Goal: Contribute content

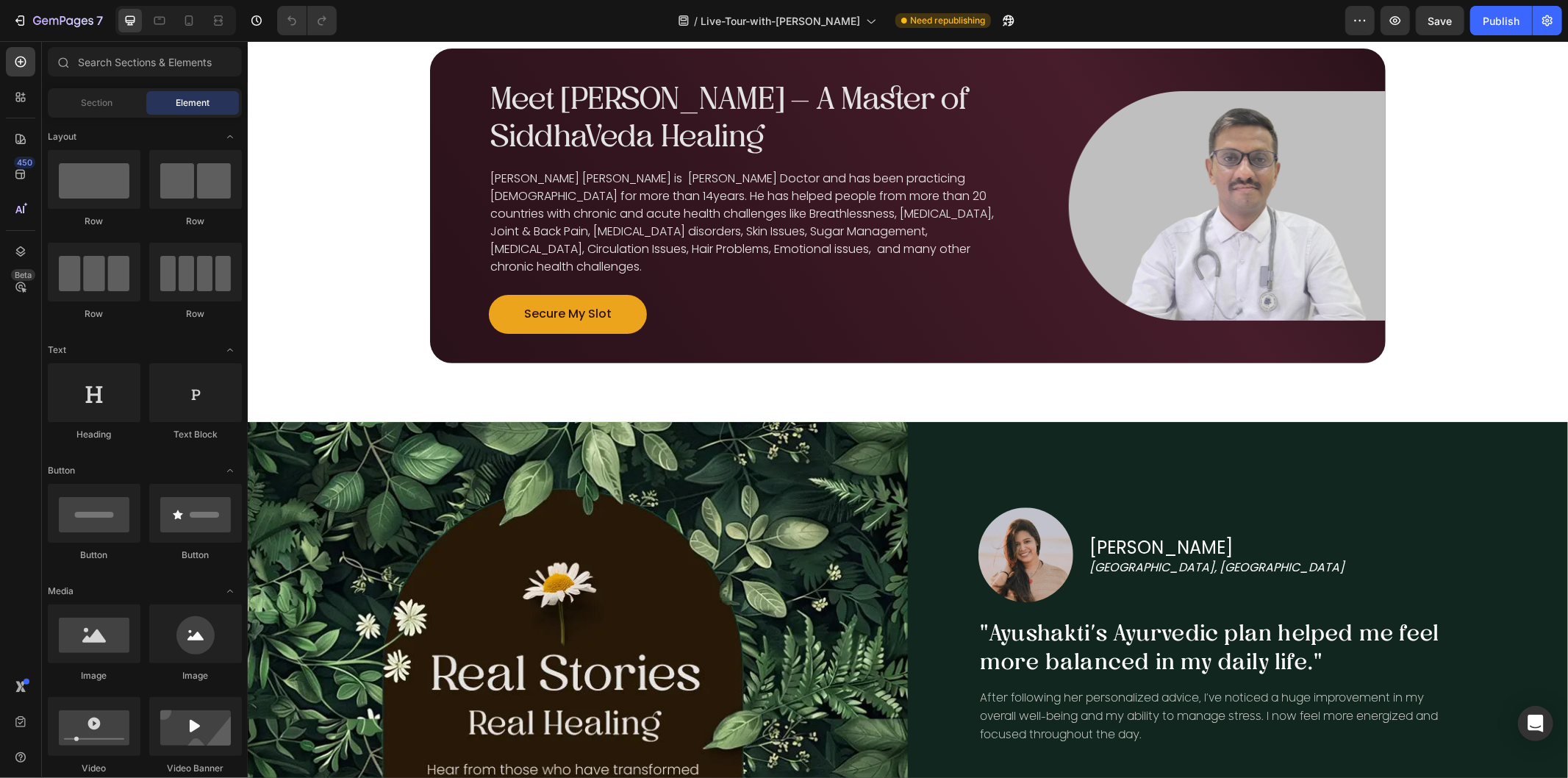
scroll to position [3022, 0]
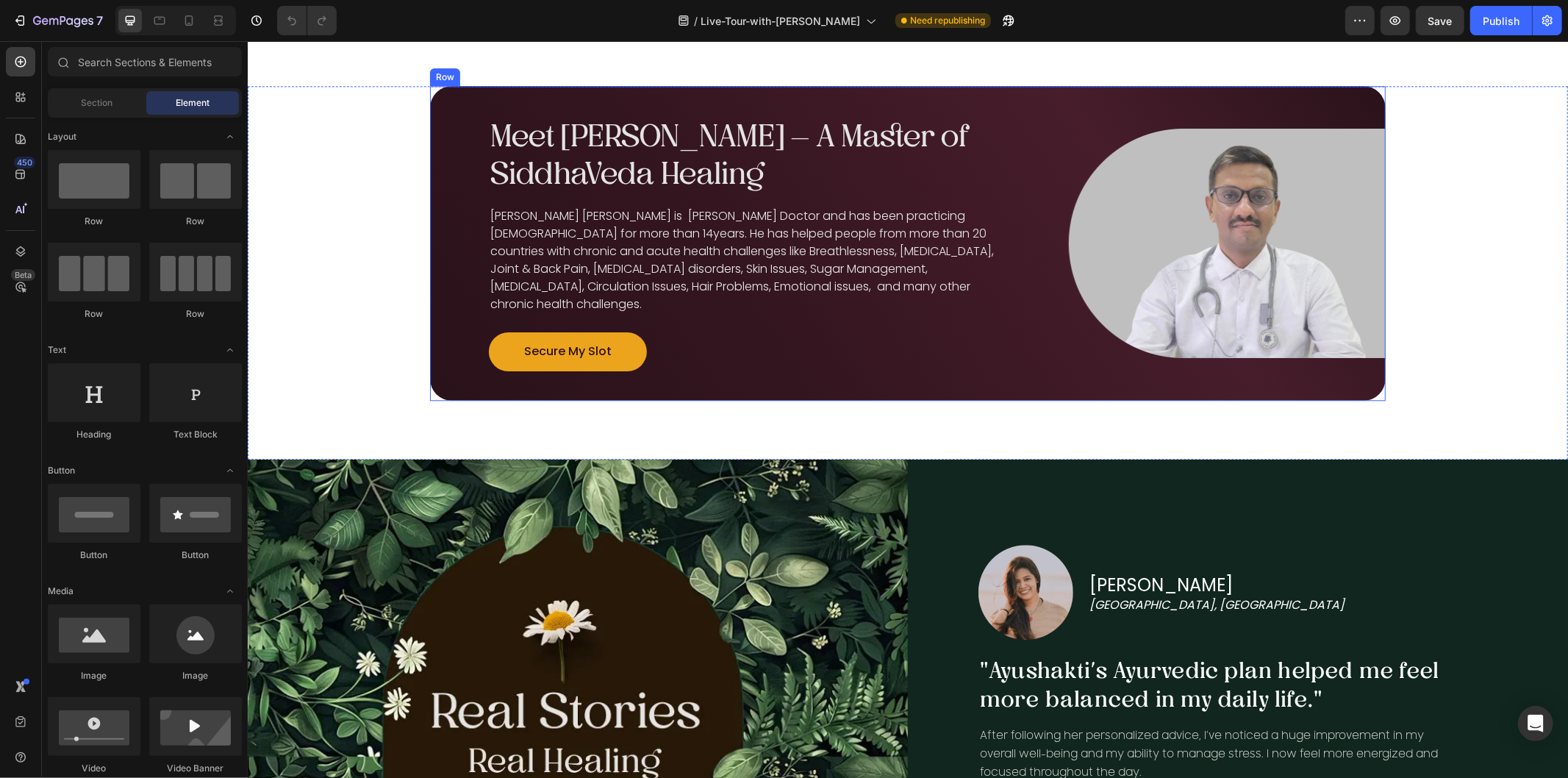
click at [1071, 146] on div "Image Meet [PERSON_NAME] – A Master of SiddhaVeda Healing Heading [PERSON_NAME]…" at bounding box center [906, 242] width 955 height 315
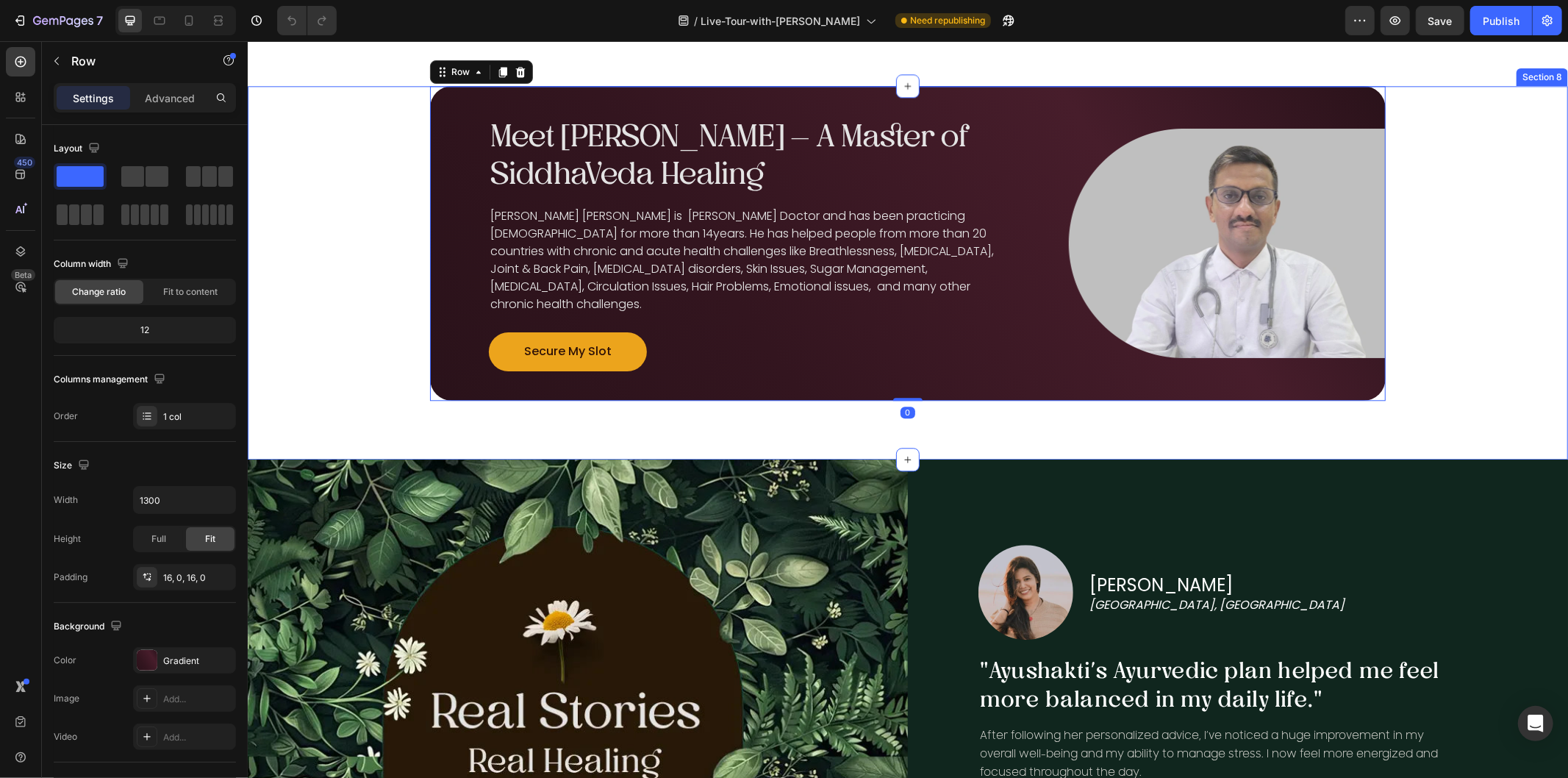
click at [331, 166] on div "Image Meet Vaidya Ram – A Master of SiddhaVeda Healing Heading Dr. Ramchandra L…" at bounding box center [907, 242] width 1320 height 315
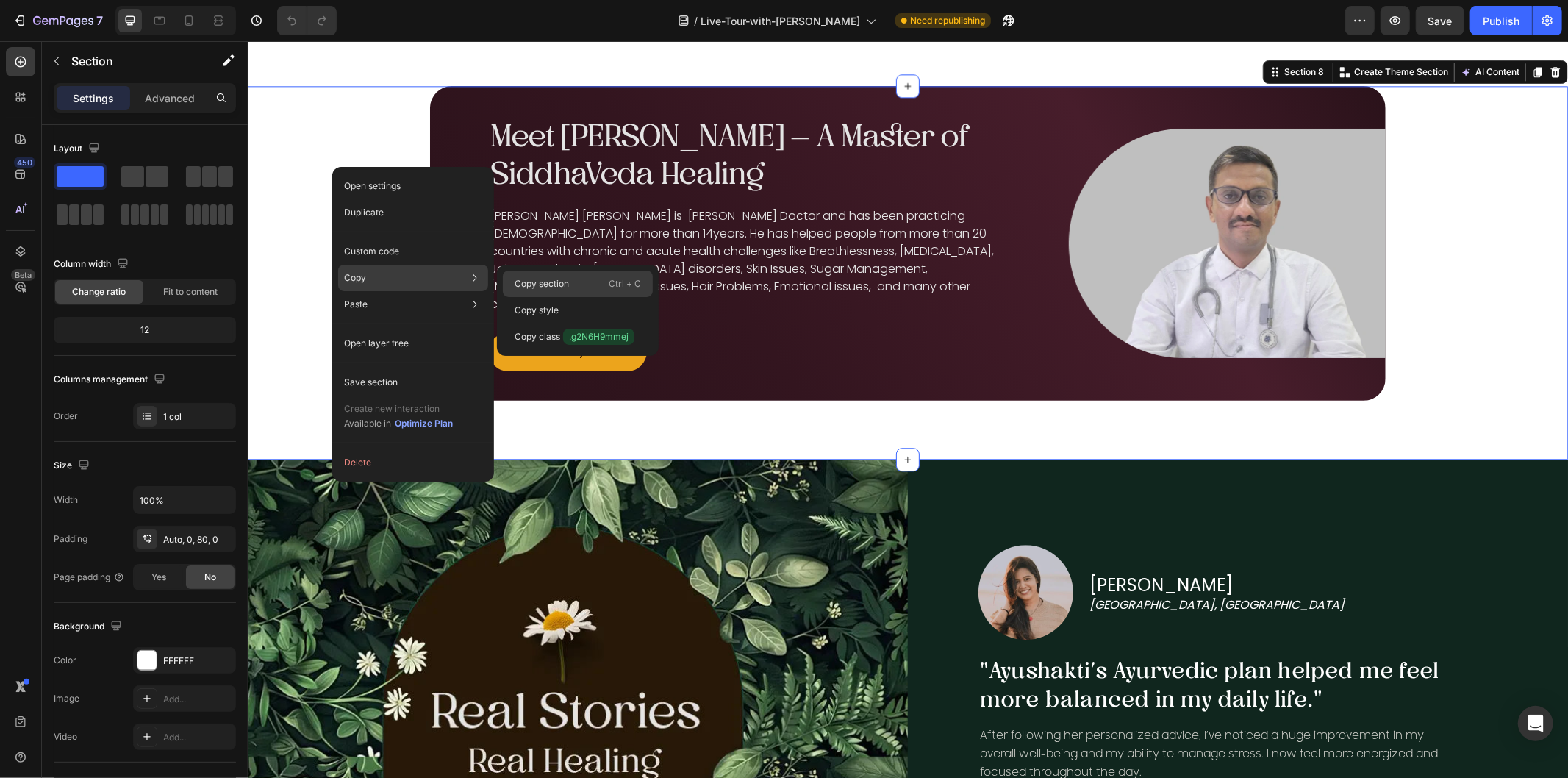
click at [546, 283] on p "Copy section" at bounding box center [542, 284] width 54 height 13
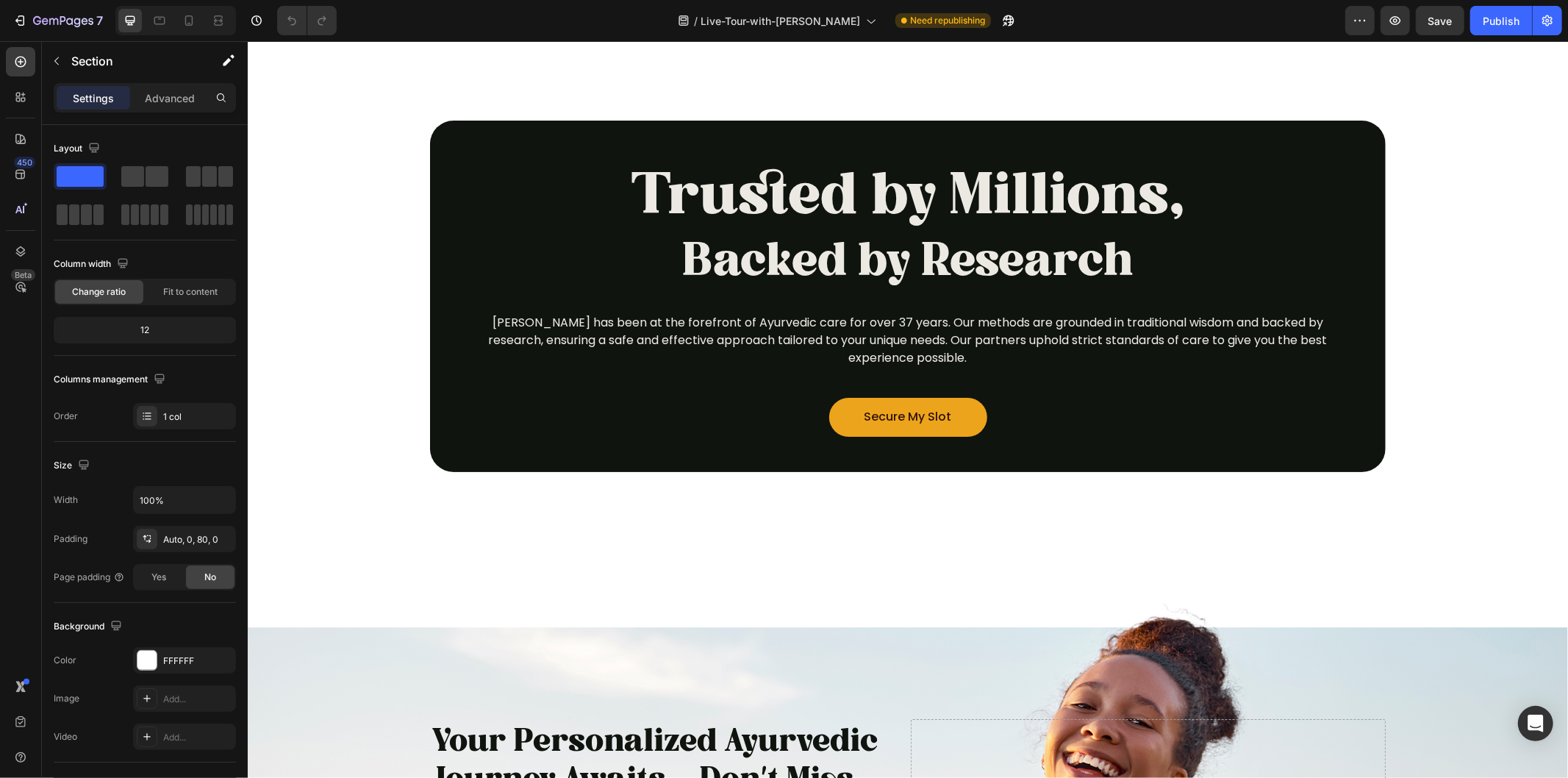
scroll to position [3742, 0]
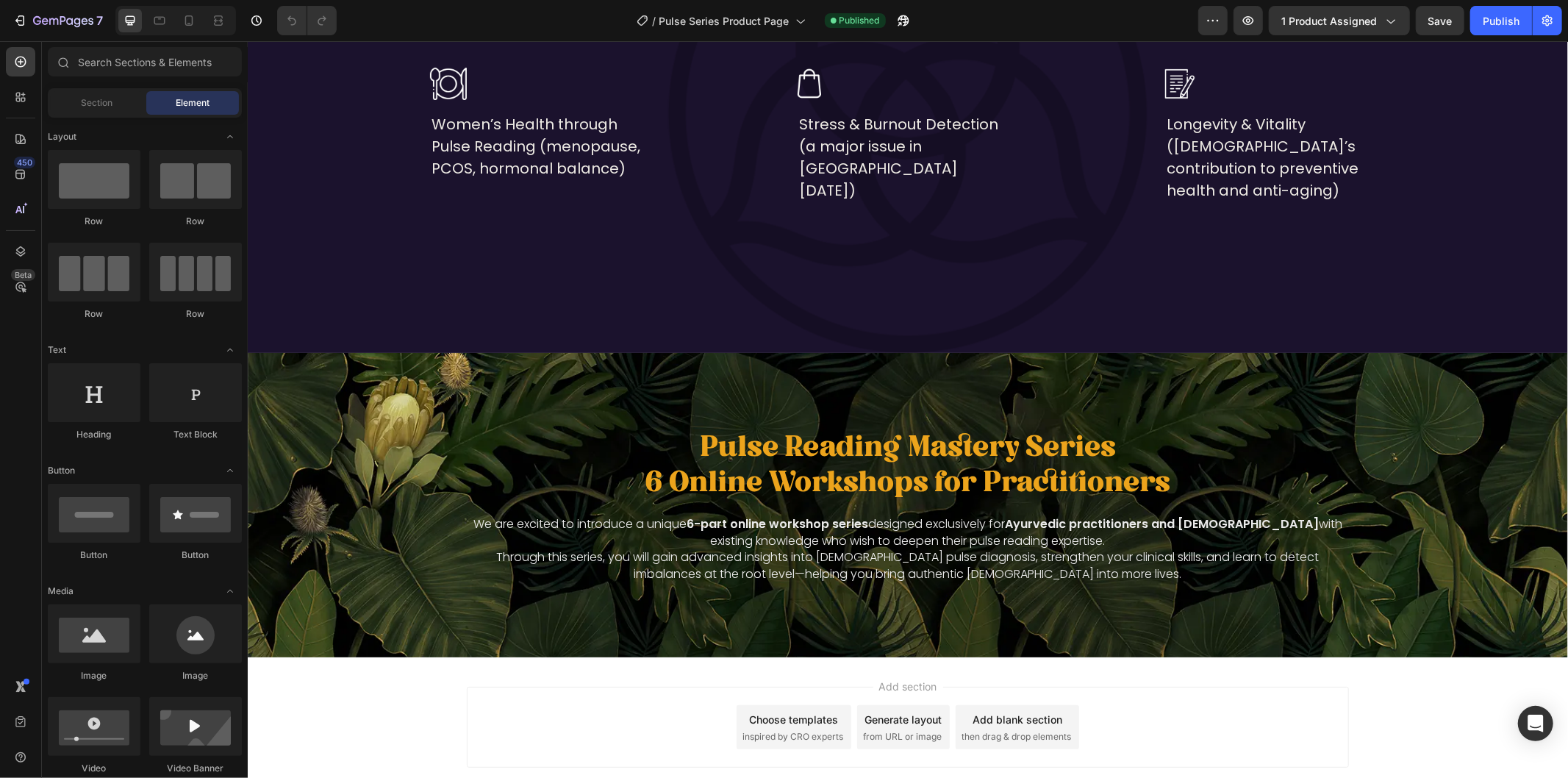
scroll to position [1834, 0]
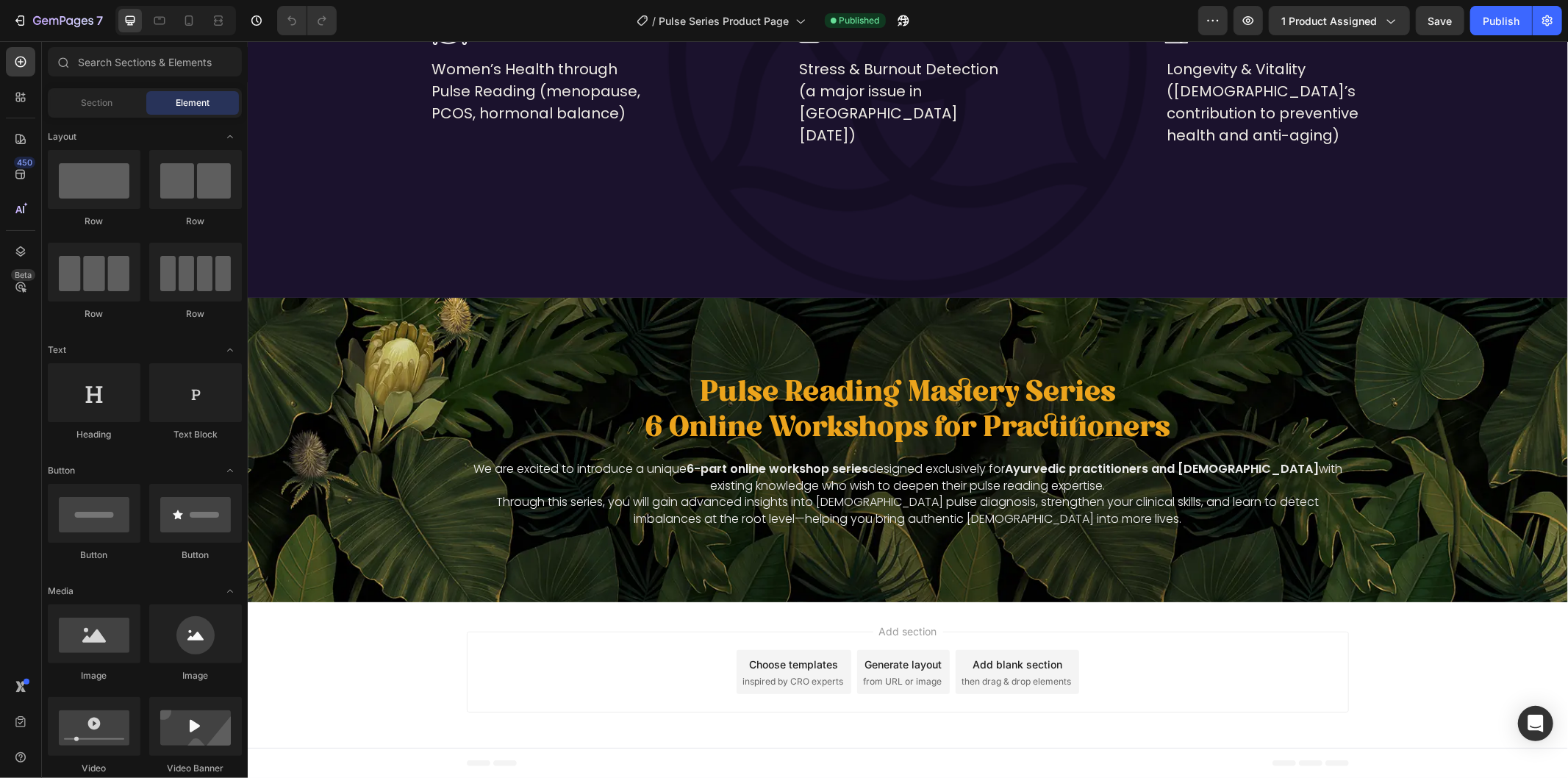
drag, startPoint x: 623, startPoint y: 656, endPoint x: 996, endPoint y: 661, distance: 373.0
click at [996, 661] on div "Add blank section" at bounding box center [1016, 664] width 89 height 16
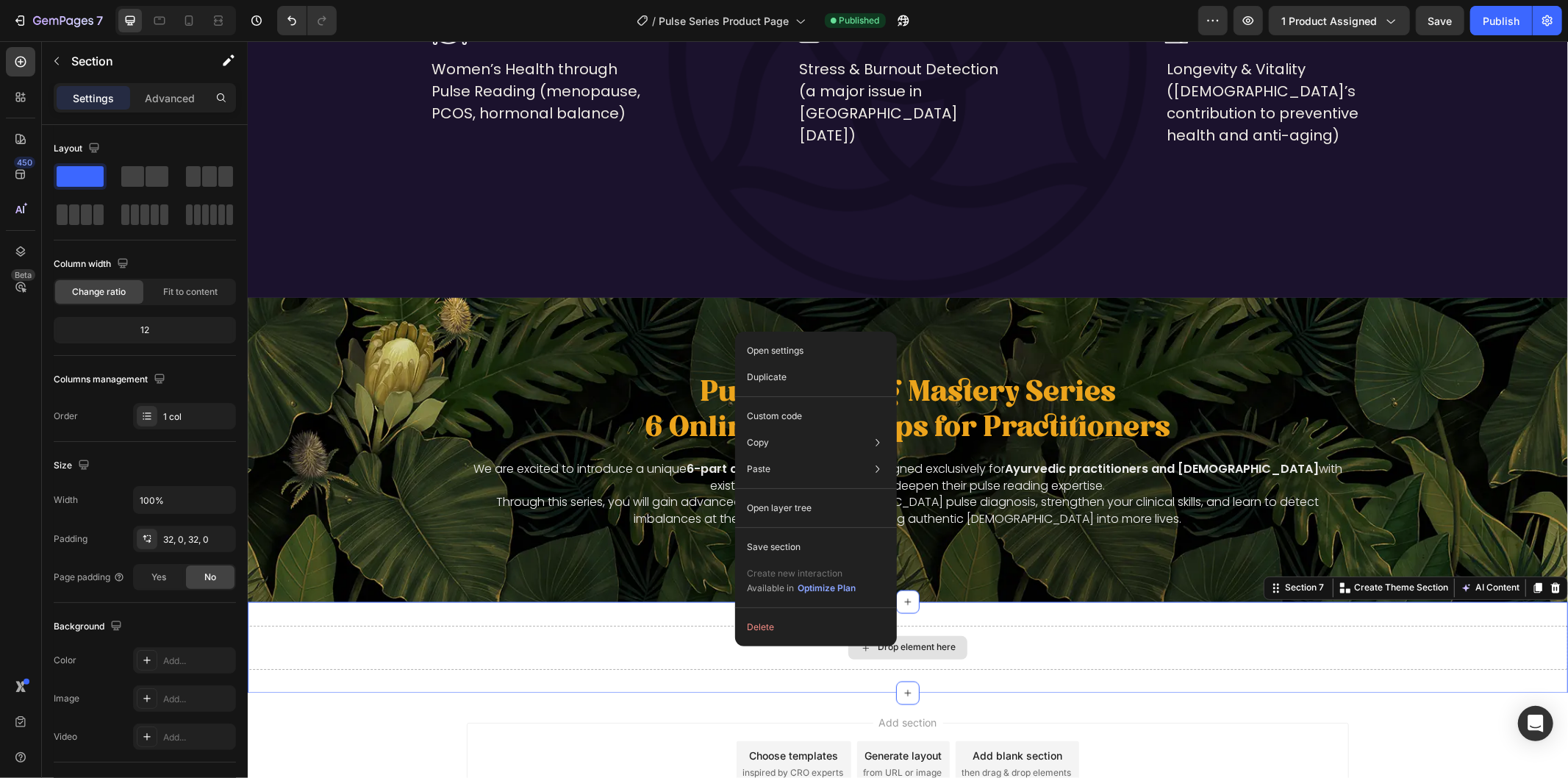
click at [633, 637] on div "Drop element here" at bounding box center [907, 647] width 1320 height 44
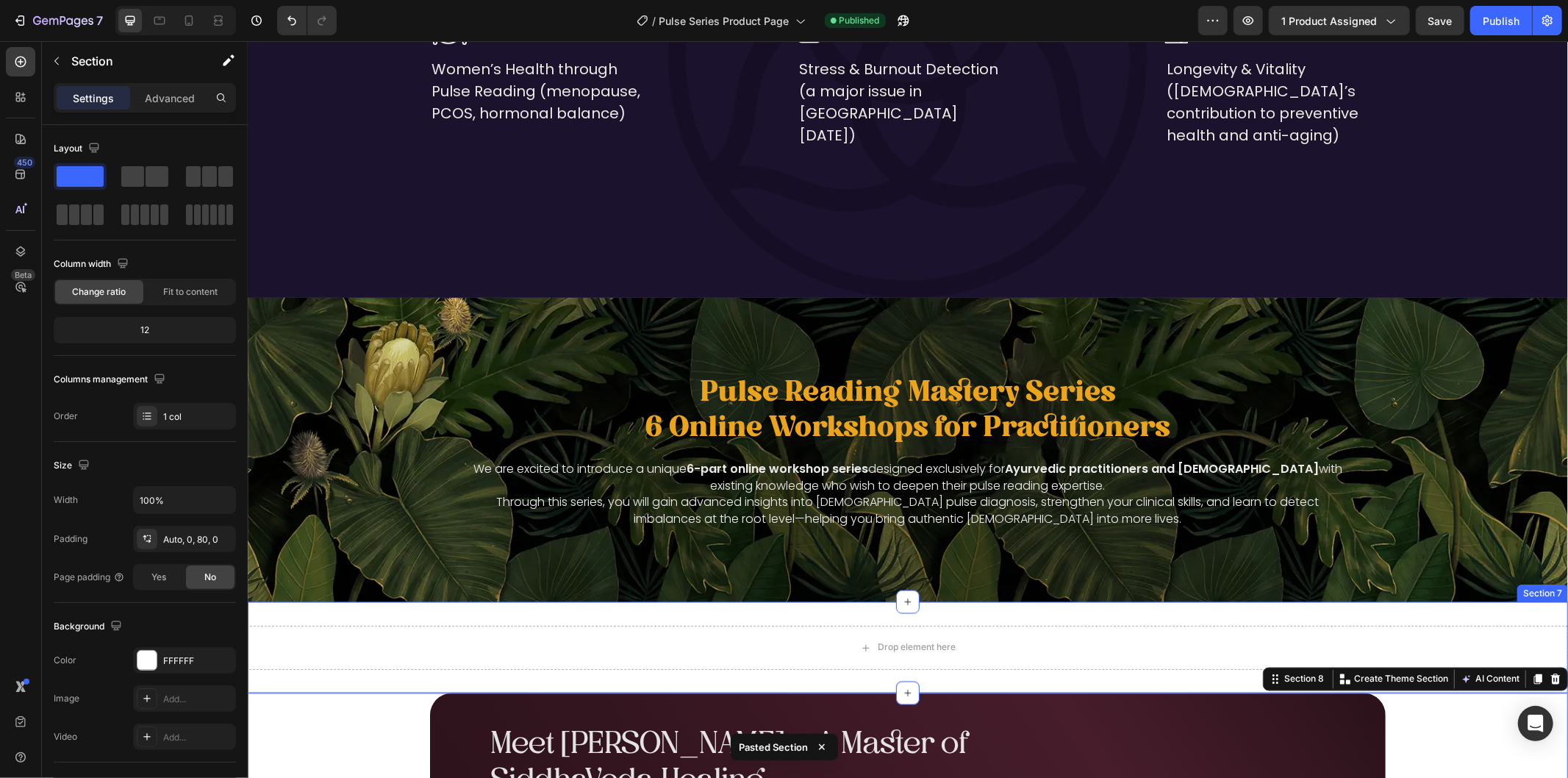
scroll to position [2298, 0]
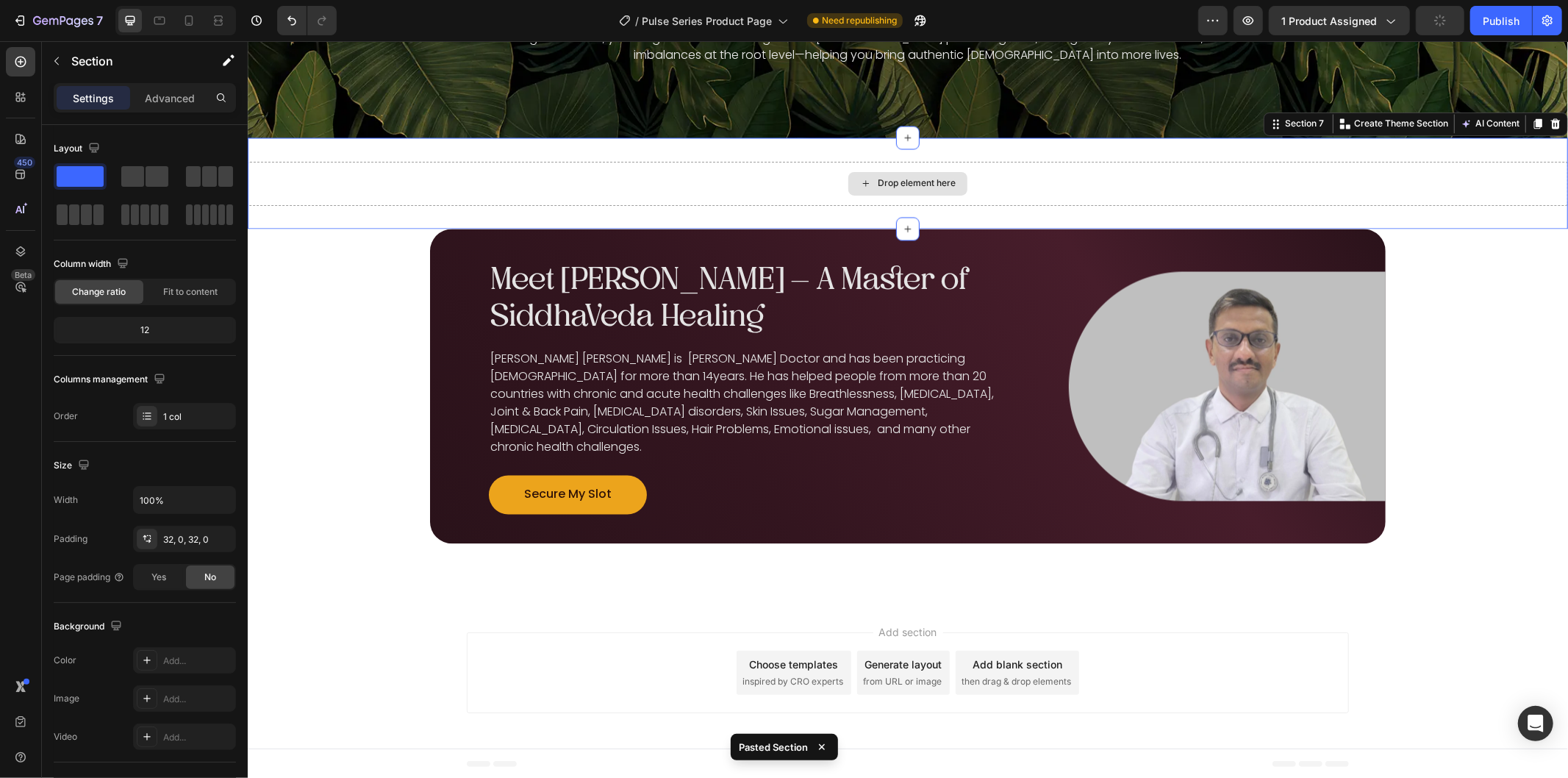
click at [715, 173] on div "Drop element here" at bounding box center [907, 183] width 1320 height 44
click at [1550, 121] on icon at bounding box center [1555, 123] width 9 height 10
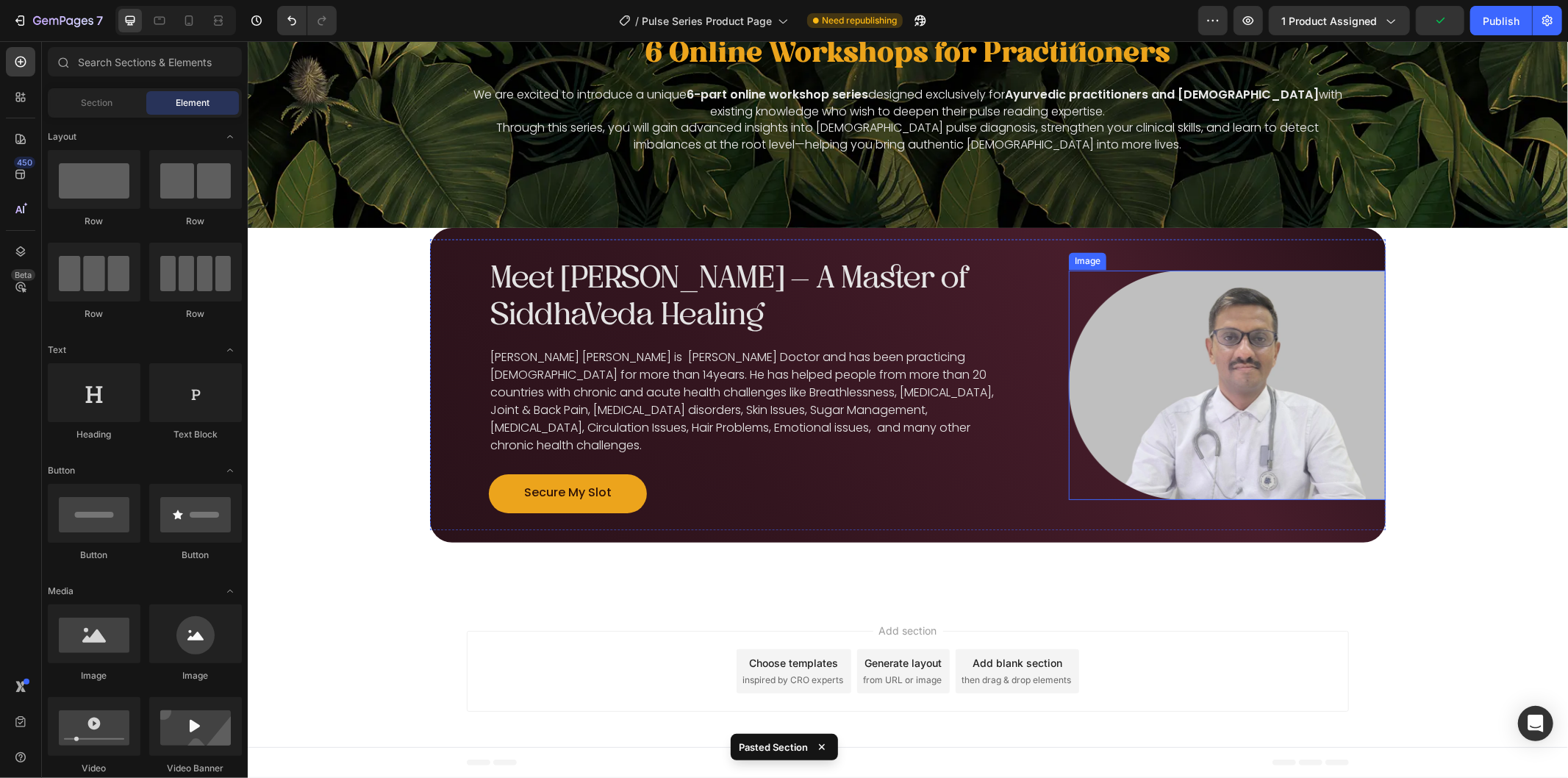
scroll to position [2207, 0]
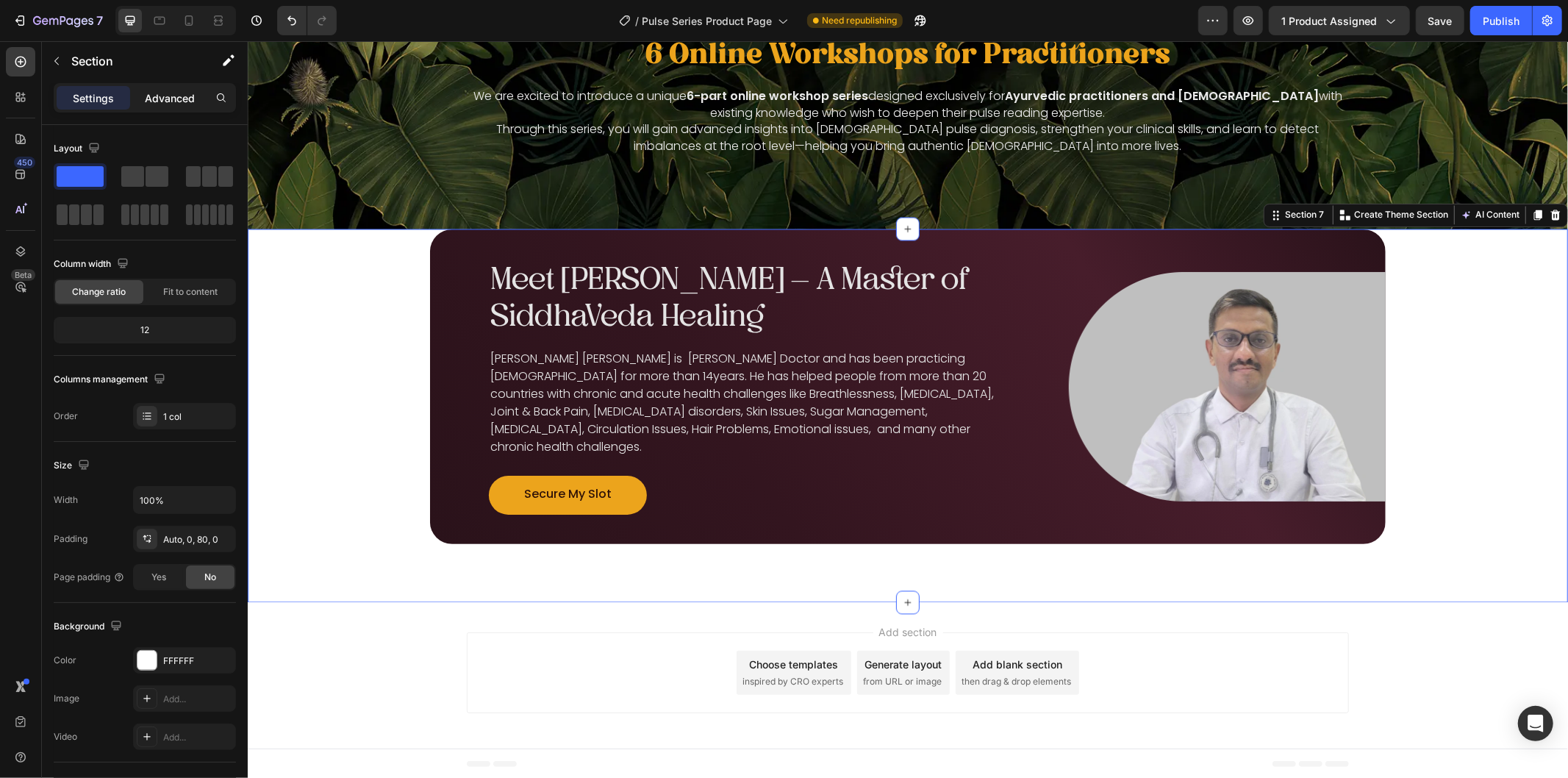
click at [165, 98] on p "Advanced" at bounding box center [169, 98] width 50 height 16
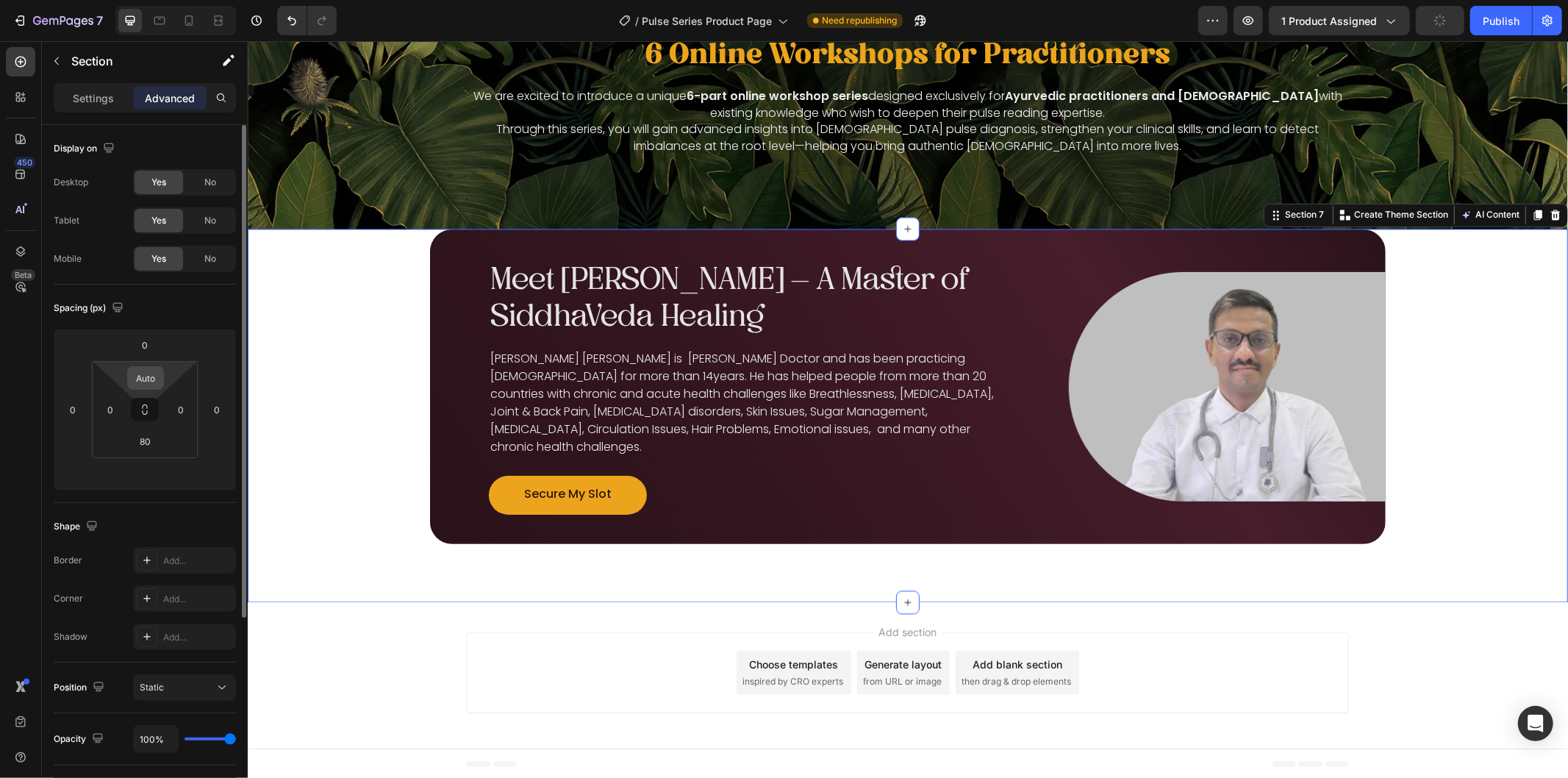
click at [148, 379] on input "Auto" at bounding box center [145, 378] width 30 height 22
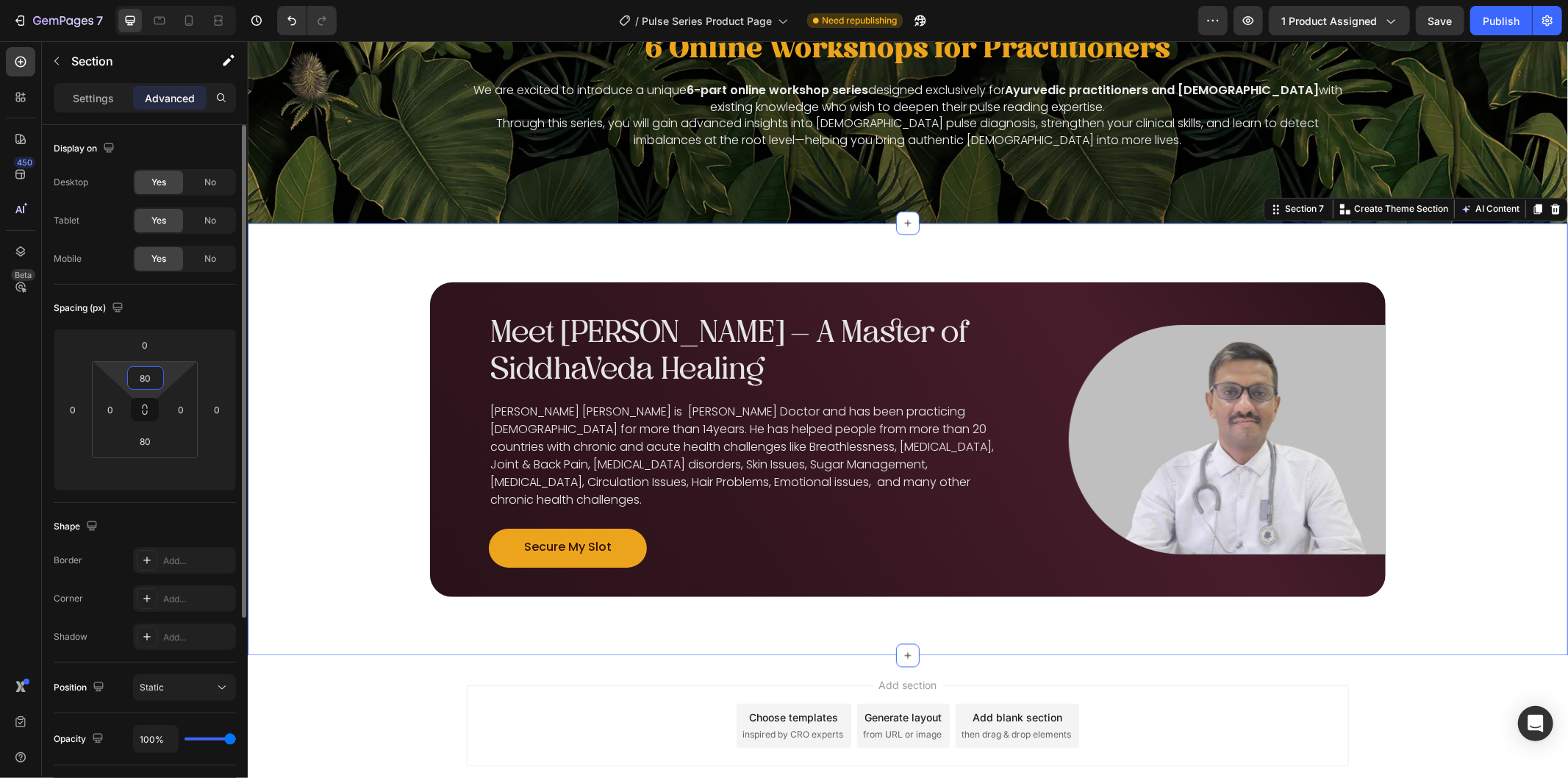
scroll to position [2266, 0]
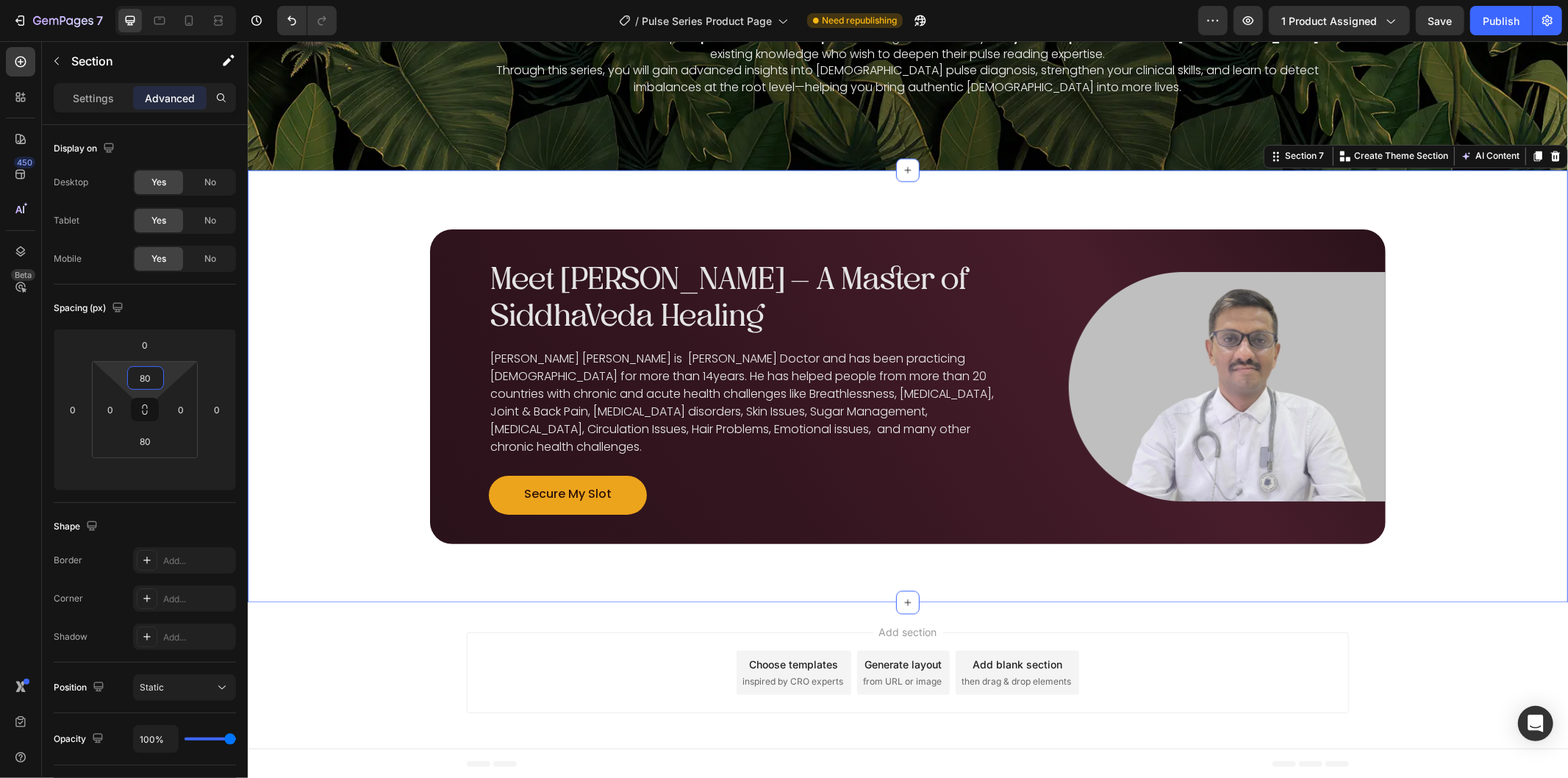
type input "80"
click at [317, 416] on div "Image Meet [PERSON_NAME] – A Master of SiddhaVeda Healing Heading [PERSON_NAME]…" at bounding box center [907, 386] width 1320 height 315
click at [1207, 380] on img at bounding box center [1227, 386] width 317 height 229
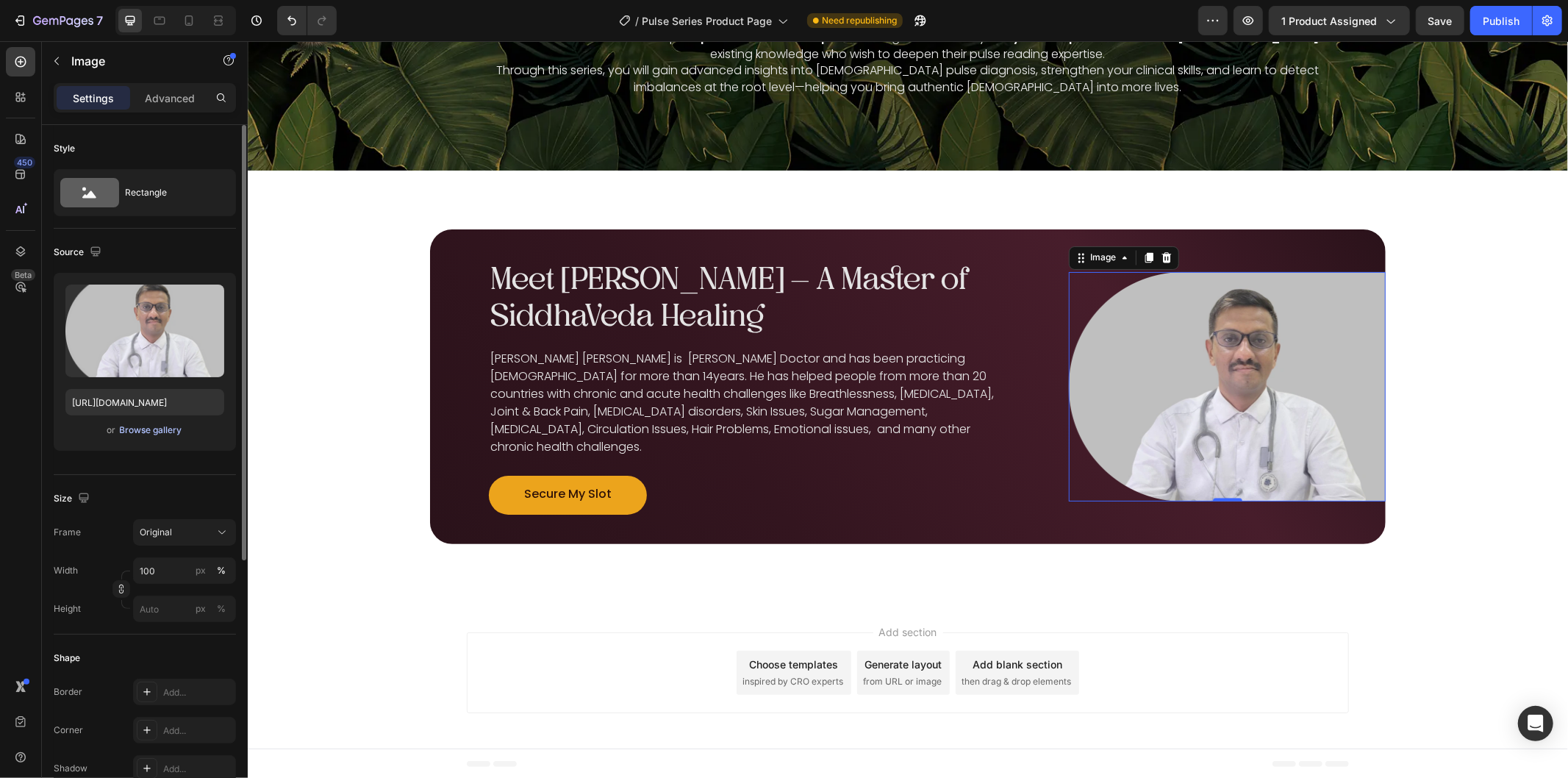
click at [148, 424] on div "Browse gallery" at bounding box center [151, 430] width 62 height 13
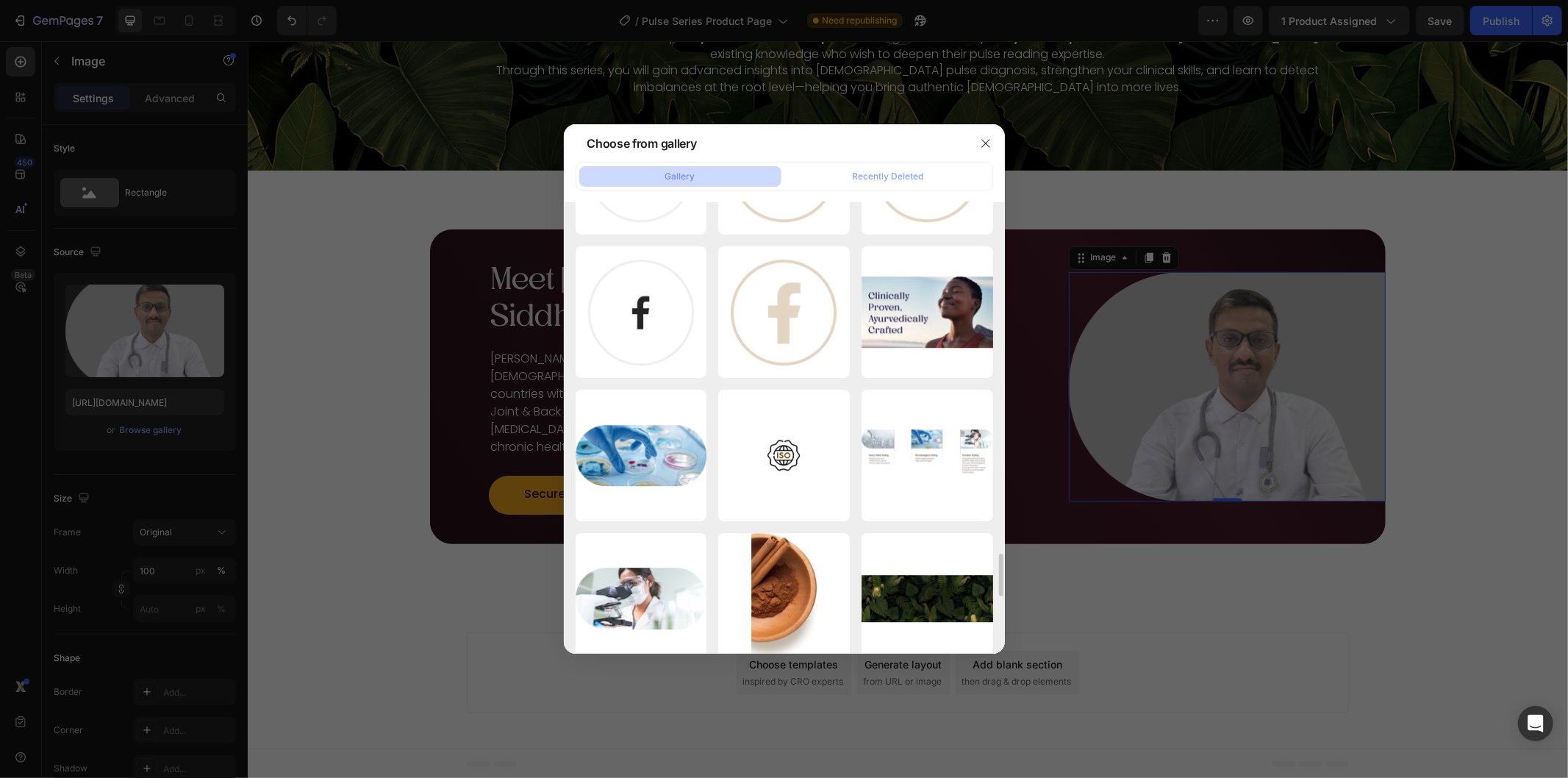
scroll to position [3443, 0]
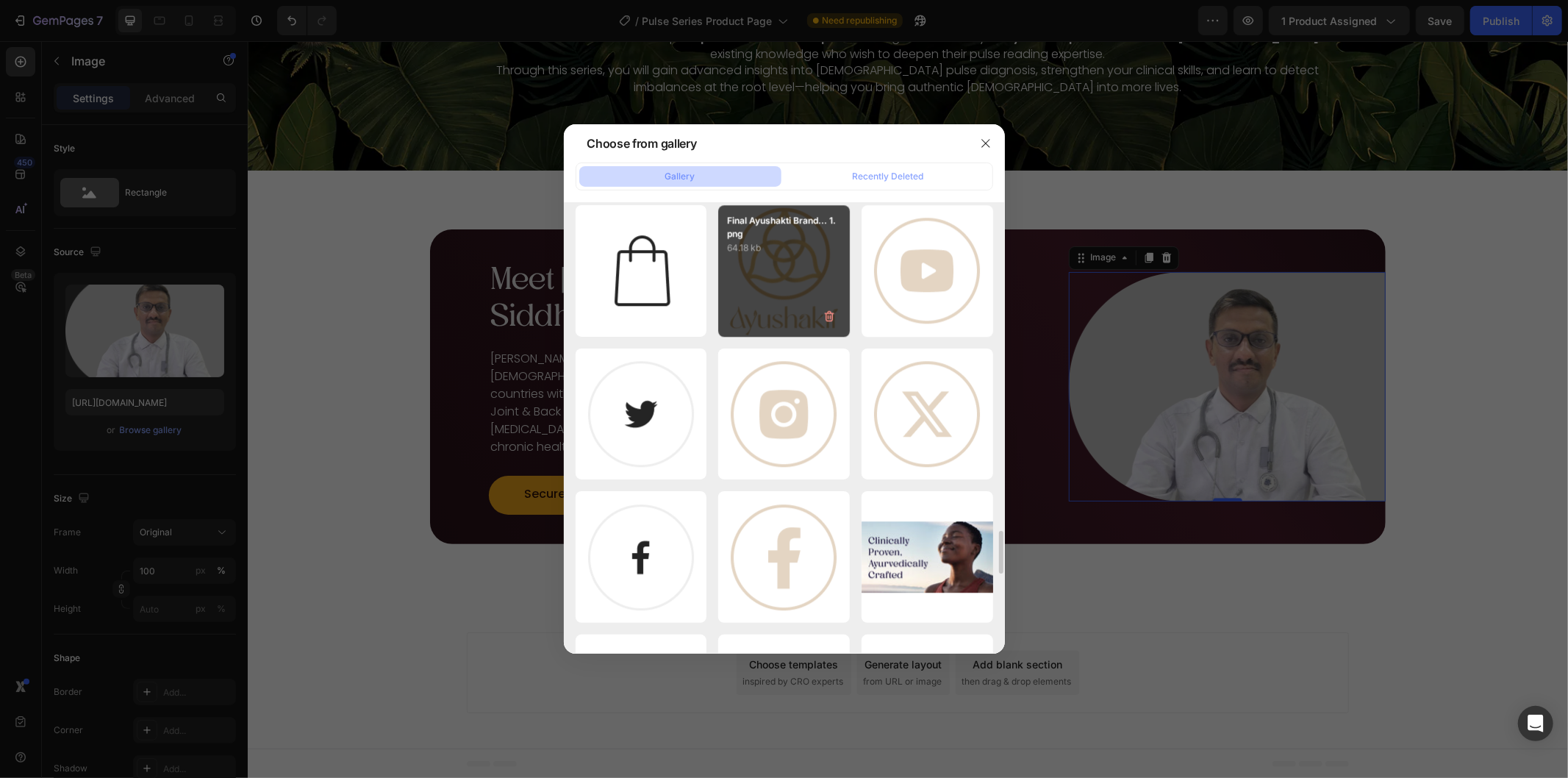
click at [791, 284] on div "Final Ayushakti Brand... 1.png 64.18 kb" at bounding box center [784, 270] width 131 height 131
type input "[URL][DOMAIN_NAME]"
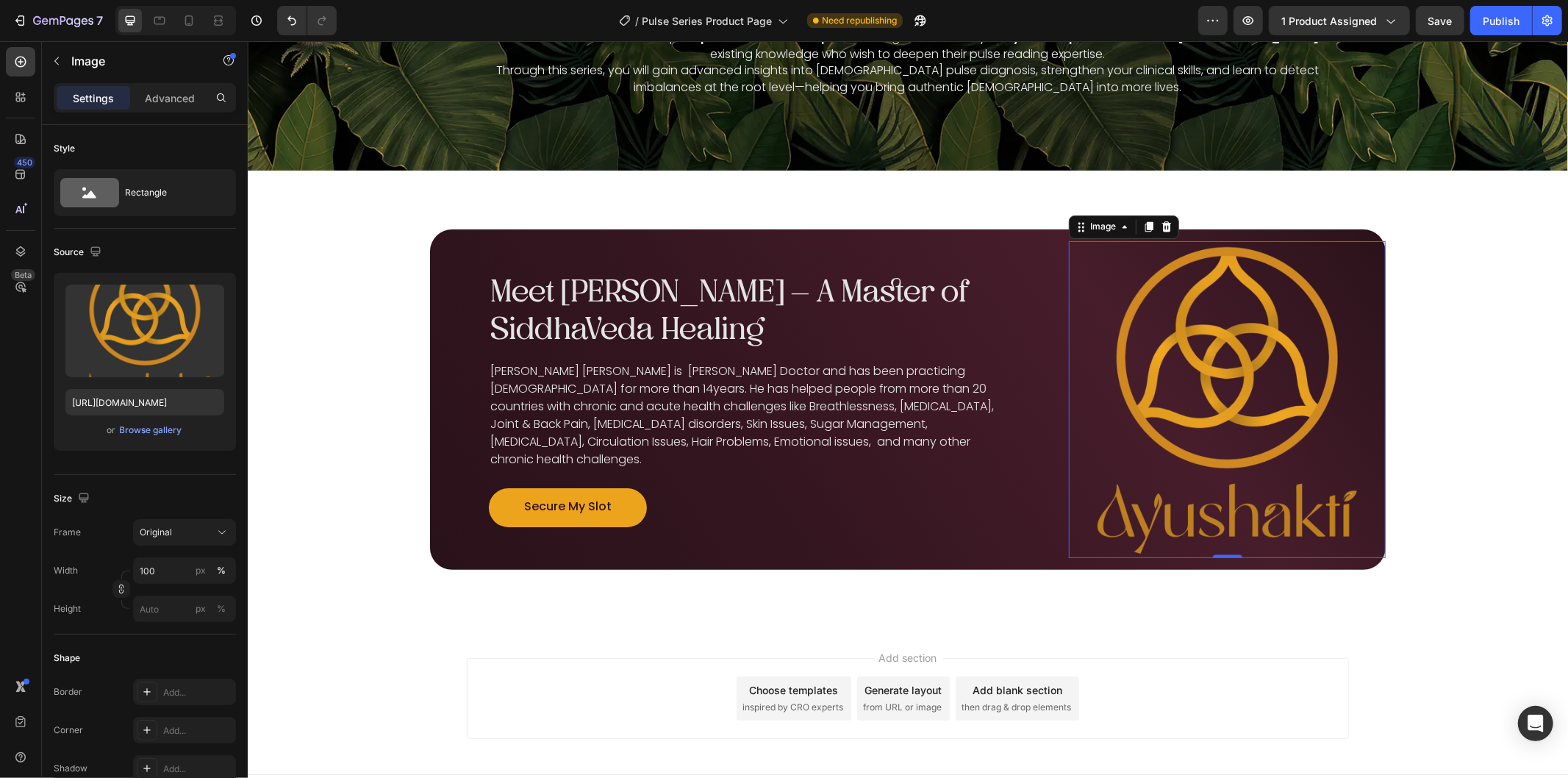
scroll to position [2292, 0]
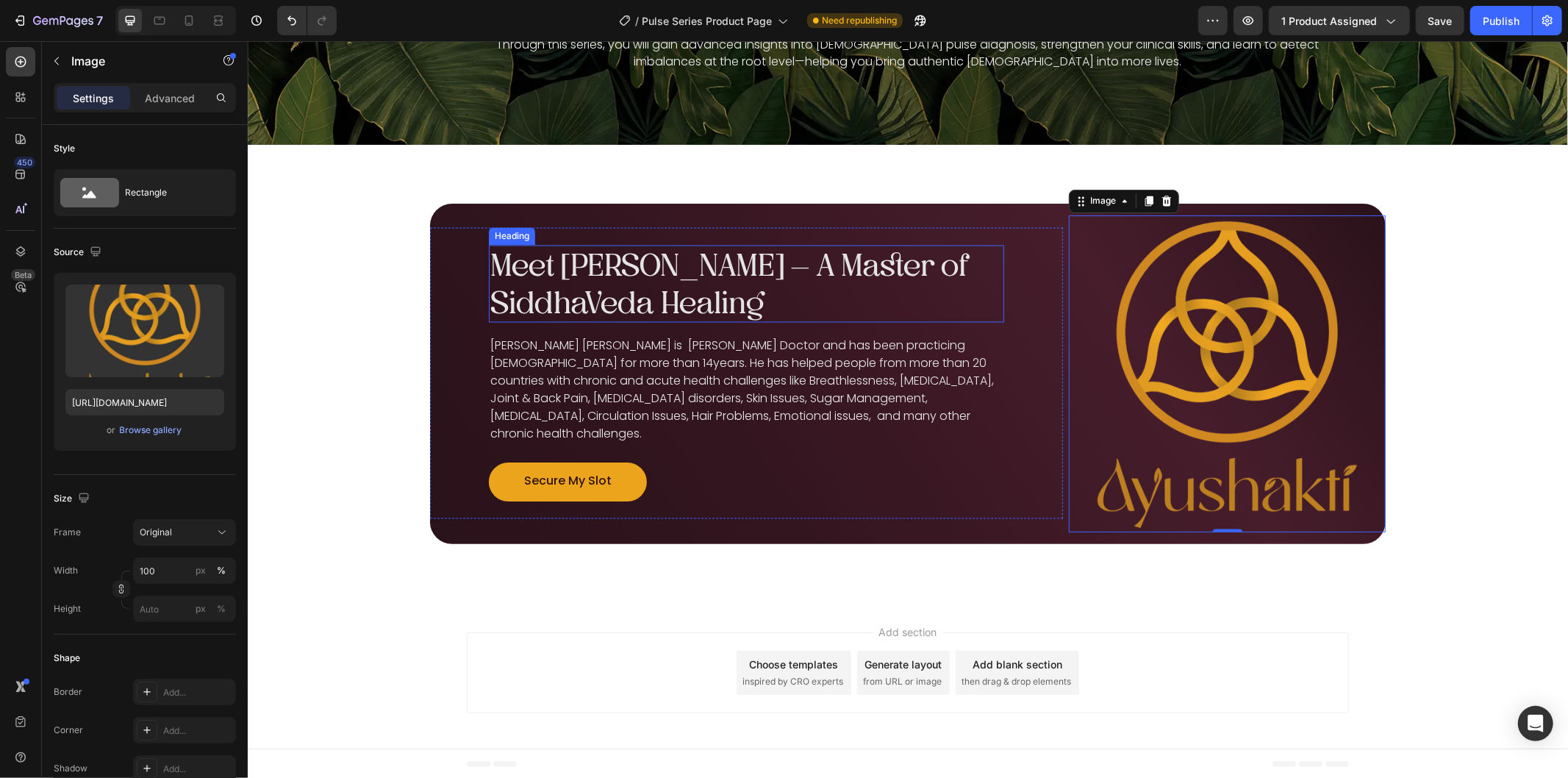
click at [679, 293] on h1 "Meet [PERSON_NAME] – A Master of SiddhaVeda Healing" at bounding box center [746, 283] width 515 height 77
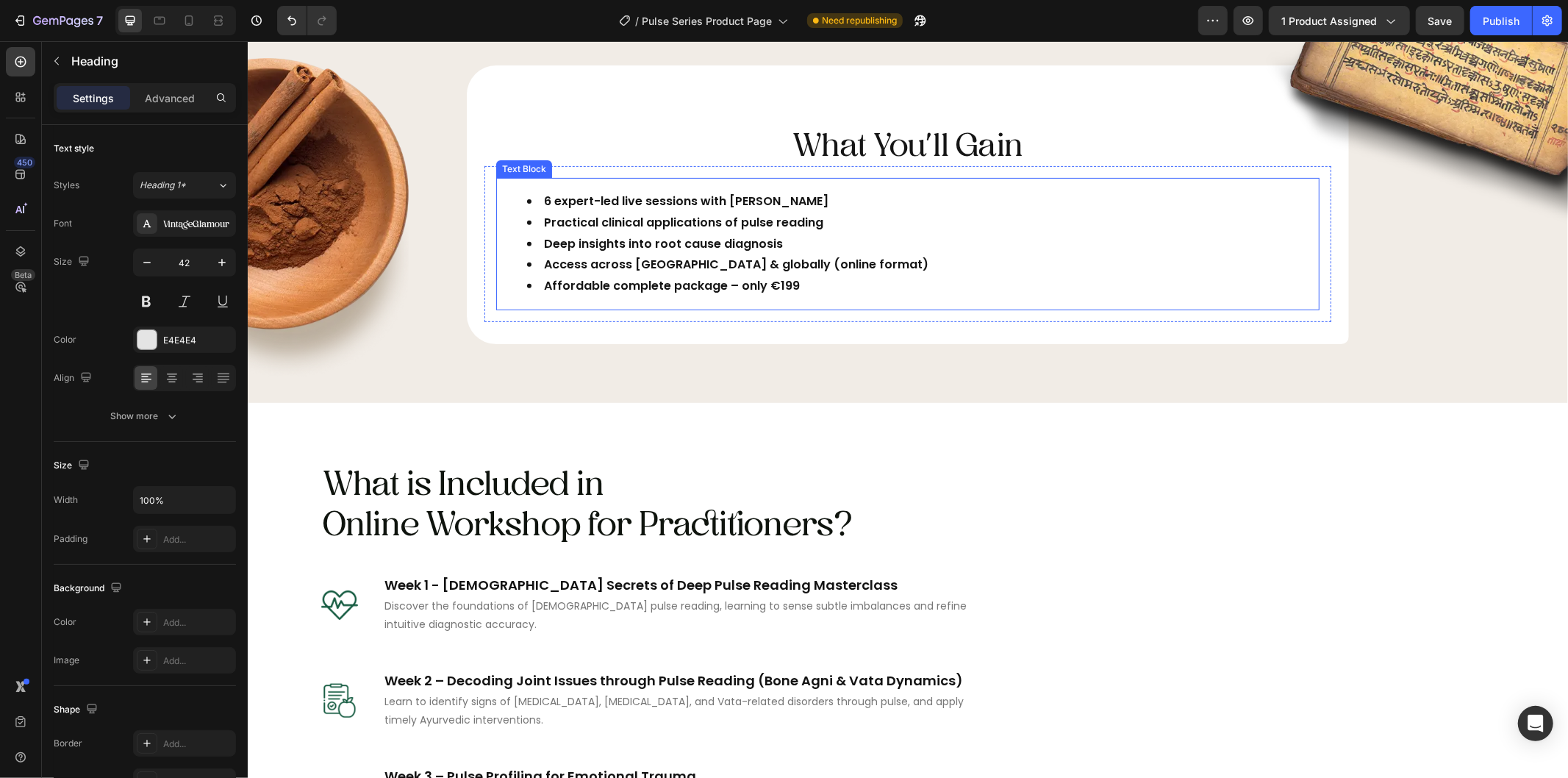
scroll to position [332, 0]
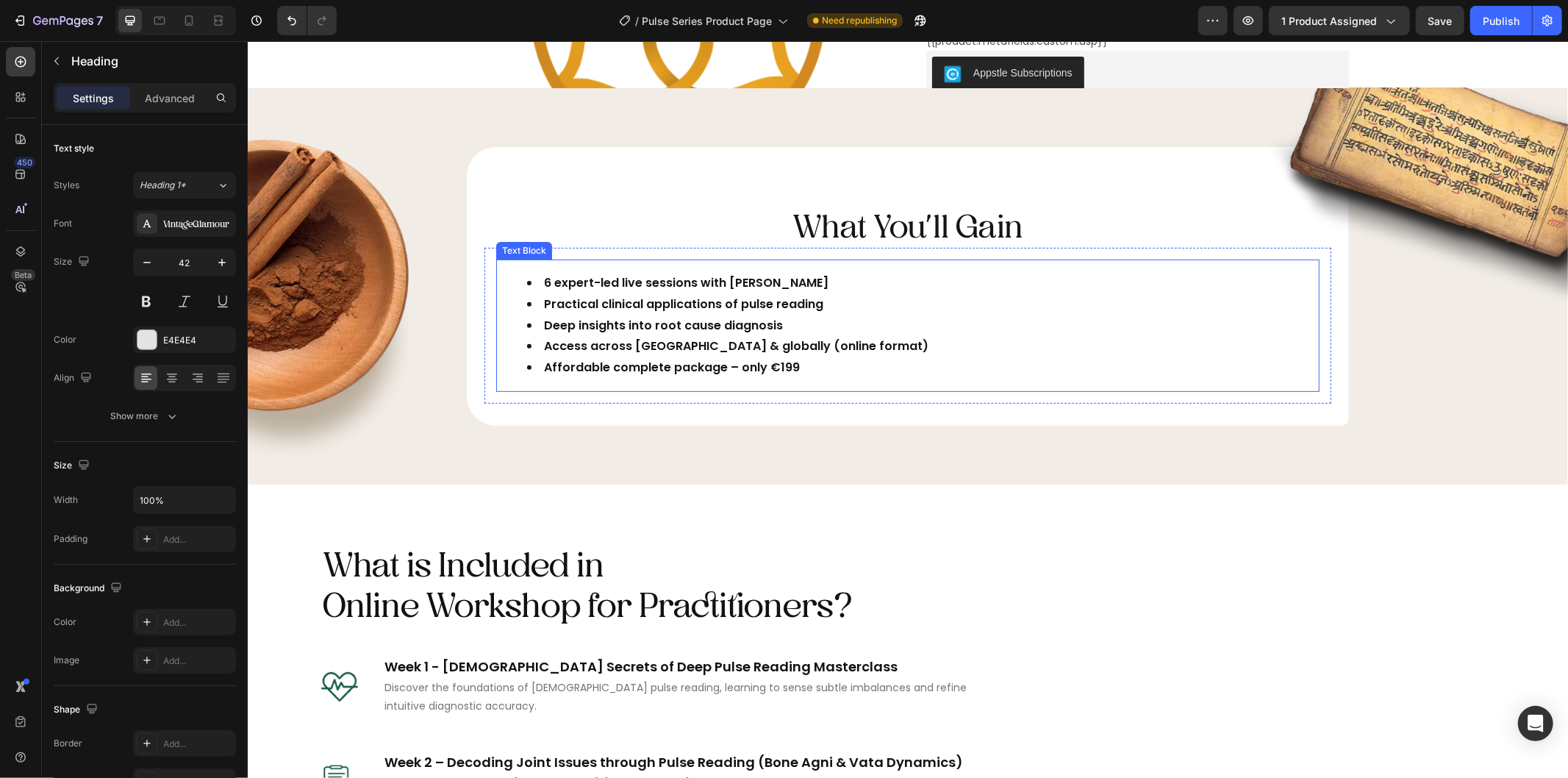
click at [732, 294] on li "Practical clinical applications of pulse reading" at bounding box center [922, 303] width 791 height 21
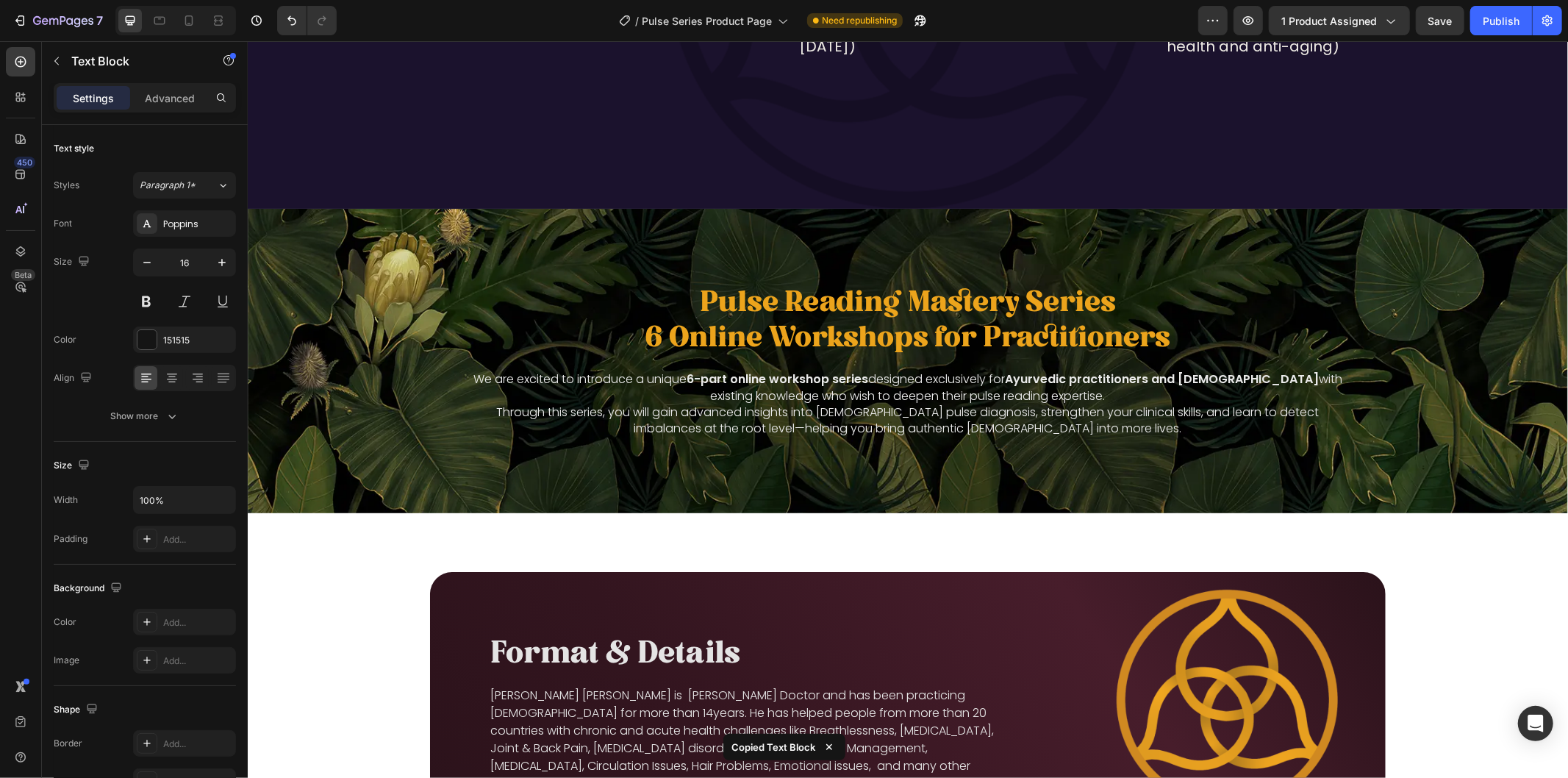
scroll to position [2594, 0]
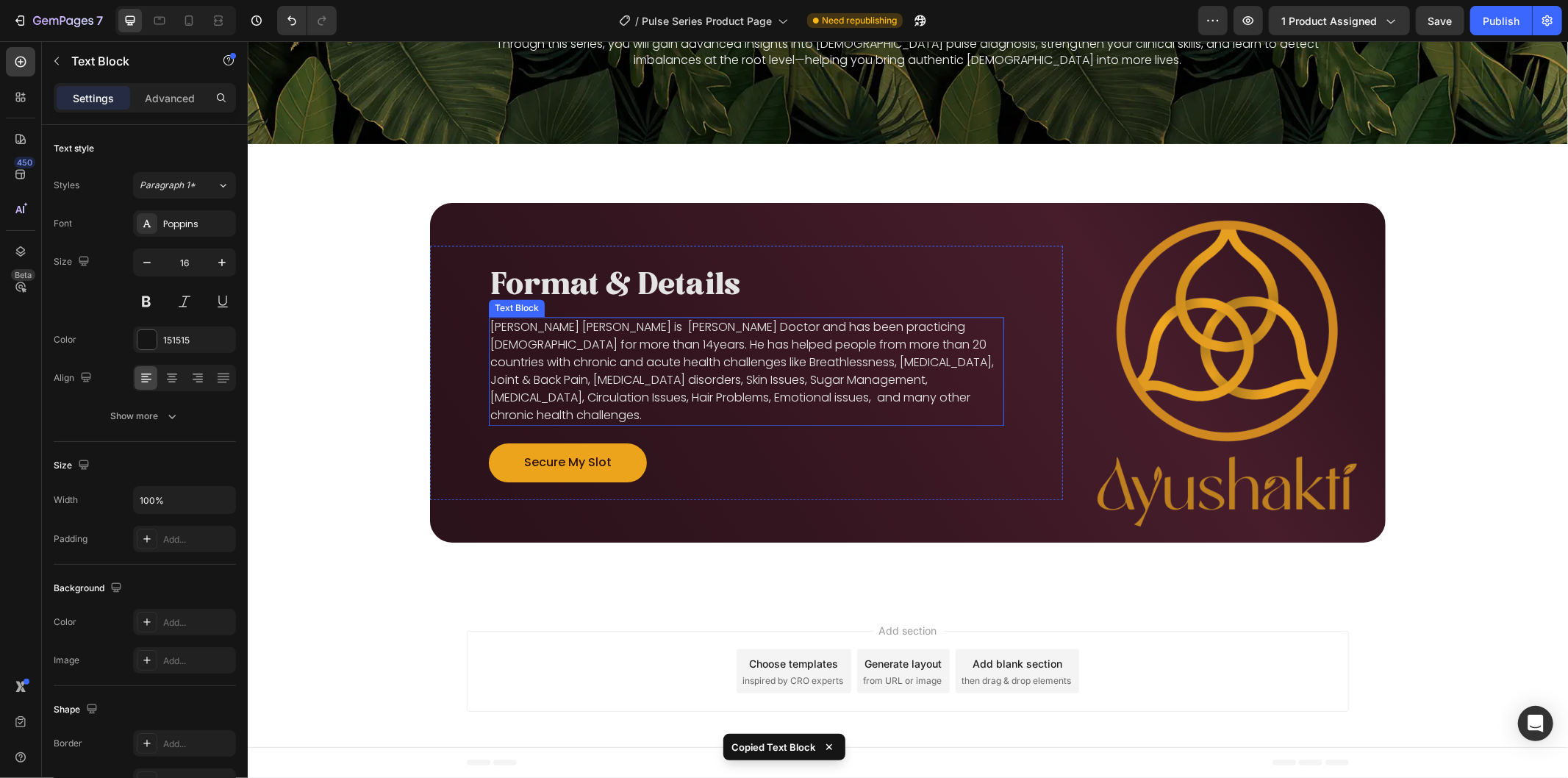
click at [658, 341] on p "[PERSON_NAME] [PERSON_NAME] is [PERSON_NAME] Doctor and has been practicing [DE…" at bounding box center [746, 371] width 512 height 106
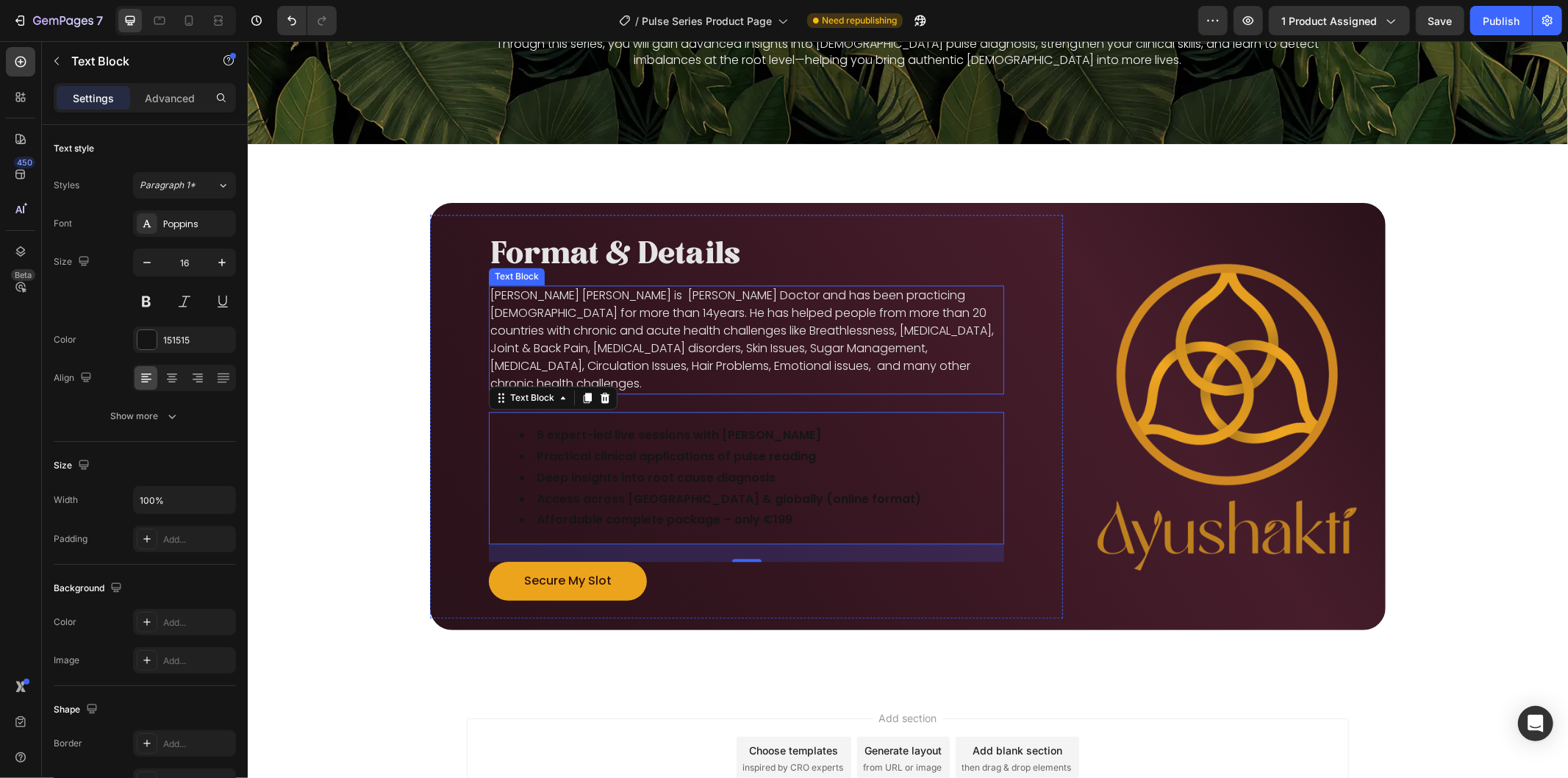
click at [603, 338] on p "[PERSON_NAME] [PERSON_NAME] is [PERSON_NAME] Doctor and has been practicing [DE…" at bounding box center [746, 339] width 512 height 106
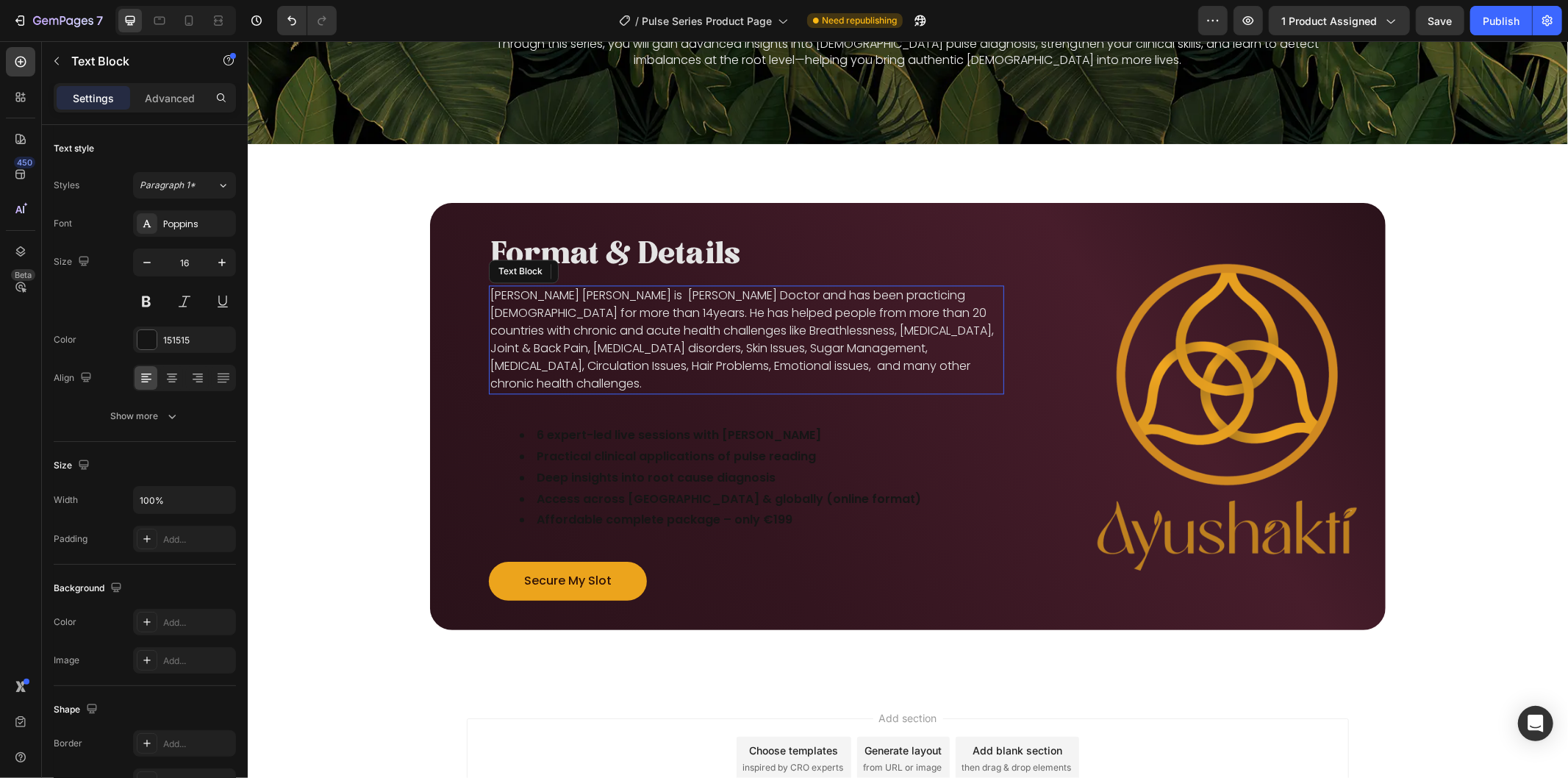
click at [603, 338] on p "[PERSON_NAME] [PERSON_NAME] is [PERSON_NAME] Doctor and has been practicing [DE…" at bounding box center [746, 339] width 512 height 106
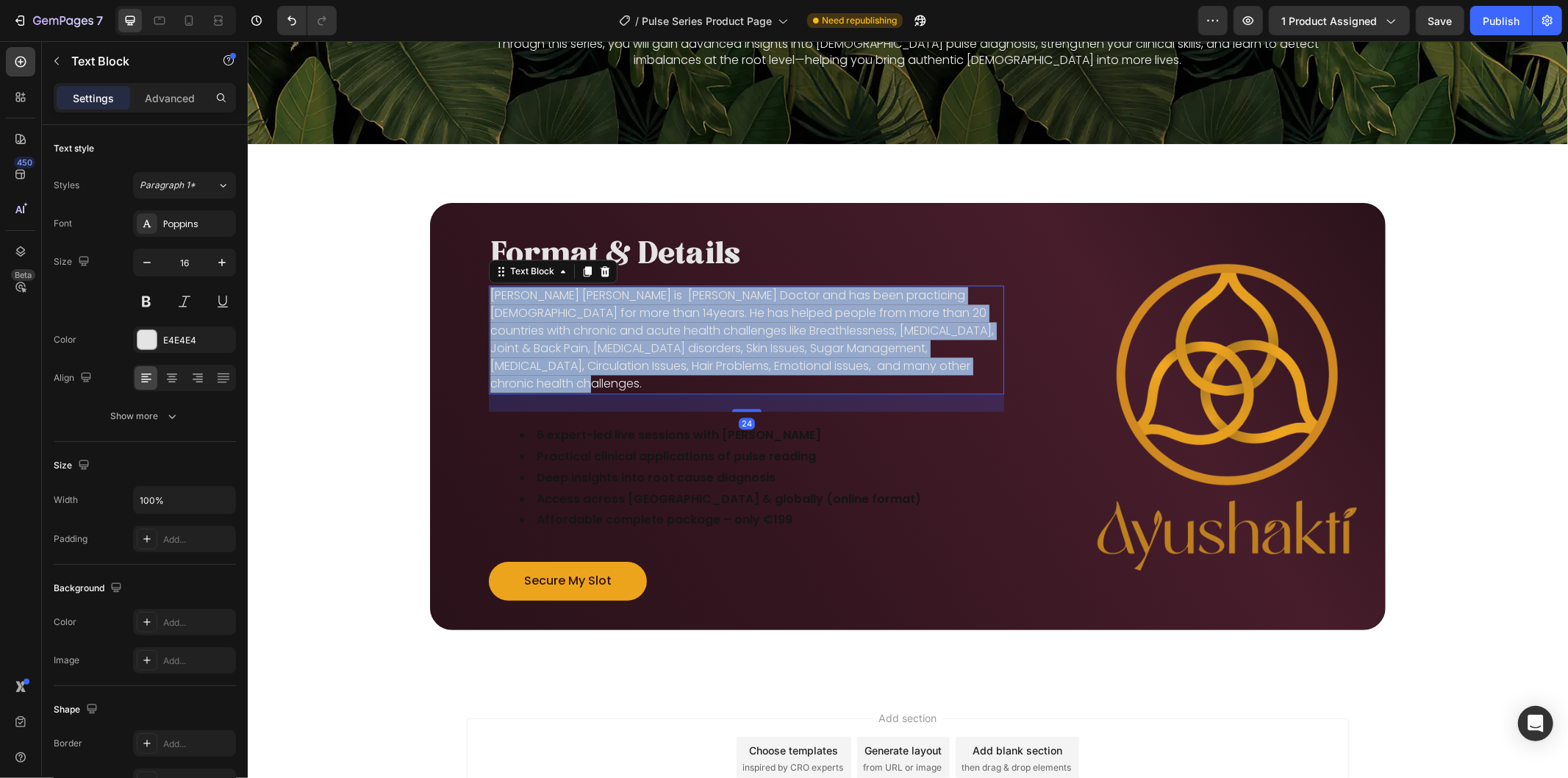
click at [603, 338] on p "[PERSON_NAME] [PERSON_NAME] is [PERSON_NAME] Doctor and has been practicing [DE…" at bounding box center [746, 339] width 512 height 106
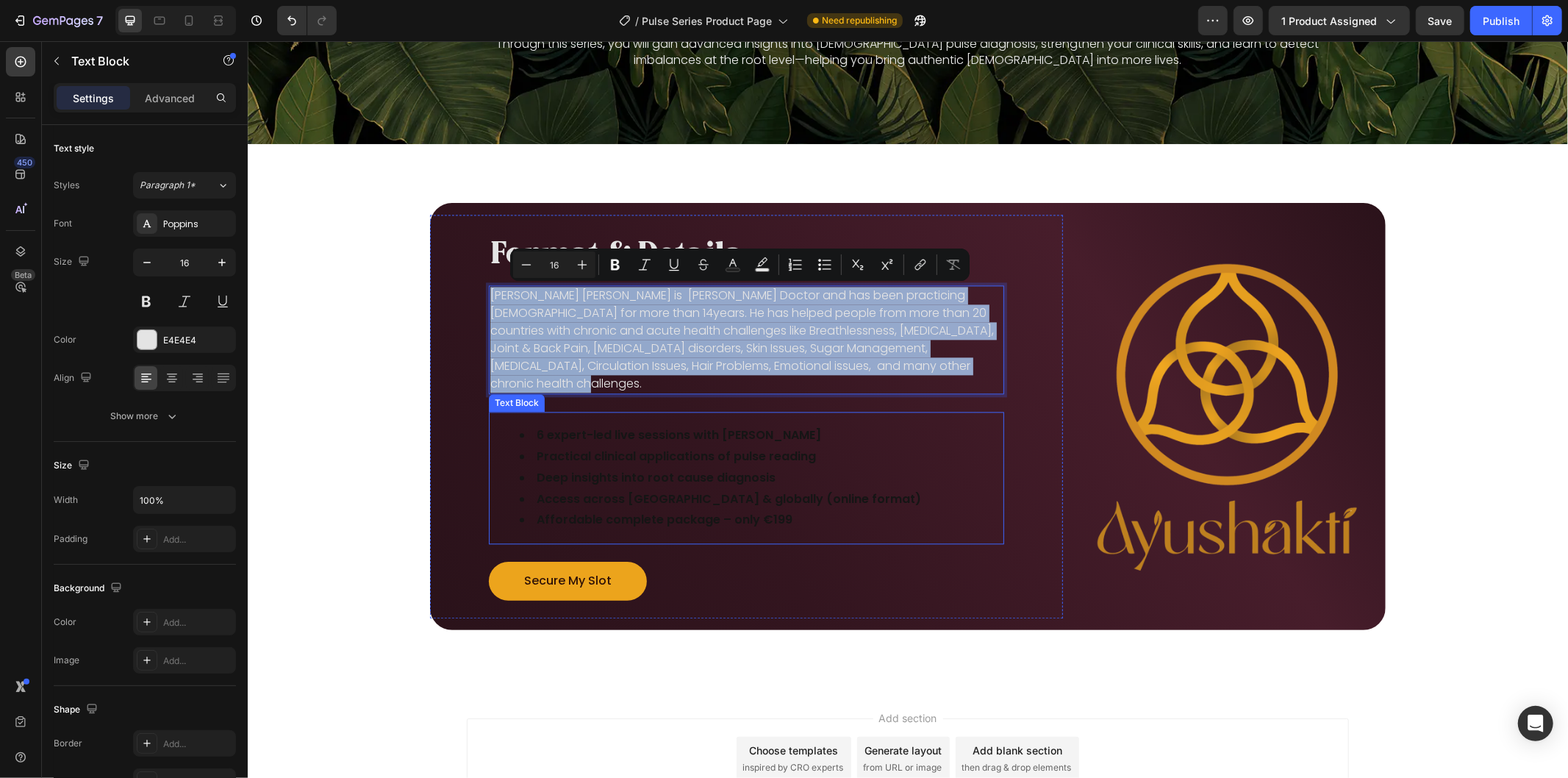
click at [662, 460] on li "Practical clinical applications of pulse reading" at bounding box center [760, 455] width 483 height 21
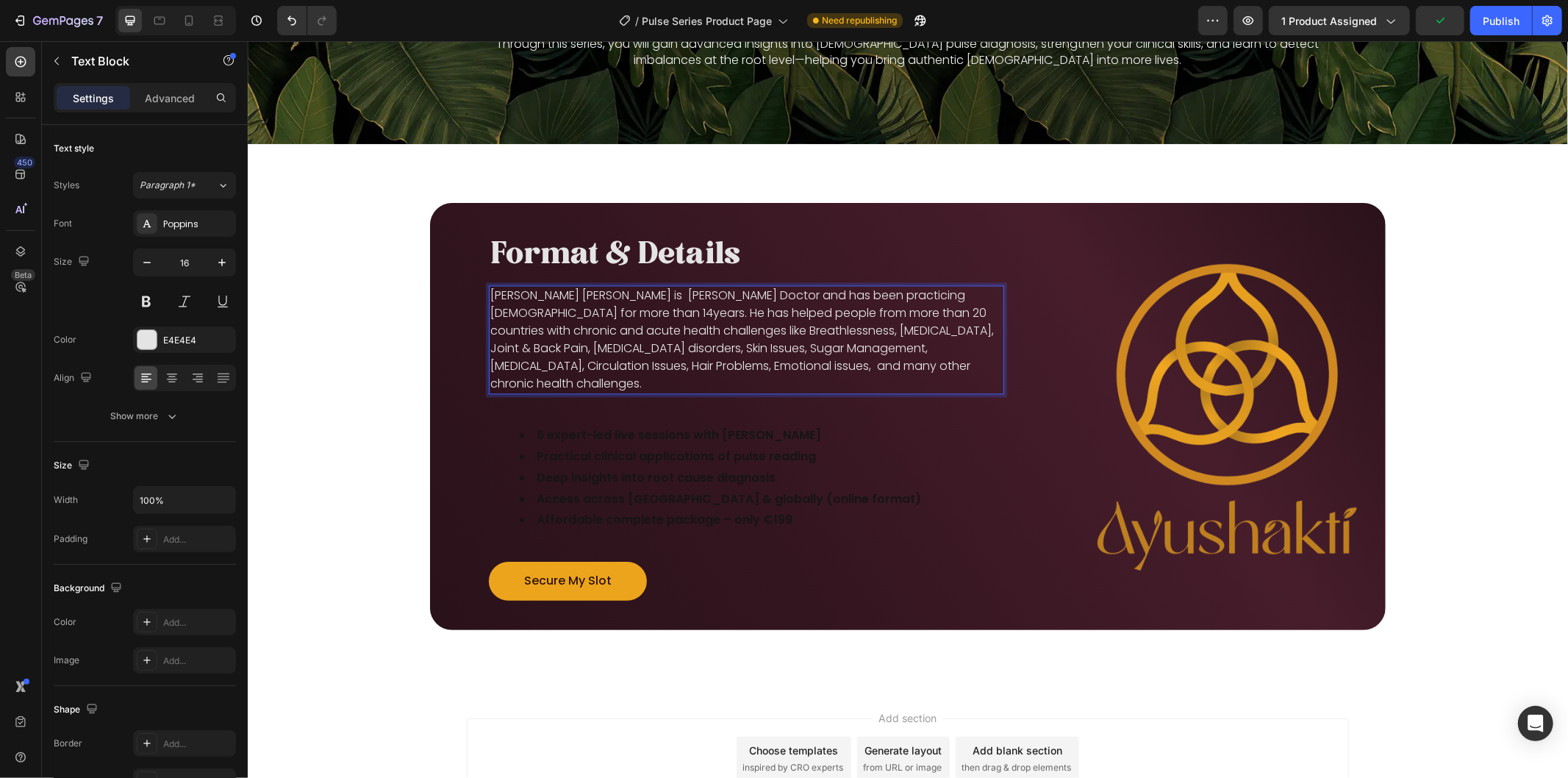
drag, startPoint x: 704, startPoint y: 325, endPoint x: 636, endPoint y: 320, distance: 68.2
drag, startPoint x: 636, startPoint y: 320, endPoint x: 615, endPoint y: 319, distance: 21.0
click at [615, 319] on p "[PERSON_NAME] [PERSON_NAME] is [PERSON_NAME] Doctor and has been practicing [DE…" at bounding box center [746, 339] width 512 height 106
click at [1068, 369] on img at bounding box center [1227, 416] width 317 height 317
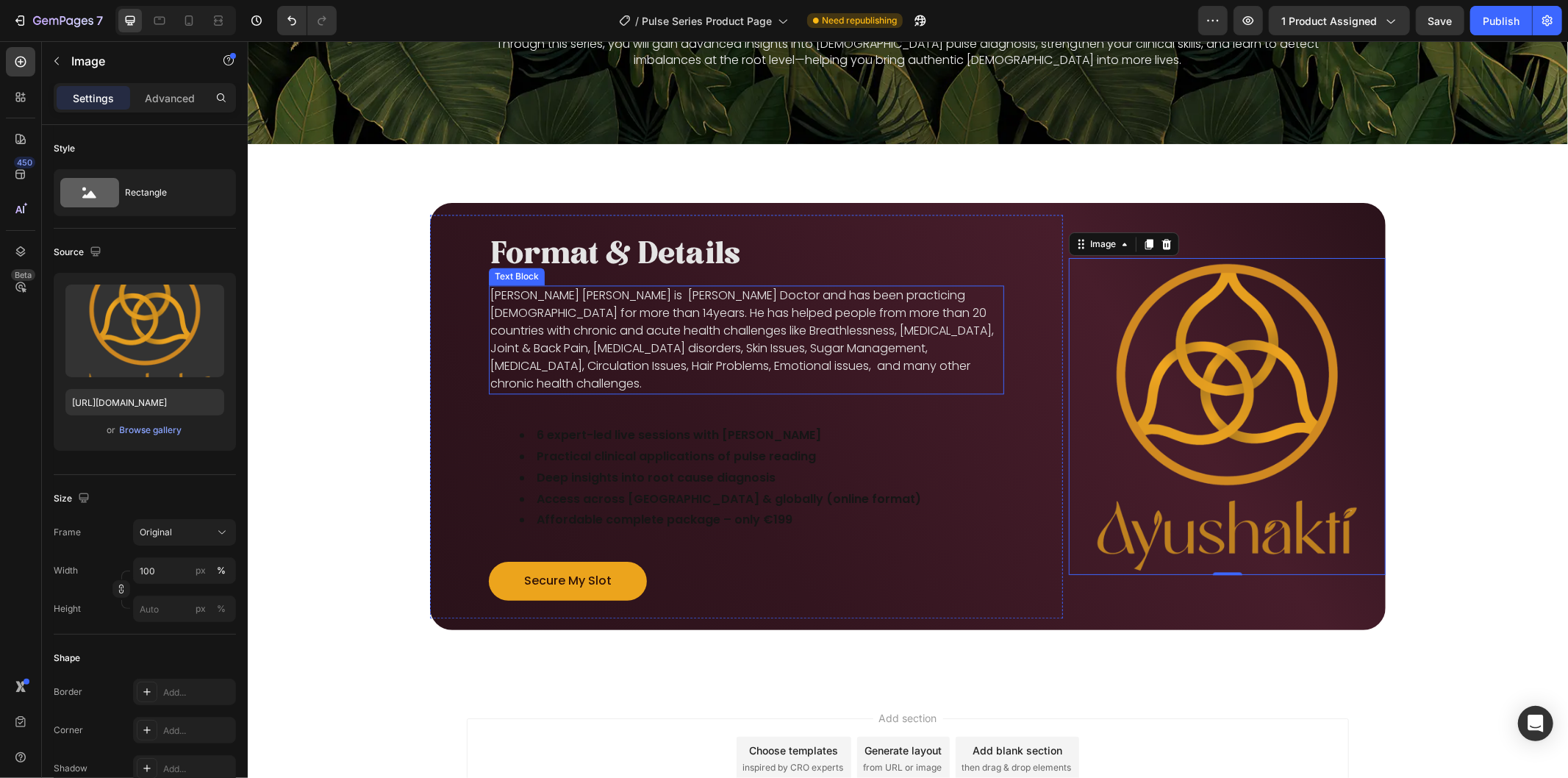
click at [894, 335] on p "[PERSON_NAME] [PERSON_NAME] is [PERSON_NAME] Doctor and has been practicing [DE…" at bounding box center [746, 339] width 512 height 106
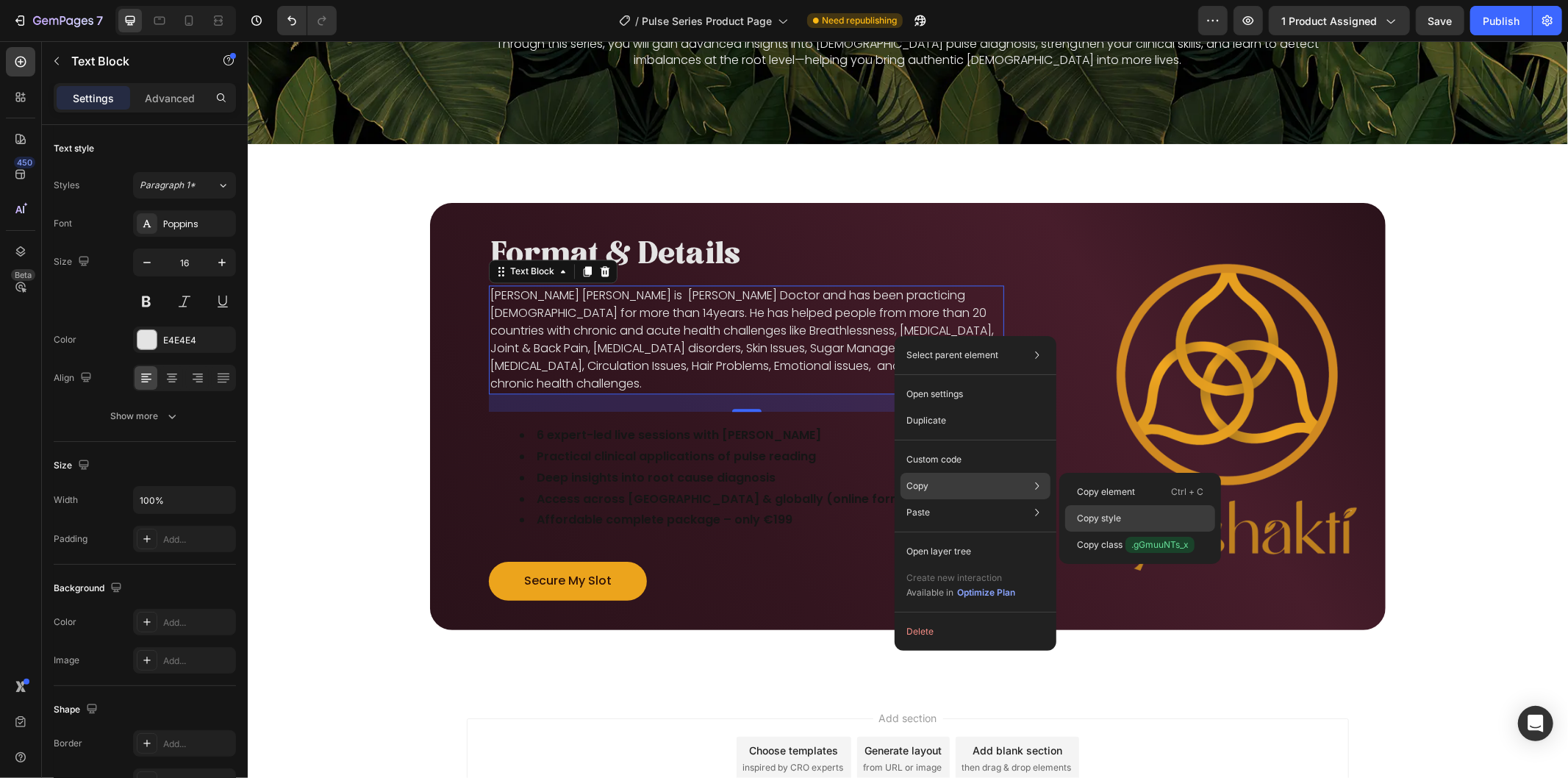
click at [1104, 519] on p "Copy style" at bounding box center [1098, 518] width 44 height 13
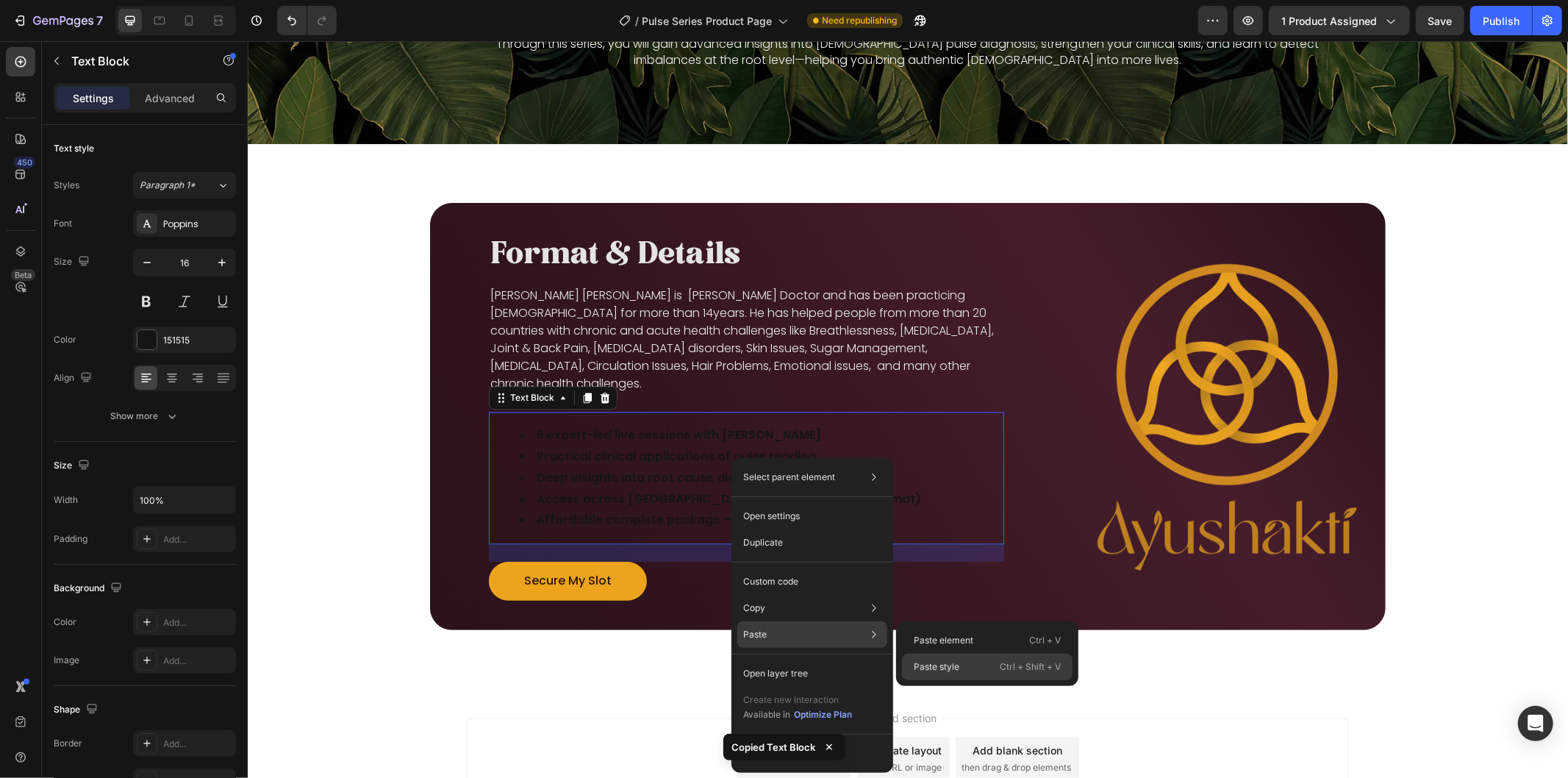
click at [931, 662] on p "Paste style" at bounding box center [936, 666] width 46 height 13
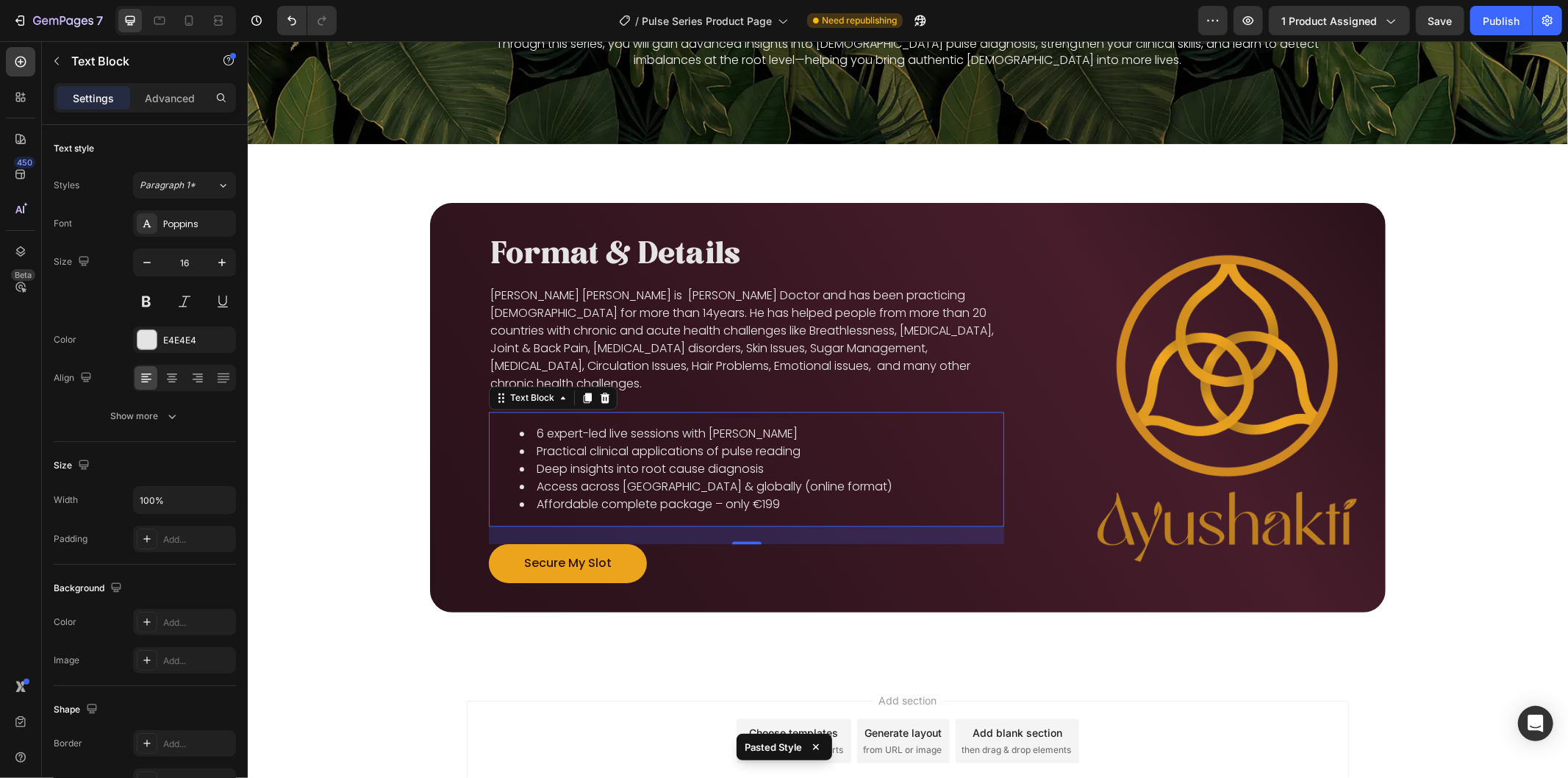
click at [759, 480] on li "Access across [GEOGRAPHIC_DATA] & globally (online format)" at bounding box center [760, 486] width 483 height 18
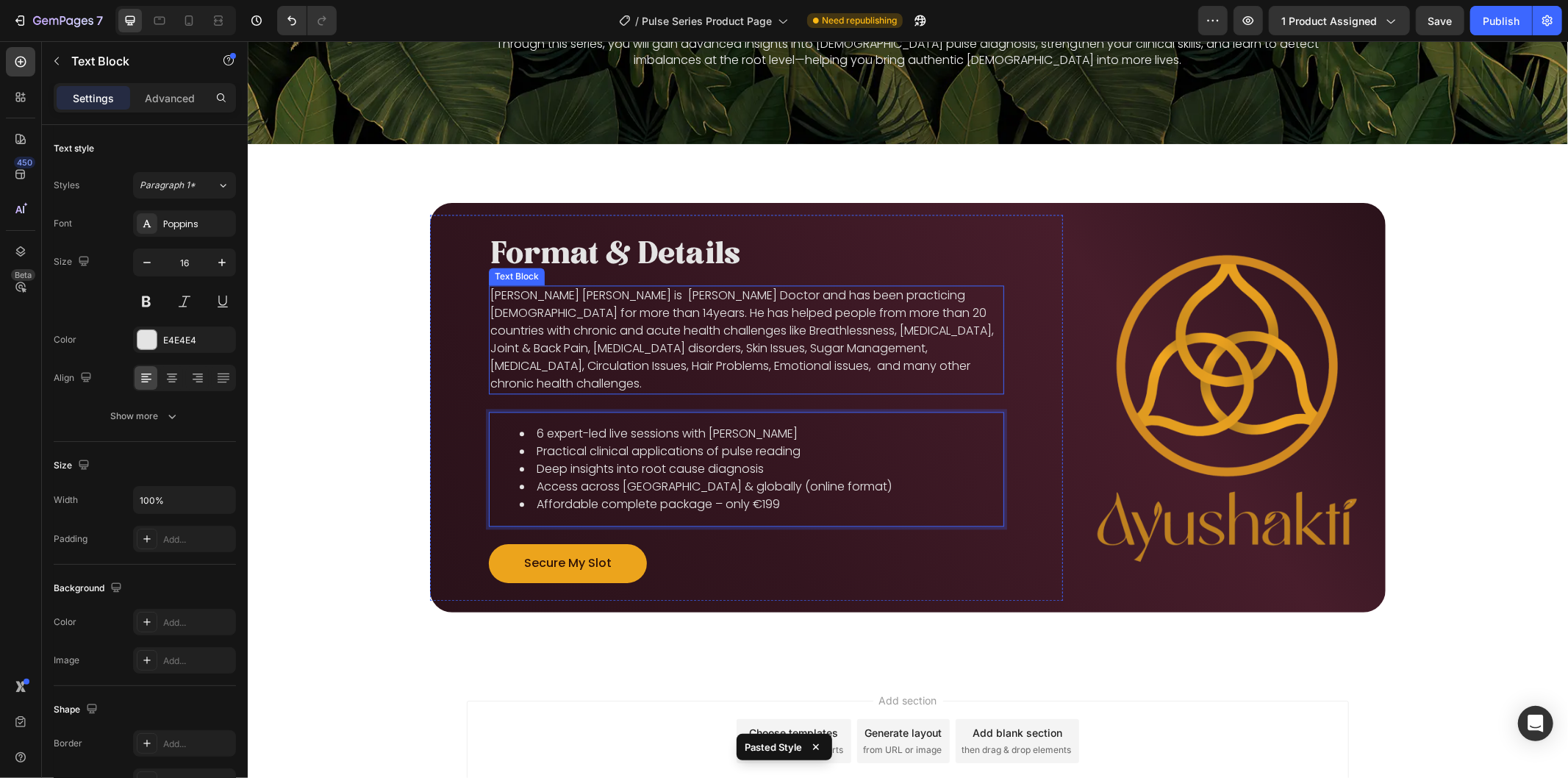
click at [631, 340] on p "[PERSON_NAME] [PERSON_NAME] is [PERSON_NAME] Doctor and has been practicing [DE…" at bounding box center [746, 339] width 512 height 106
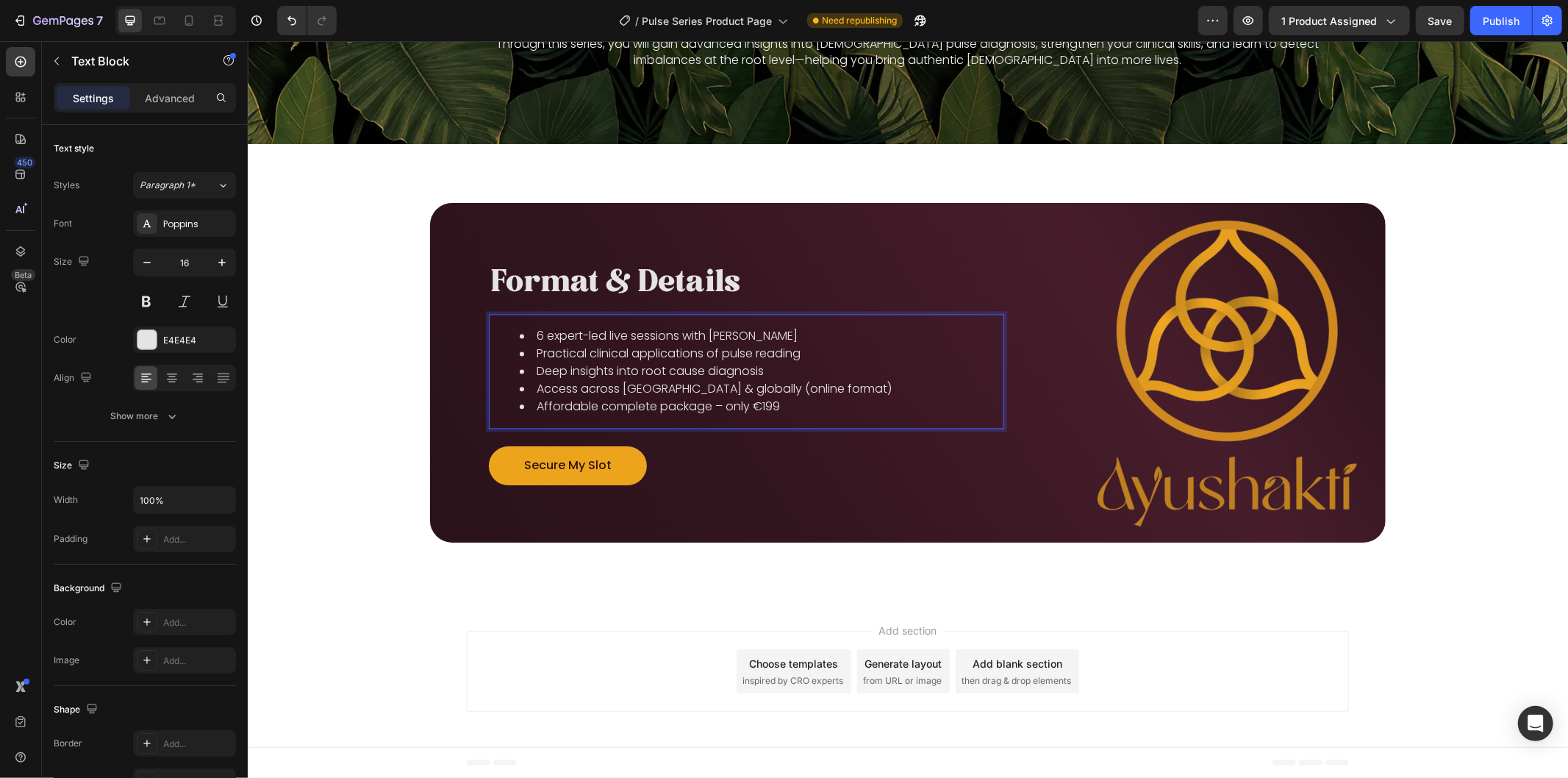
click at [773, 379] on li "Access across [GEOGRAPHIC_DATA] & globally (online format)" at bounding box center [760, 388] width 483 height 18
click at [810, 333] on li "6 expert-led live sessions with [PERSON_NAME]" at bounding box center [760, 335] width 483 height 18
drag, startPoint x: 819, startPoint y: 329, endPoint x: 532, endPoint y: 328, distance: 287.0
click at [532, 328] on li "6 expert-led live sessions with [PERSON_NAME]" at bounding box center [760, 335] width 483 height 18
click at [637, 348] on li "Practical clinical applications of pulse reading" at bounding box center [760, 353] width 483 height 18
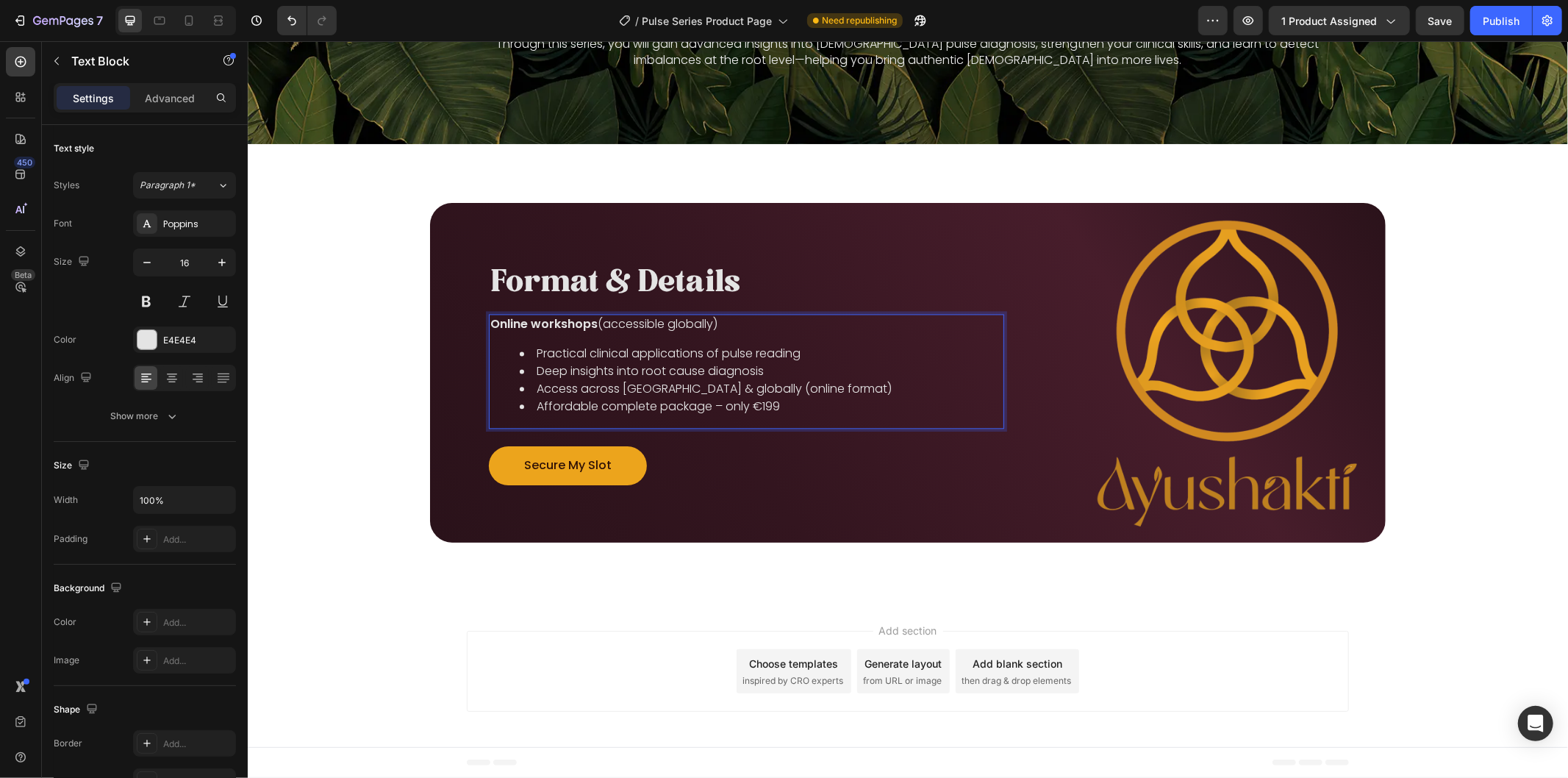
click at [637, 348] on li "Practical clinical applications of pulse reading" at bounding box center [760, 353] width 483 height 18
click at [609, 372] on li "Deep insights into root cause diagnosis" at bounding box center [760, 370] width 483 height 18
click at [609, 364] on li "Deep insights into root cause diagnosis" at bounding box center [760, 370] width 483 height 18
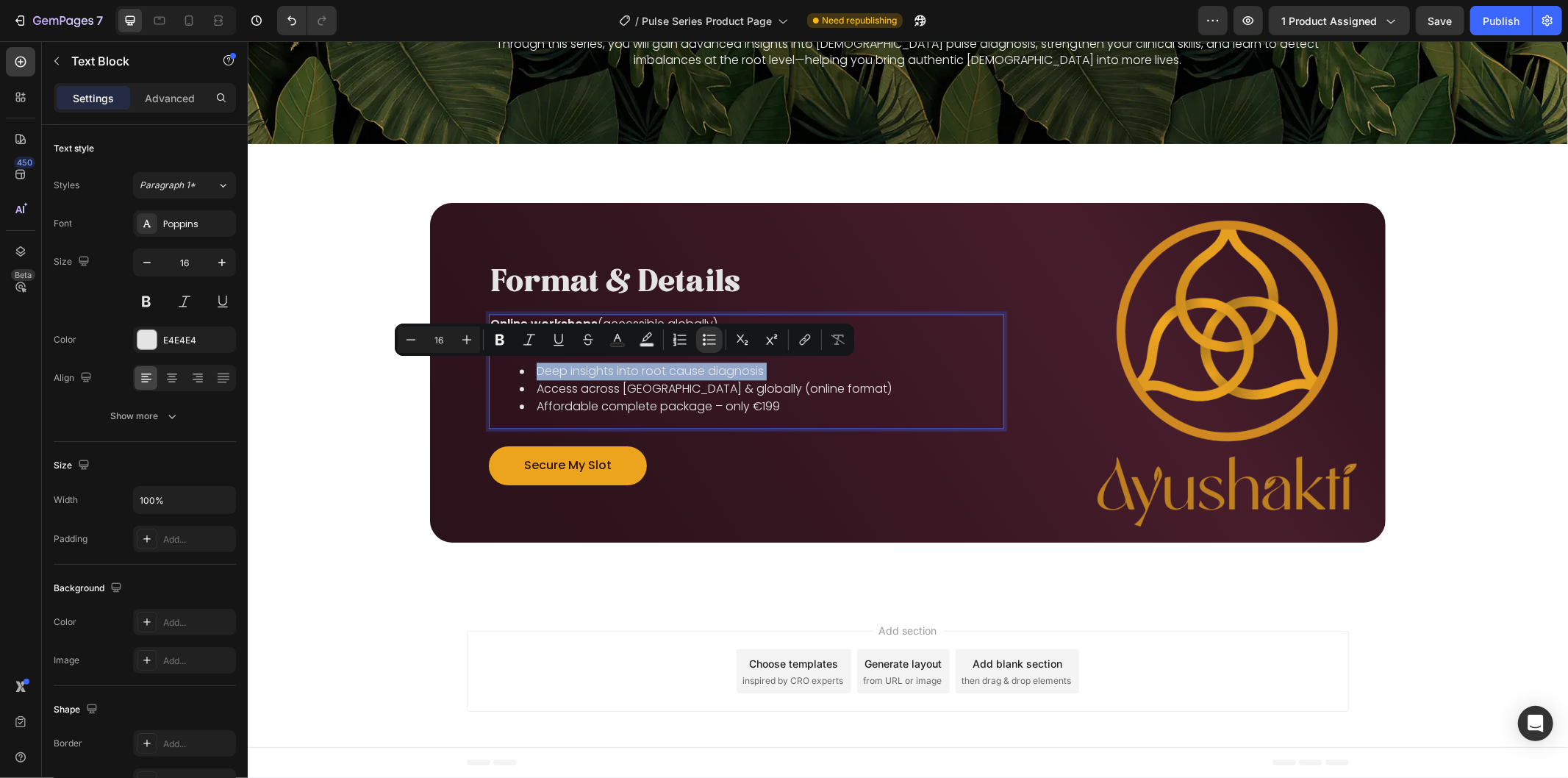
click at [609, 364] on li "Deep insights into root cause diagnosis" at bounding box center [760, 370] width 483 height 18
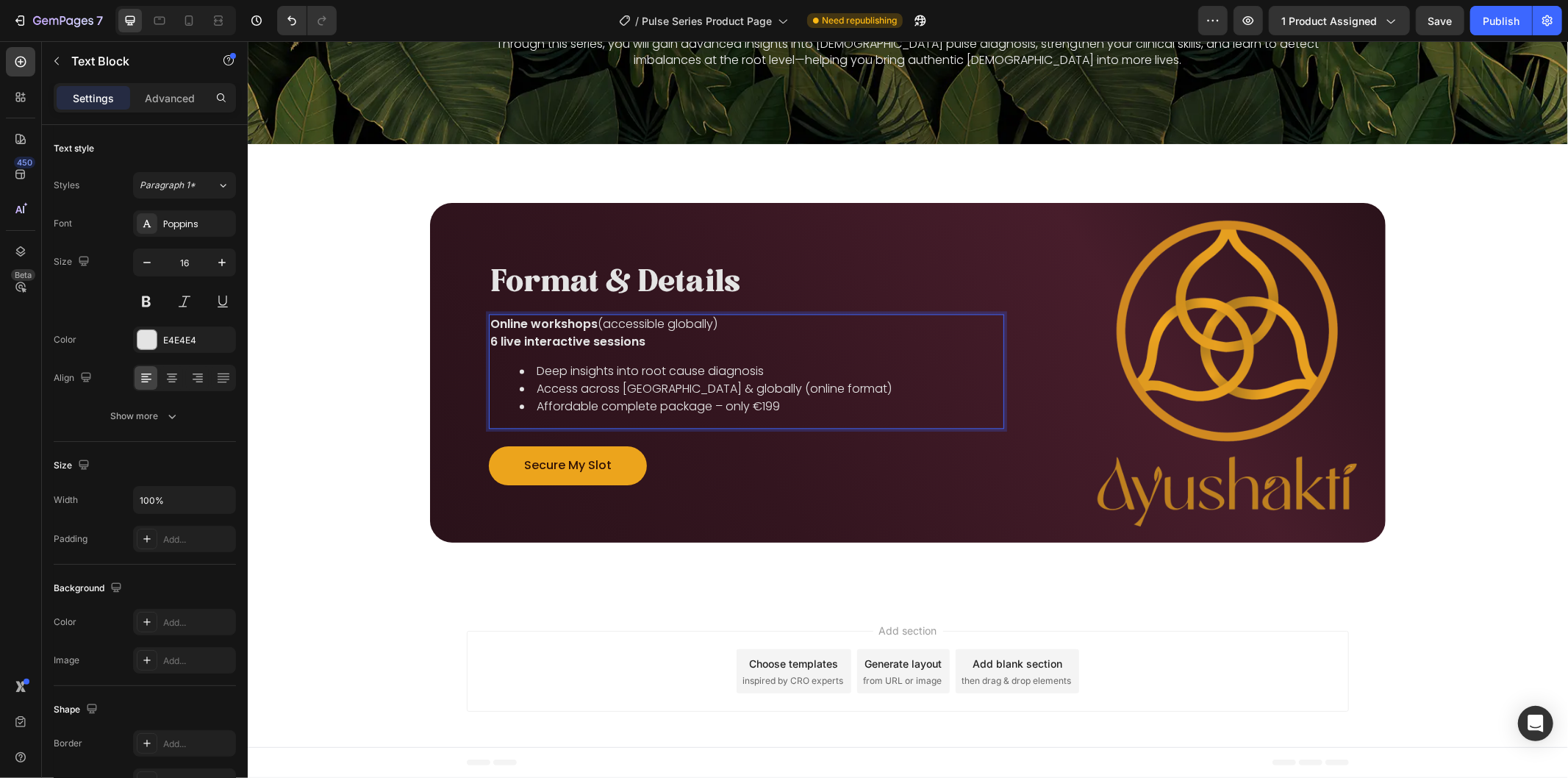
scroll to position [2566, 0]
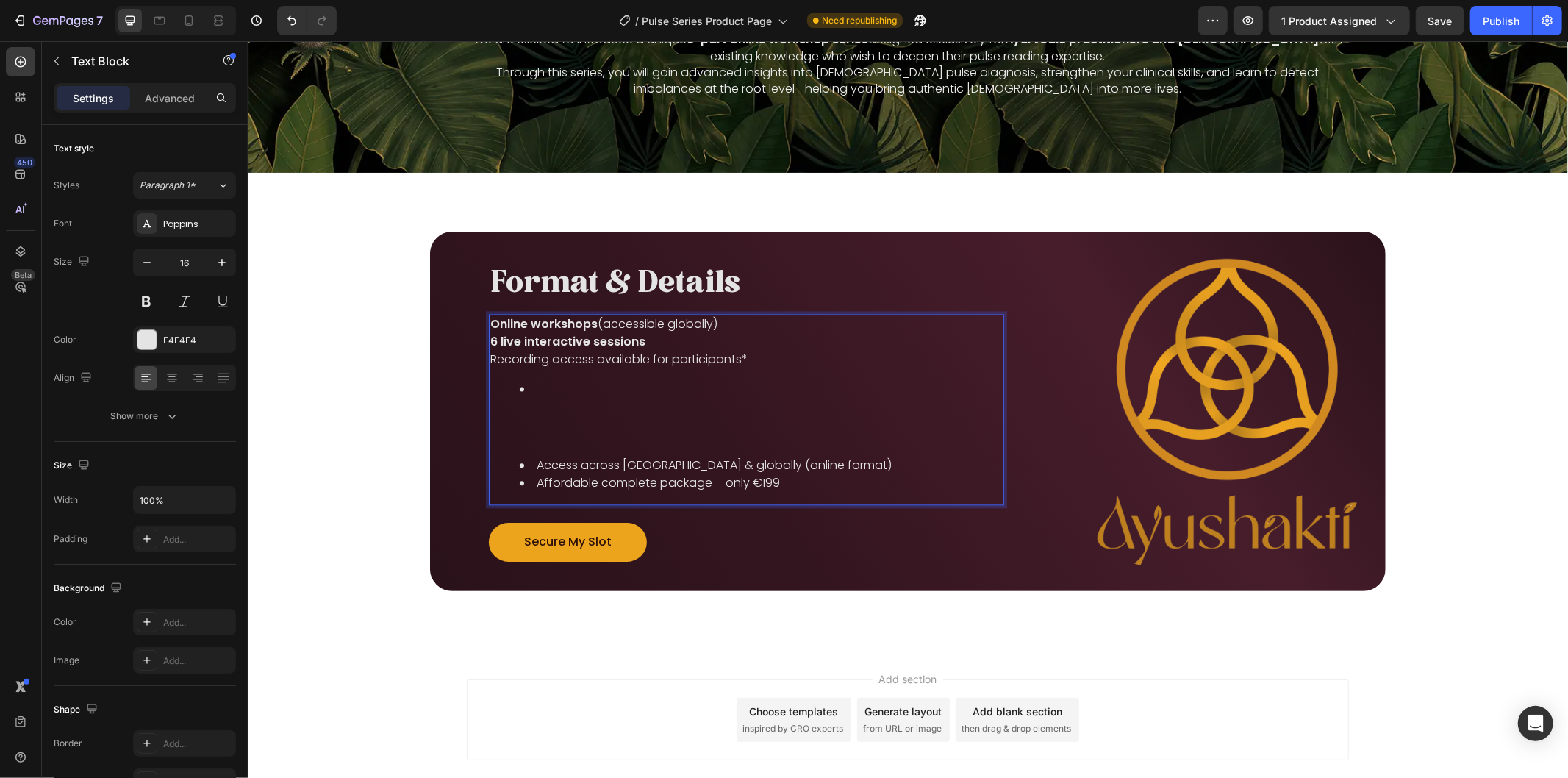
click at [587, 465] on li "Access across [GEOGRAPHIC_DATA] & globally (online format)" at bounding box center [760, 464] width 483 height 18
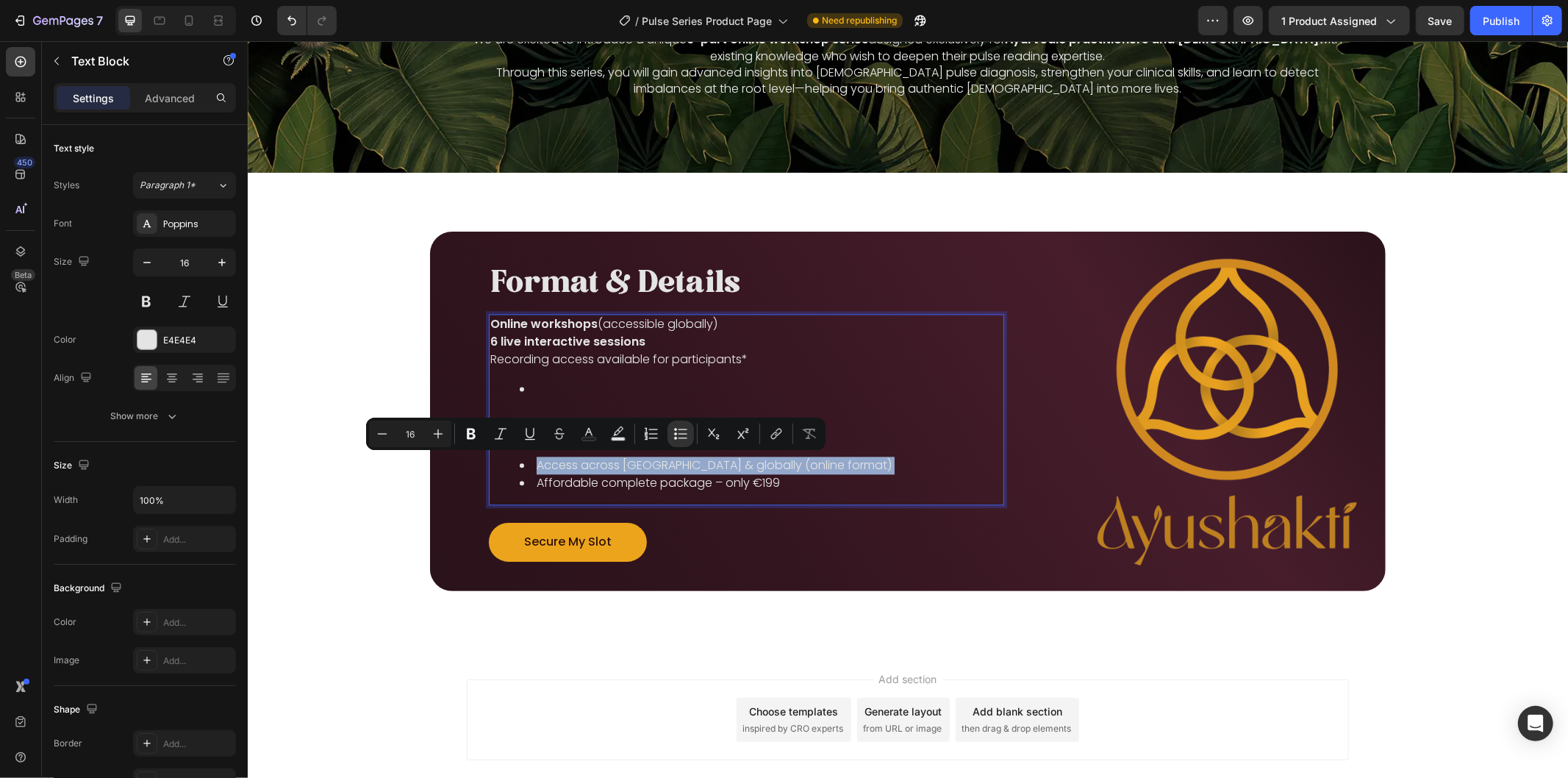
click at [587, 465] on li "Access across [GEOGRAPHIC_DATA] & globally (online format)" at bounding box center [760, 464] width 483 height 18
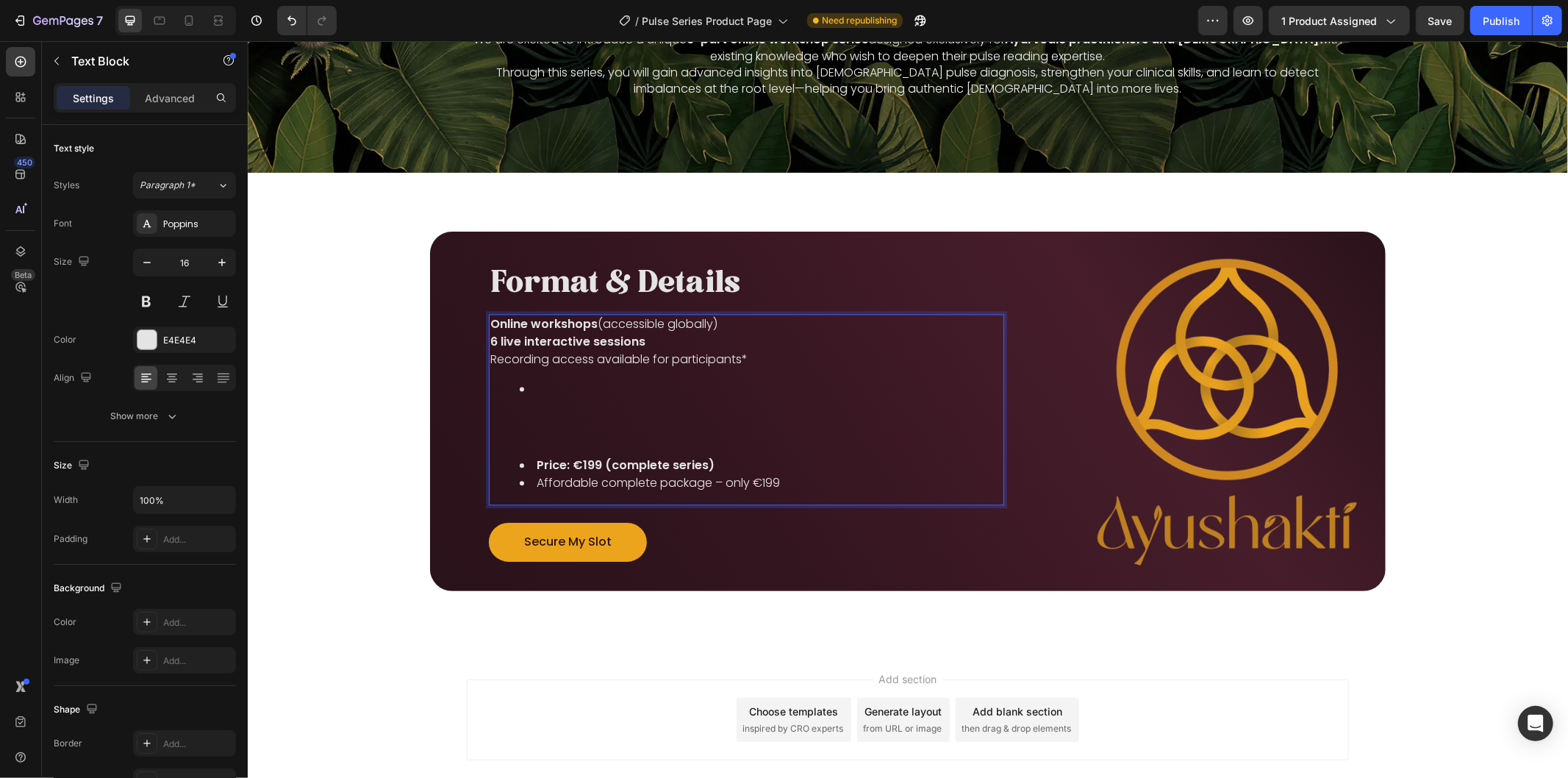
click at [524, 448] on div "Online workshops (accessible globally) 6 live interactive sessions Recording ac…" at bounding box center [746, 409] width 515 height 191
click at [536, 465] on strong "Price: €199 (complete series)" at bounding box center [624, 464] width 178 height 17
click at [525, 463] on li "Price: €199 (complete series)" at bounding box center [760, 464] width 483 height 18
click at [861, 469] on div "Online workshops (accessible globally) 6 live interactive sessions Recording ac…" at bounding box center [746, 409] width 515 height 191
click at [704, 473] on li "Affordable complete" at bounding box center [760, 482] width 483 height 18
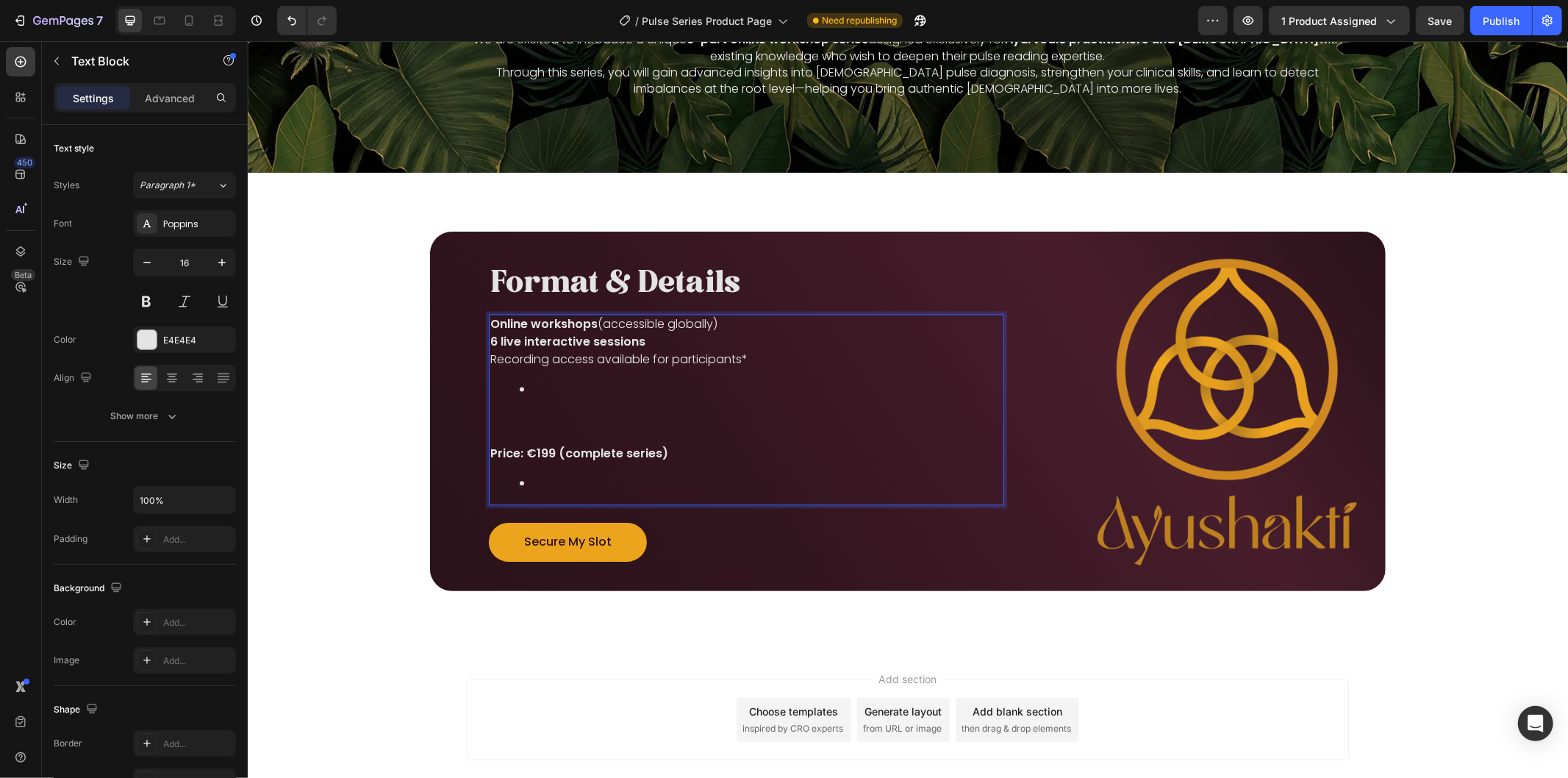
scroll to position [2576, 0]
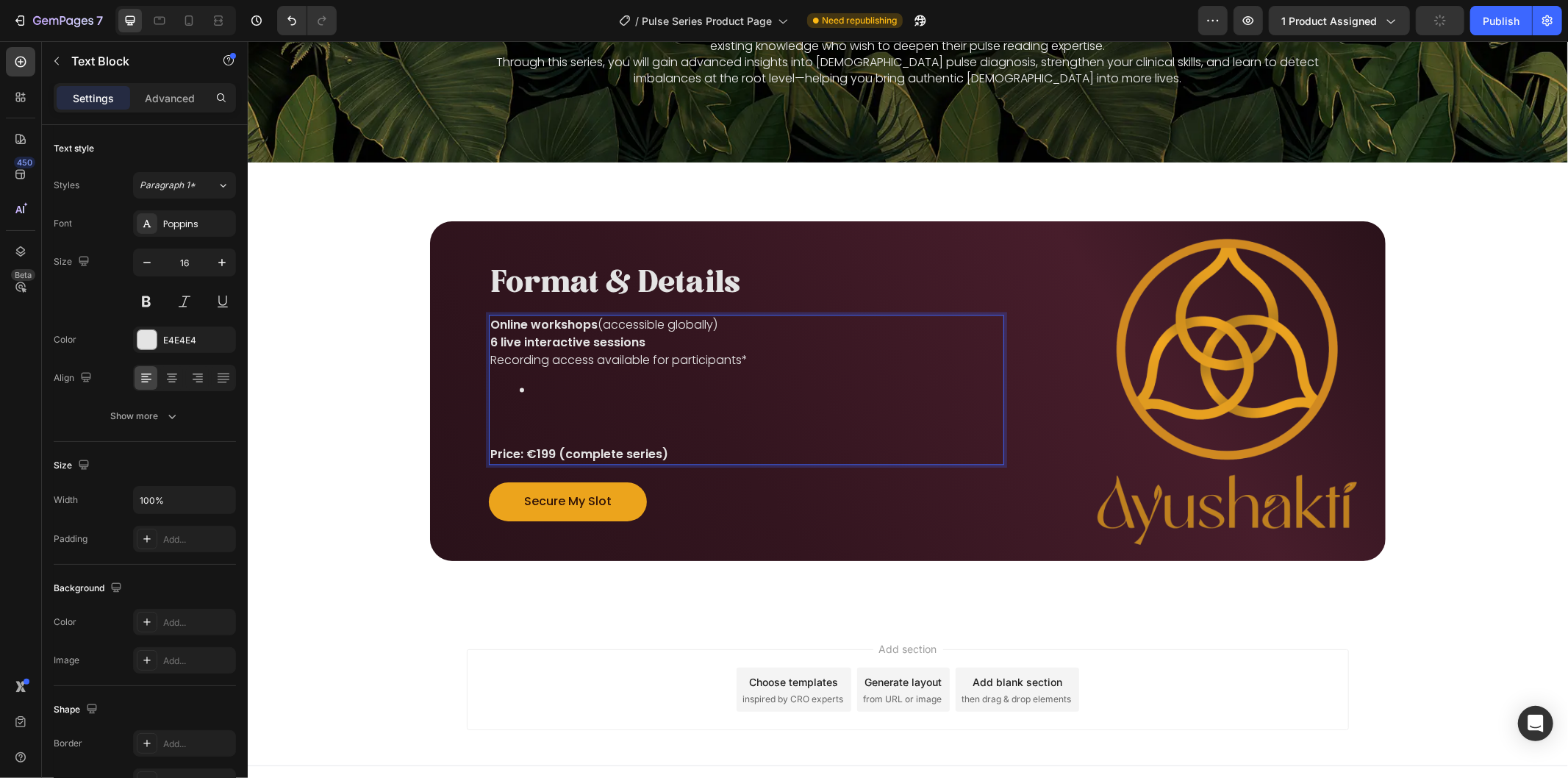
click at [505, 424] on p "Rich Text Editor. Editing area: main" at bounding box center [746, 427] width 512 height 35
click at [488, 436] on div "Online workshops (accessible globally) 6 live interactive sessions Recording ac…" at bounding box center [746, 389] width 515 height 150
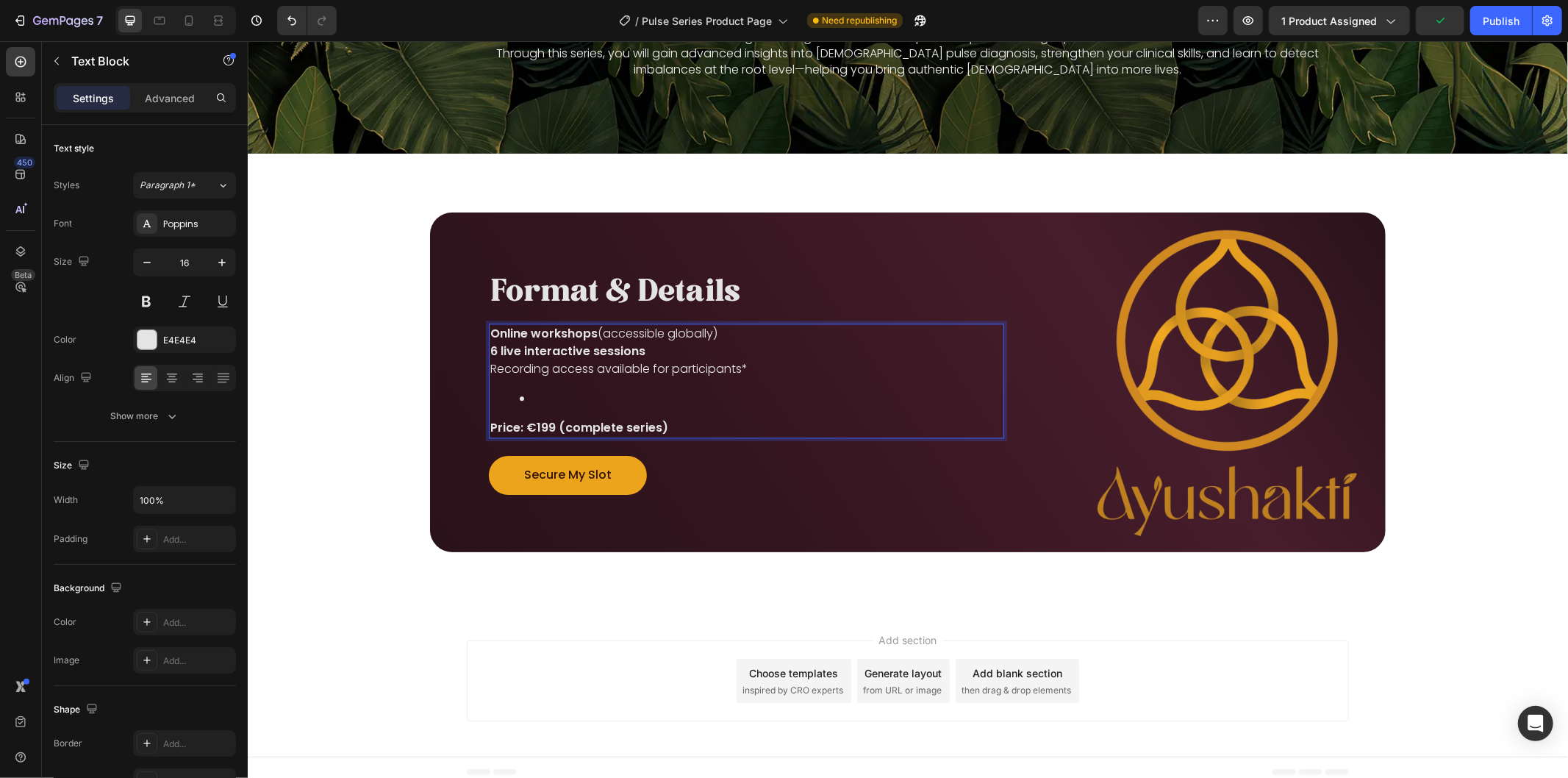
scroll to position [2594, 0]
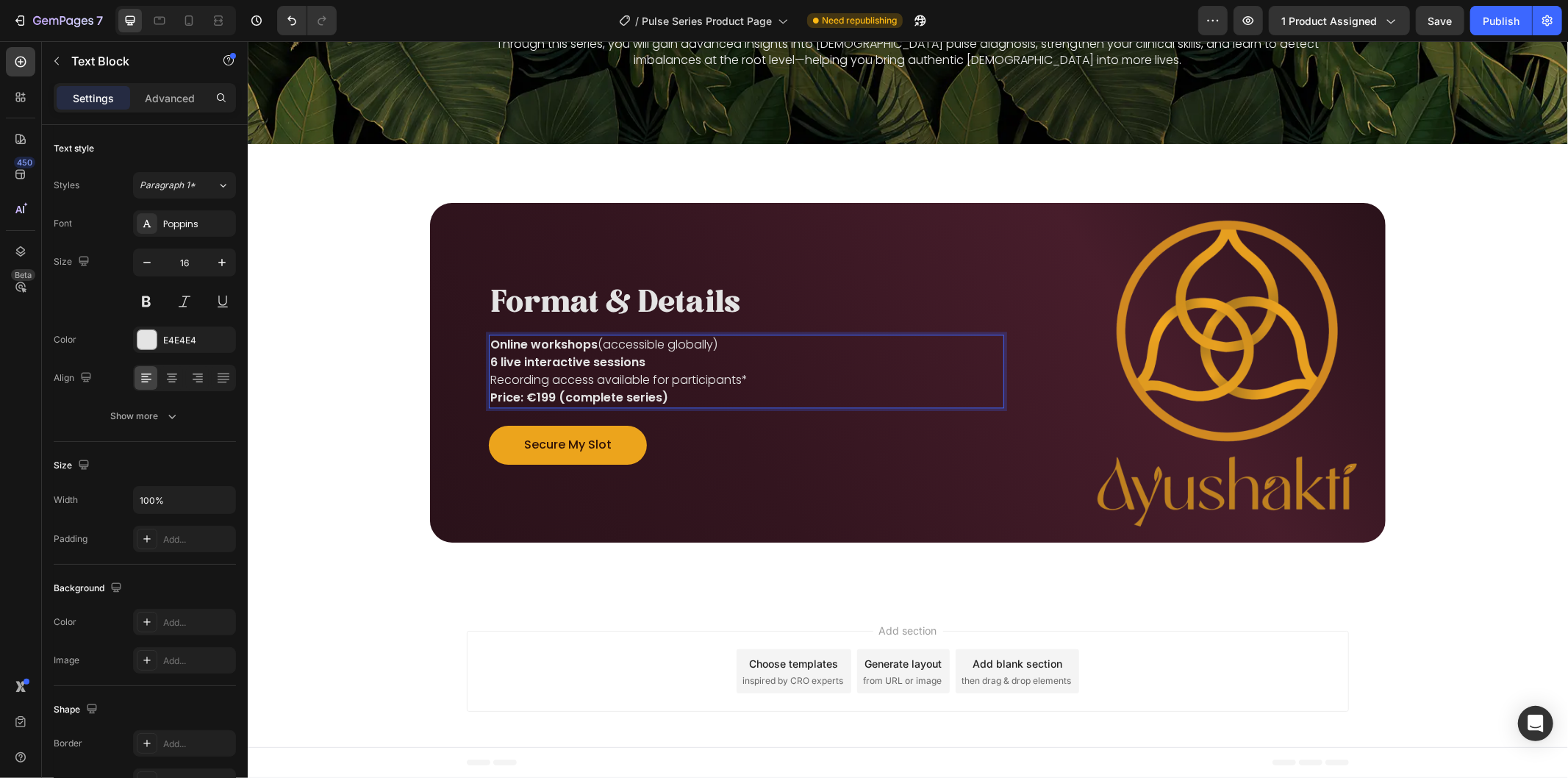
click at [490, 378] on p "Recording access available for participants*" at bounding box center [746, 379] width 512 height 18
click at [623, 386] on p "Recording access available for participants*" at bounding box center [746, 379] width 512 height 18
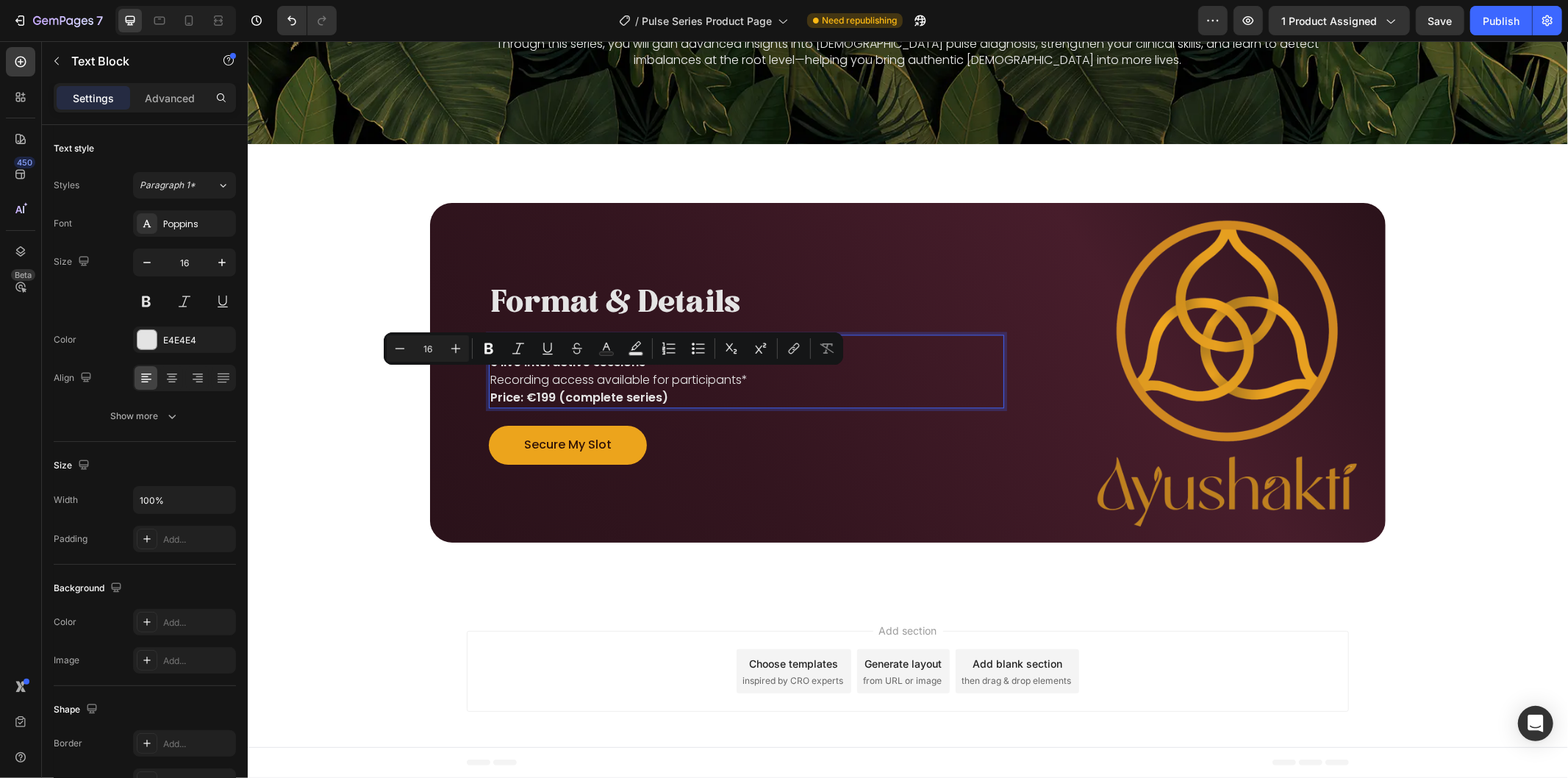
click at [697, 399] on p "Price: €199 (complete series)" at bounding box center [746, 396] width 512 height 18
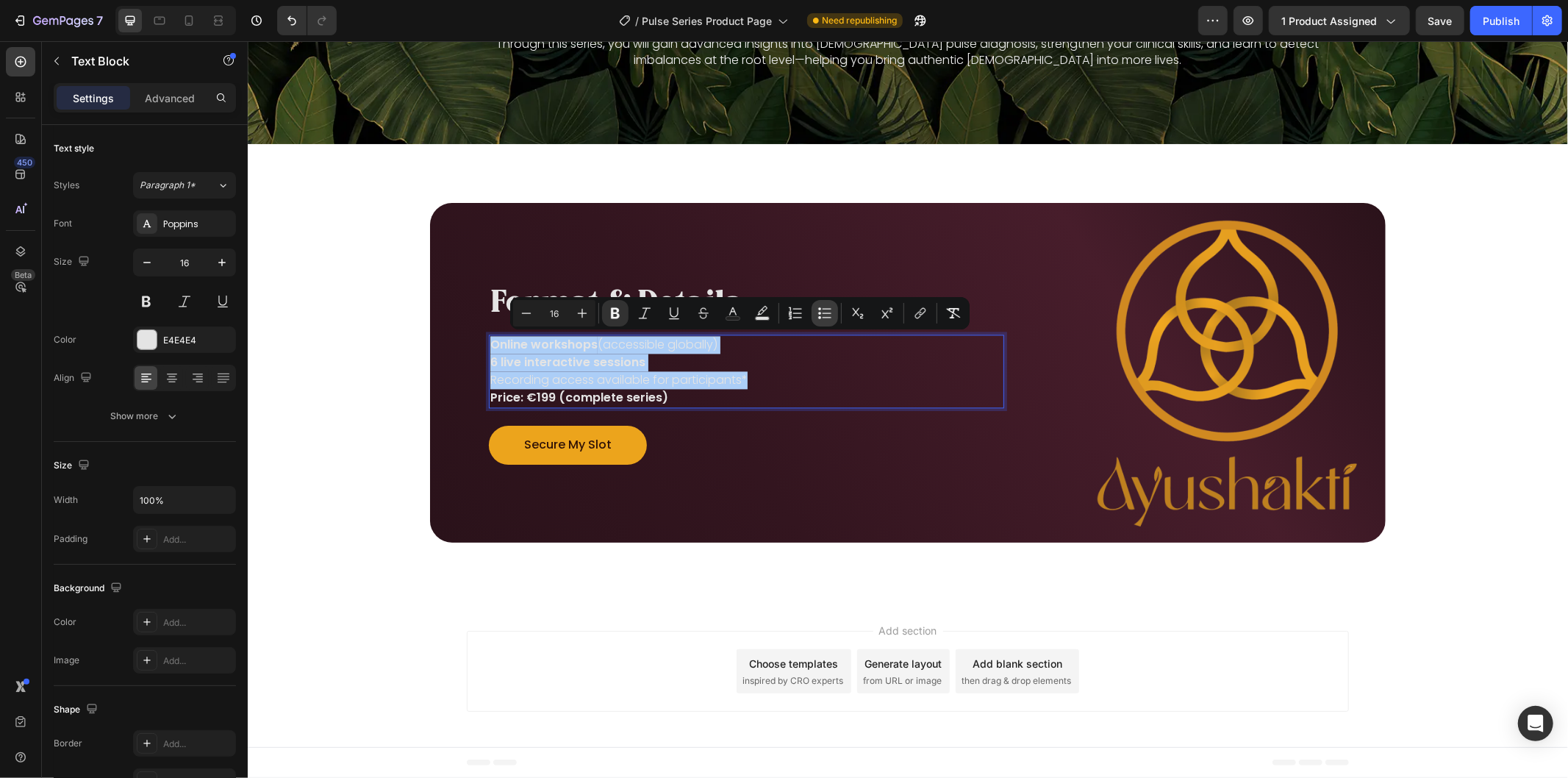
click at [825, 312] on icon "Editor contextual toolbar" at bounding box center [826, 312] width 9 height 1
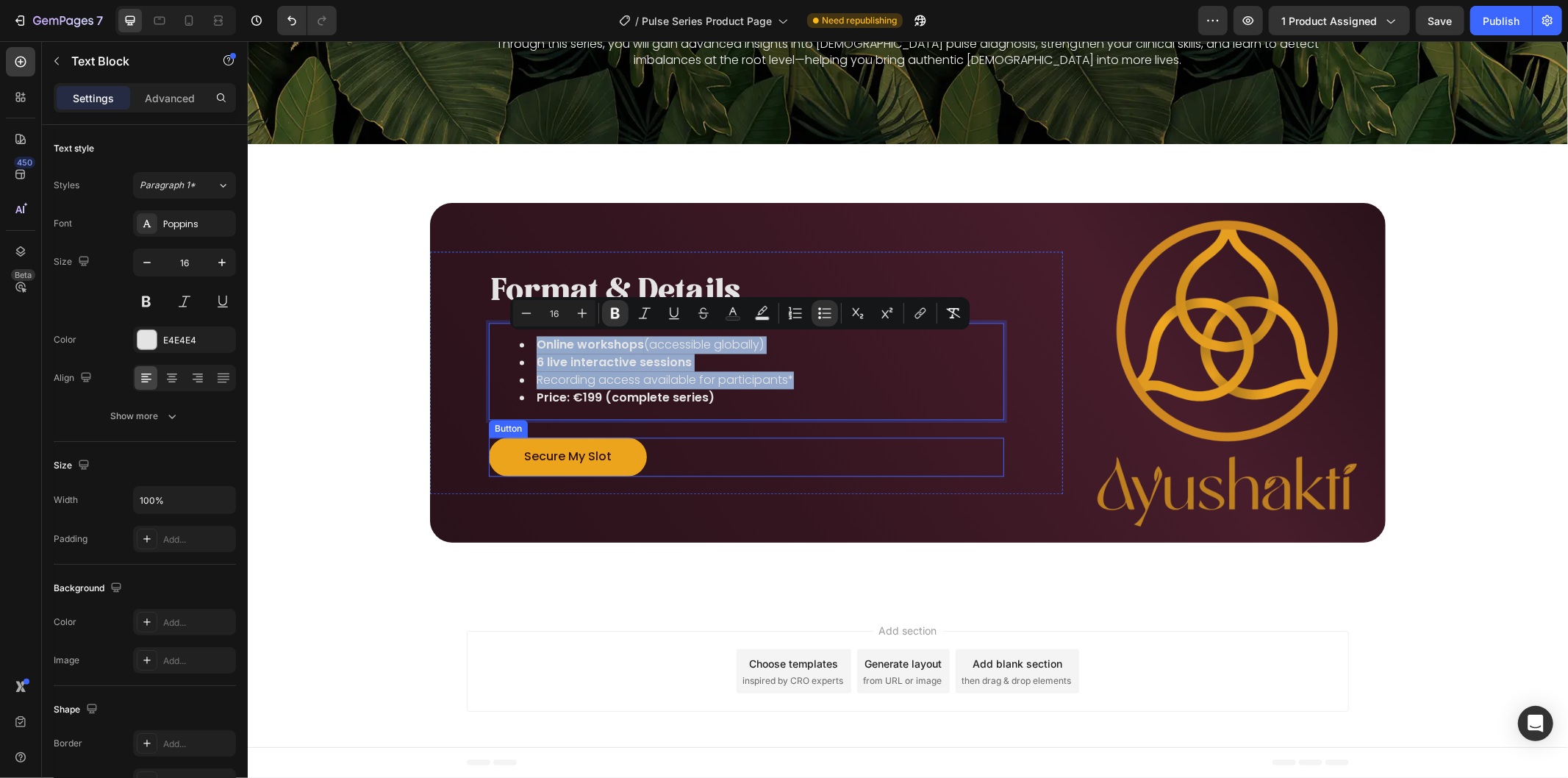
click at [819, 466] on div "Secure My Slot Button" at bounding box center [746, 456] width 515 height 39
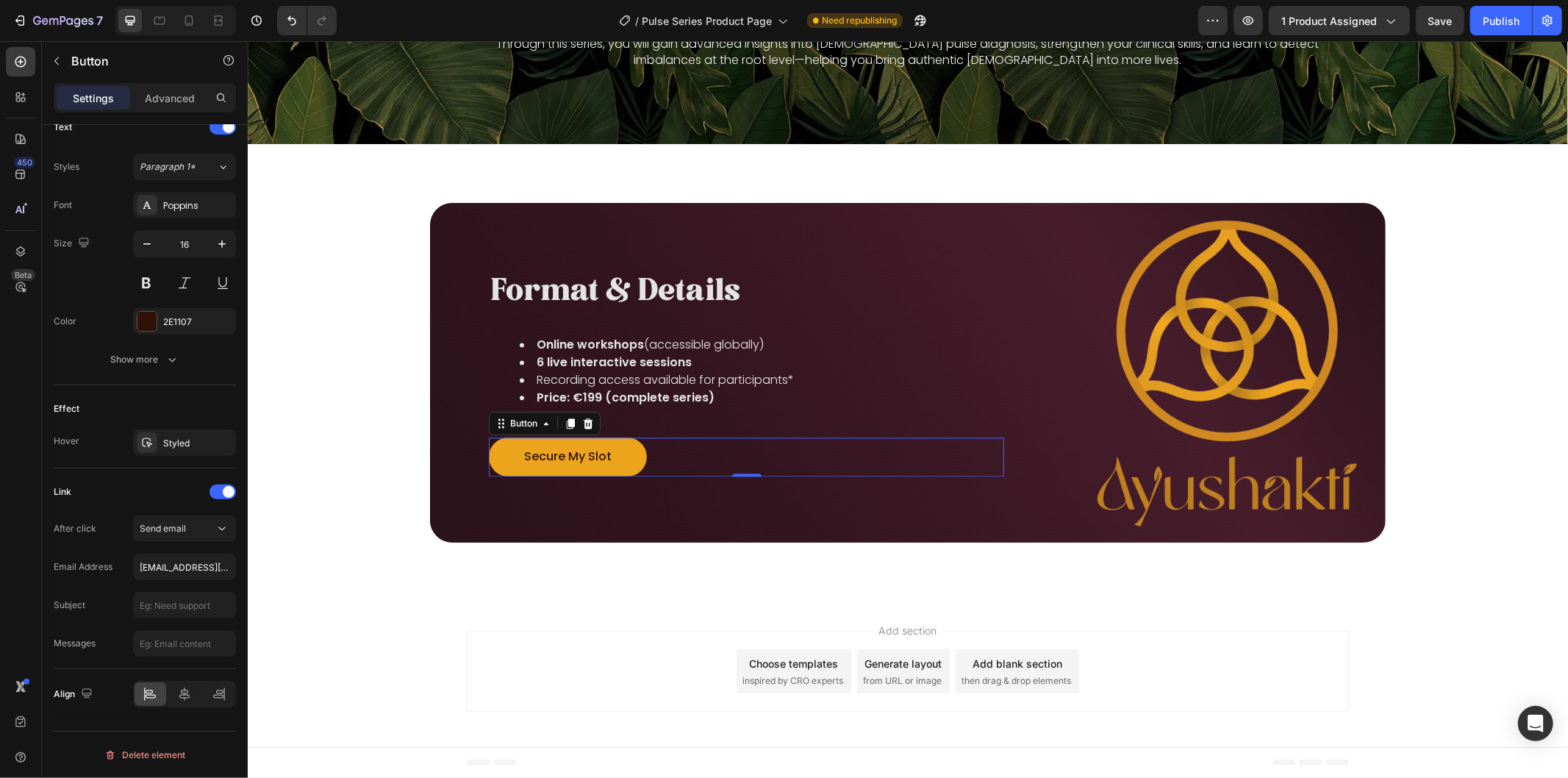
scroll to position [23, 0]
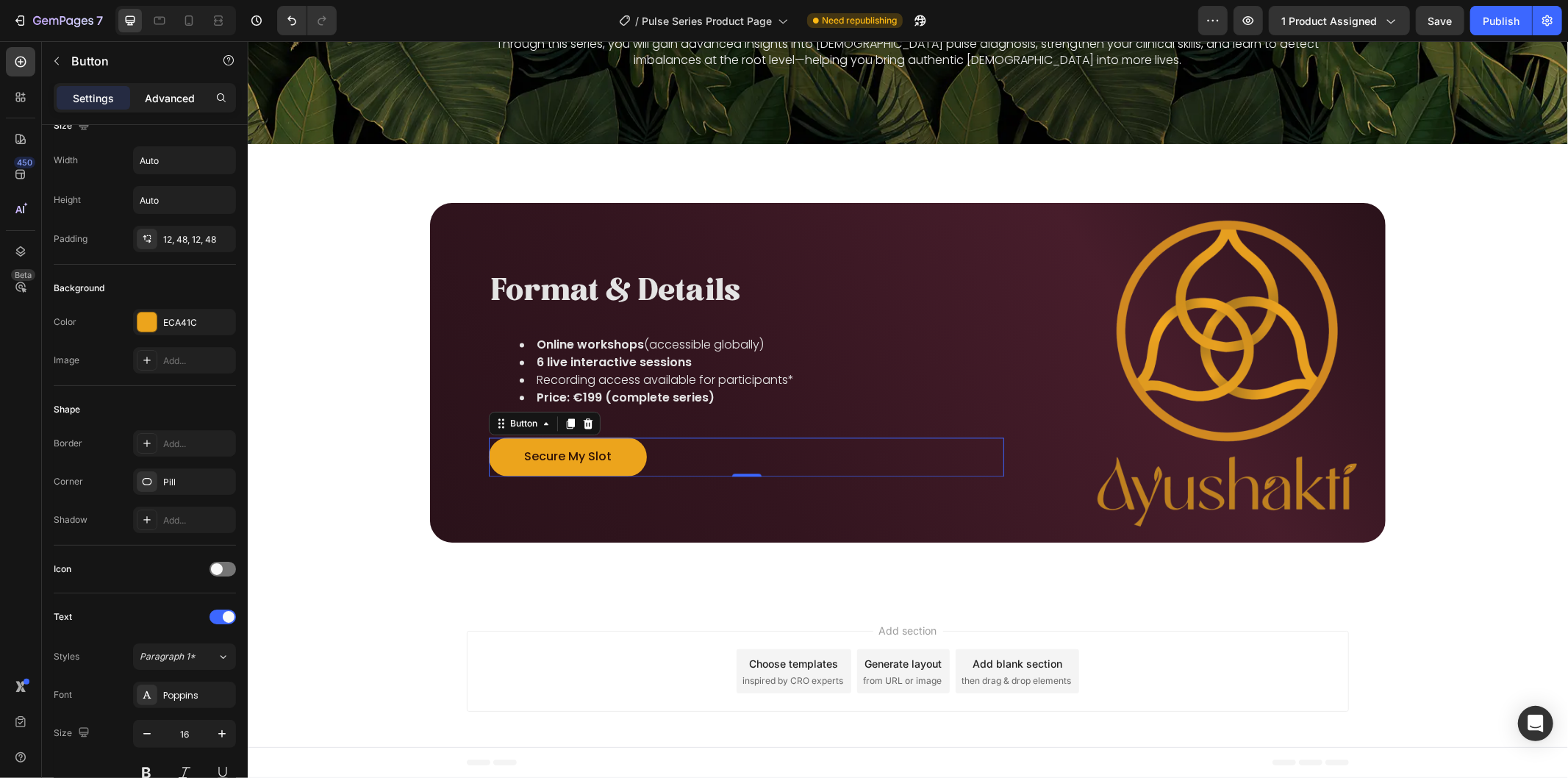
click at [171, 102] on p "Advanced" at bounding box center [169, 98] width 50 height 16
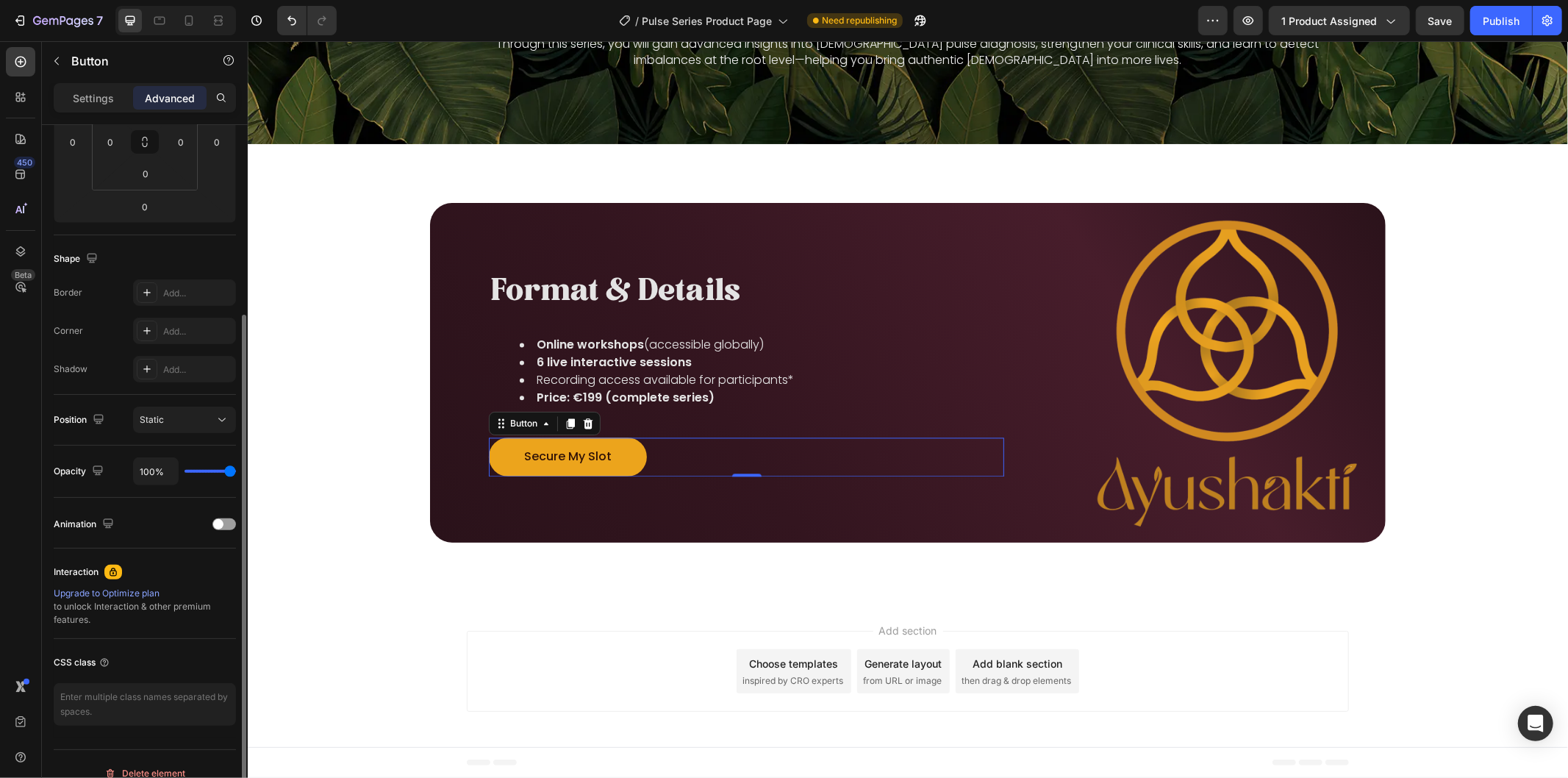
scroll to position [285, 0]
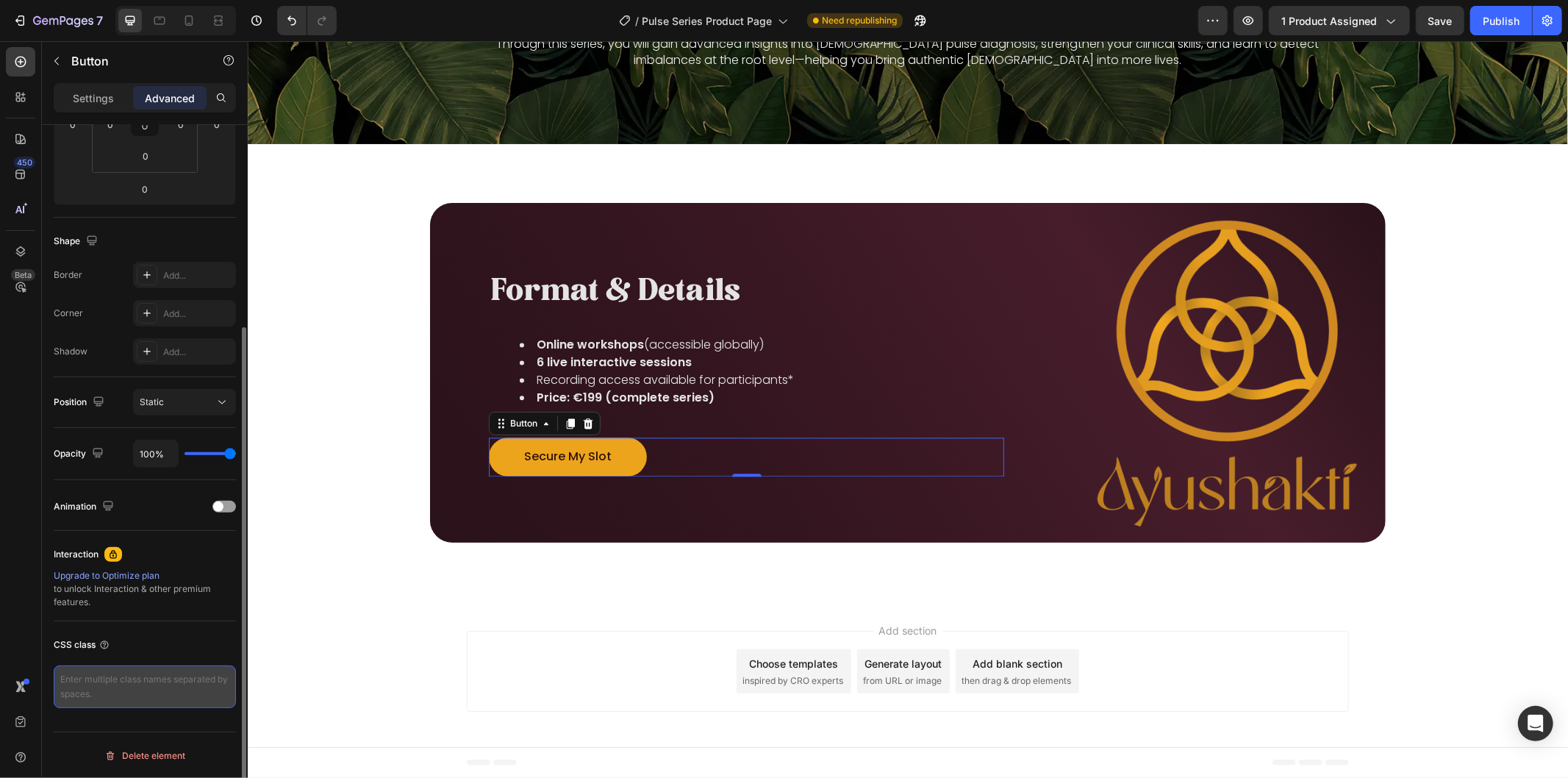
click at [120, 672] on textarea at bounding box center [145, 686] width 183 height 43
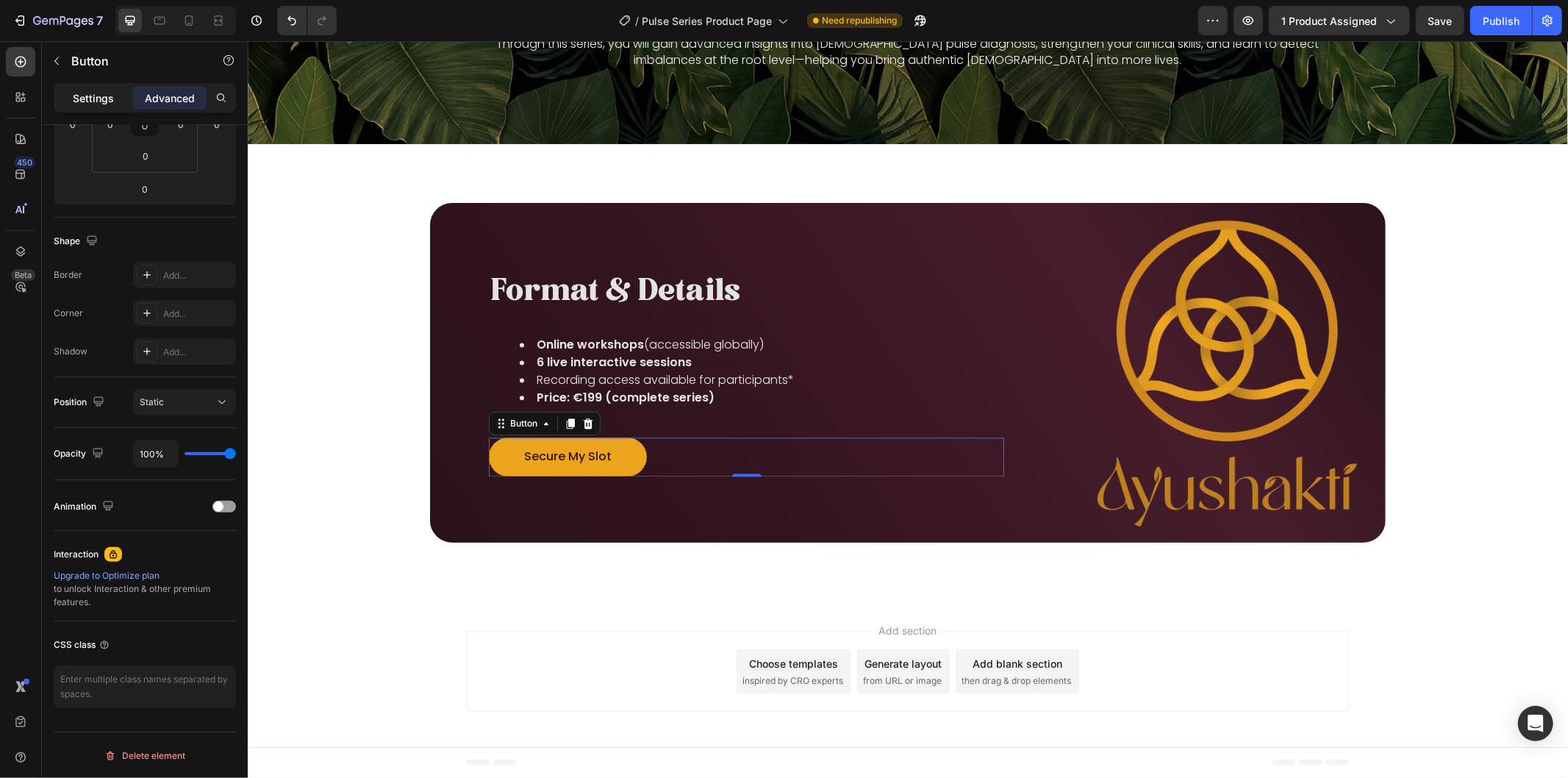
click at [99, 90] on p "Settings" at bounding box center [93, 98] width 41 height 16
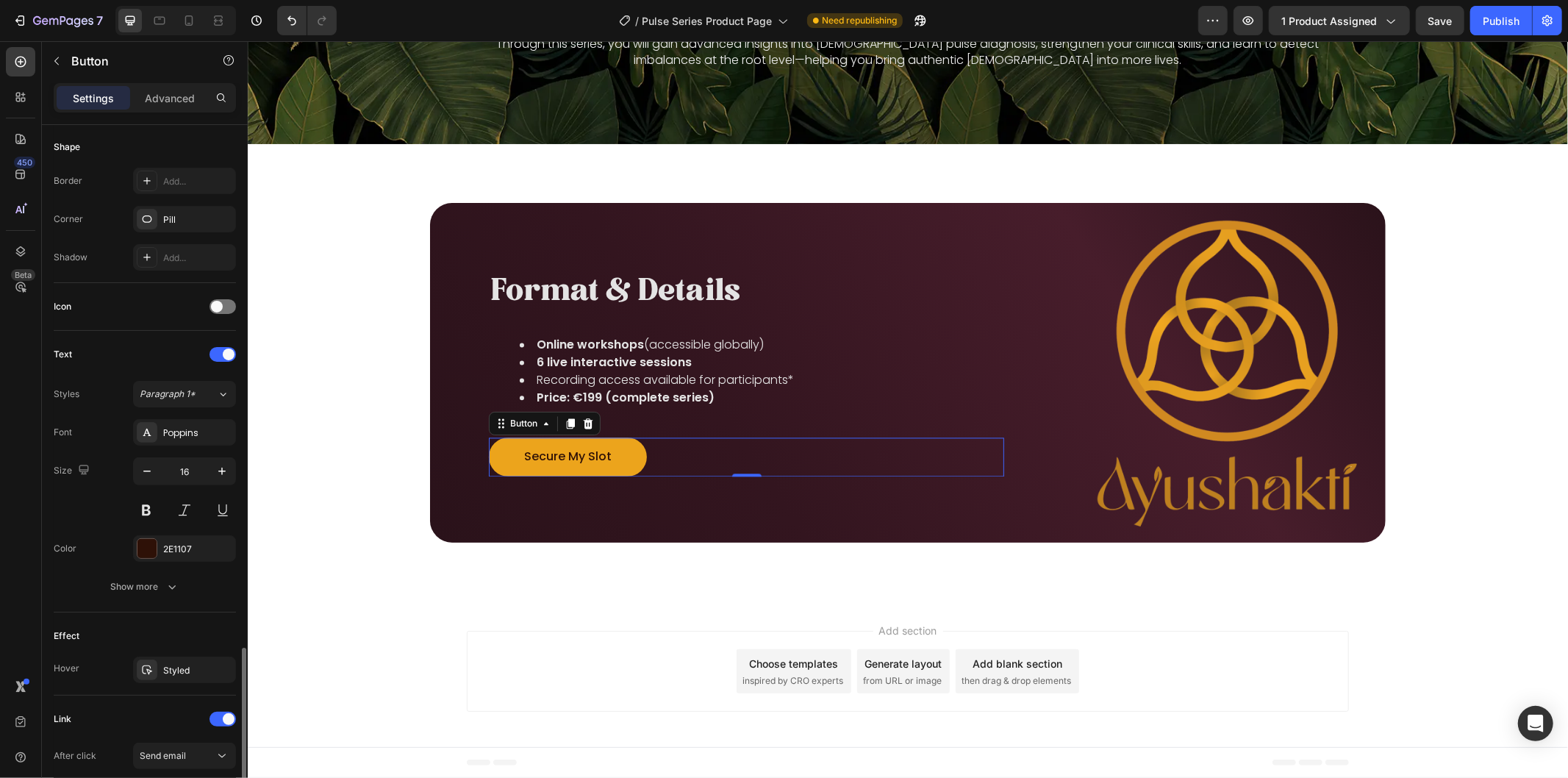
scroll to position [512, 0]
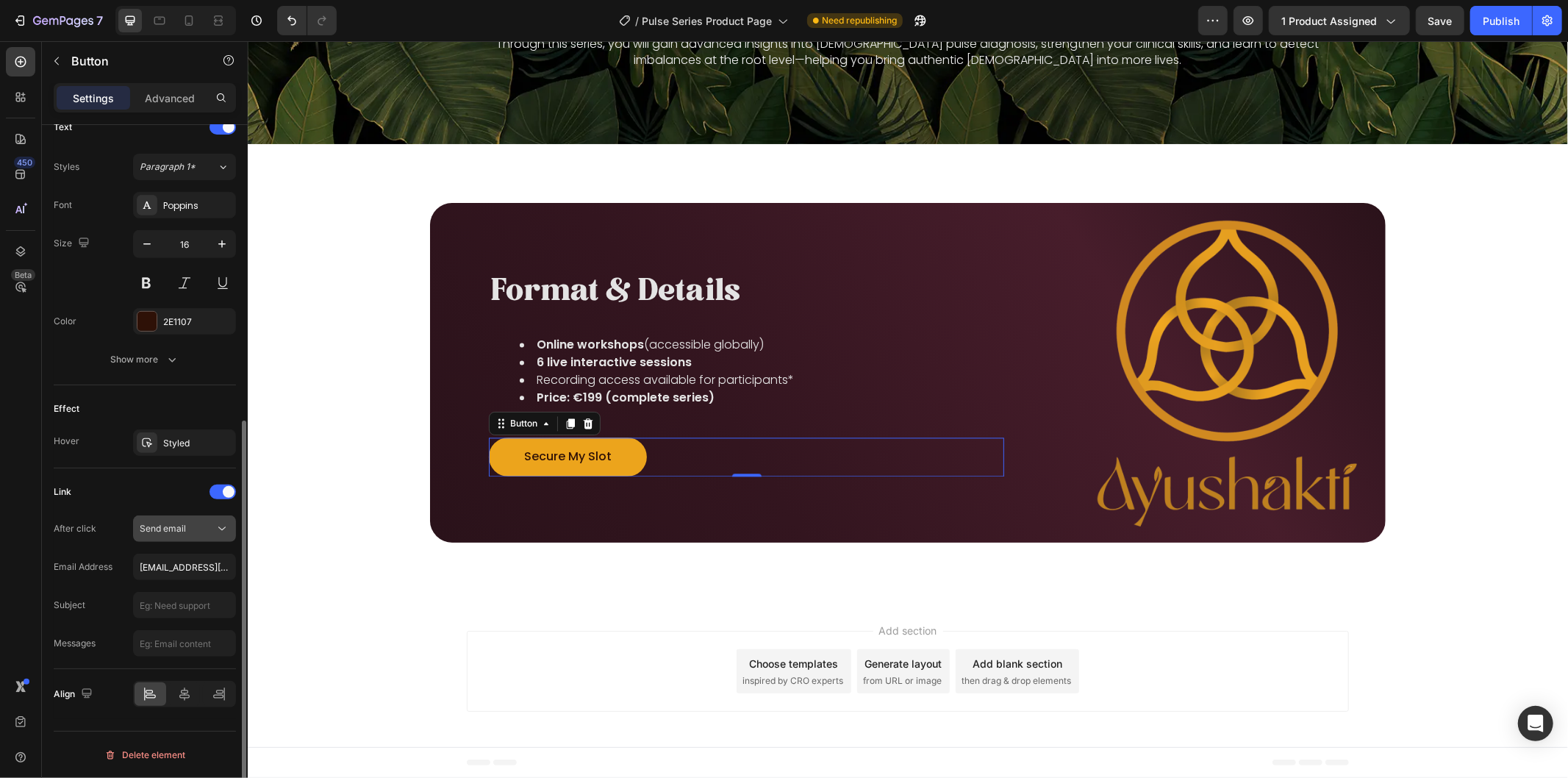
click at [171, 519] on button "Send email" at bounding box center [184, 529] width 103 height 26
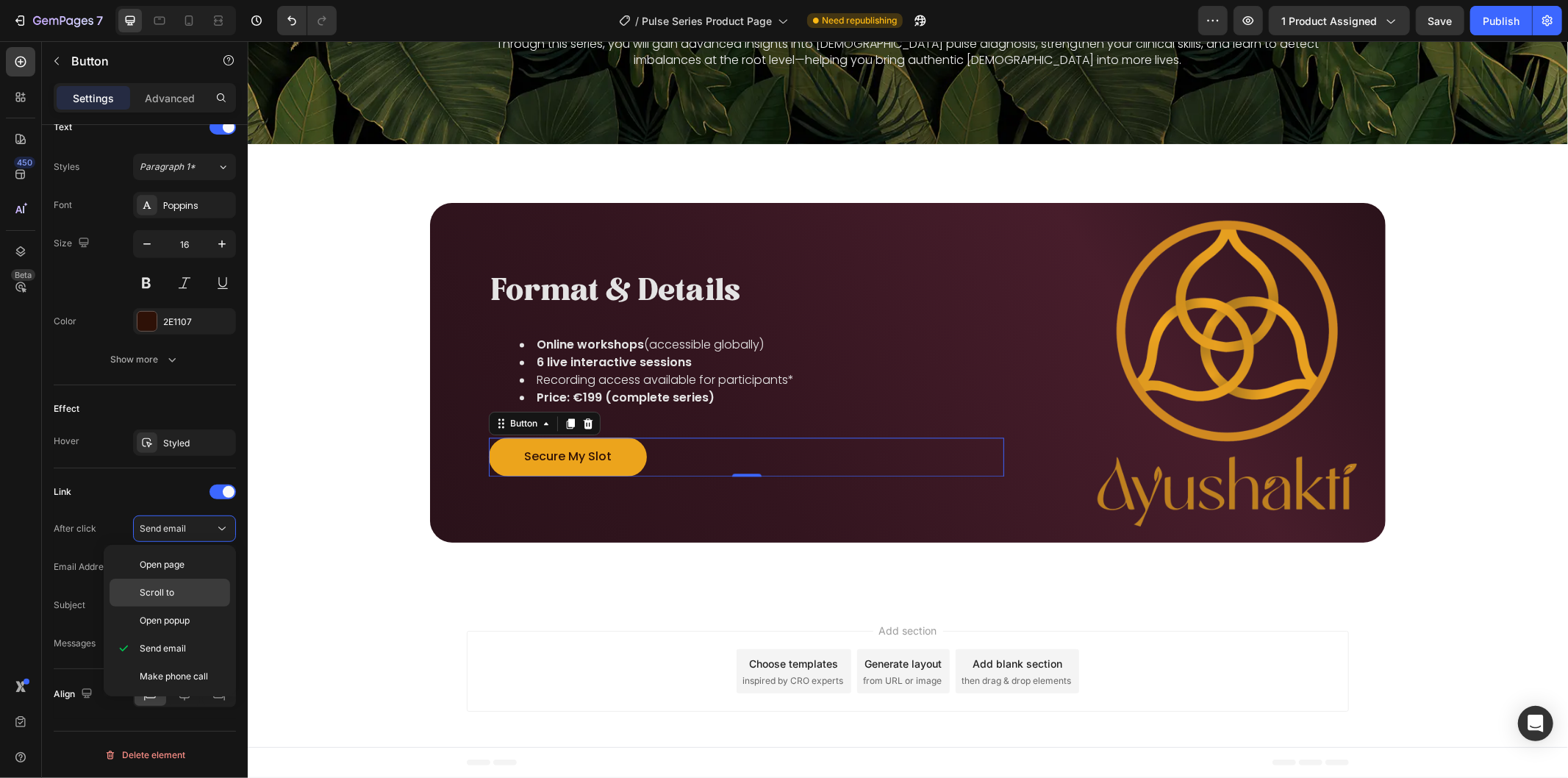
click at [159, 593] on span "Scroll to" at bounding box center [157, 592] width 34 height 13
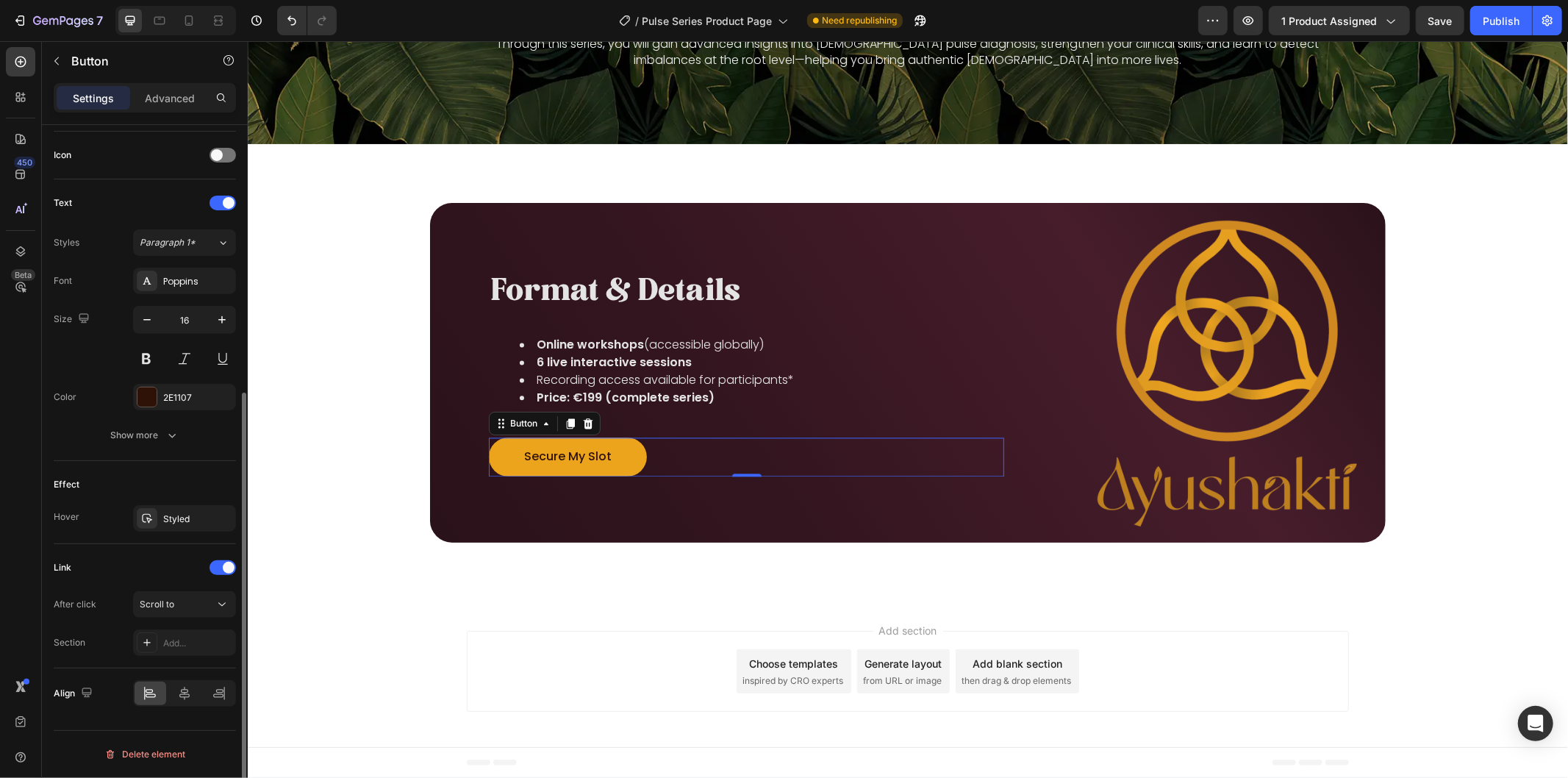
scroll to position [436, 0]
click at [547, 458] on p "Secure My Slot" at bounding box center [567, 455] width 88 height 21
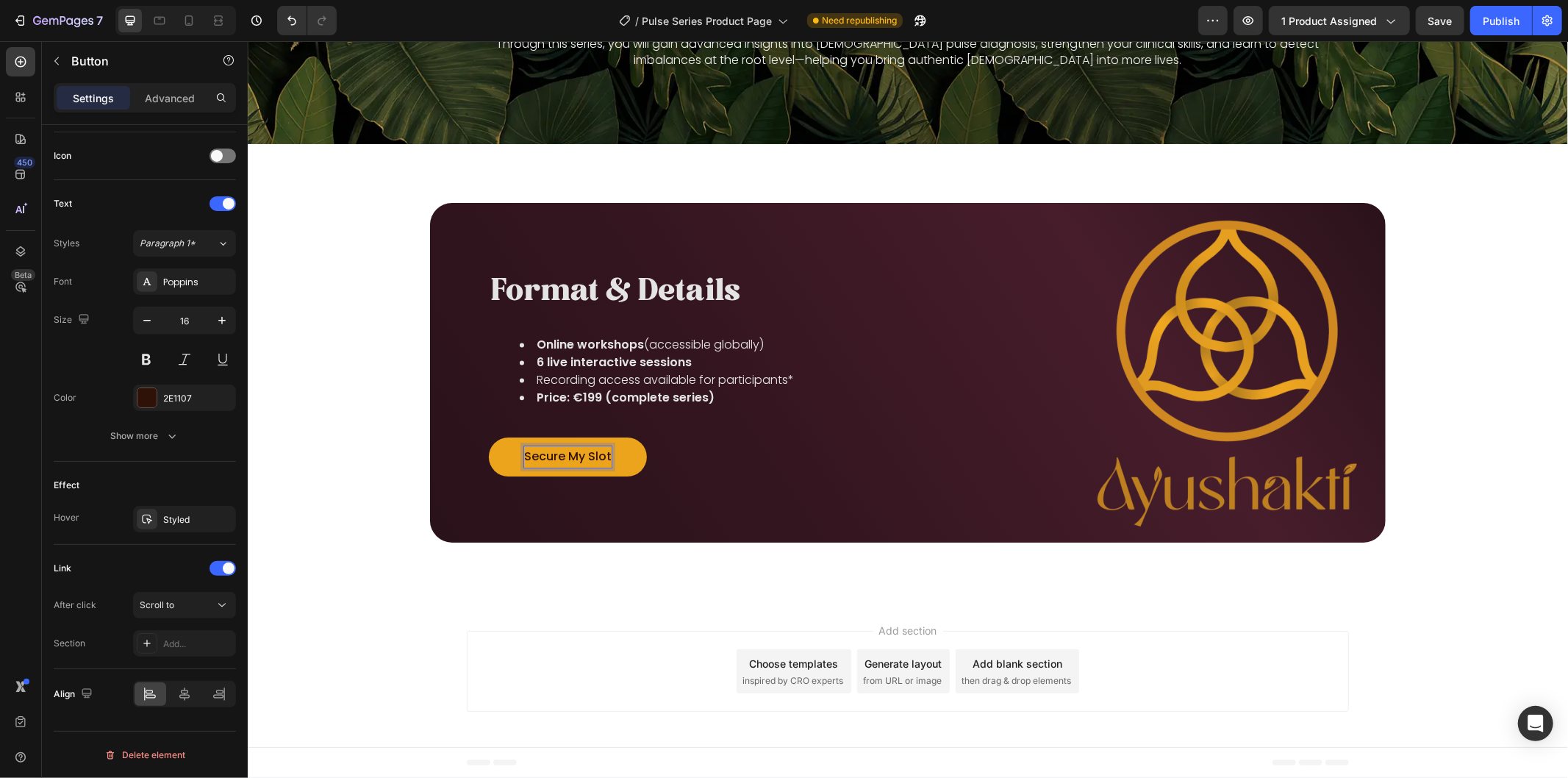
click at [622, 455] on button "Secure My Slot" at bounding box center [567, 456] width 158 height 39
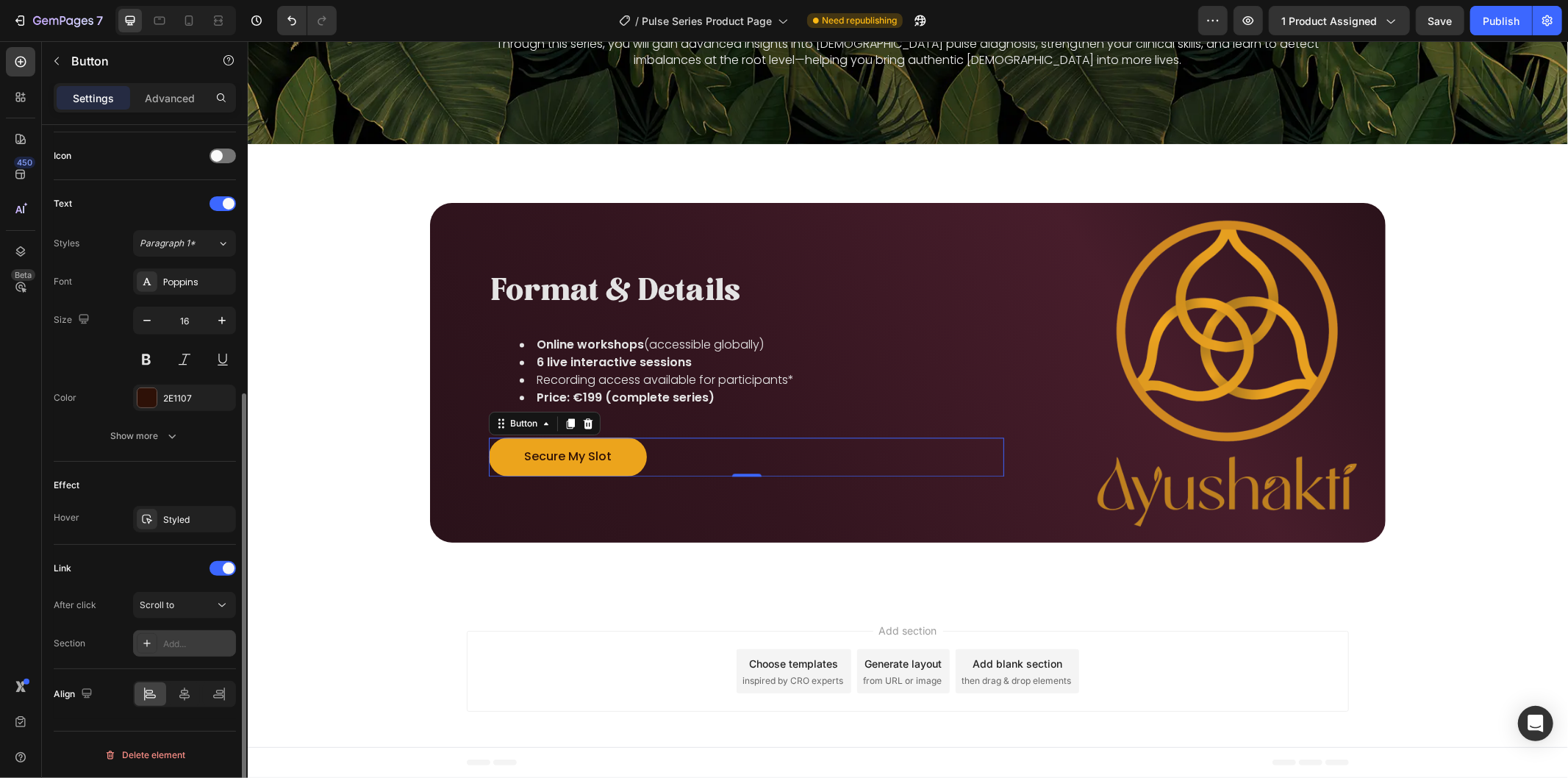
click at [185, 647] on div "Add..." at bounding box center [197, 644] width 69 height 13
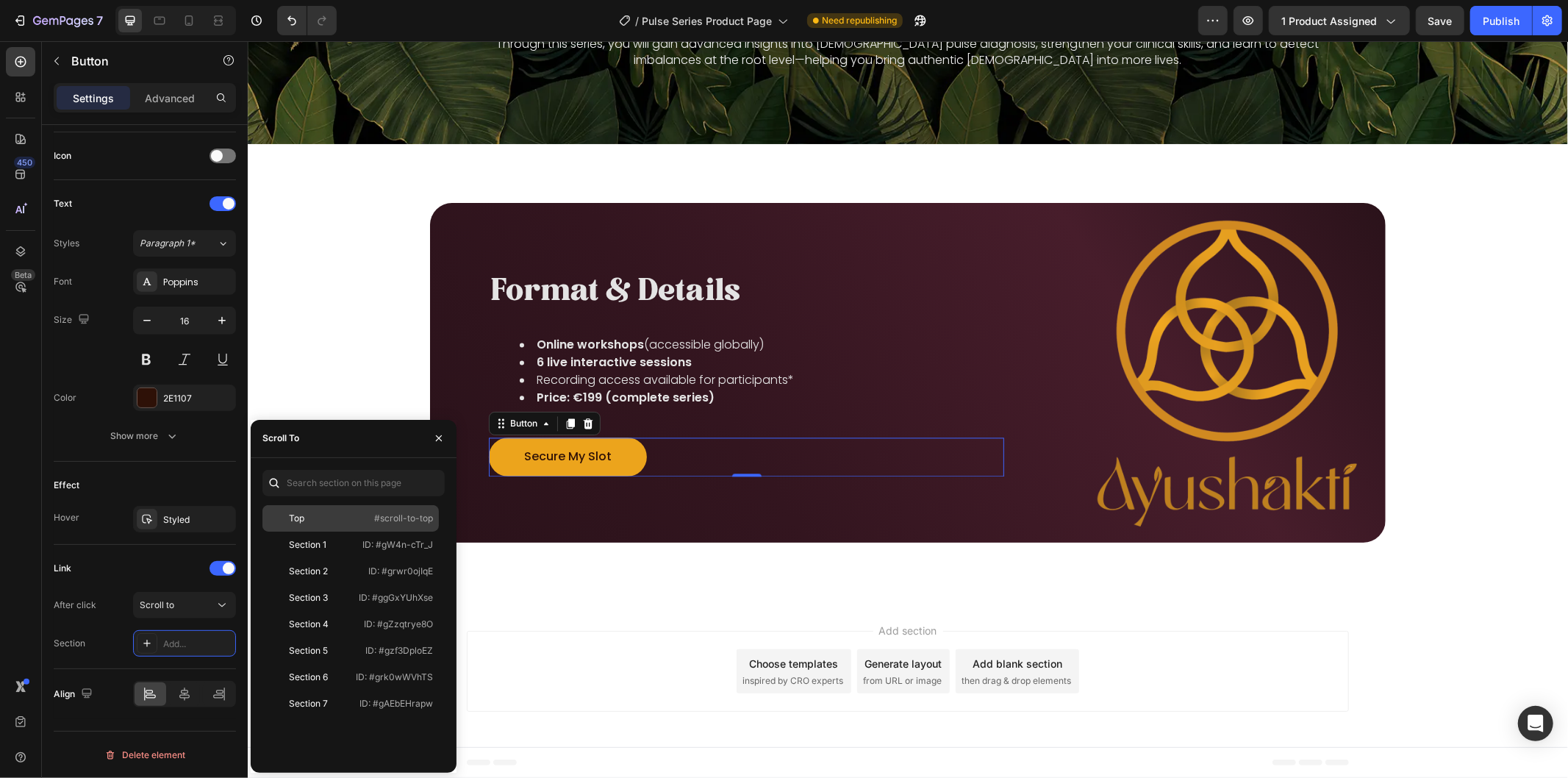
click at [351, 518] on div "Top" at bounding box center [311, 518] width 86 height 13
click at [615, 459] on button "Secure My Slot" at bounding box center [567, 456] width 158 height 39
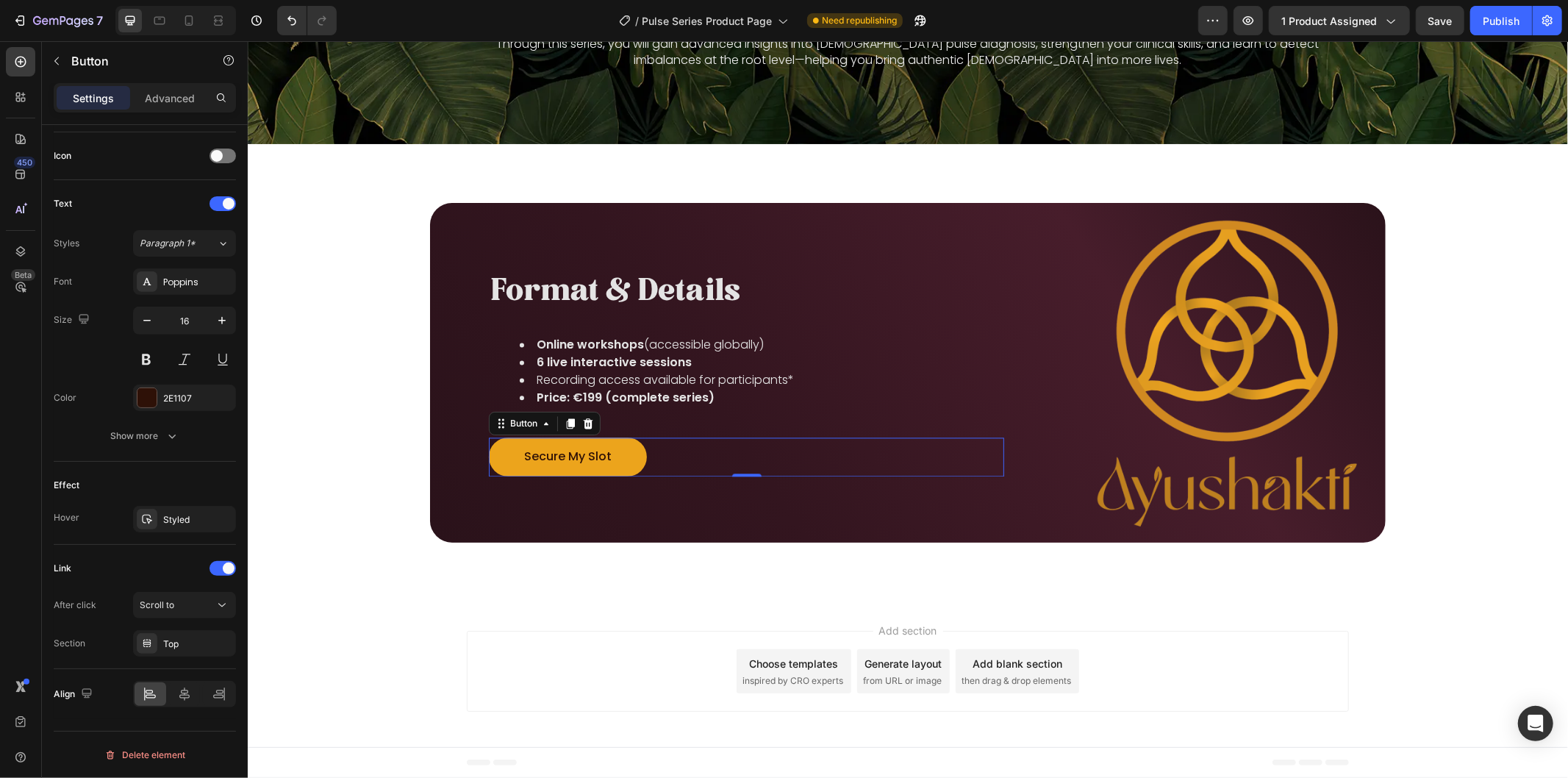
click at [615, 459] on button "Secure My Slot" at bounding box center [567, 456] width 158 height 39
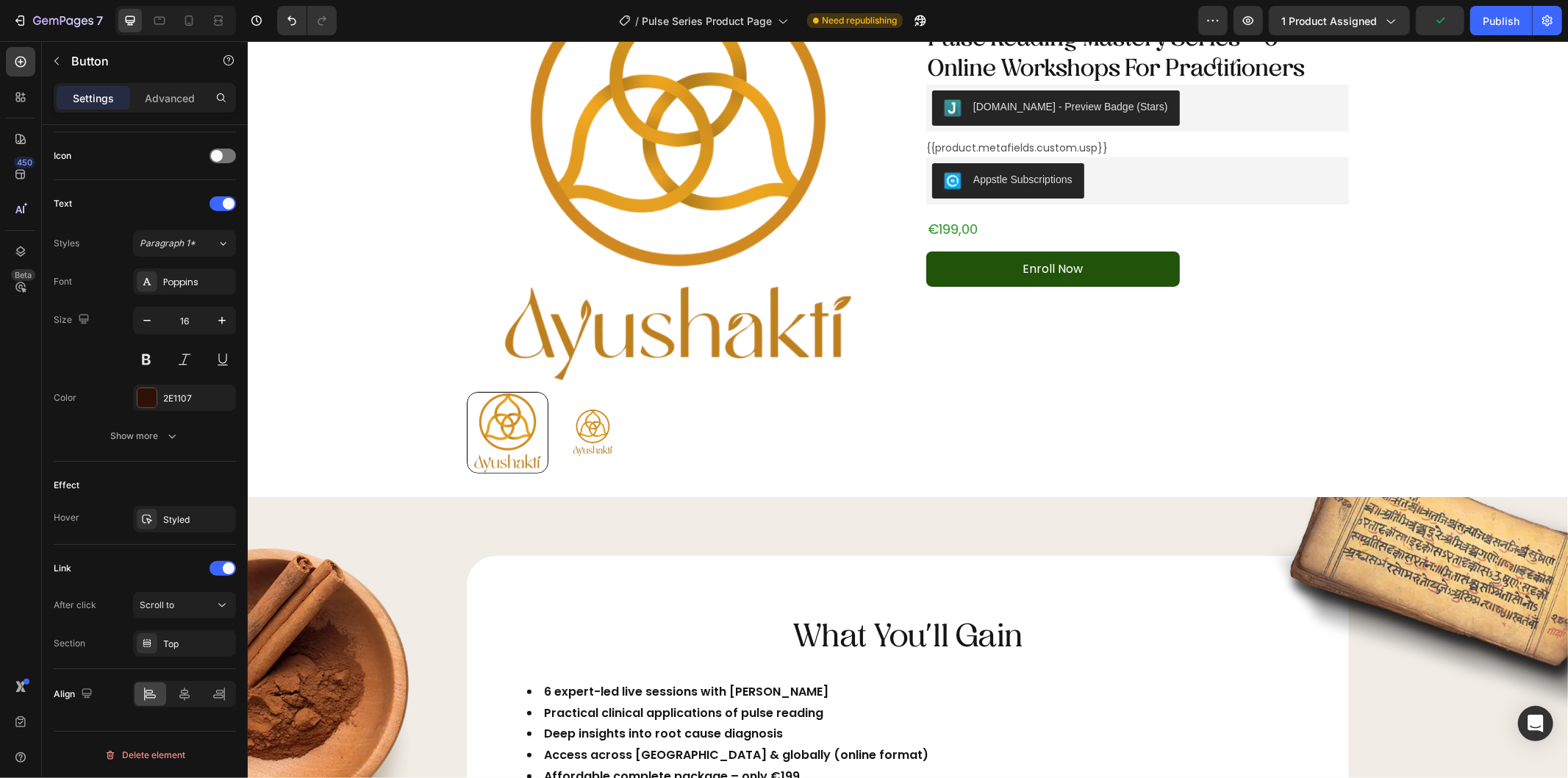
scroll to position [0, 0]
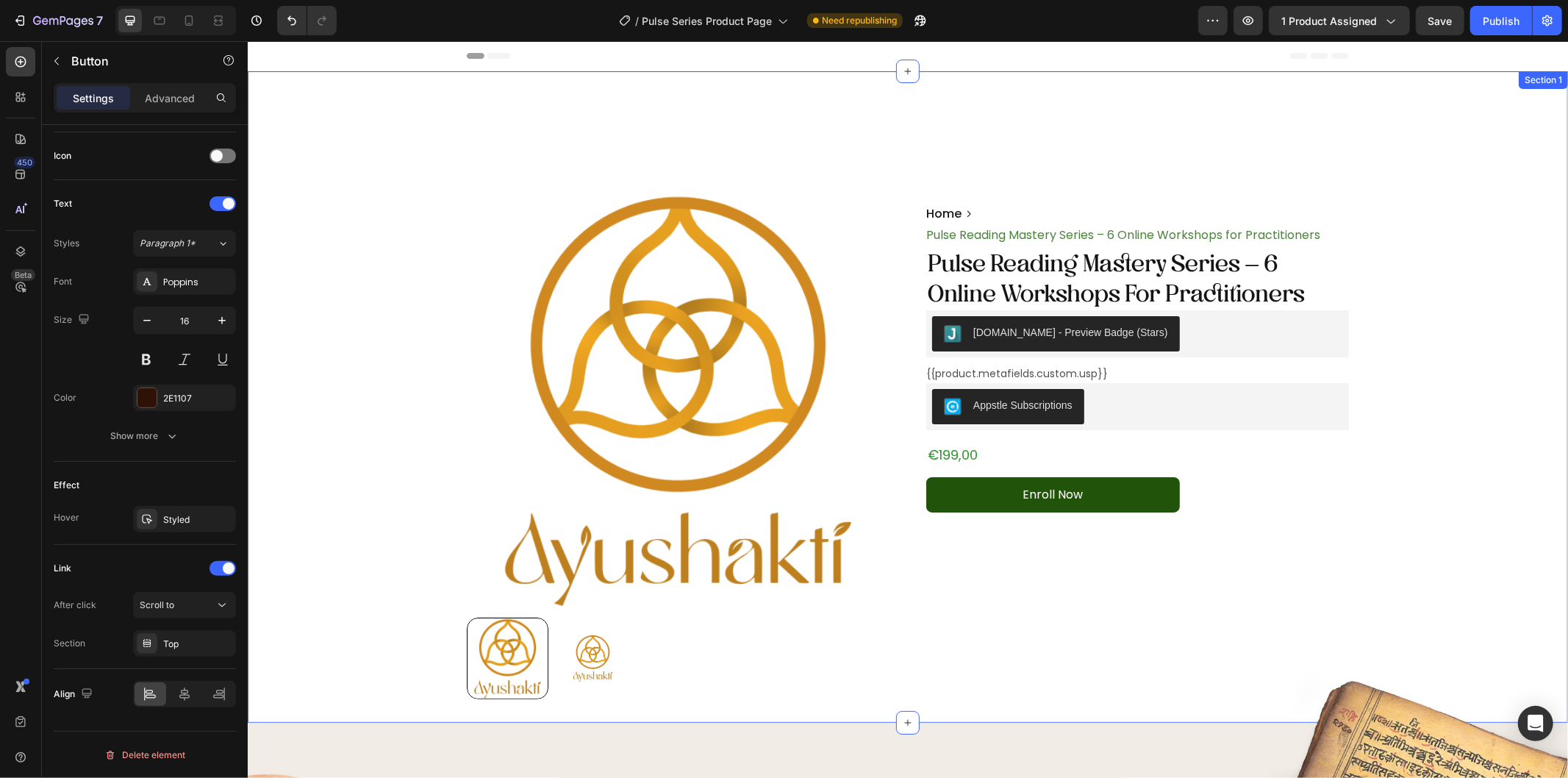
click at [401, 250] on div "Product Images Image GMP Certified Text Block Row Image 9001 : 2015 Text Block …" at bounding box center [907, 443] width 1320 height 510
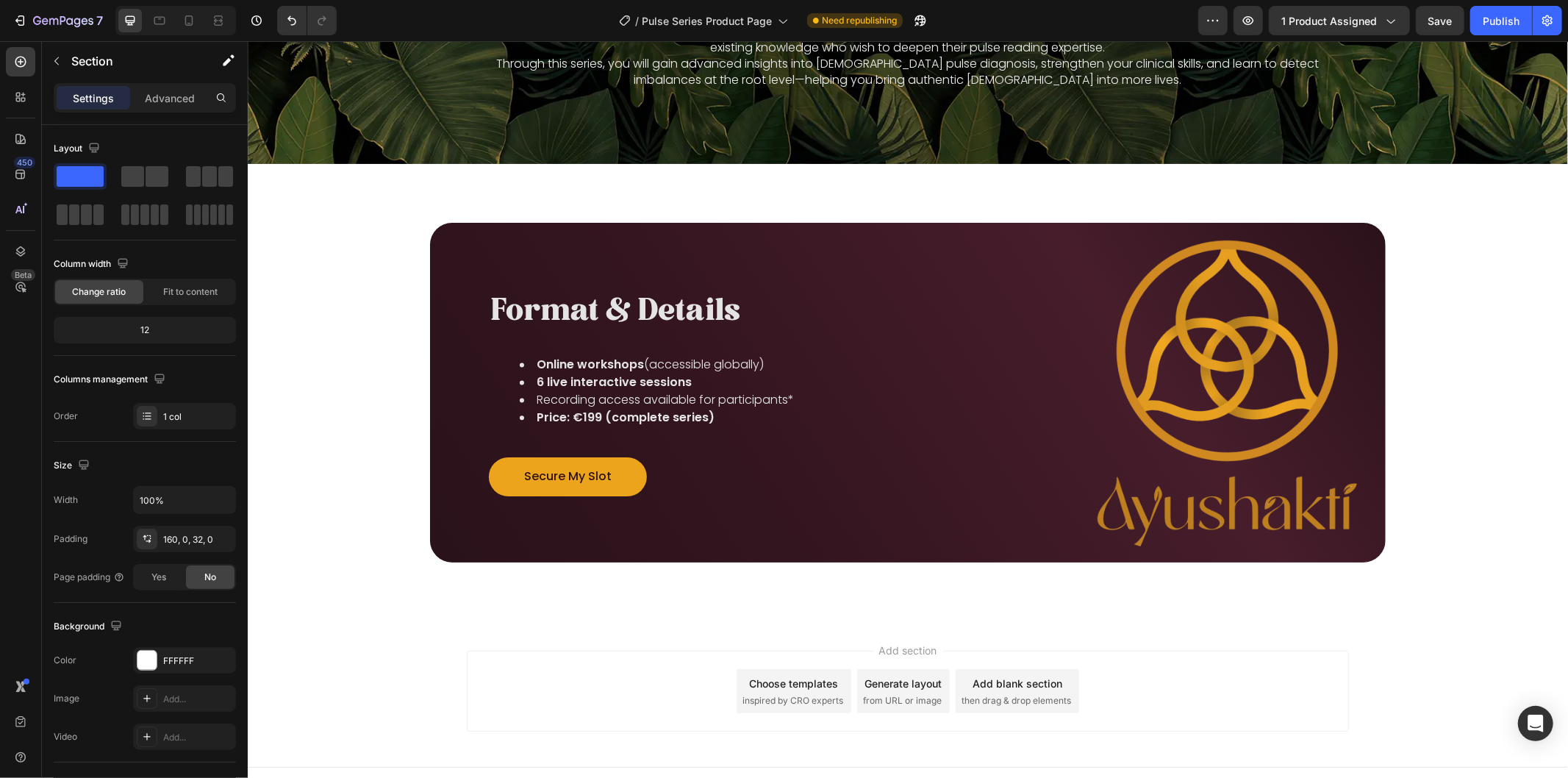
scroll to position [2594, 0]
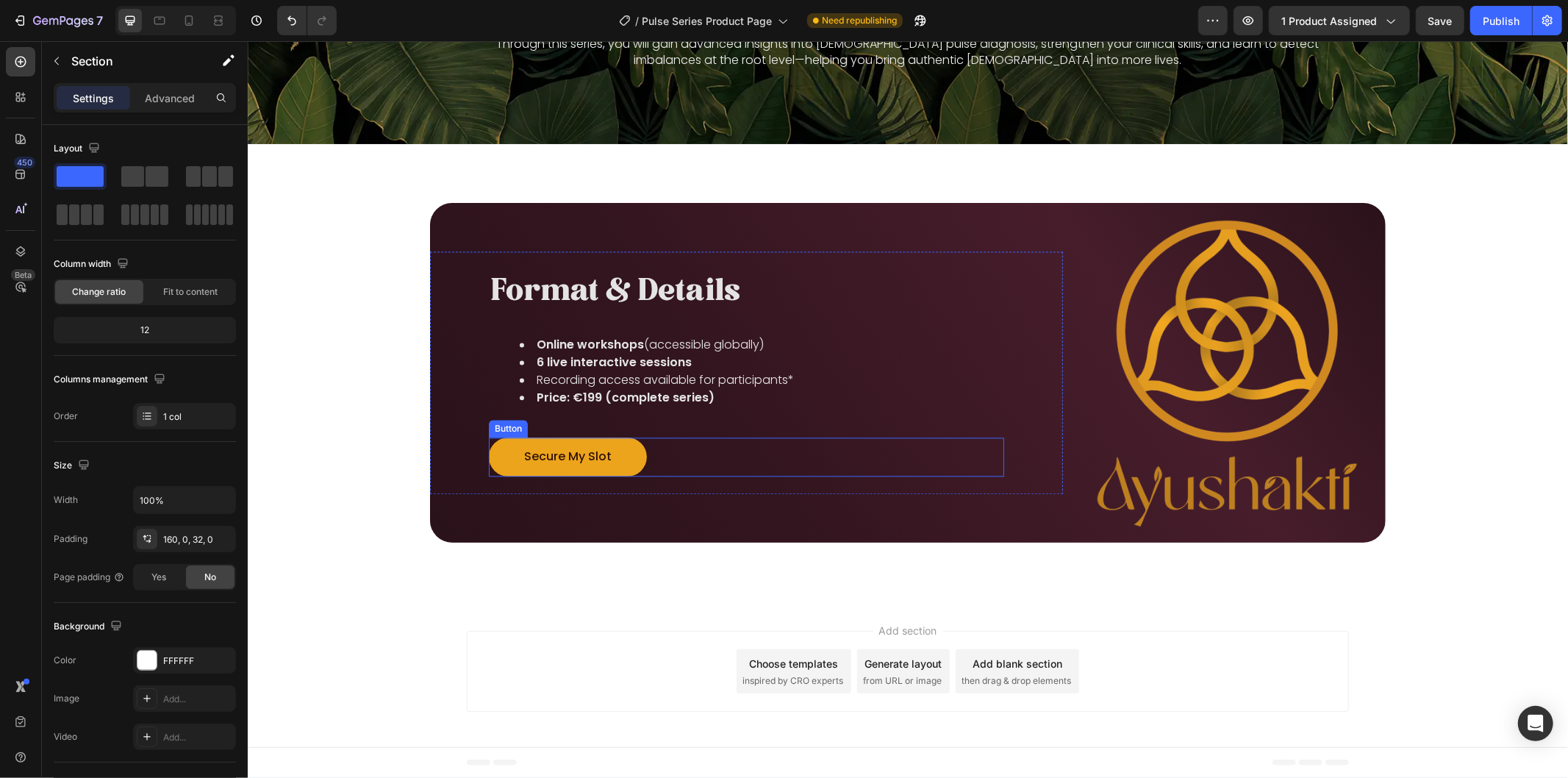
click at [621, 455] on button "Secure My Slot" at bounding box center [567, 456] width 158 height 39
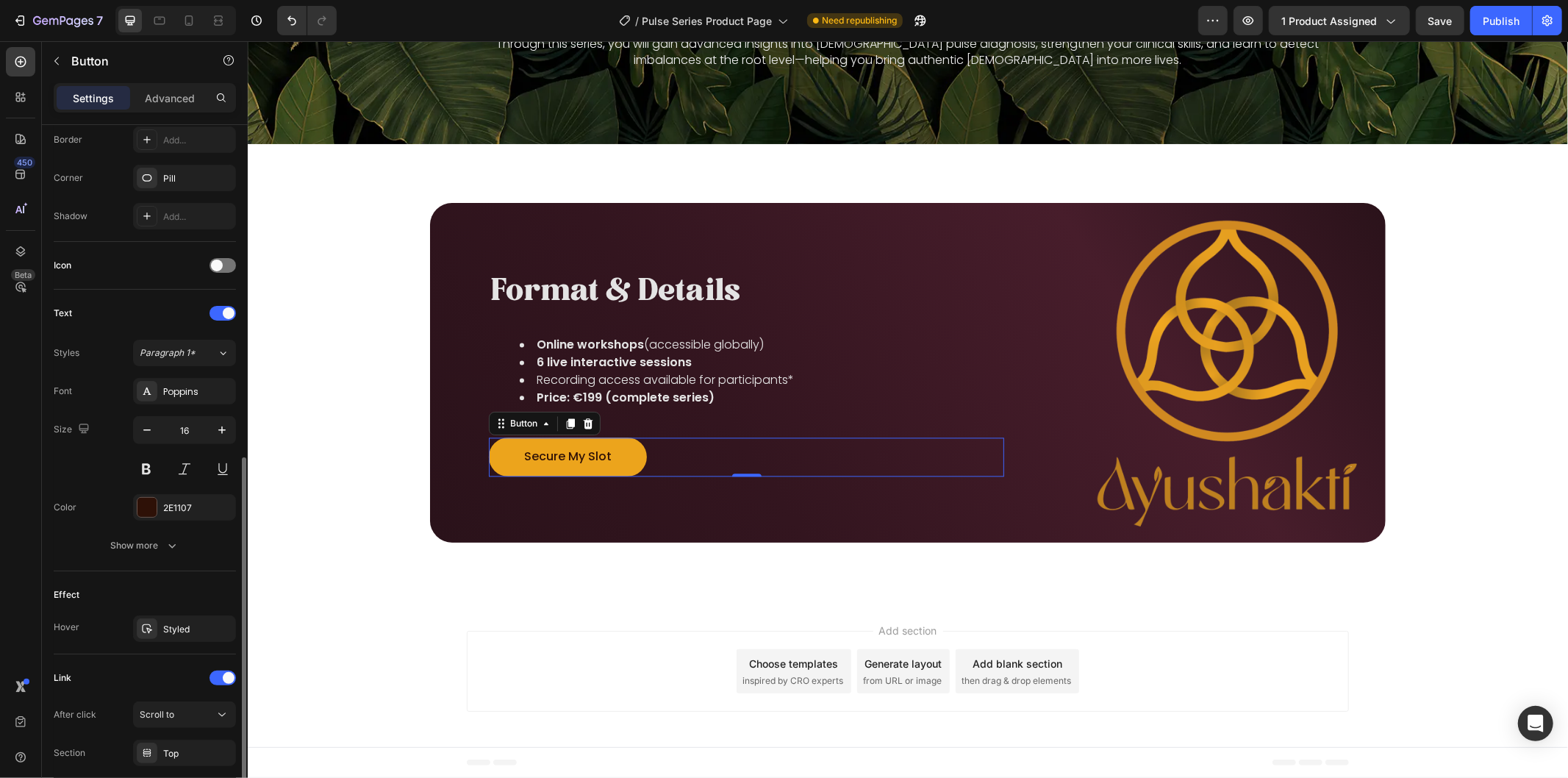
scroll to position [436, 0]
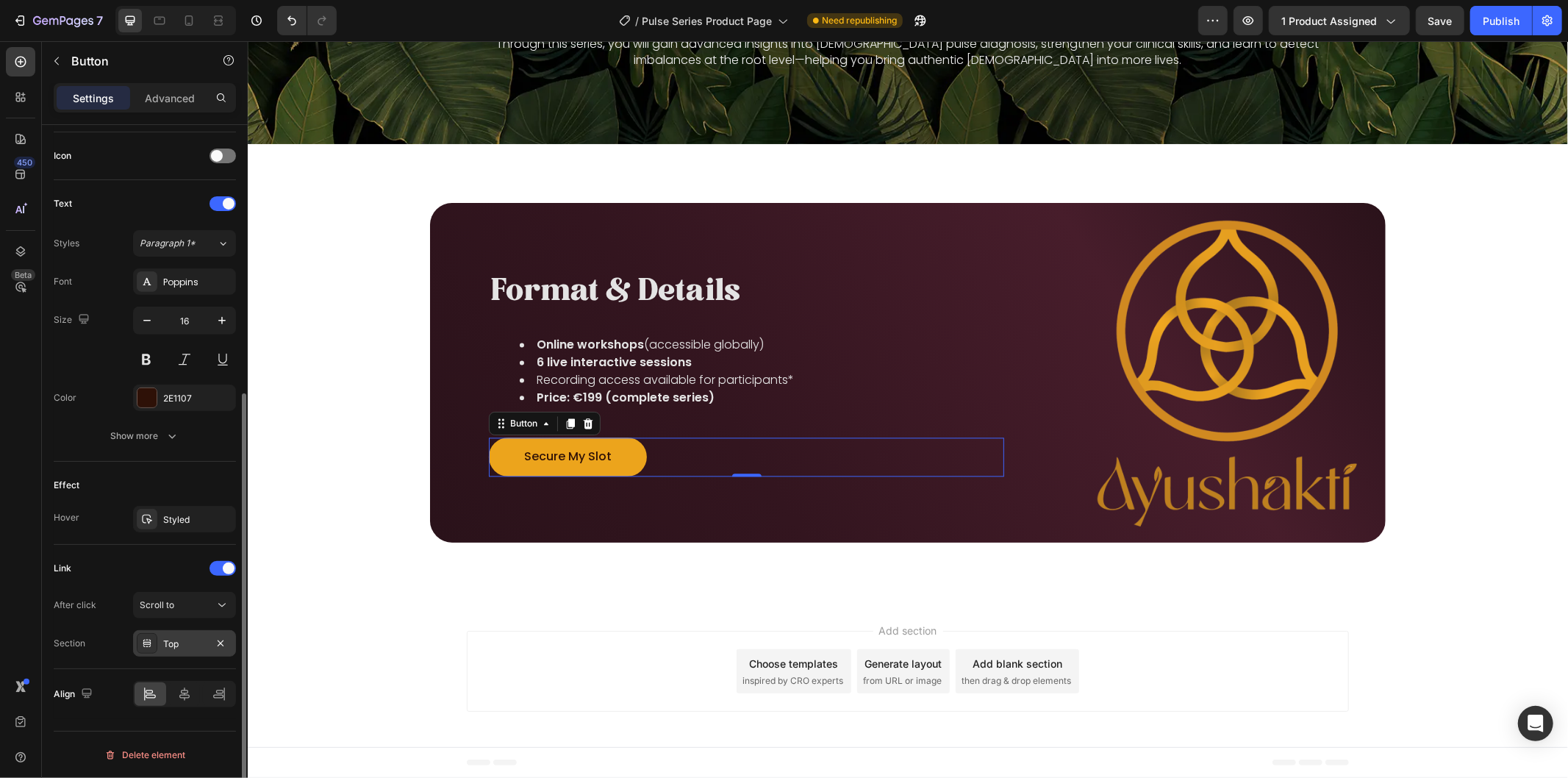
click at [183, 650] on div "Top" at bounding box center [184, 644] width 43 height 13
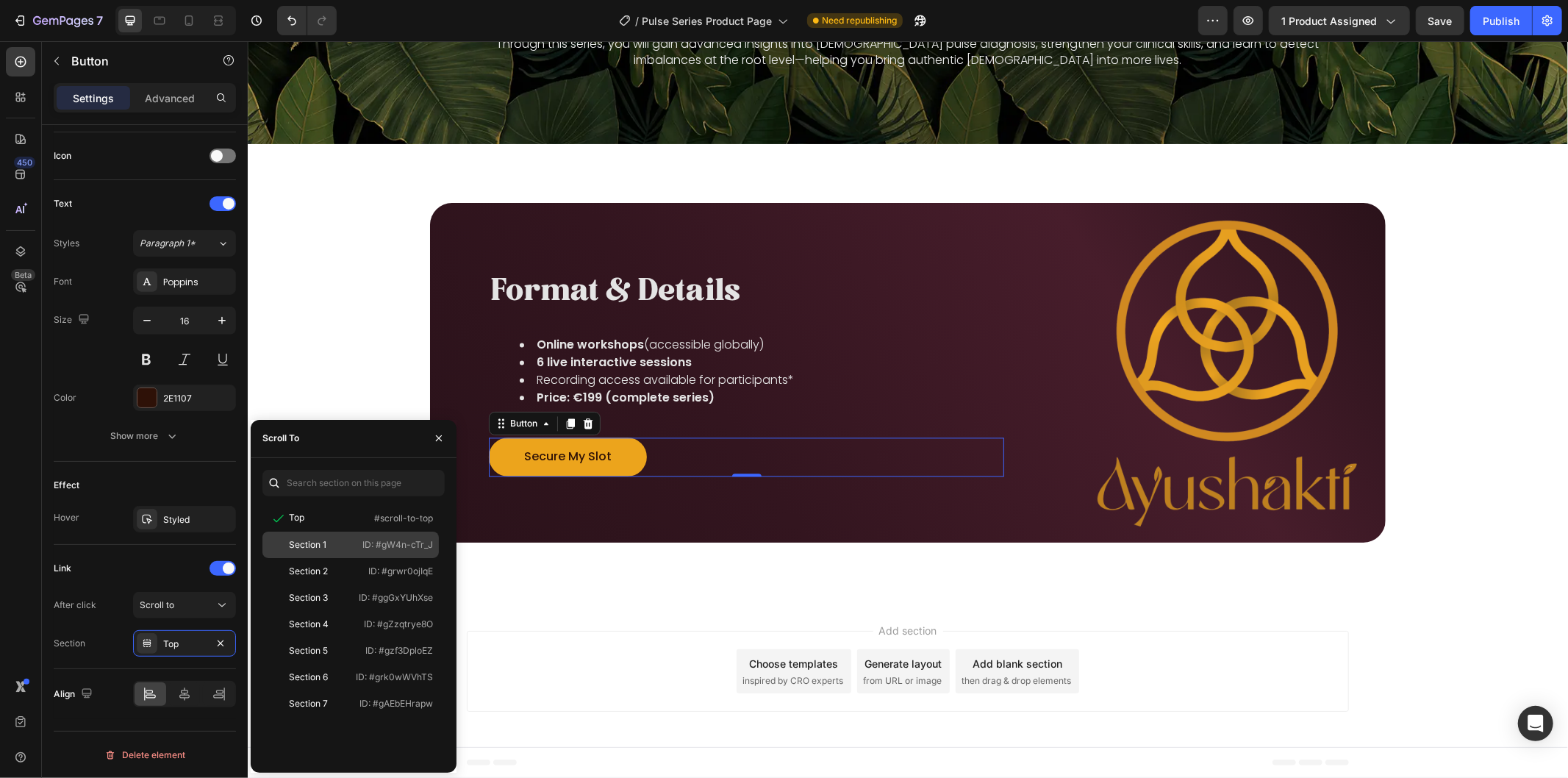
click at [330, 549] on div "Section 1" at bounding box center [311, 544] width 86 height 13
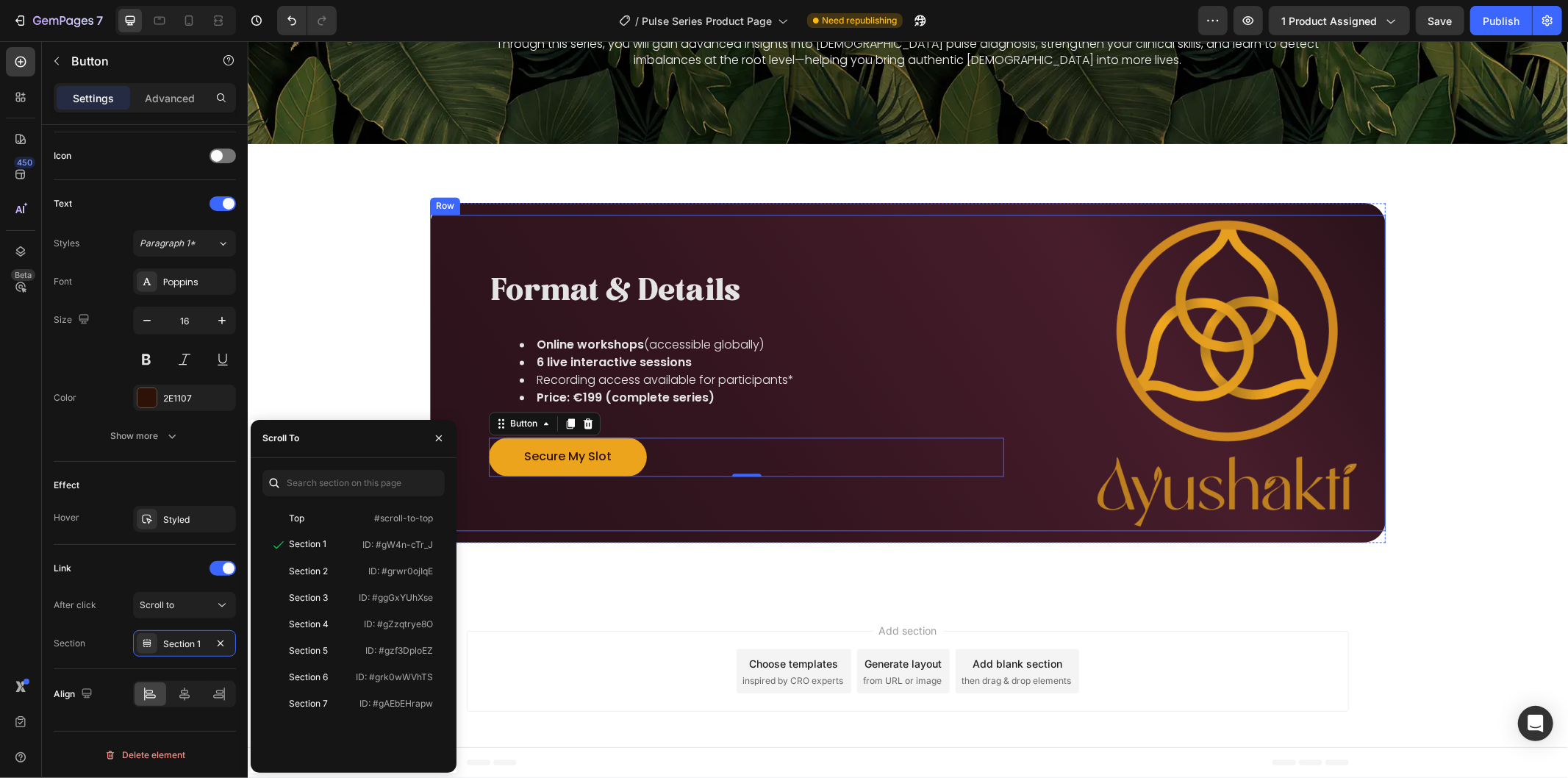
click at [732, 520] on div "Image Format & Details Heading Online workshops (accessible globally) 6 live in…" at bounding box center [746, 372] width 633 height 317
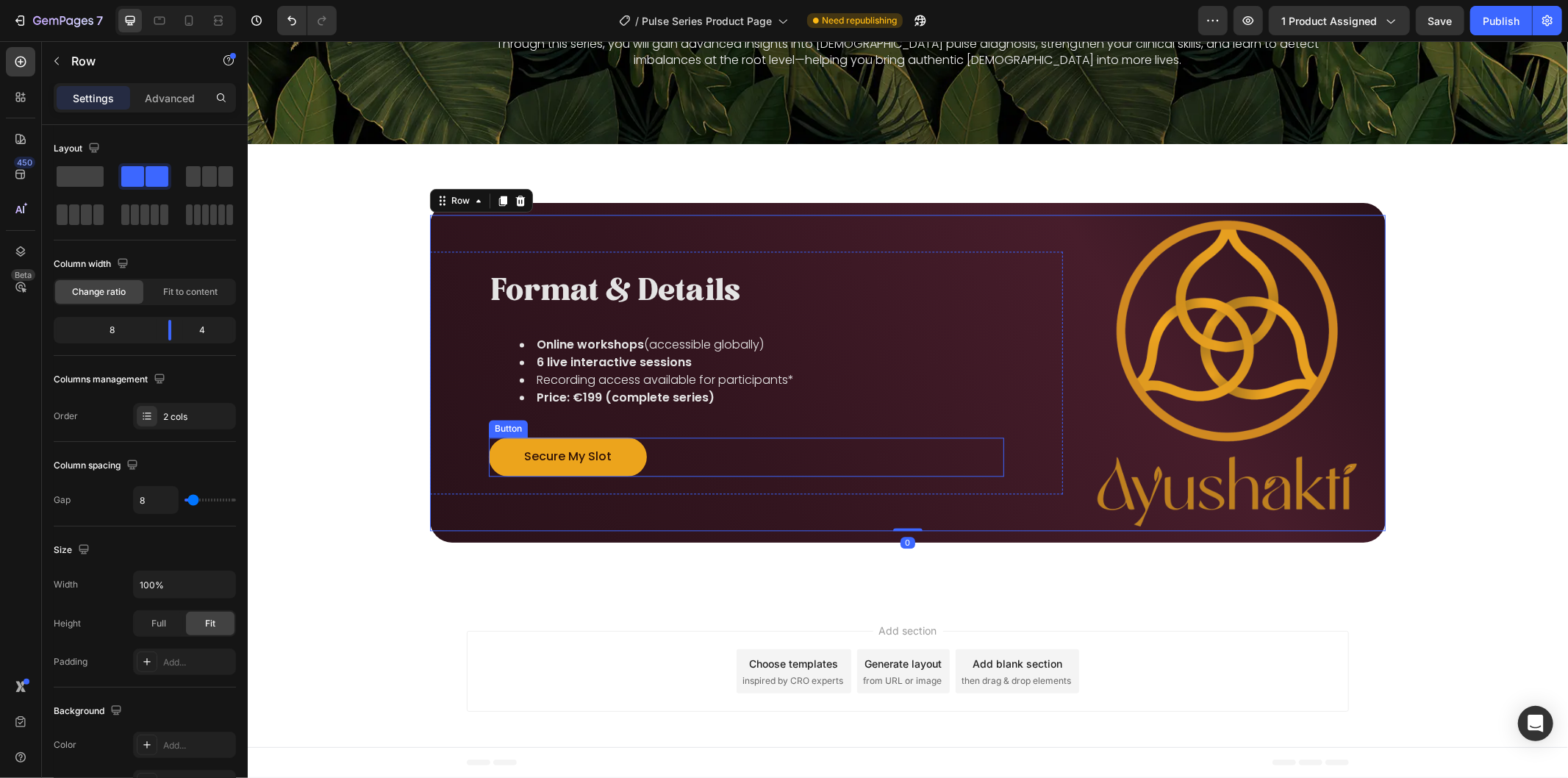
click at [626, 452] on link "Secure My Slot" at bounding box center [567, 456] width 158 height 39
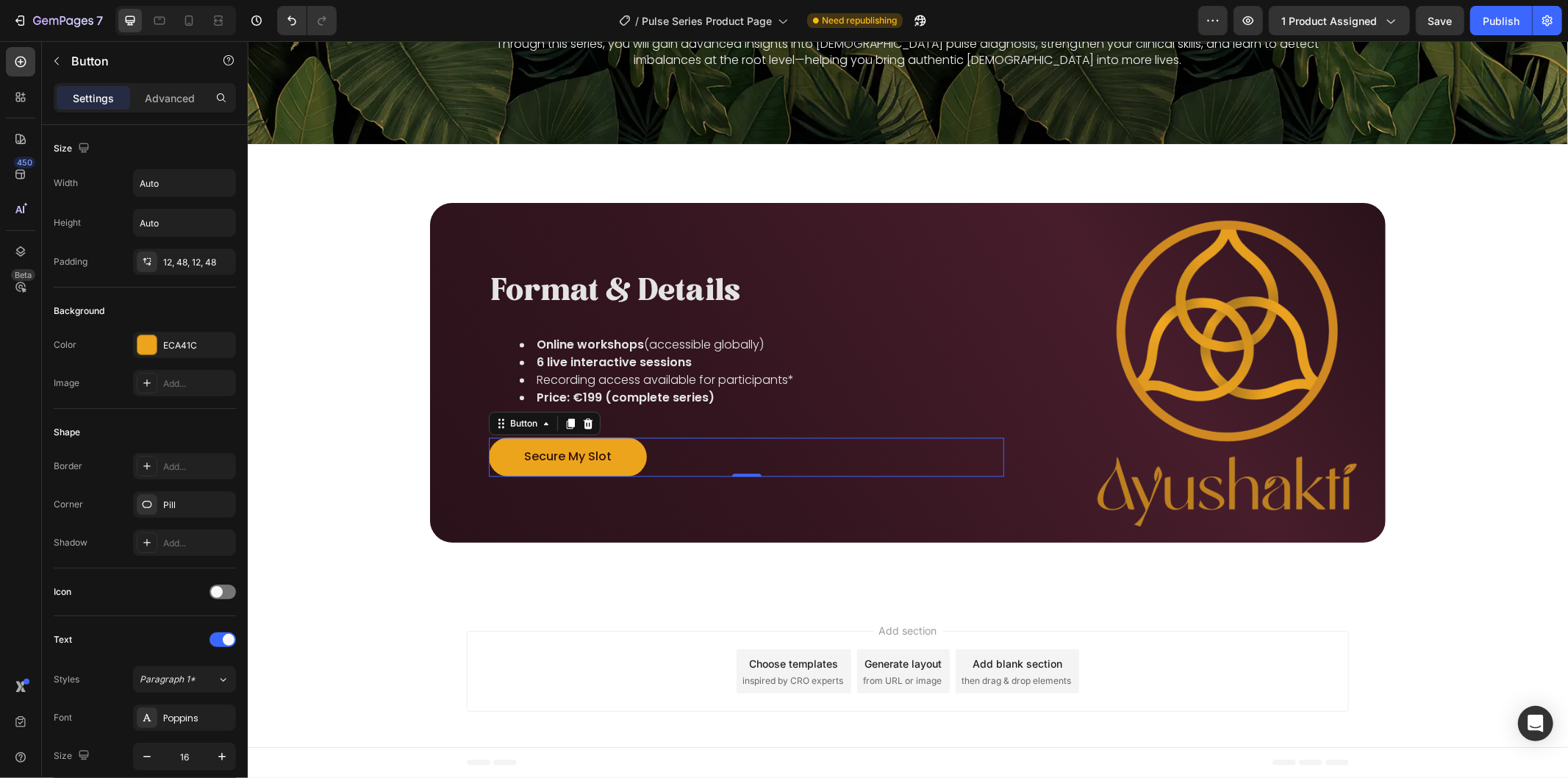
click at [620, 458] on link "Secure My Slot" at bounding box center [567, 456] width 158 height 39
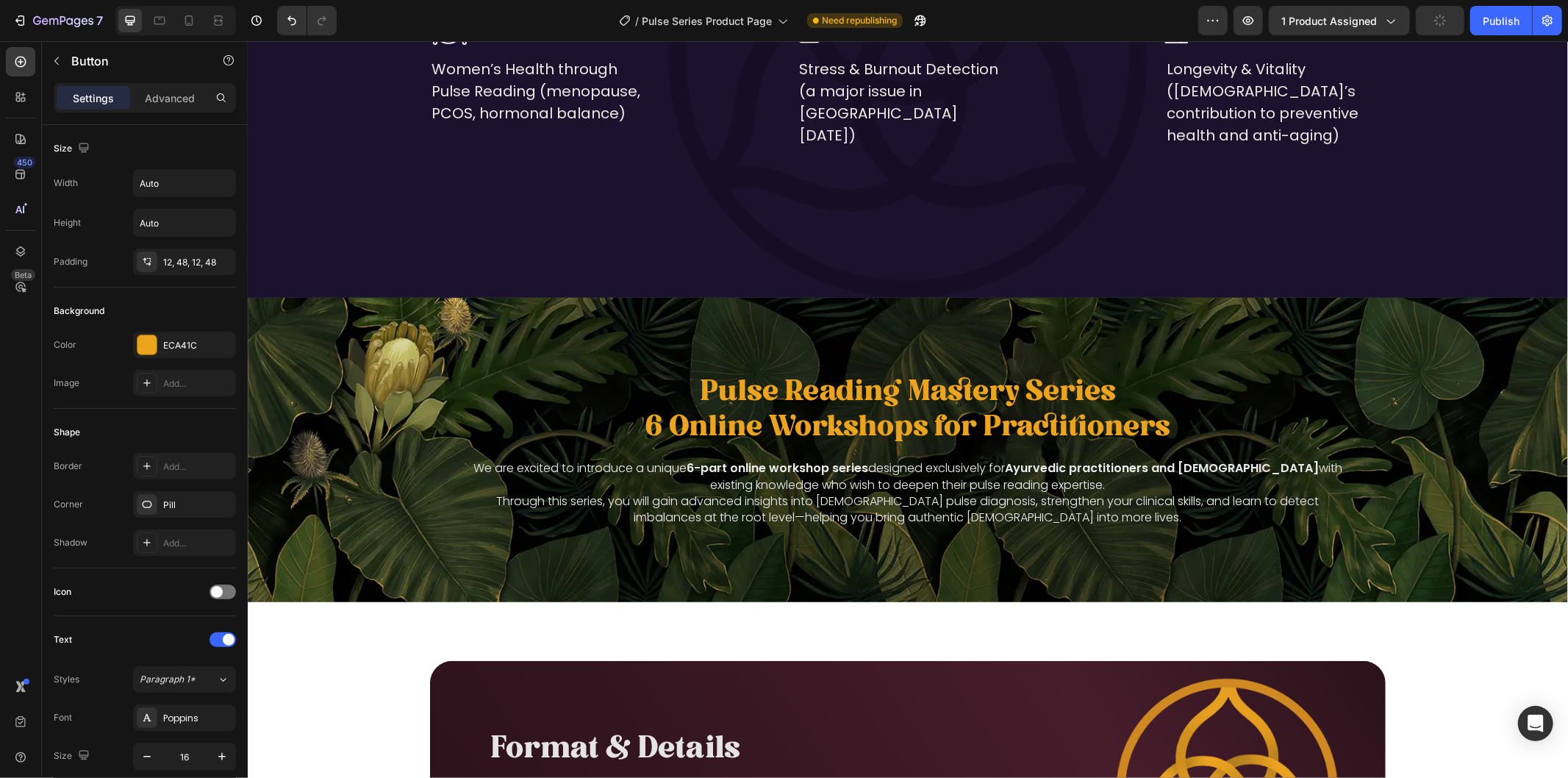
scroll to position [2464, 0]
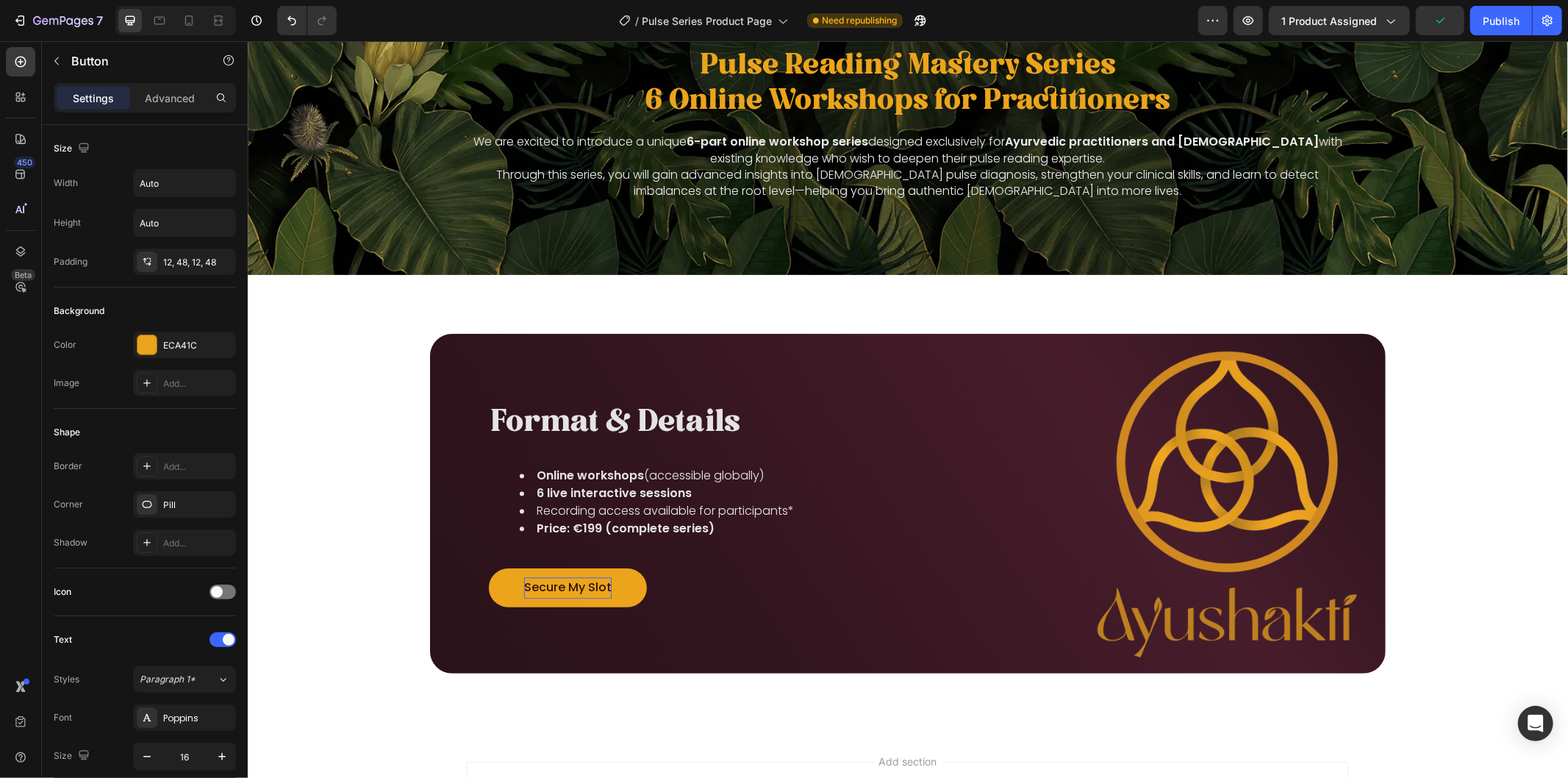
click at [575, 582] on p "Secure My Slot" at bounding box center [567, 586] width 88 height 21
click at [743, 515] on li "Recording access available for participants*" at bounding box center [760, 510] width 483 height 18
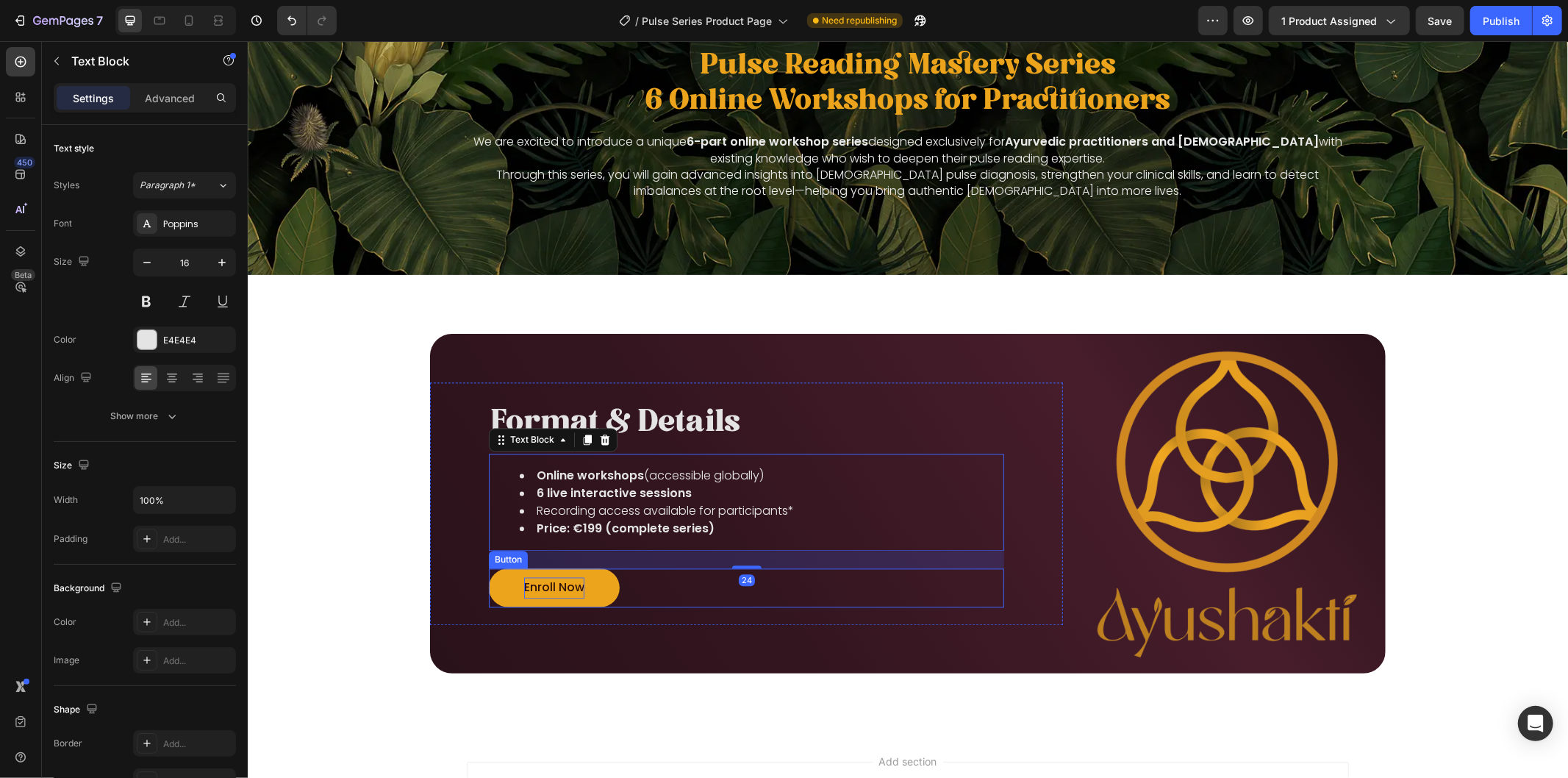
click at [830, 598] on div "Enroll Now Button" at bounding box center [746, 587] width 515 height 39
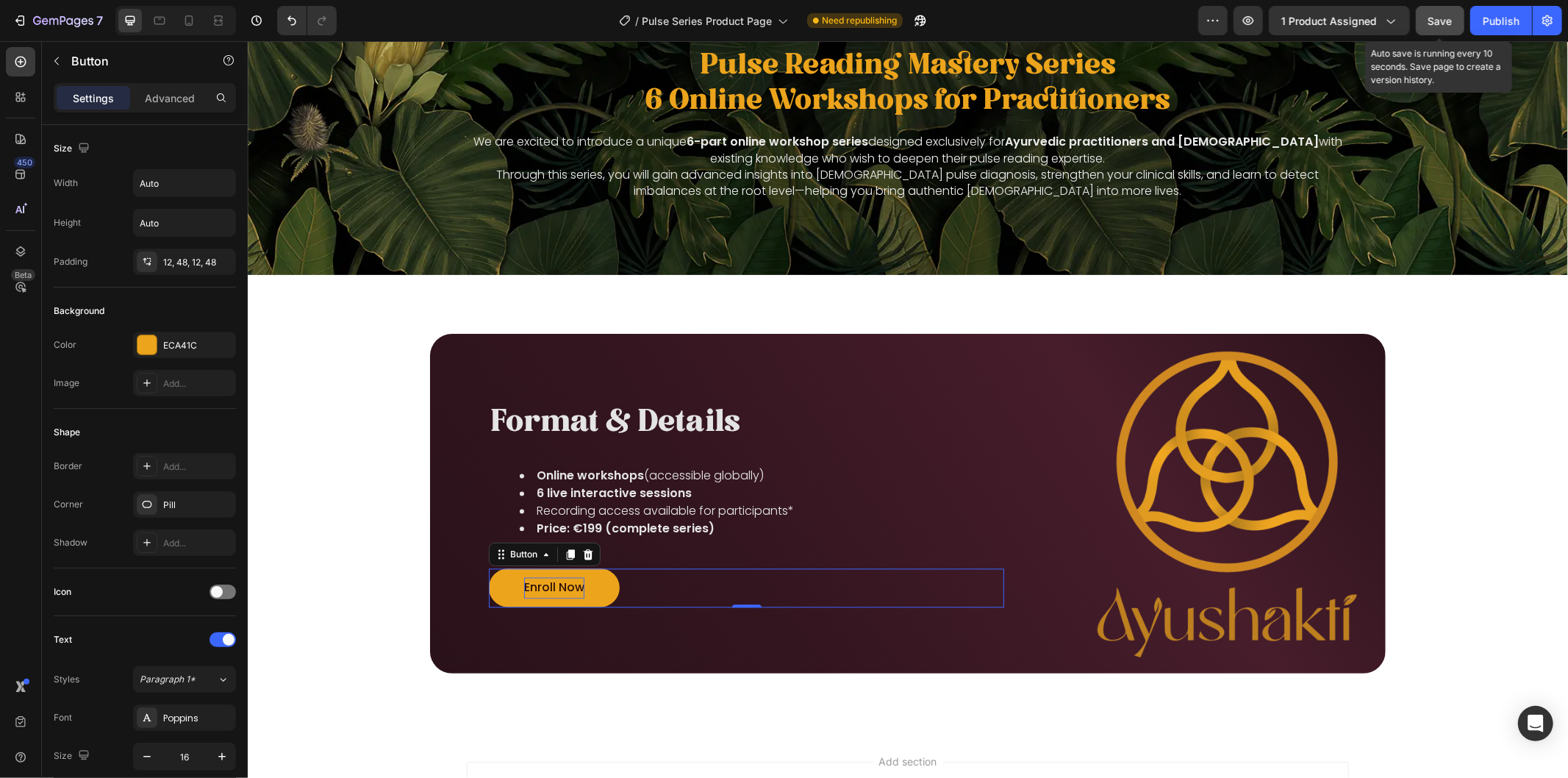
click at [1451, 16] on span "Save" at bounding box center [1440, 21] width 24 height 12
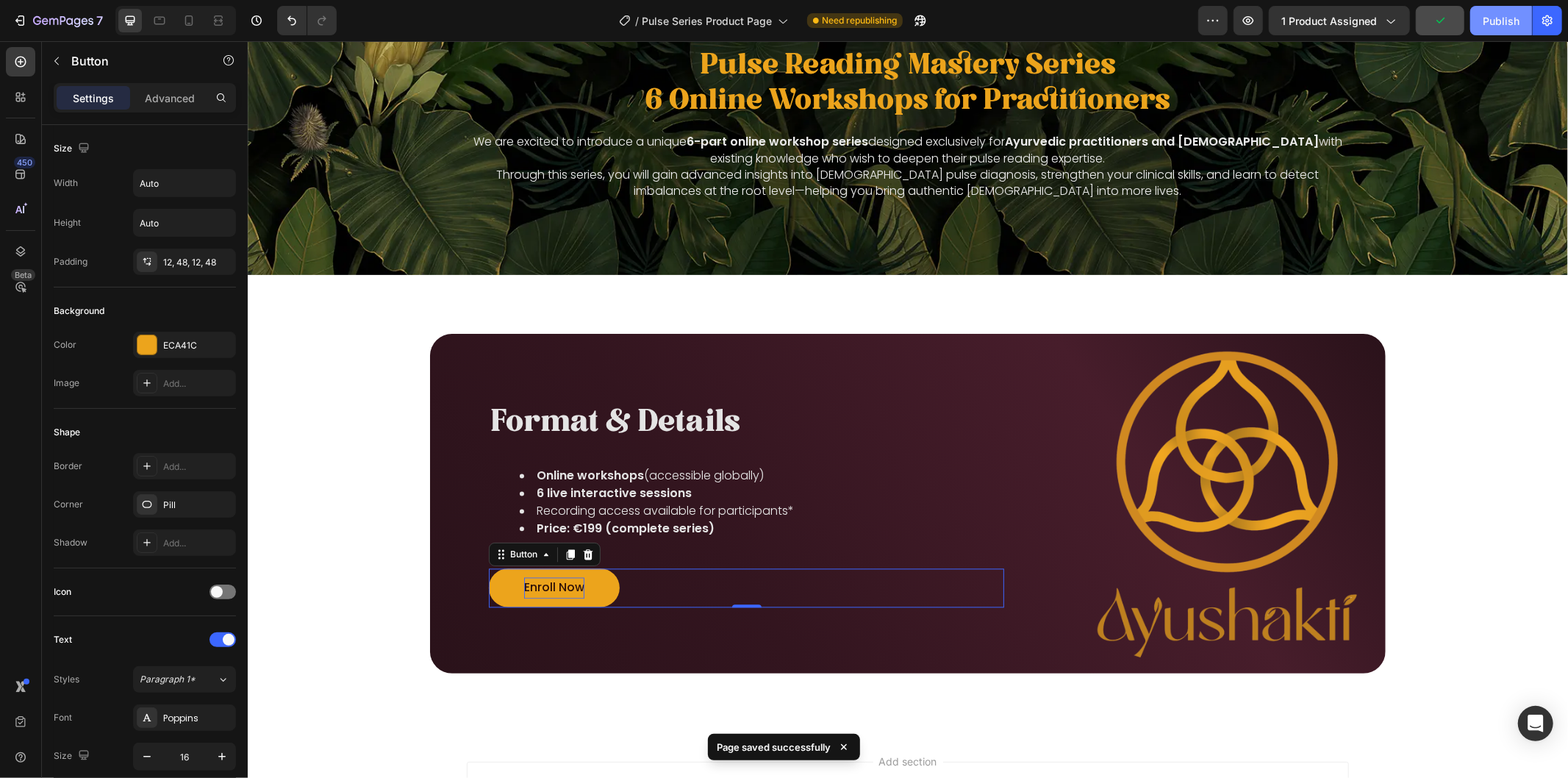
click at [1496, 19] on div "Publish" at bounding box center [1500, 21] width 37 height 16
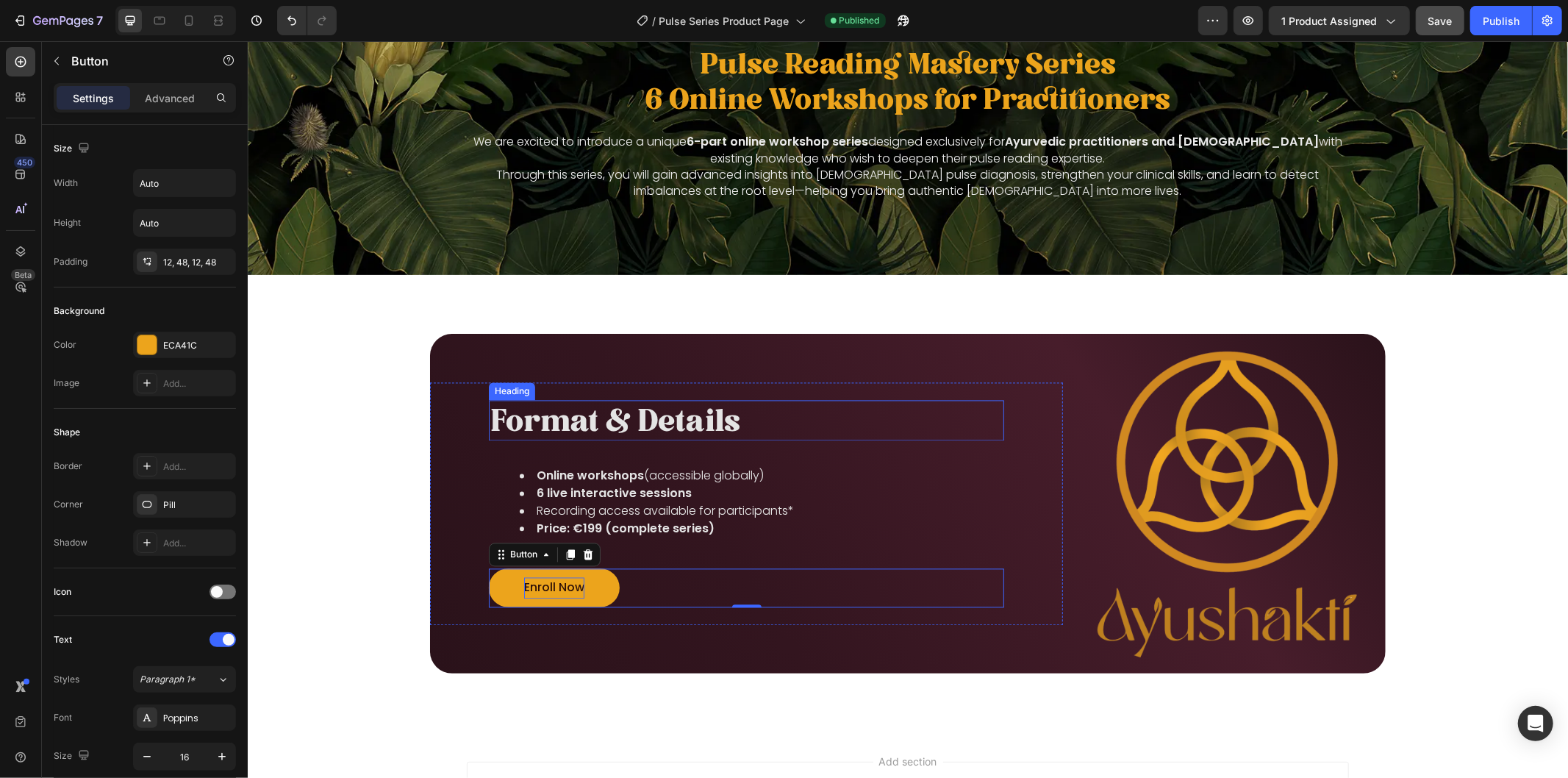
scroll to position [1973, 0]
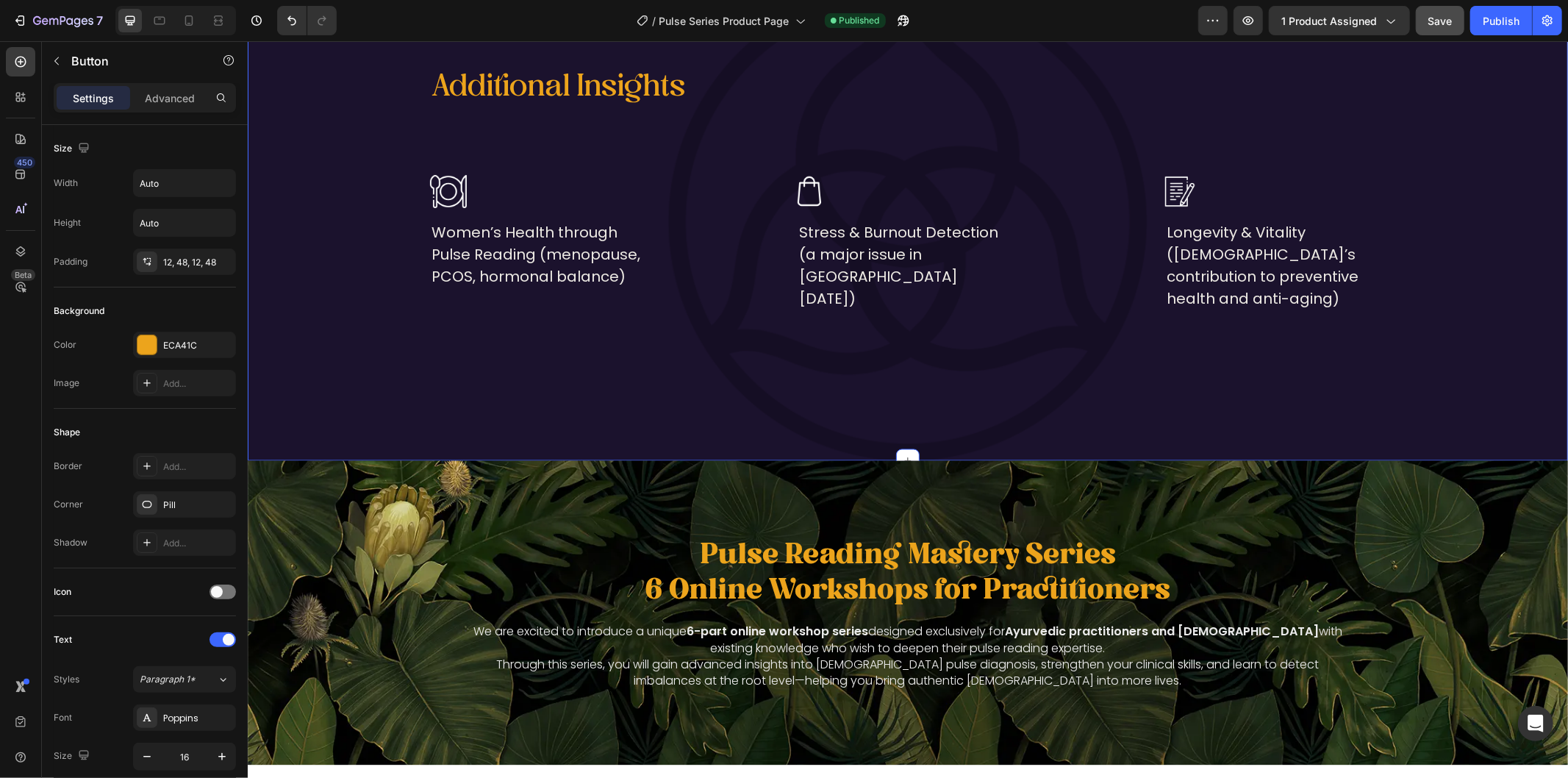
click at [768, 348] on div "Additional Insights Heading Image Women’s Health through Pulse Reading (menopau…" at bounding box center [907, 221] width 1320 height 314
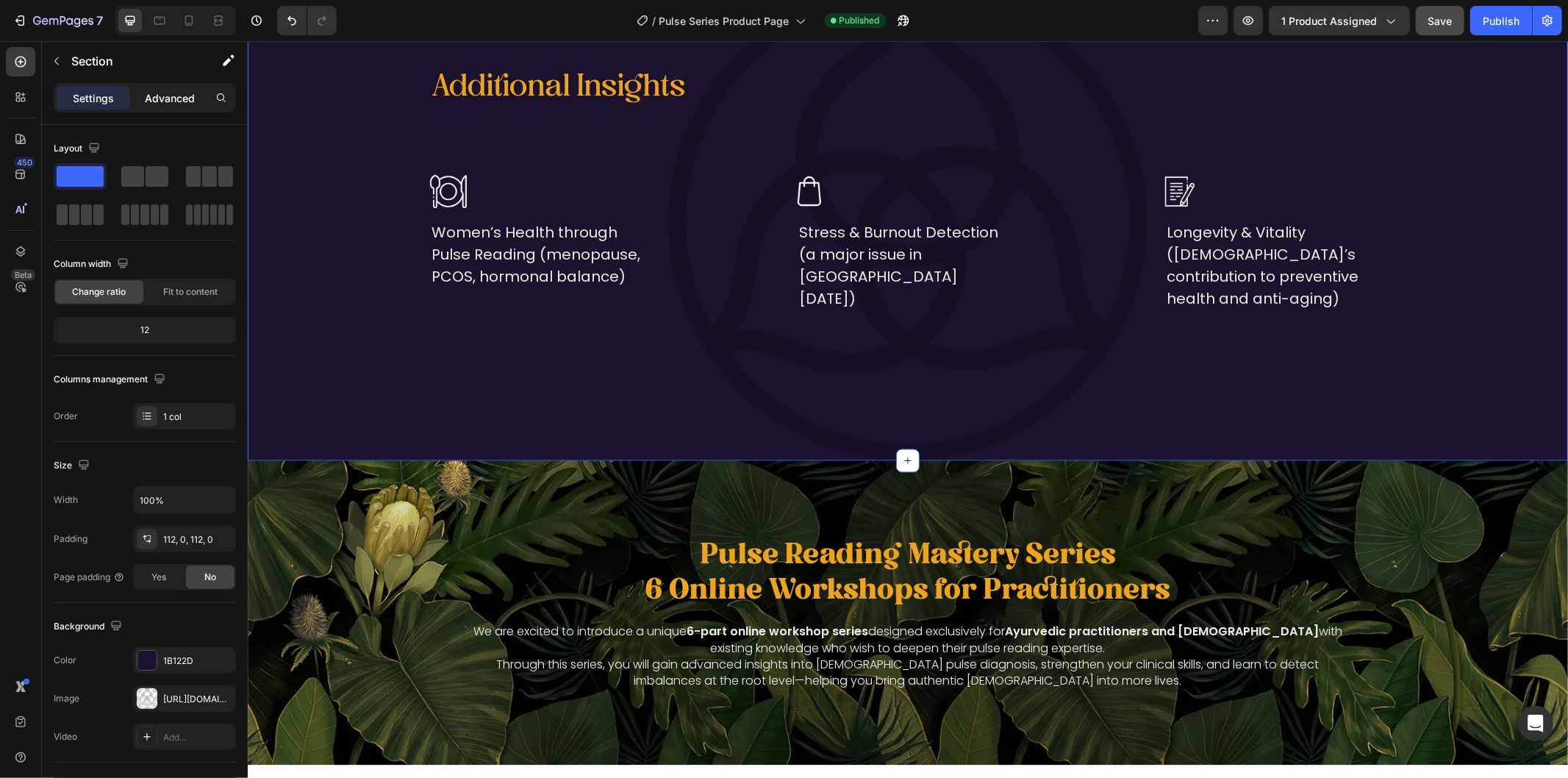
click at [166, 96] on p "Advanced" at bounding box center [169, 98] width 50 height 16
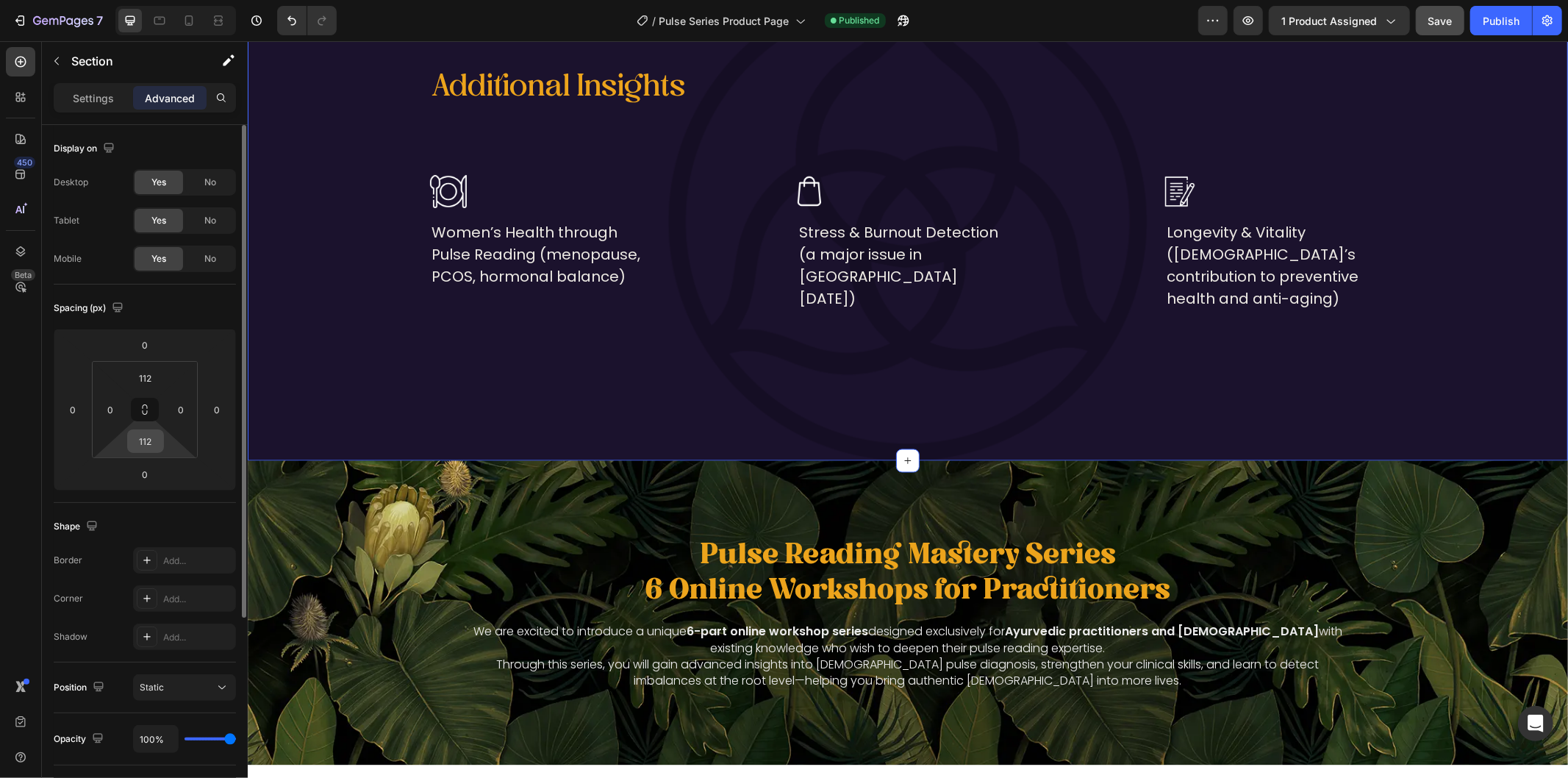
click at [143, 441] on input "112" at bounding box center [145, 441] width 30 height 22
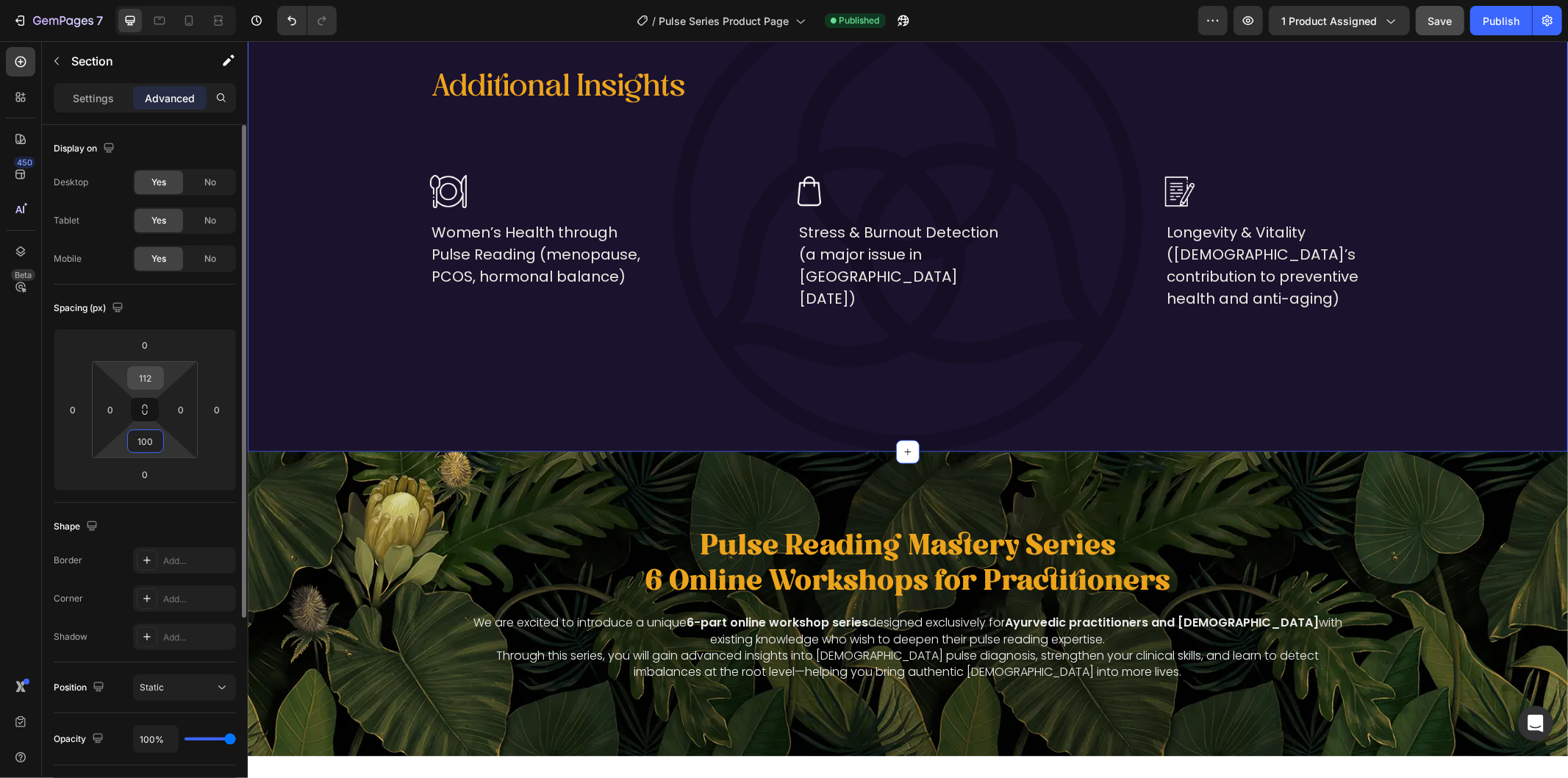
type input "100"
click at [142, 372] on input "112" at bounding box center [145, 378] width 30 height 22
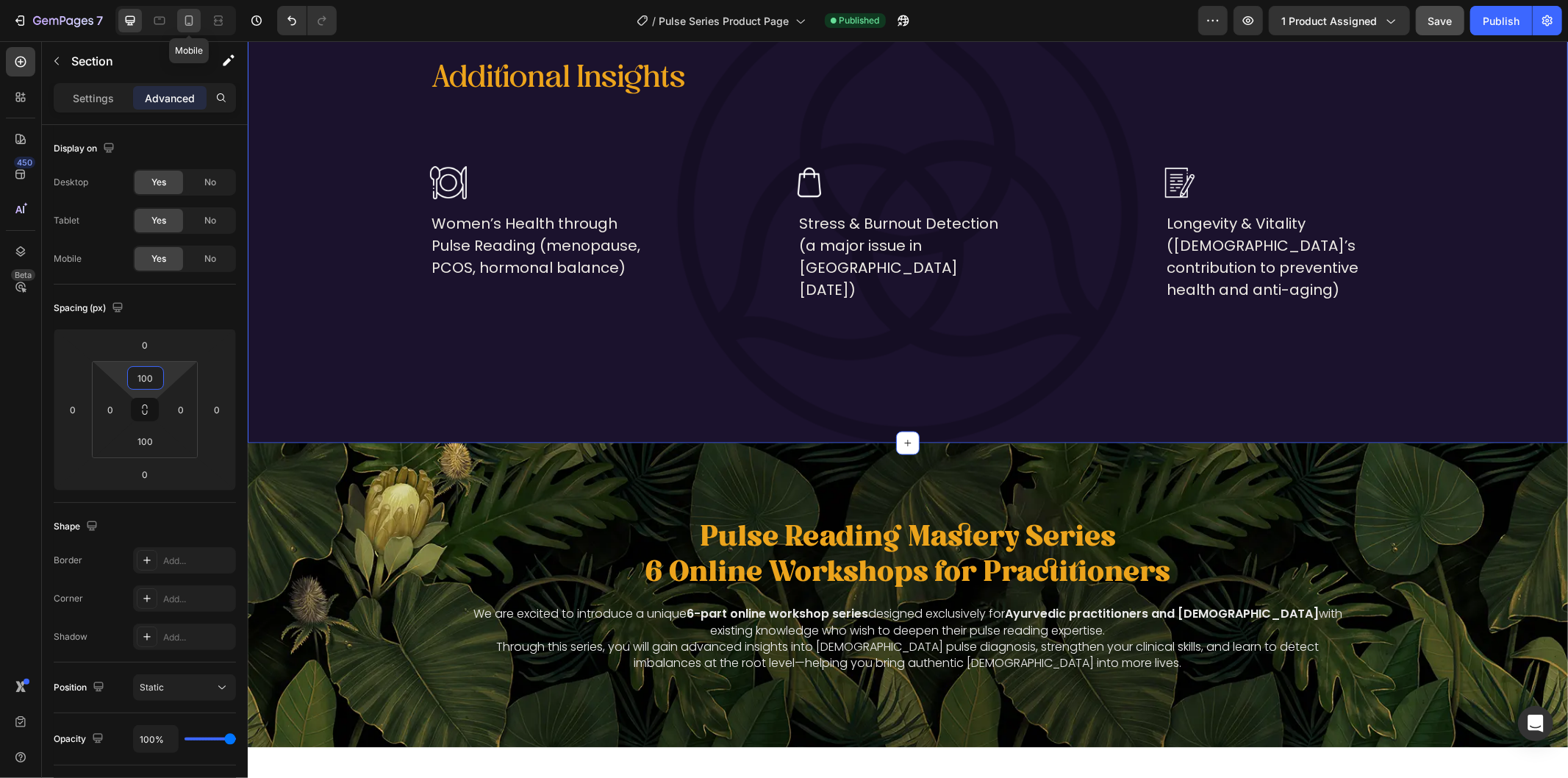
click at [191, 22] on icon at bounding box center [189, 20] width 15 height 15
type input "48"
type input "16"
type input "48"
type input "16"
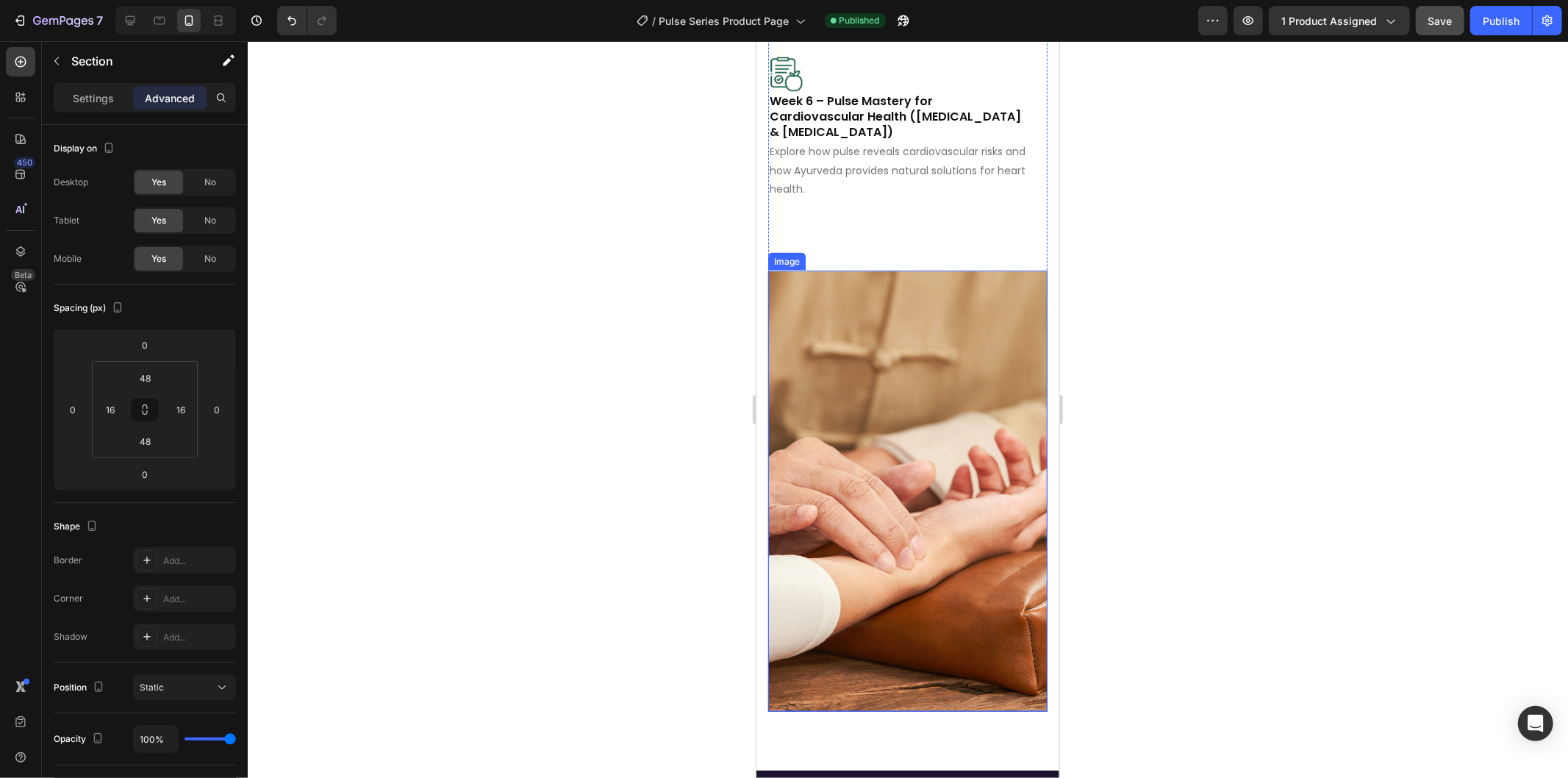
scroll to position [2435, 0]
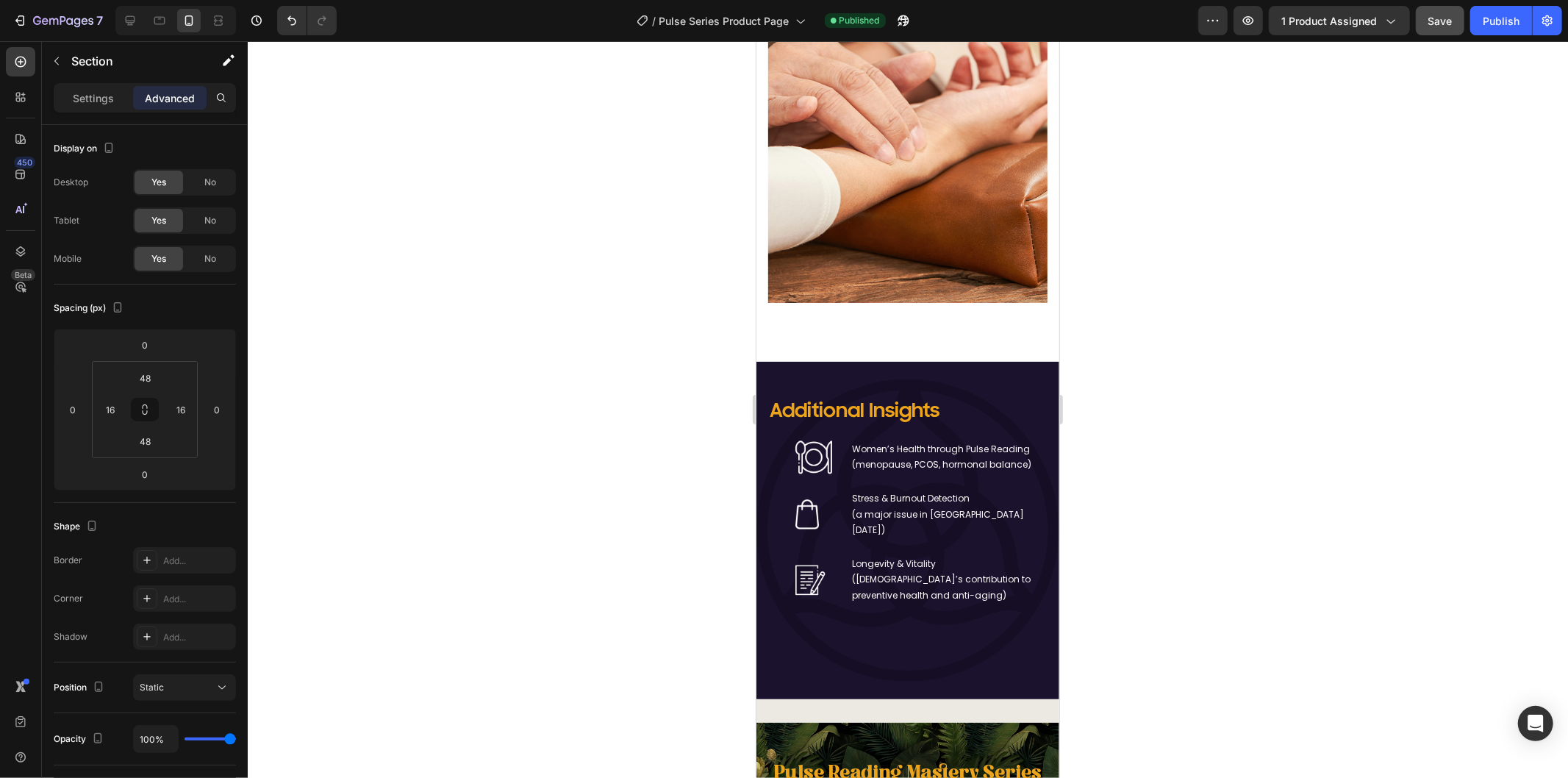
click at [967, 438] on div "Additional Insights Heading Image Women’s Health through Pulse Reading (menopau…" at bounding box center [907, 529] width 303 height 337
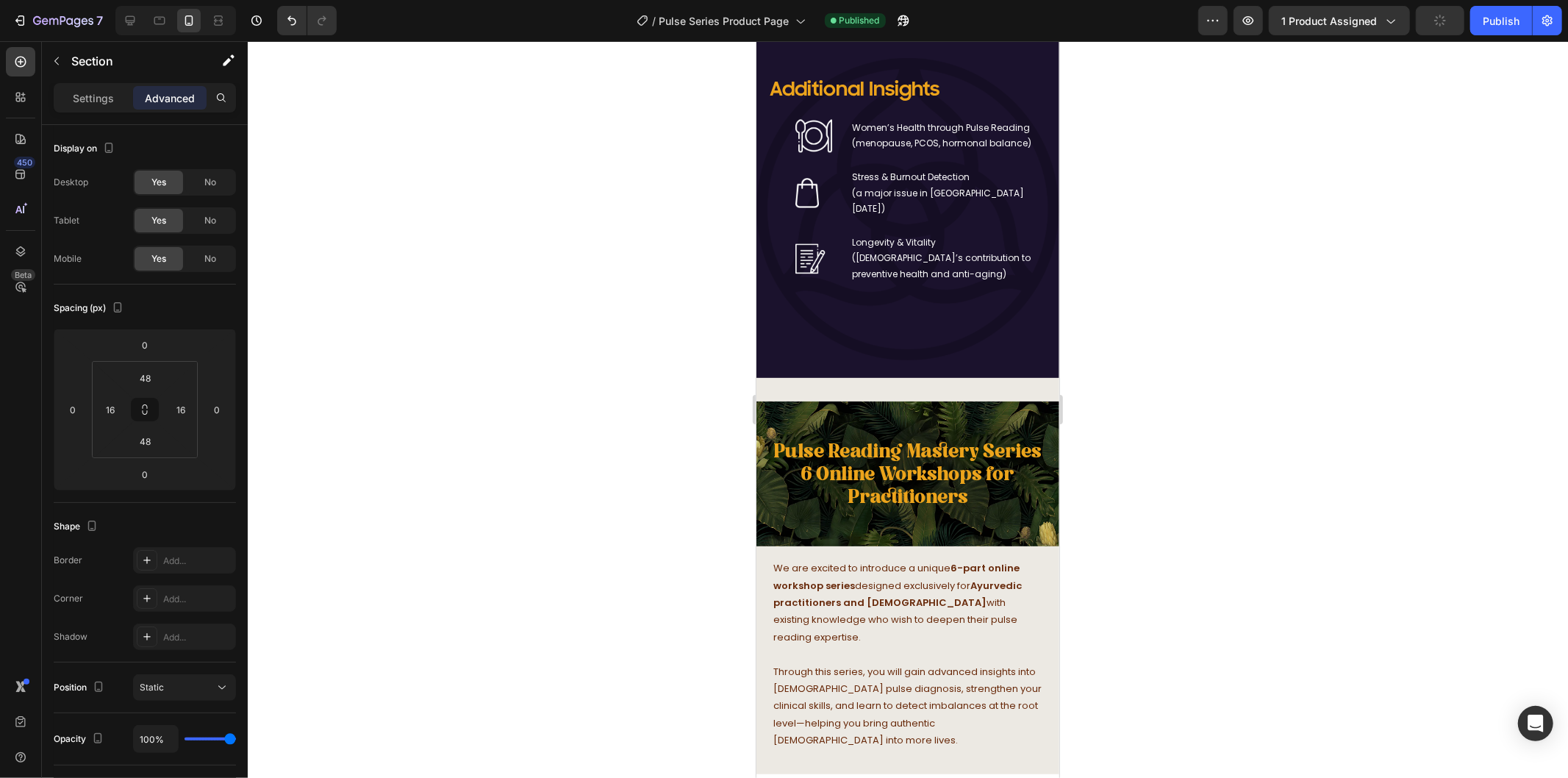
scroll to position [2761, 0]
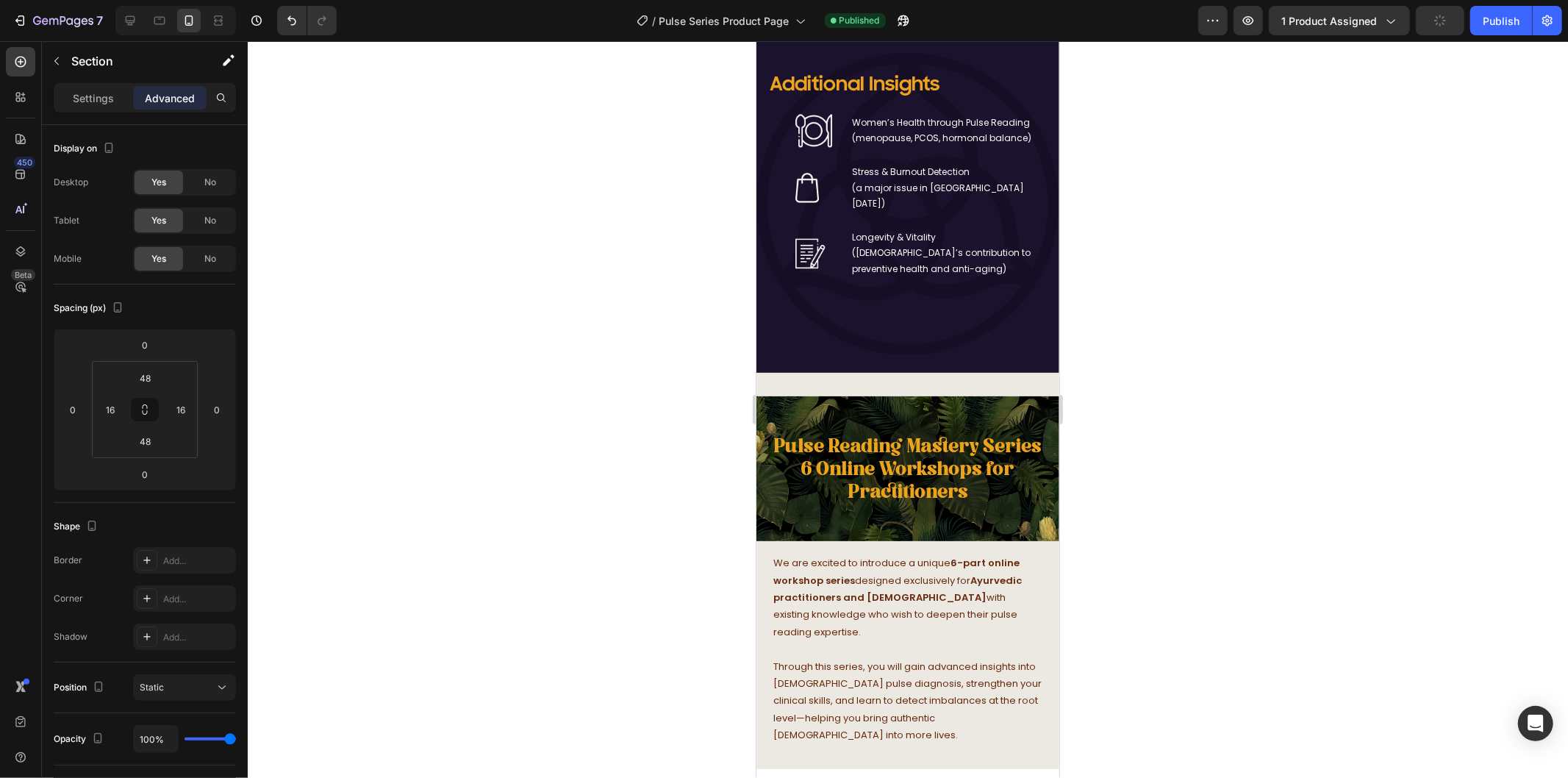
click at [857, 337] on div "Additional Insights Heading Image Women’s Health through Pulse Reading (menopau…" at bounding box center [906, 203] width 279 height 267
click at [788, 337] on div "Additional Insights Heading Image Women’s Health through Pulse Reading (menopau…" at bounding box center [906, 203] width 279 height 267
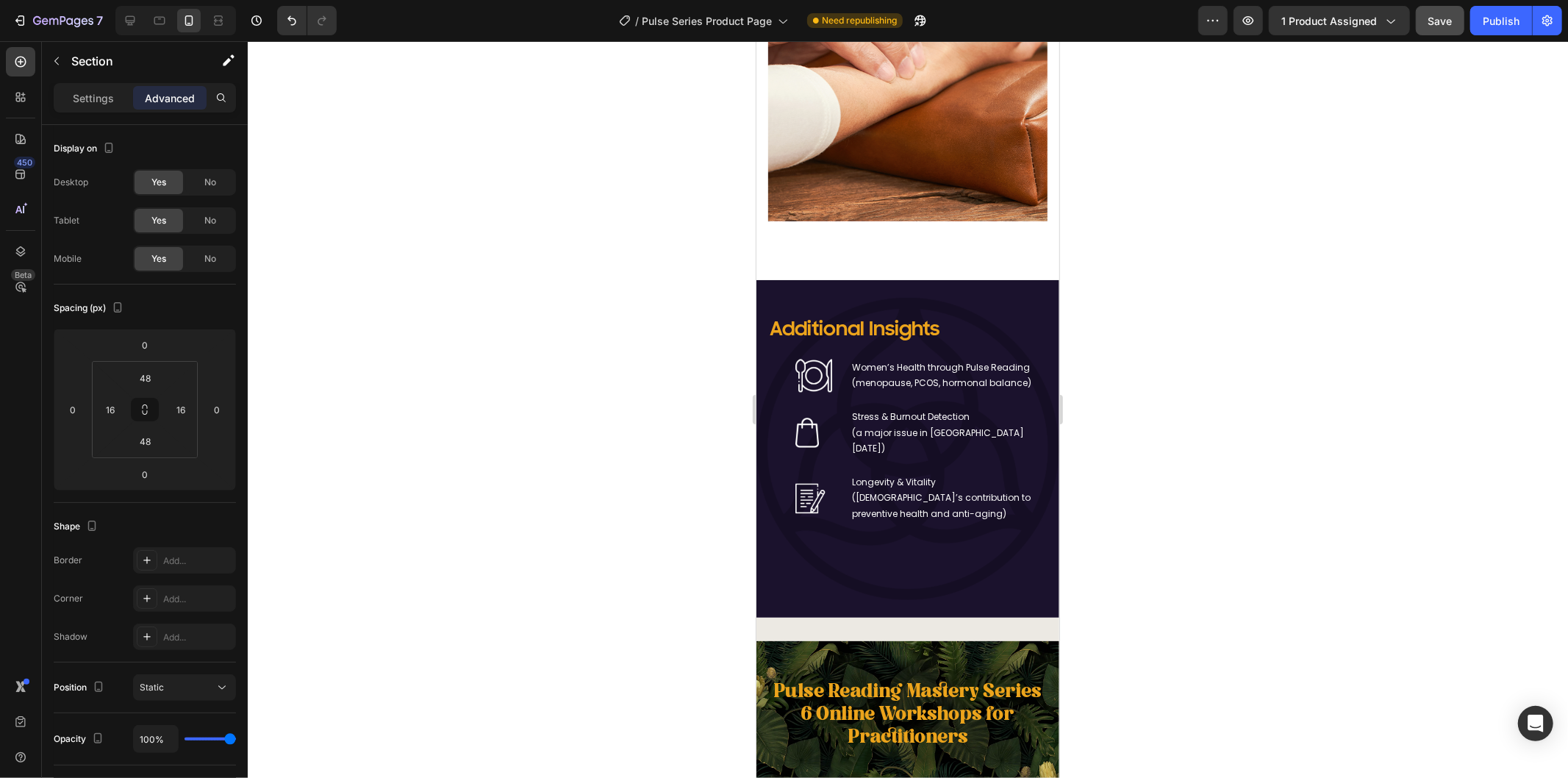
click at [775, 348] on div "Additional Insights Heading Image Women’s Health through Pulse Reading (menopau…" at bounding box center [907, 448] width 303 height 337
click at [824, 581] on div "Additional Insights Heading Image Women’s Health through Pulse Reading (menopau…" at bounding box center [906, 448] width 279 height 267
click at [861, 722] on div "Pulse Reading Mastery Series 6 Online Workshops for Practitioners Heading Row 0" at bounding box center [907, 713] width 303 height 145
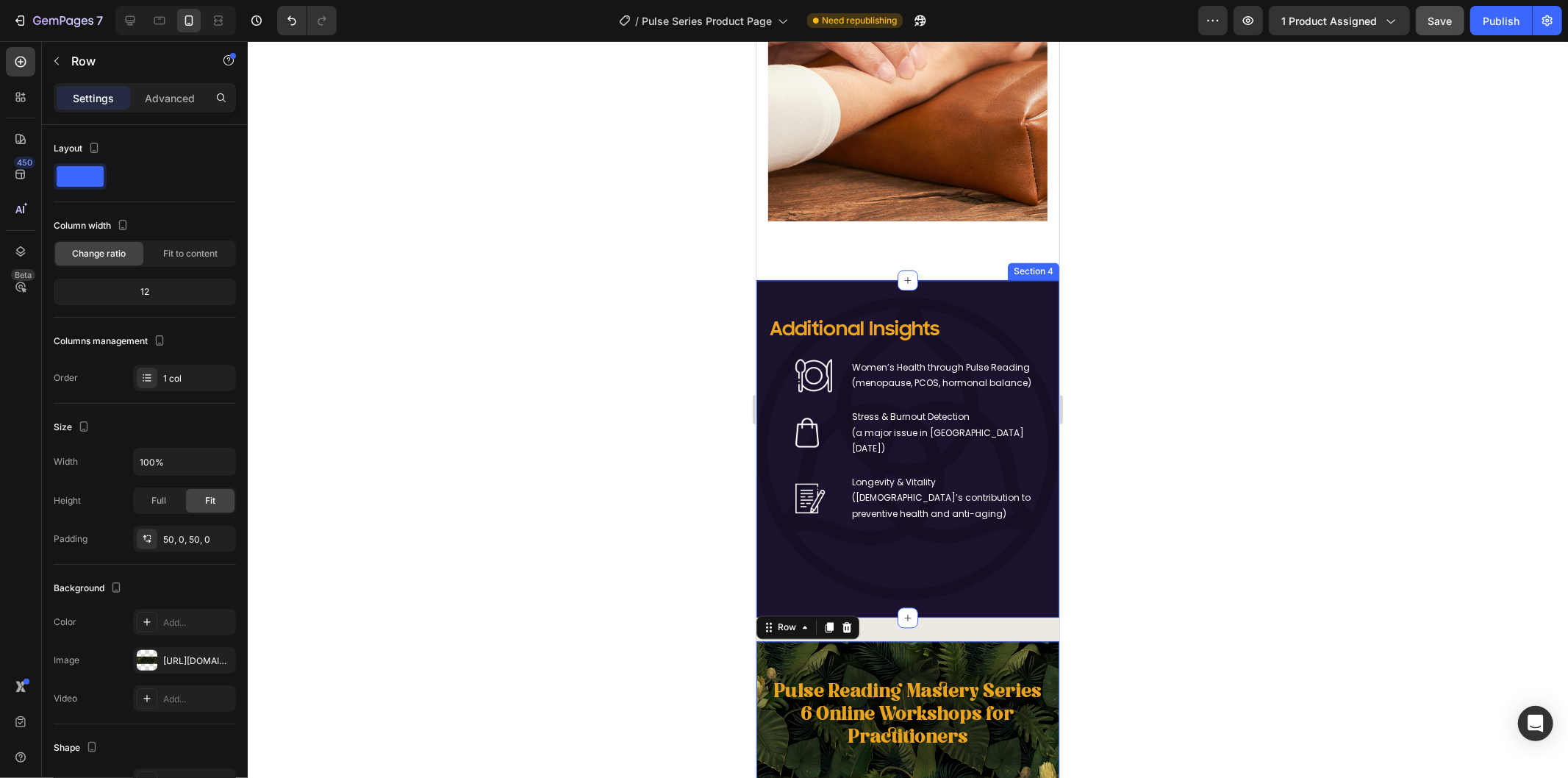
click at [835, 581] on div "Additional Insights Heading Image Women’s Health through Pulse Reading (menopau…" at bounding box center [906, 448] width 279 height 267
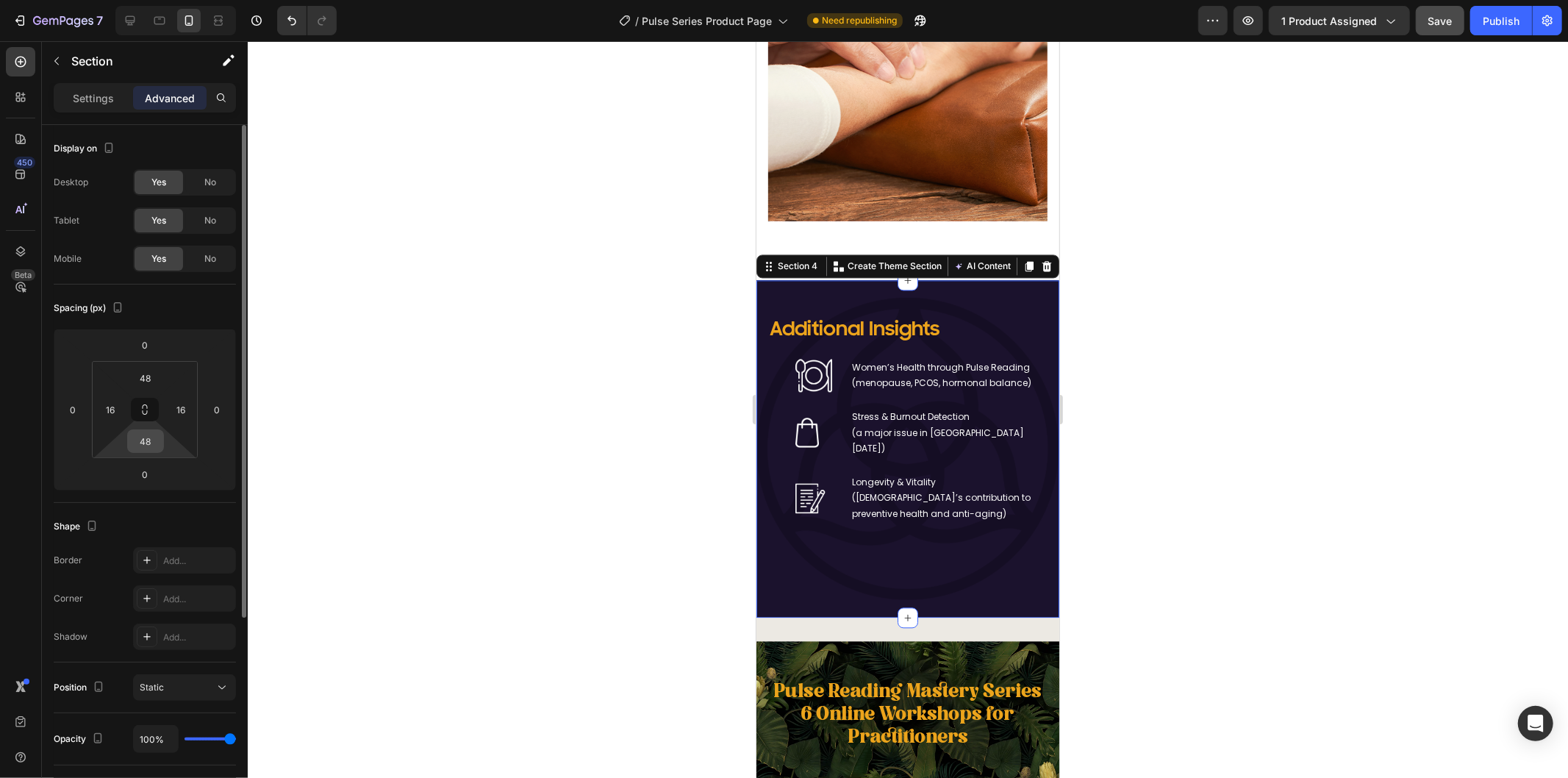
click at [147, 449] on input "48" at bounding box center [145, 441] width 30 height 22
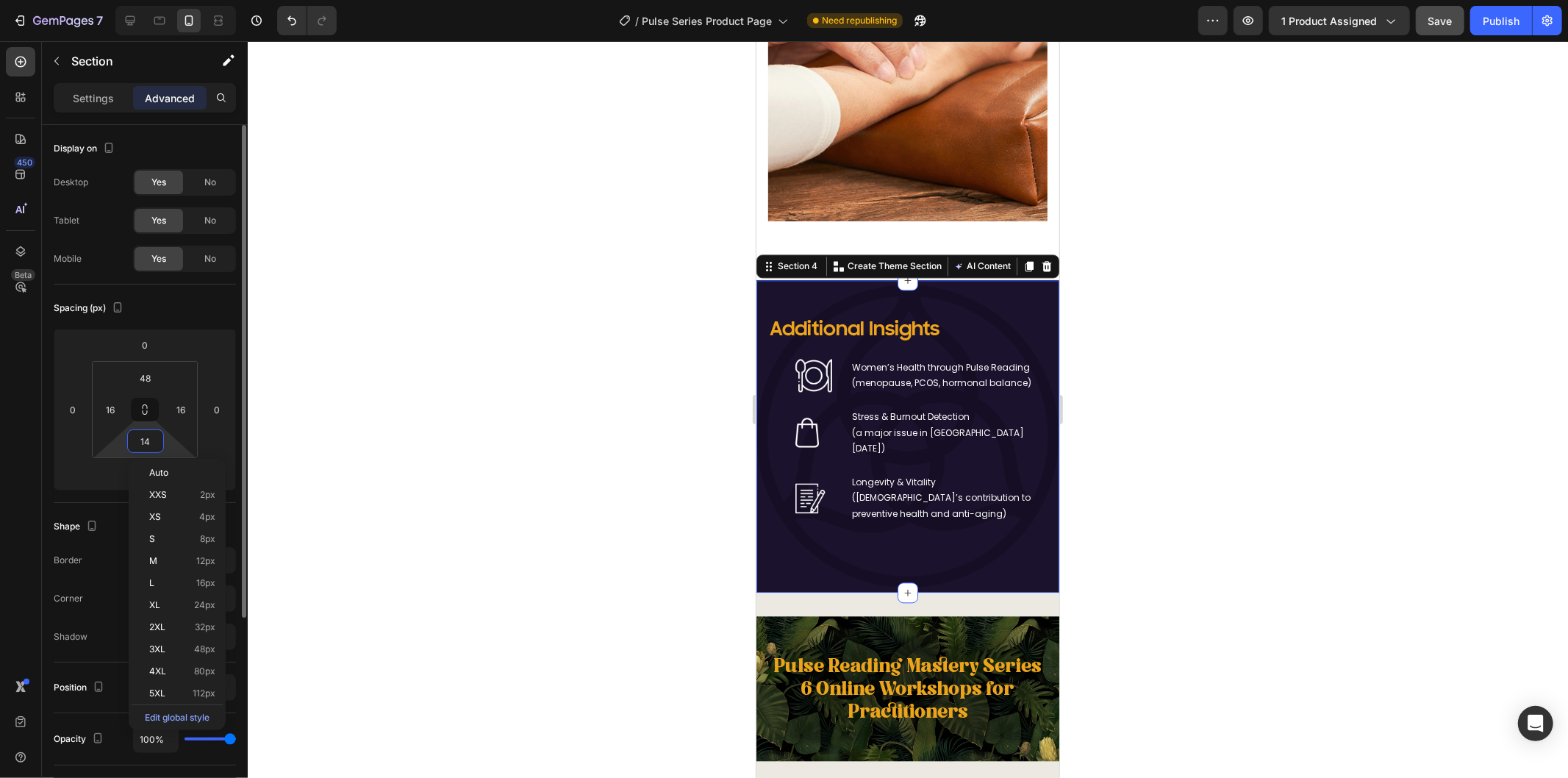
type input "1"
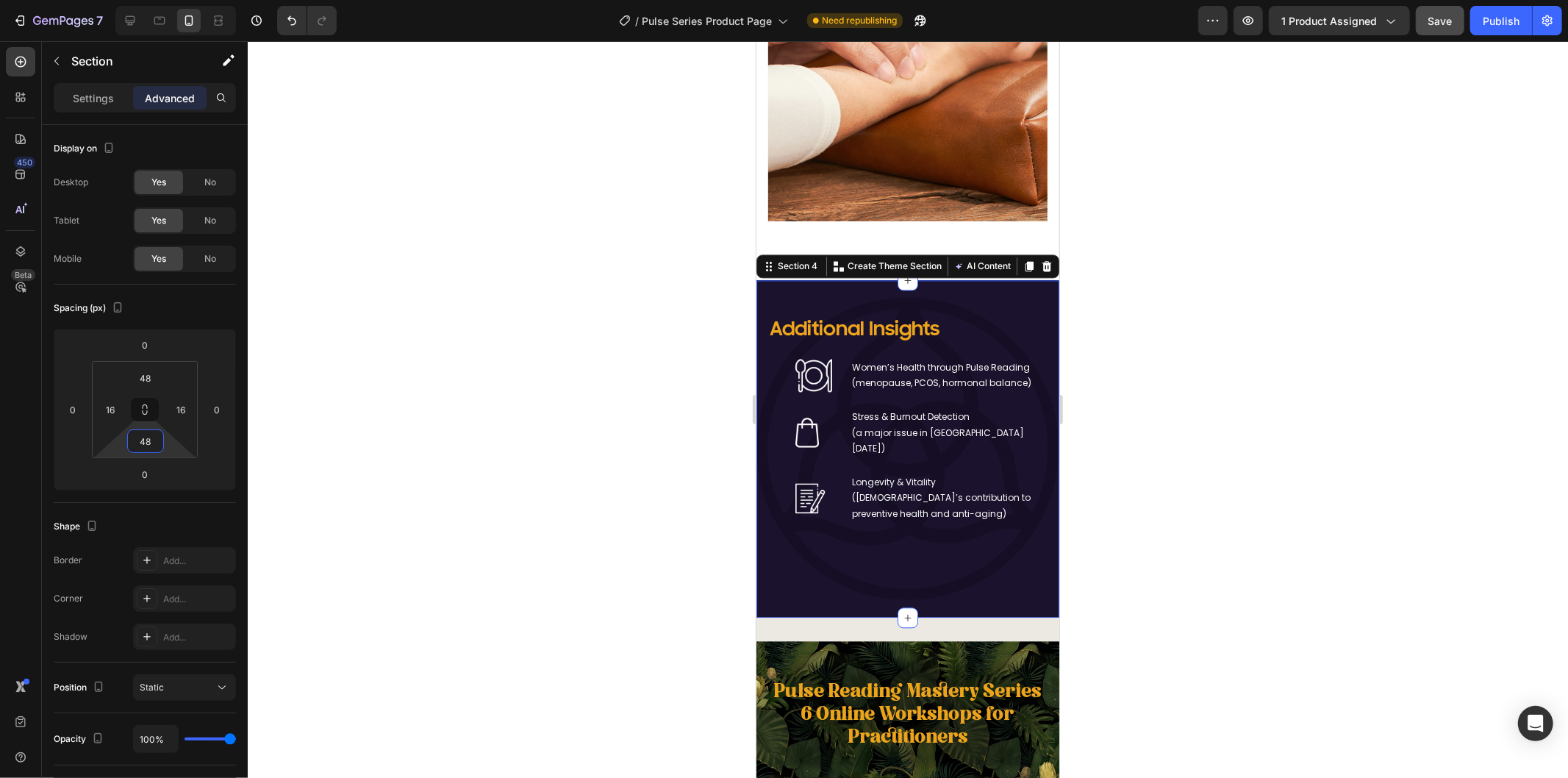
type input "48"
click at [931, 581] on div "Additional Insights Heading Image Women’s Health through Pulse Reading (menopau…" at bounding box center [906, 448] width 279 height 267
click at [830, 581] on div "Additional Insights Heading Image Women’s Health through Pulse Reading (menopau…" at bounding box center [906, 448] width 279 height 267
click at [878, 581] on div "Additional Insights Heading Image Women’s Health through Pulse Reading (menopau…" at bounding box center [906, 448] width 279 height 267
click at [134, 13] on icon at bounding box center [130, 20] width 15 height 15
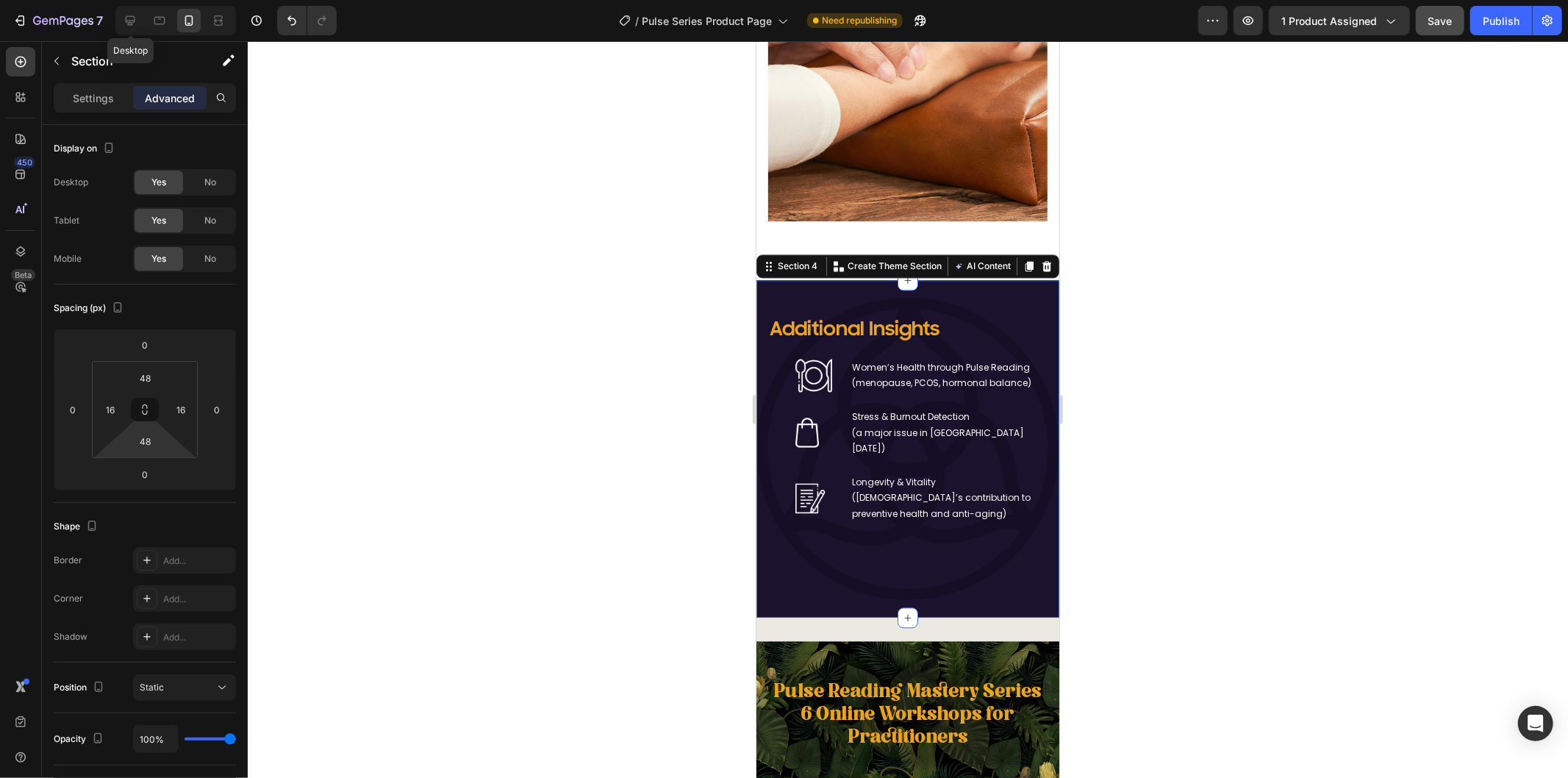
type input "100"
type input "0"
type input "100"
type input "0"
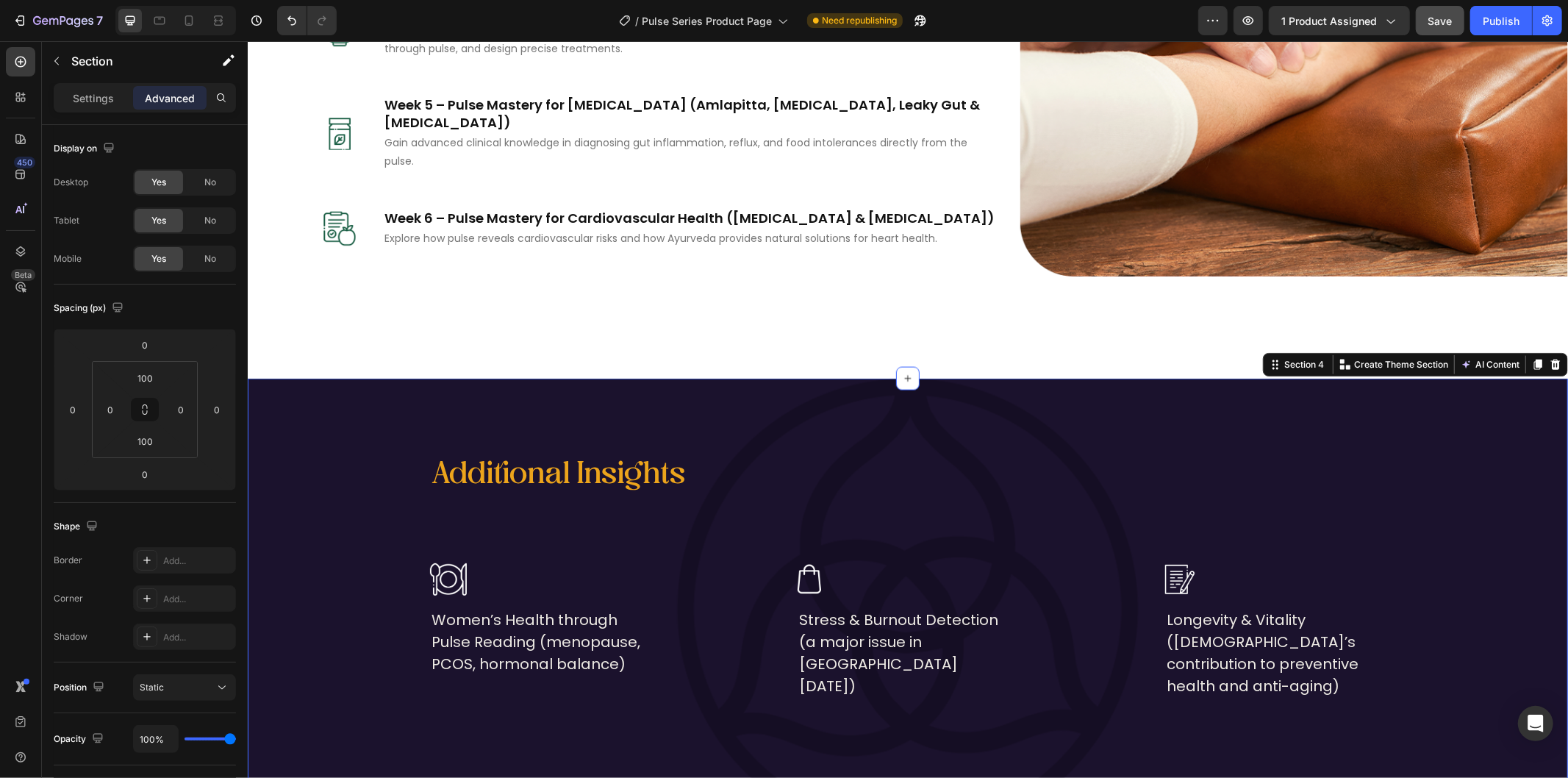
scroll to position [1863, 0]
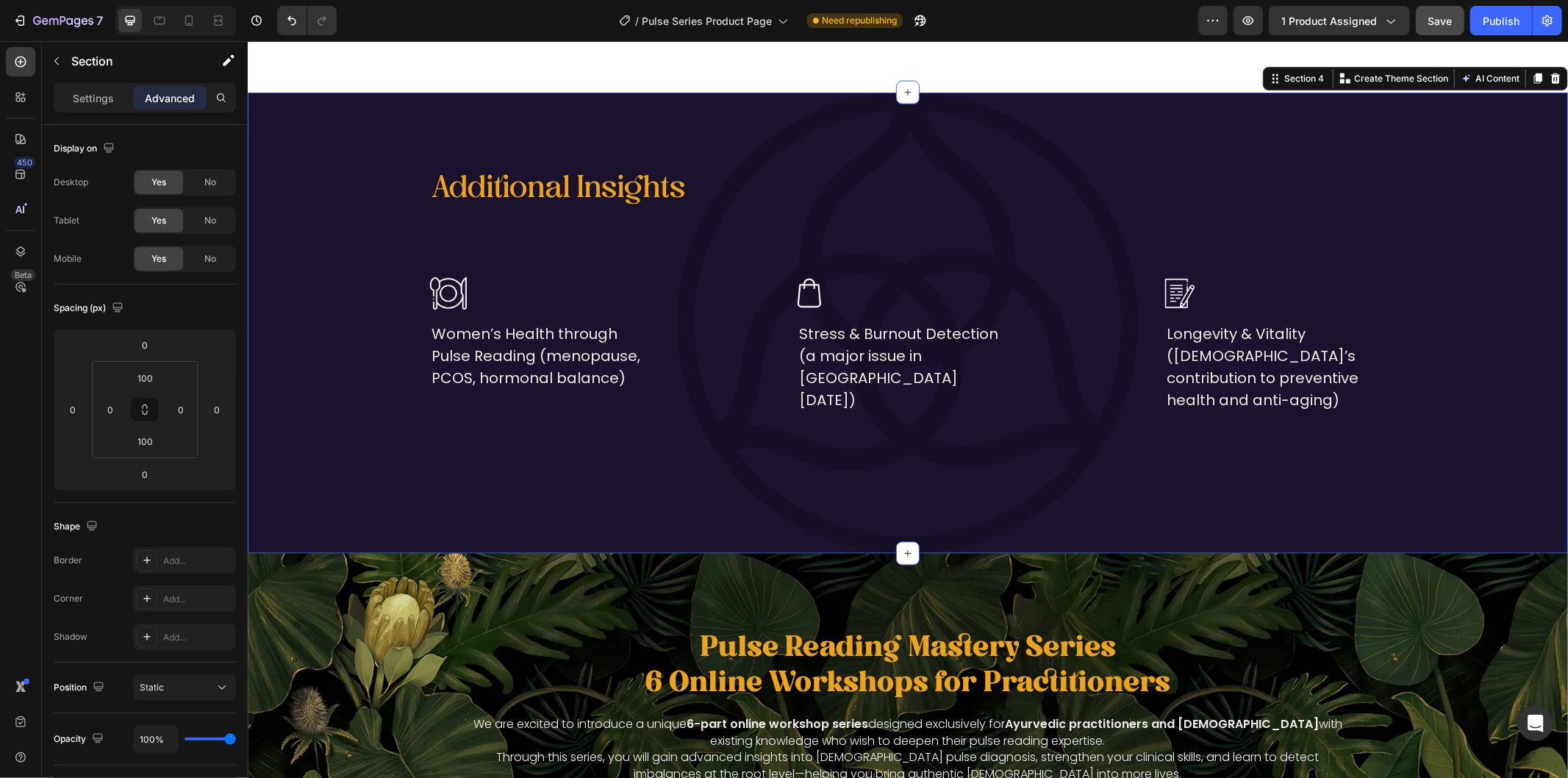
click at [857, 453] on div "Additional Insights Heading Image Women’s Health through Pulse Reading (menopau…" at bounding box center [907, 323] width 1320 height 314
click at [62, 64] on button "button" at bounding box center [57, 61] width 23 height 23
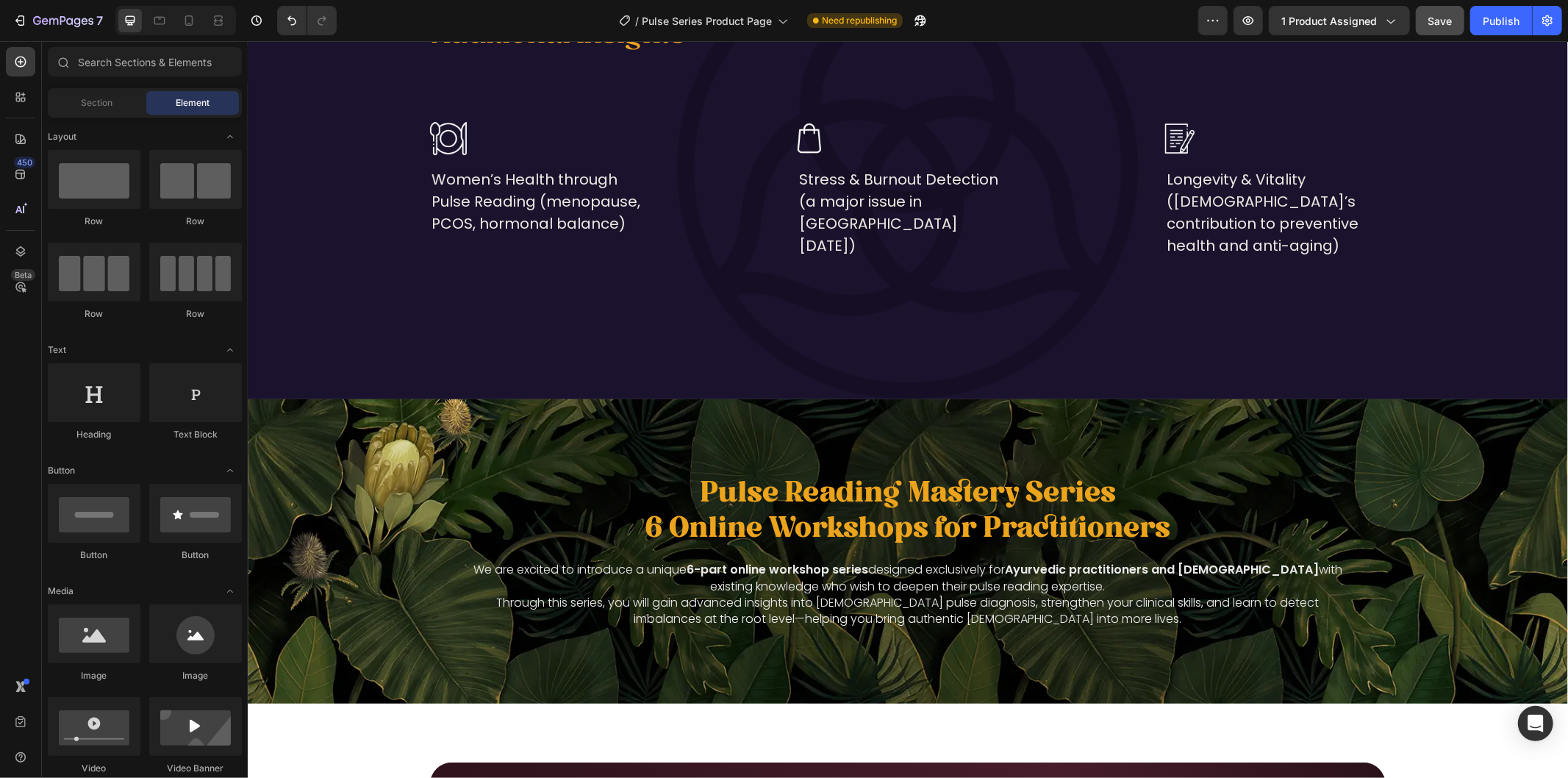
scroll to position [2508, 0]
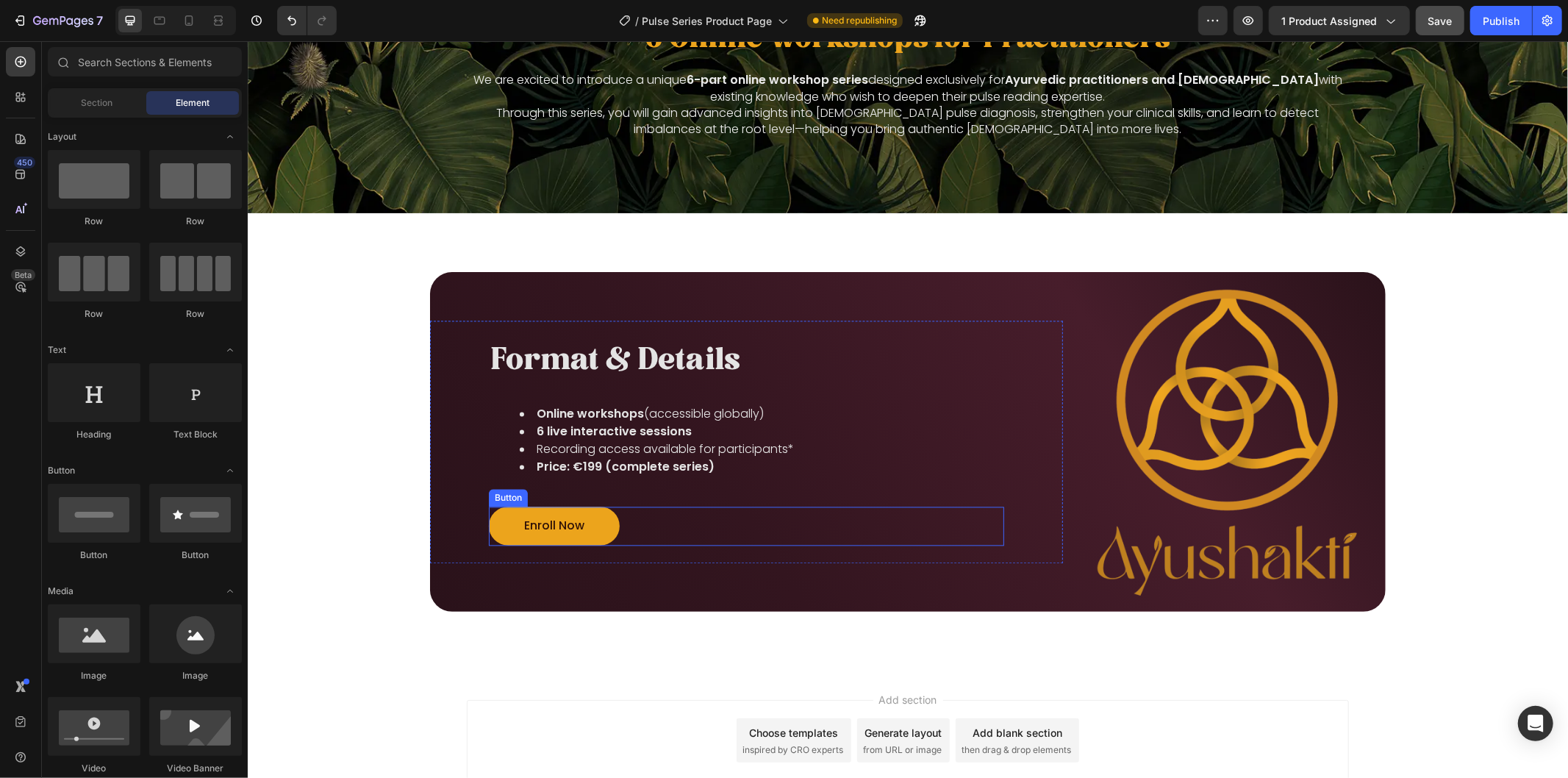
click at [590, 530] on link "Enroll Now" at bounding box center [554, 525] width 131 height 39
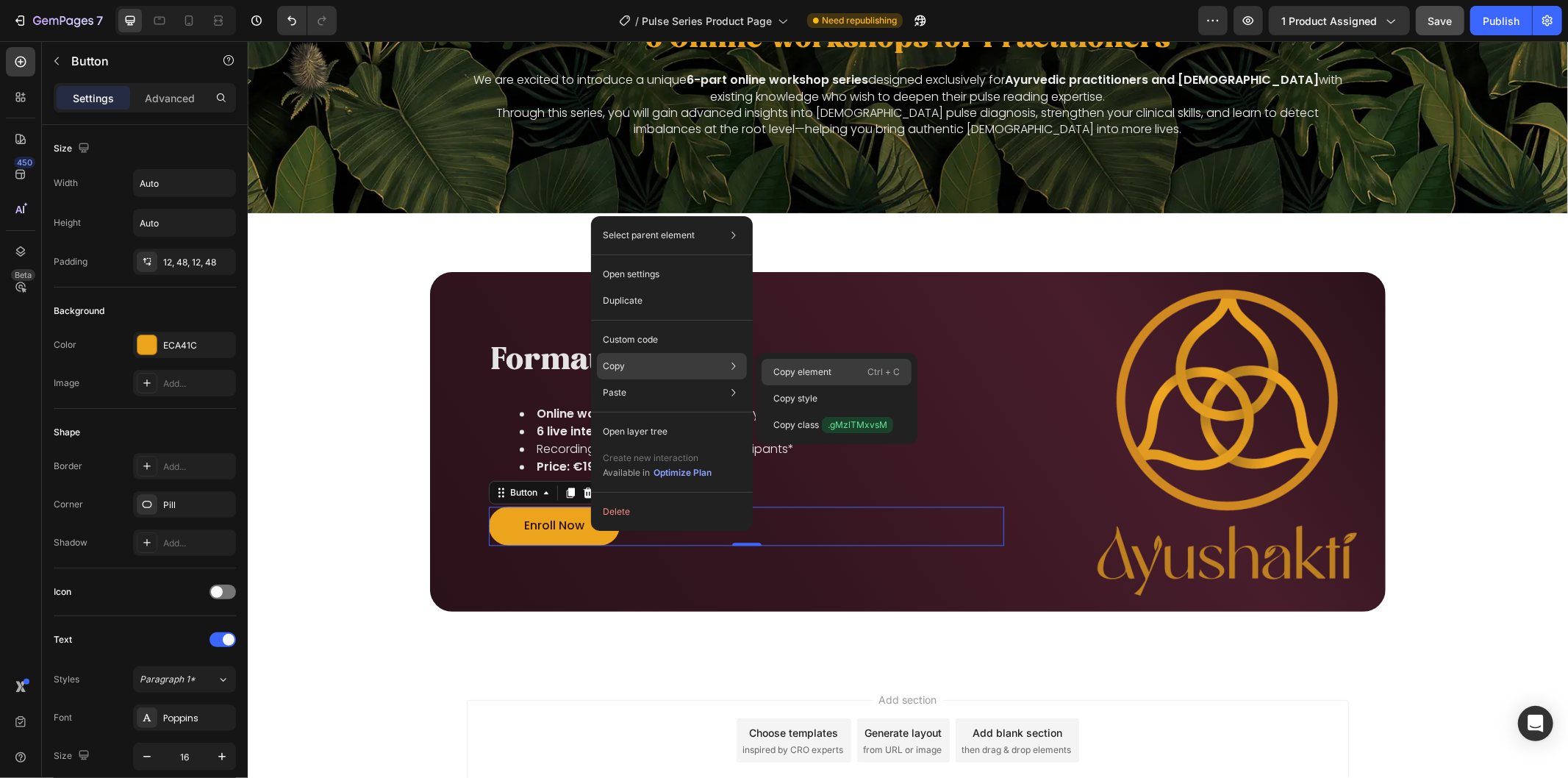
drag, startPoint x: 805, startPoint y: 368, endPoint x: 663, endPoint y: 469, distance: 174.3
click at [805, 368] on p "Copy element" at bounding box center [802, 372] width 58 height 13
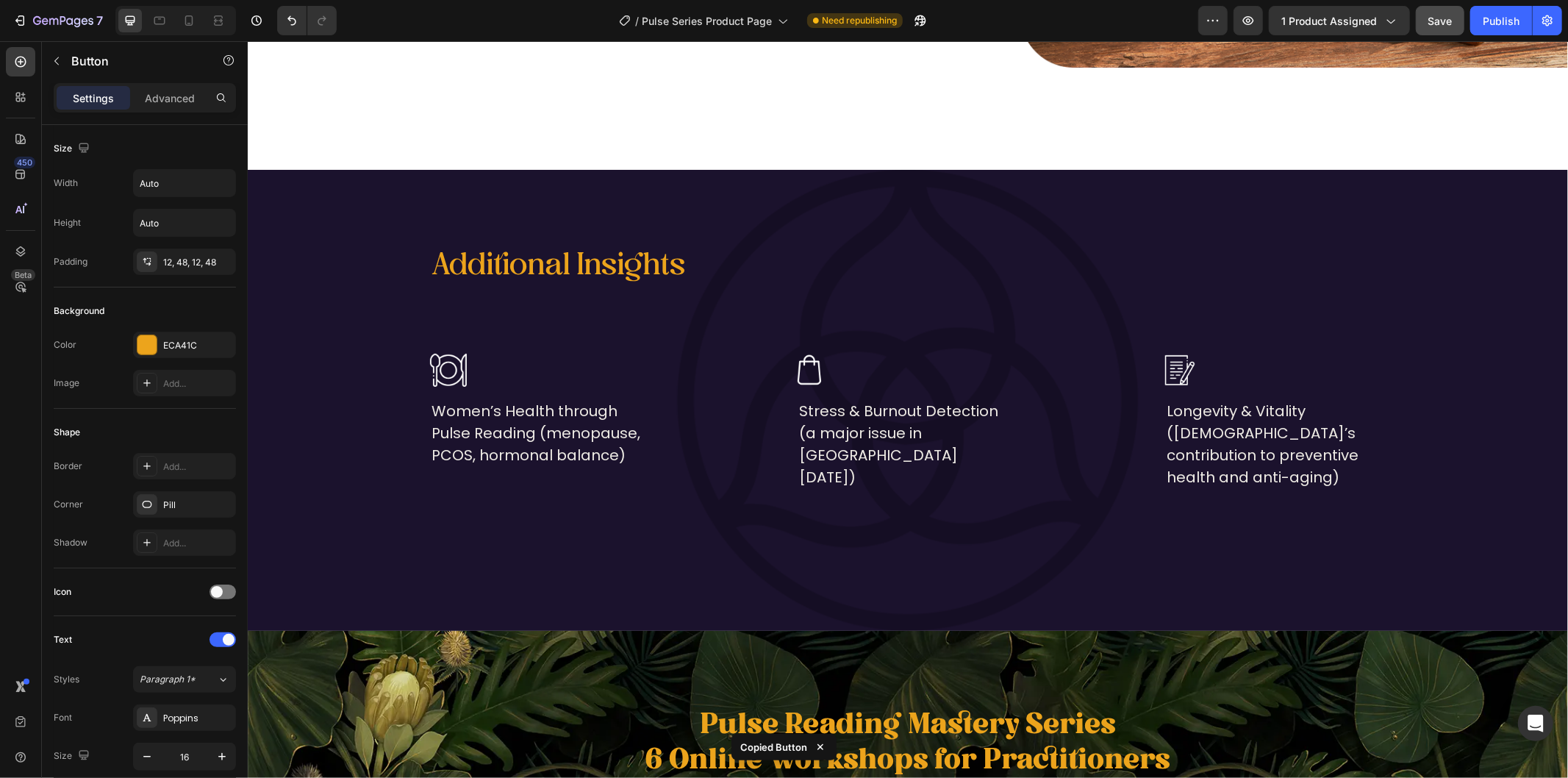
scroll to position [1773, 0]
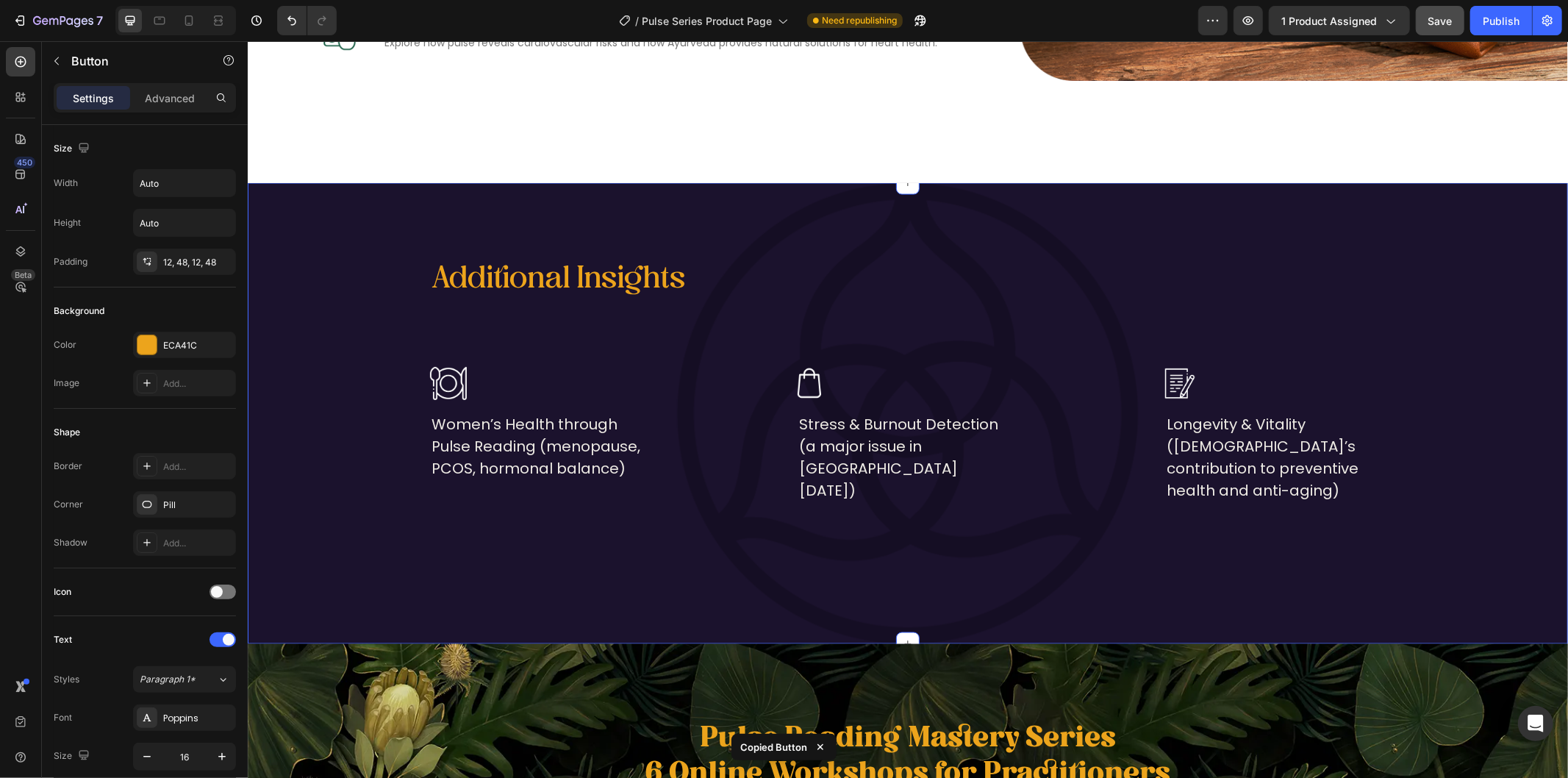
click at [847, 544] on div "Additional Insights Heading Image Women’s Health through Pulse Reading (menopau…" at bounding box center [907, 413] width 1320 height 314
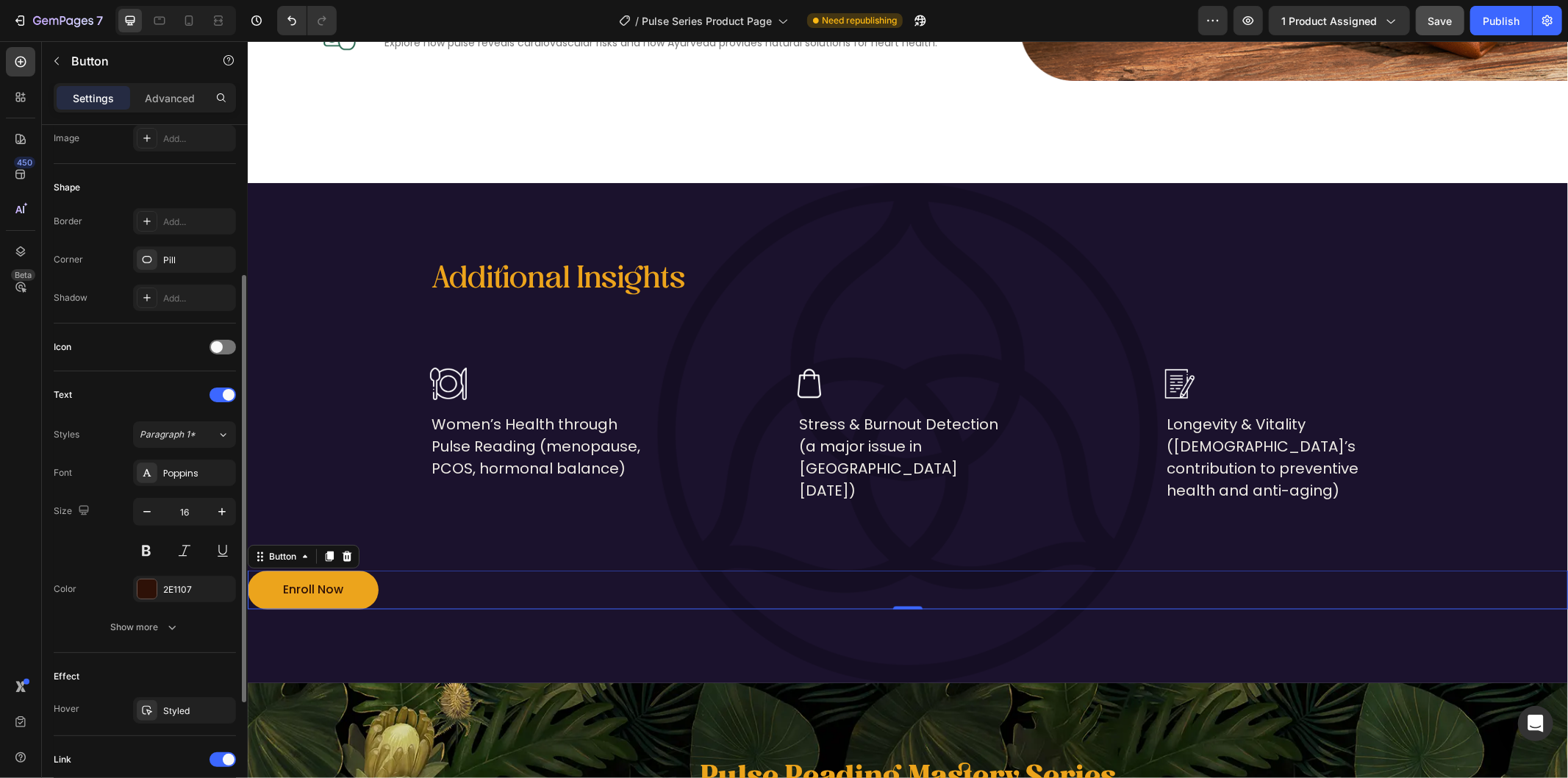
scroll to position [436, 0]
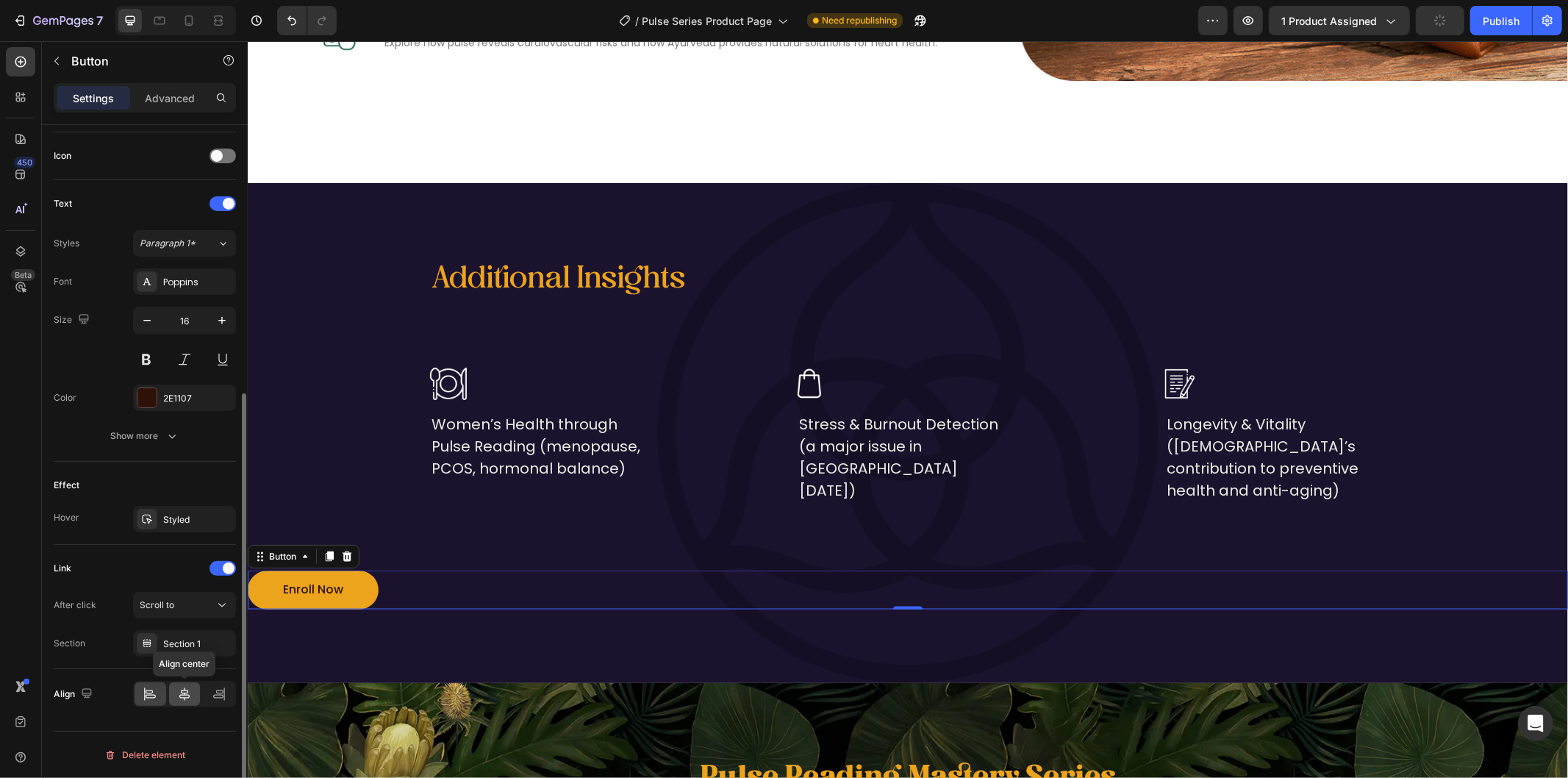
click at [183, 691] on icon at bounding box center [184, 693] width 10 height 13
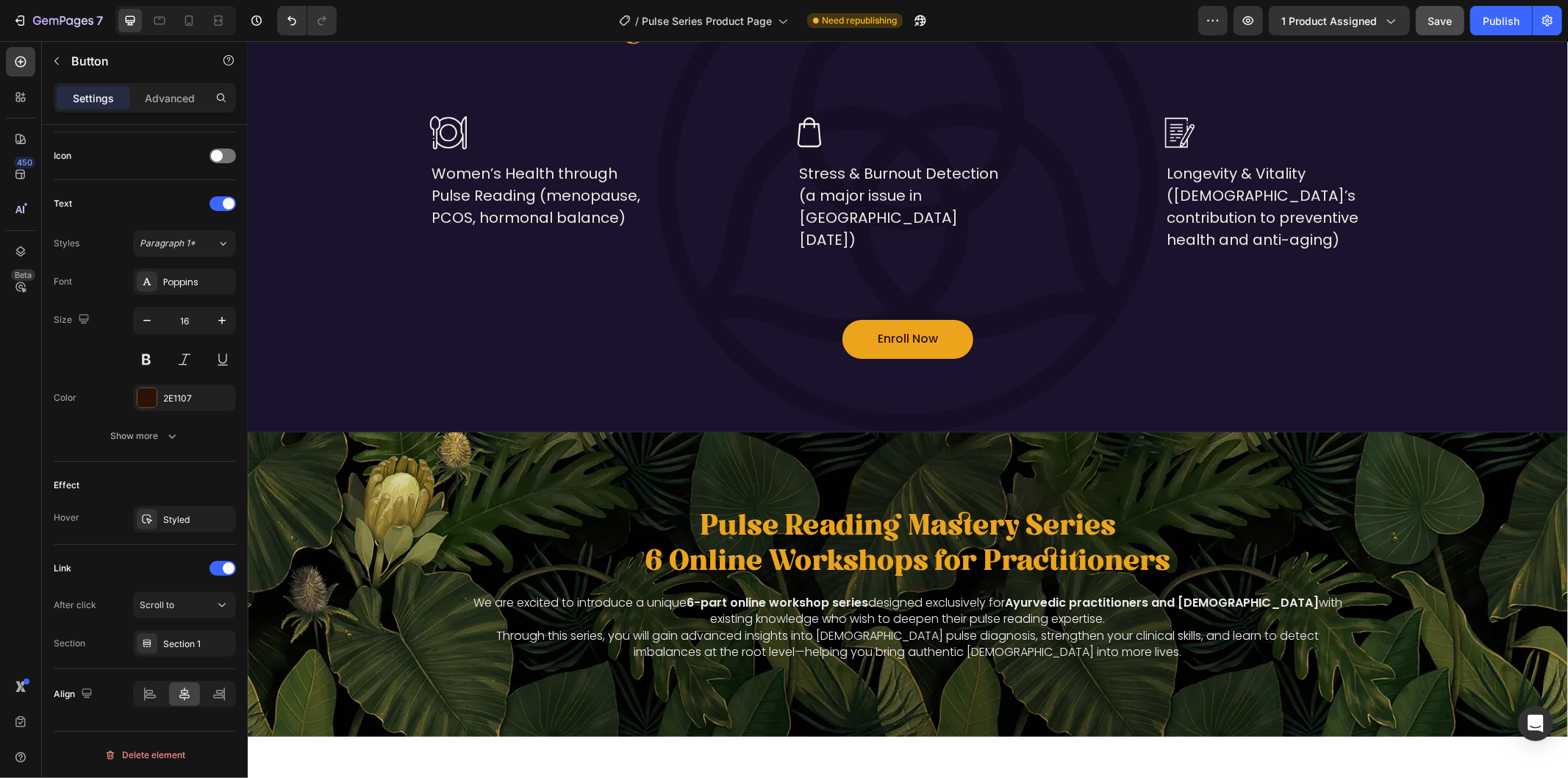
scroll to position [1854, 0]
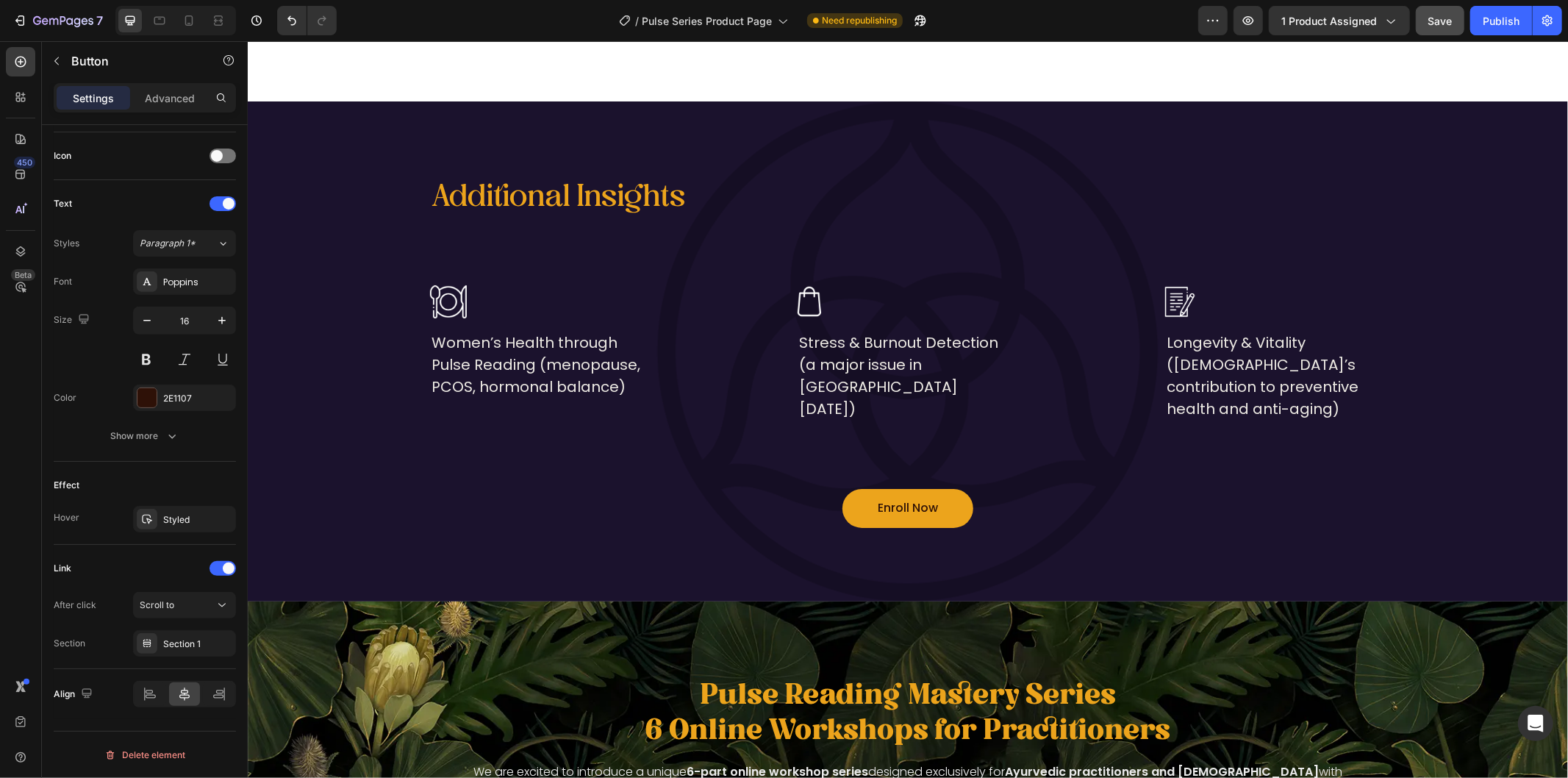
click at [954, 507] on link "Enroll Now" at bounding box center [907, 508] width 131 height 39
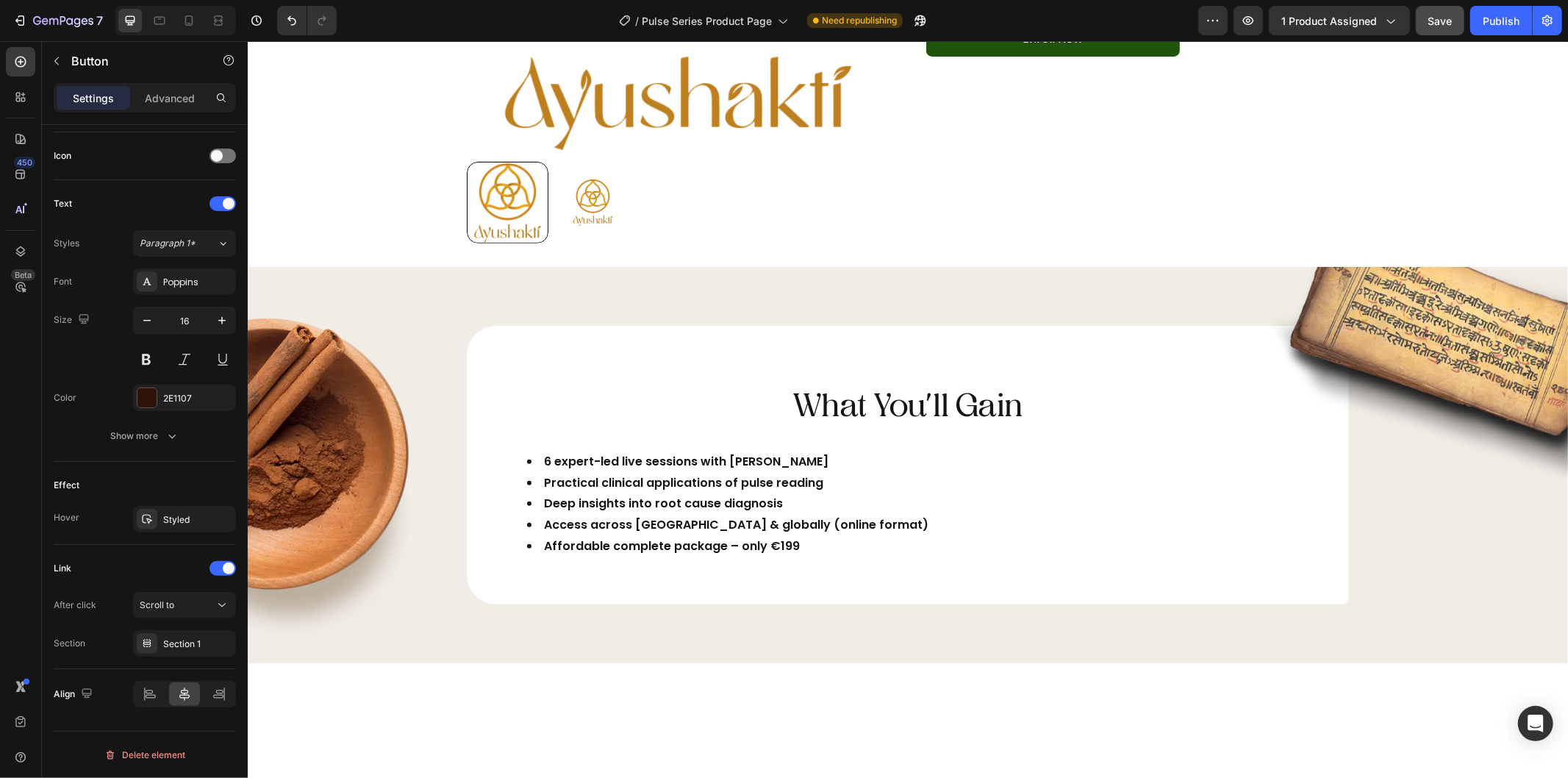
scroll to position [303, 0]
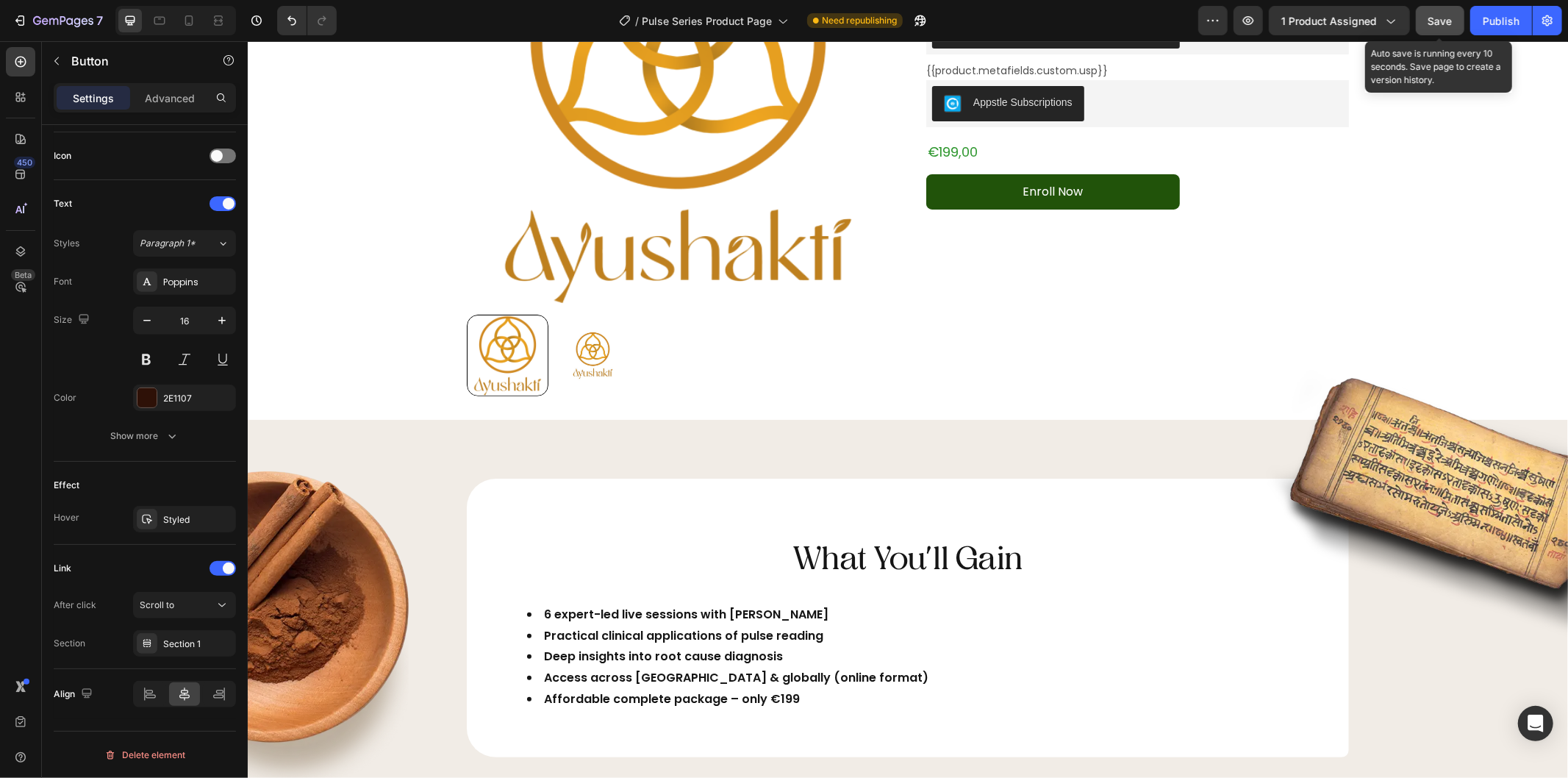
click at [1444, 26] on div "Save" at bounding box center [1440, 21] width 24 height 16
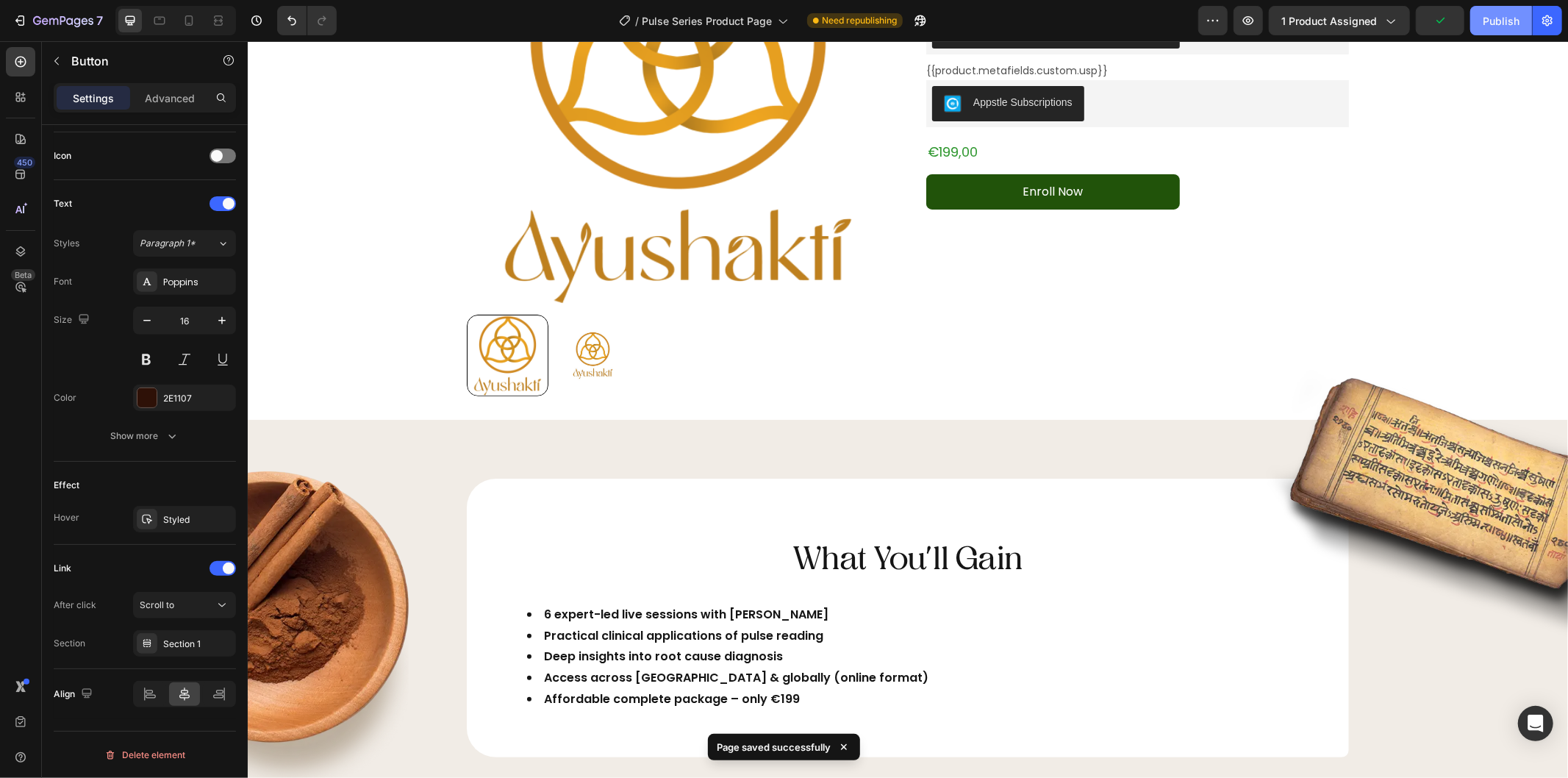
click at [1479, 20] on button "Publish" at bounding box center [1500, 21] width 61 height 30
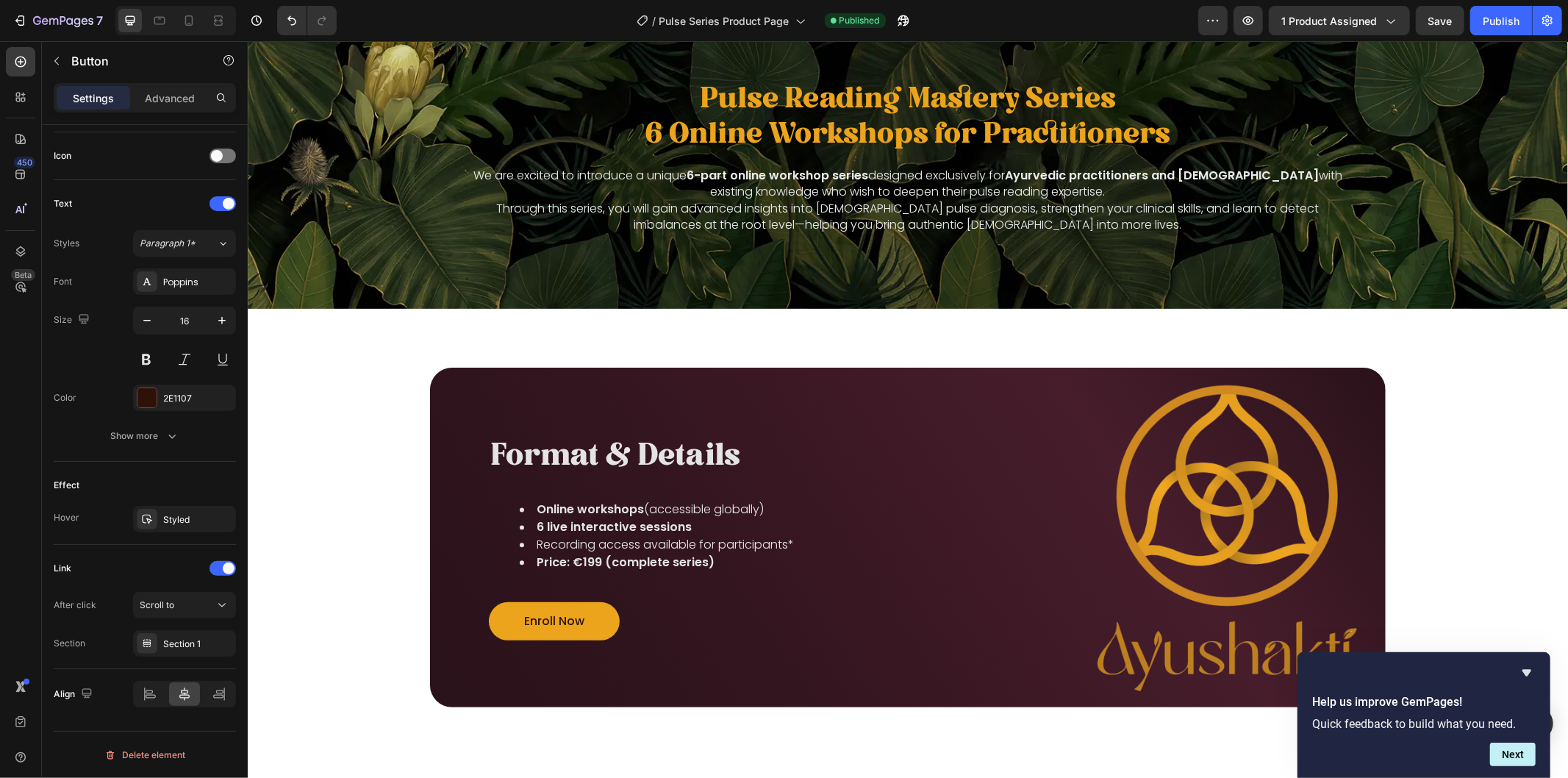
scroll to position [2452, 0]
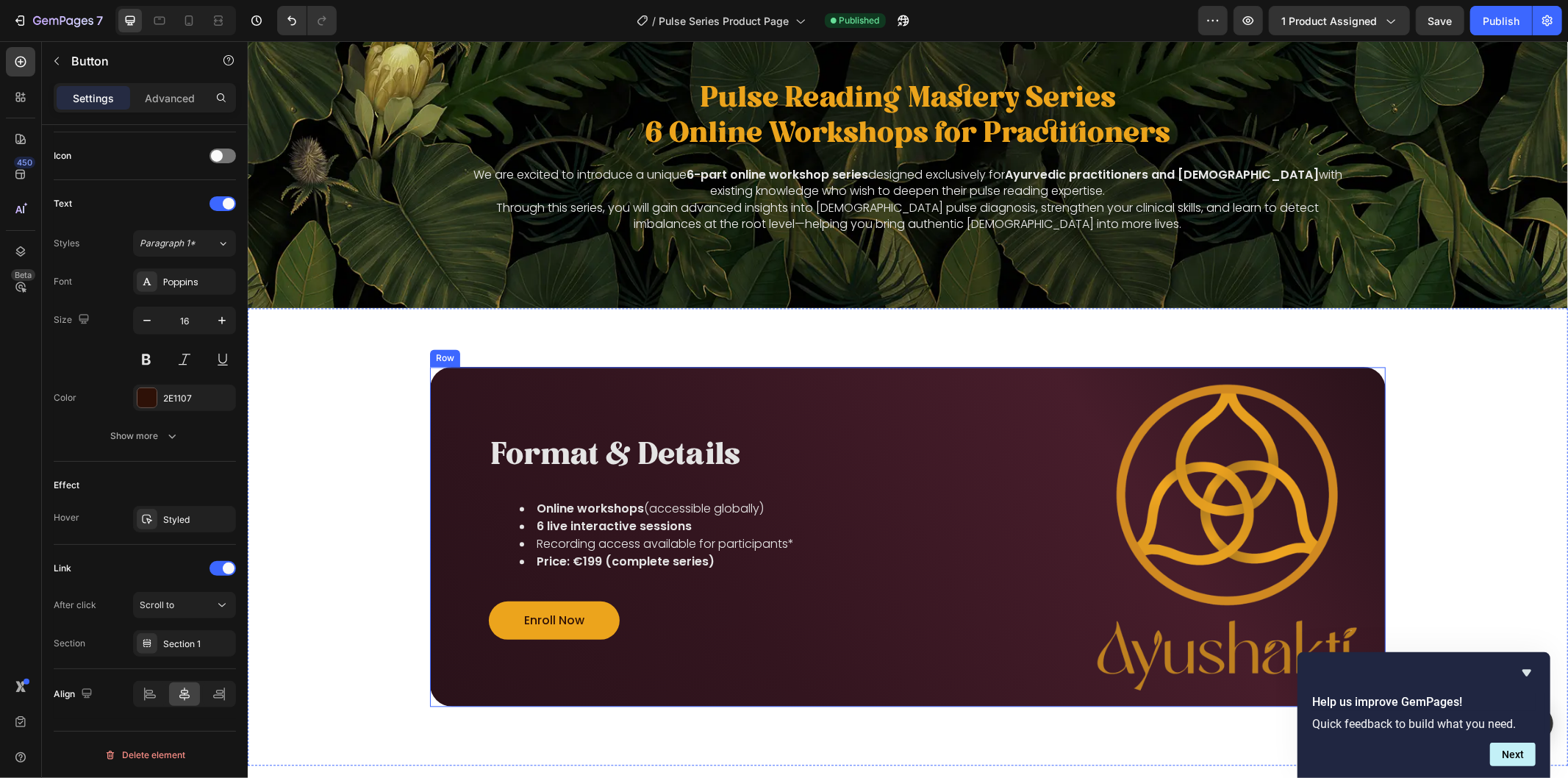
click at [481, 372] on div "Image Format & Details Heading Online workshops (accessible globally) 6 live in…" at bounding box center [906, 536] width 955 height 340
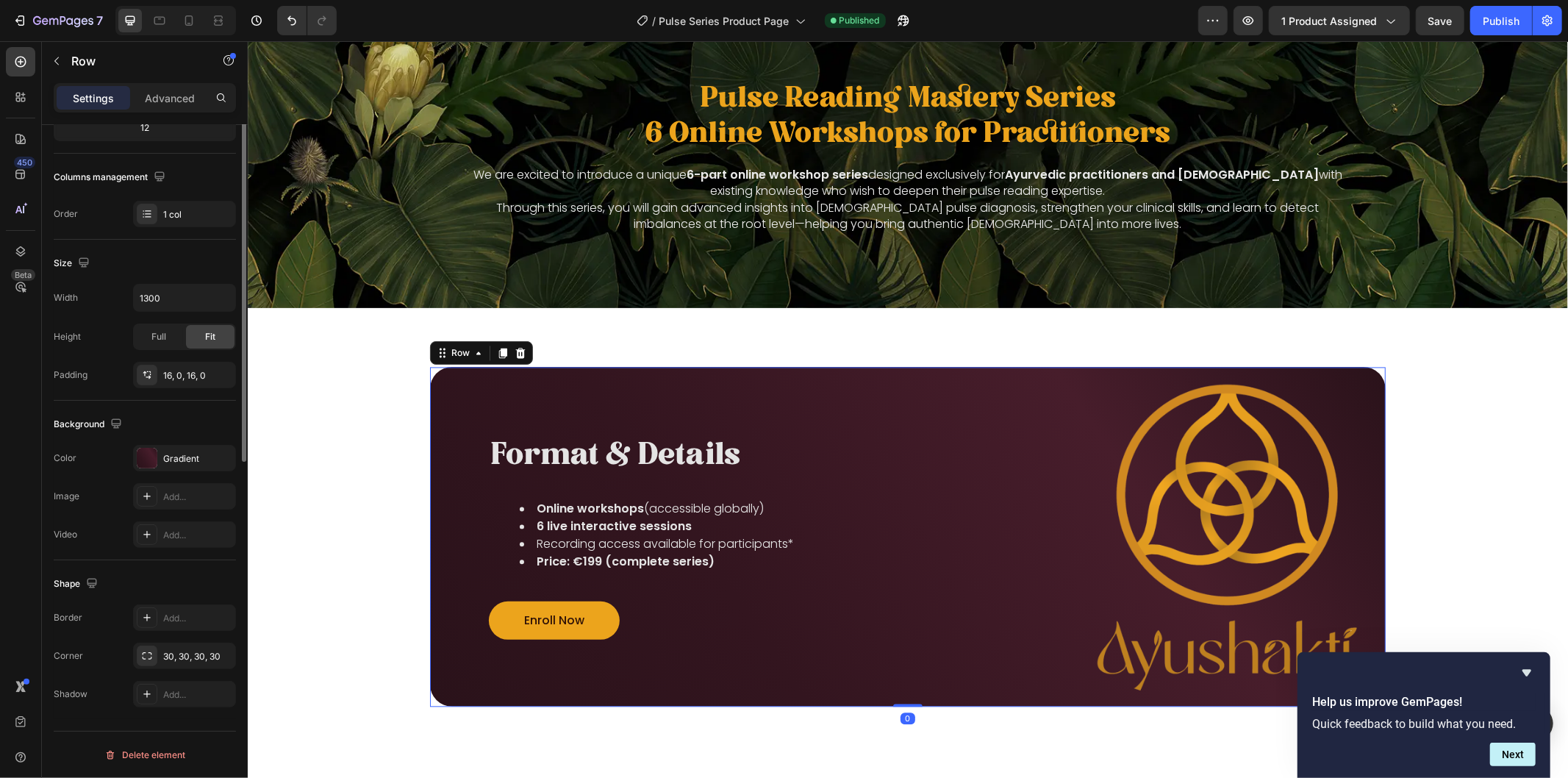
scroll to position [0, 0]
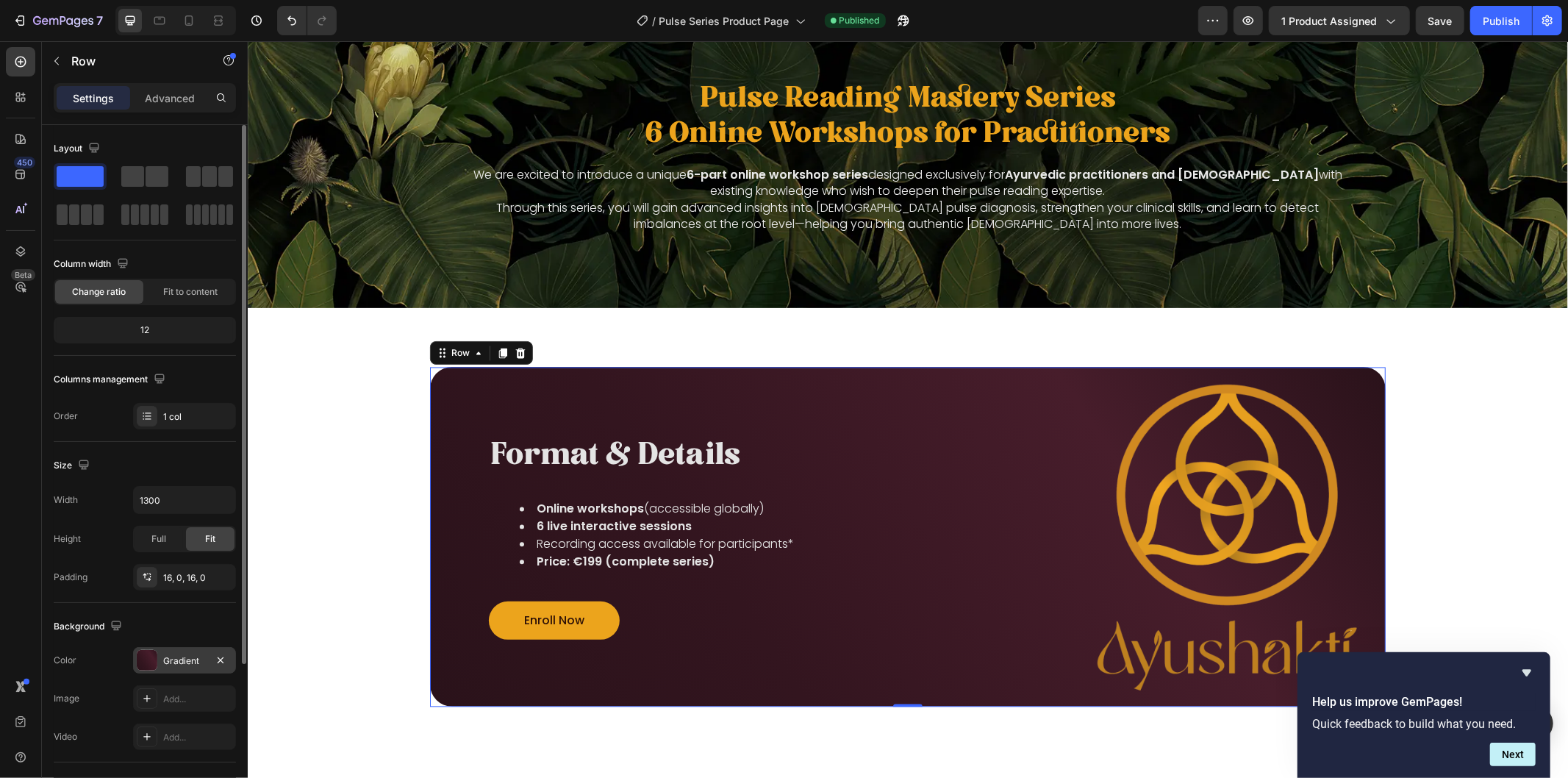
click at [170, 668] on div "Gradient" at bounding box center [184, 660] width 103 height 26
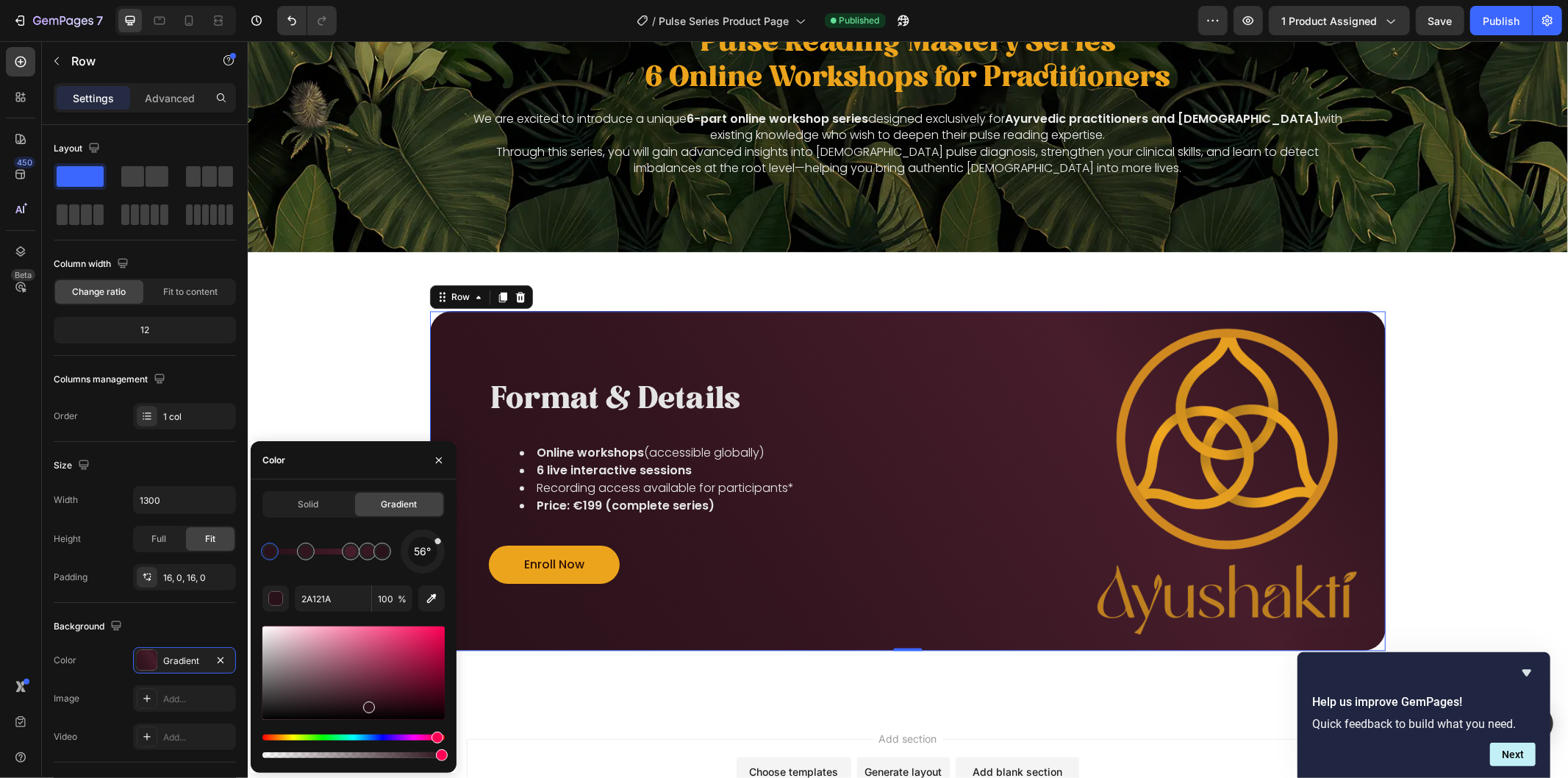
scroll to position [2534, 0]
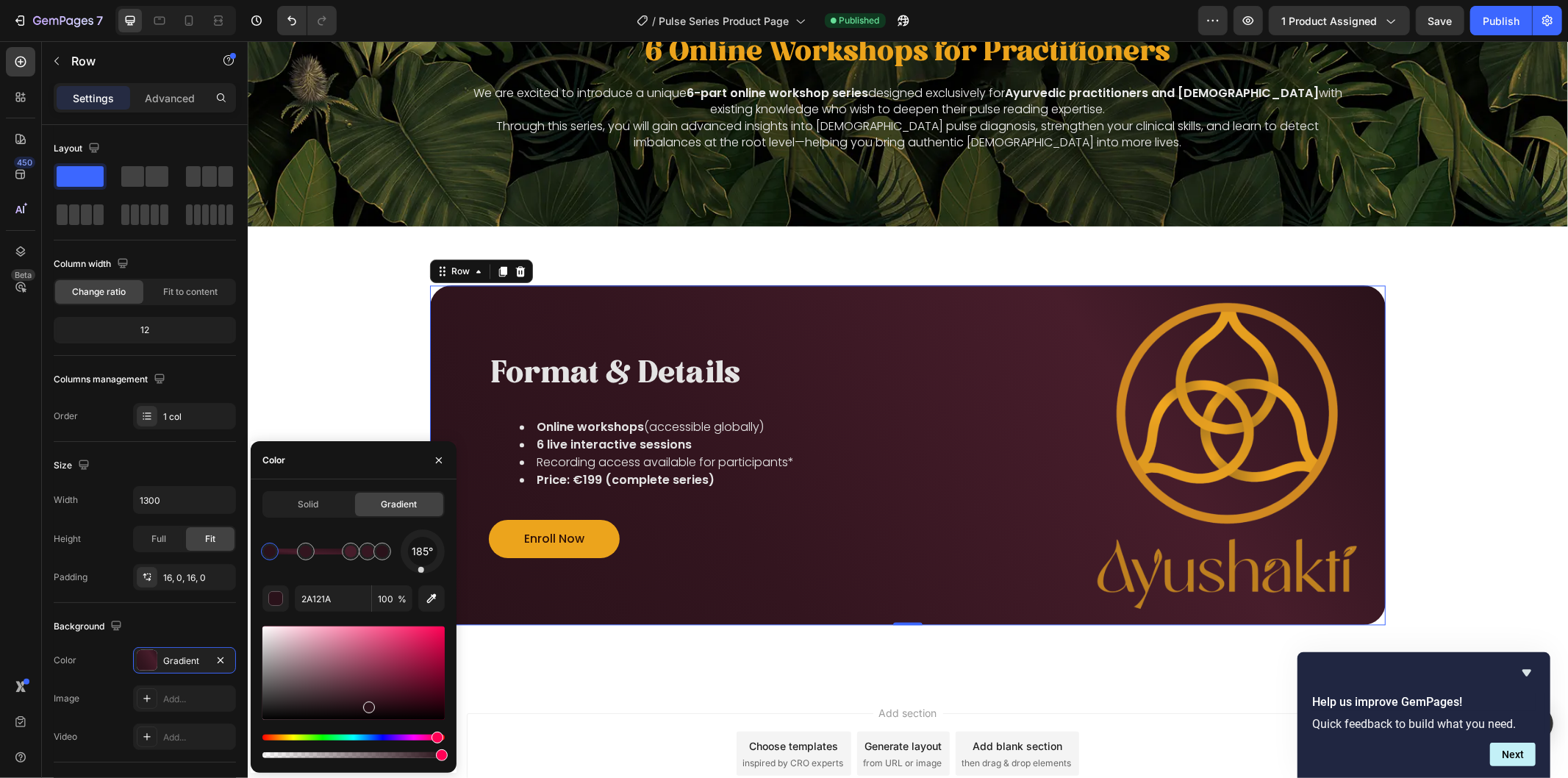
click at [422, 560] on div "185°" at bounding box center [423, 551] width 30 height 30
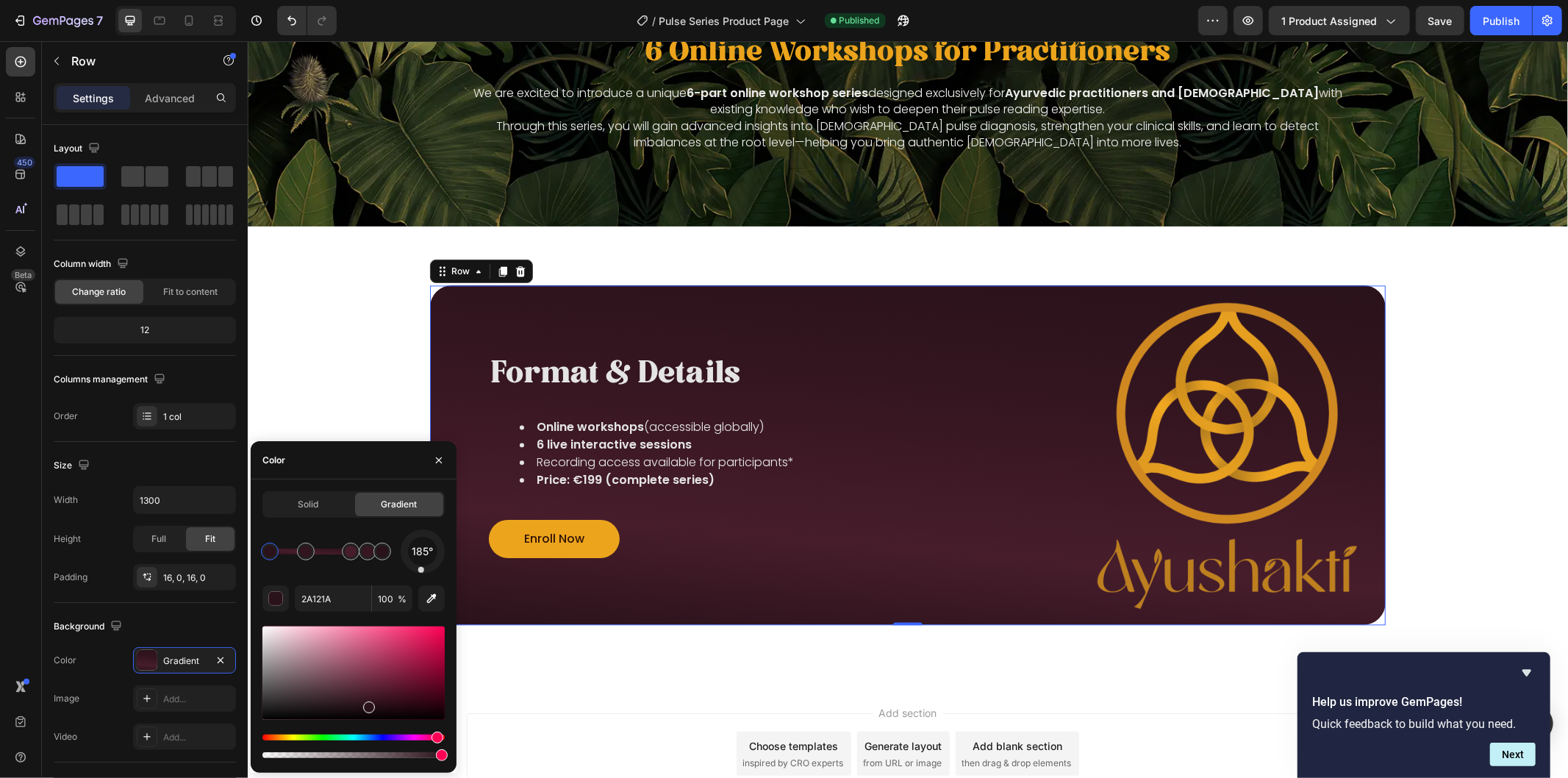
click at [424, 555] on span "185°" at bounding box center [422, 551] width 21 height 18
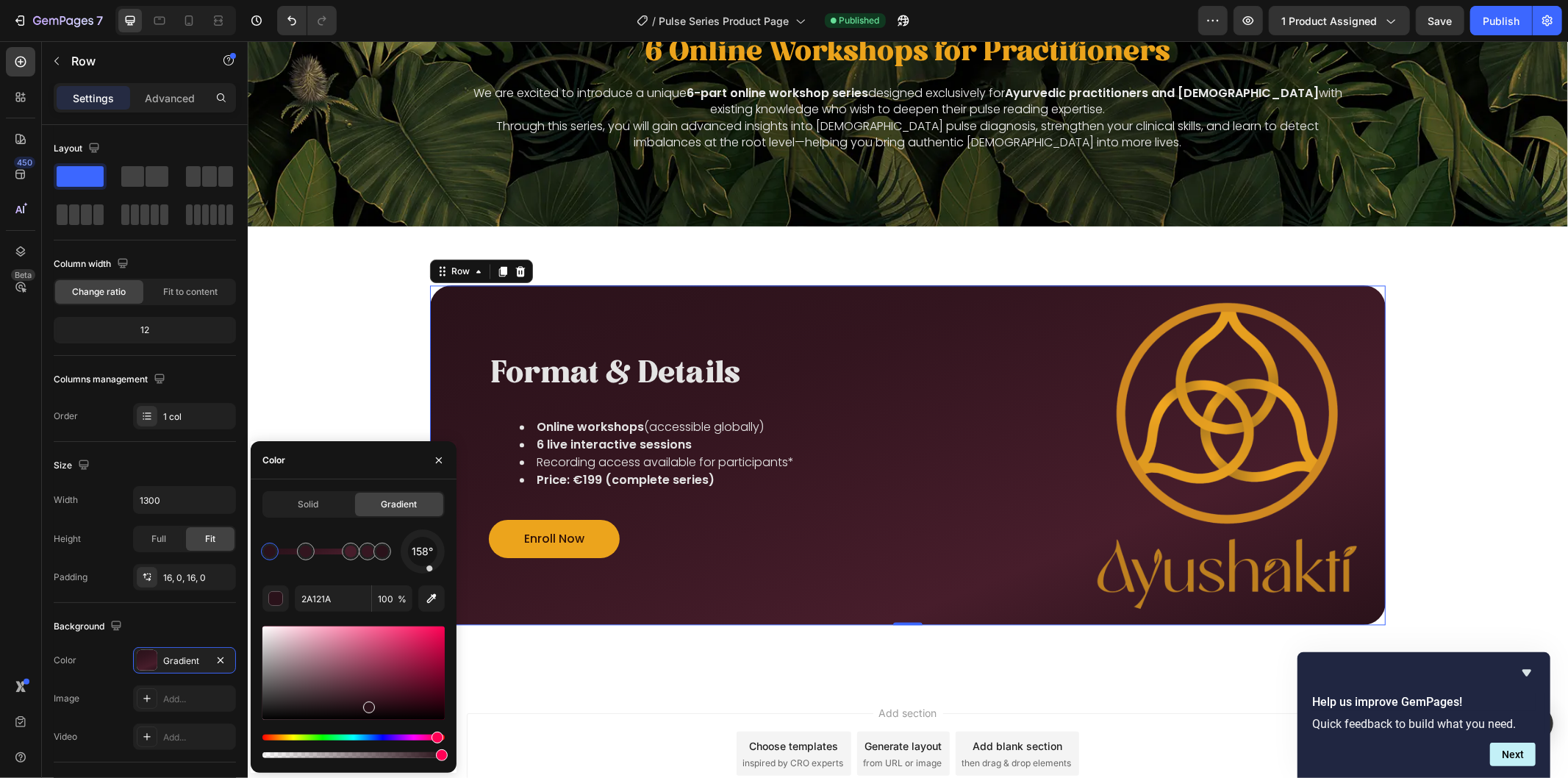
click at [421, 561] on div "158°" at bounding box center [423, 551] width 30 height 30
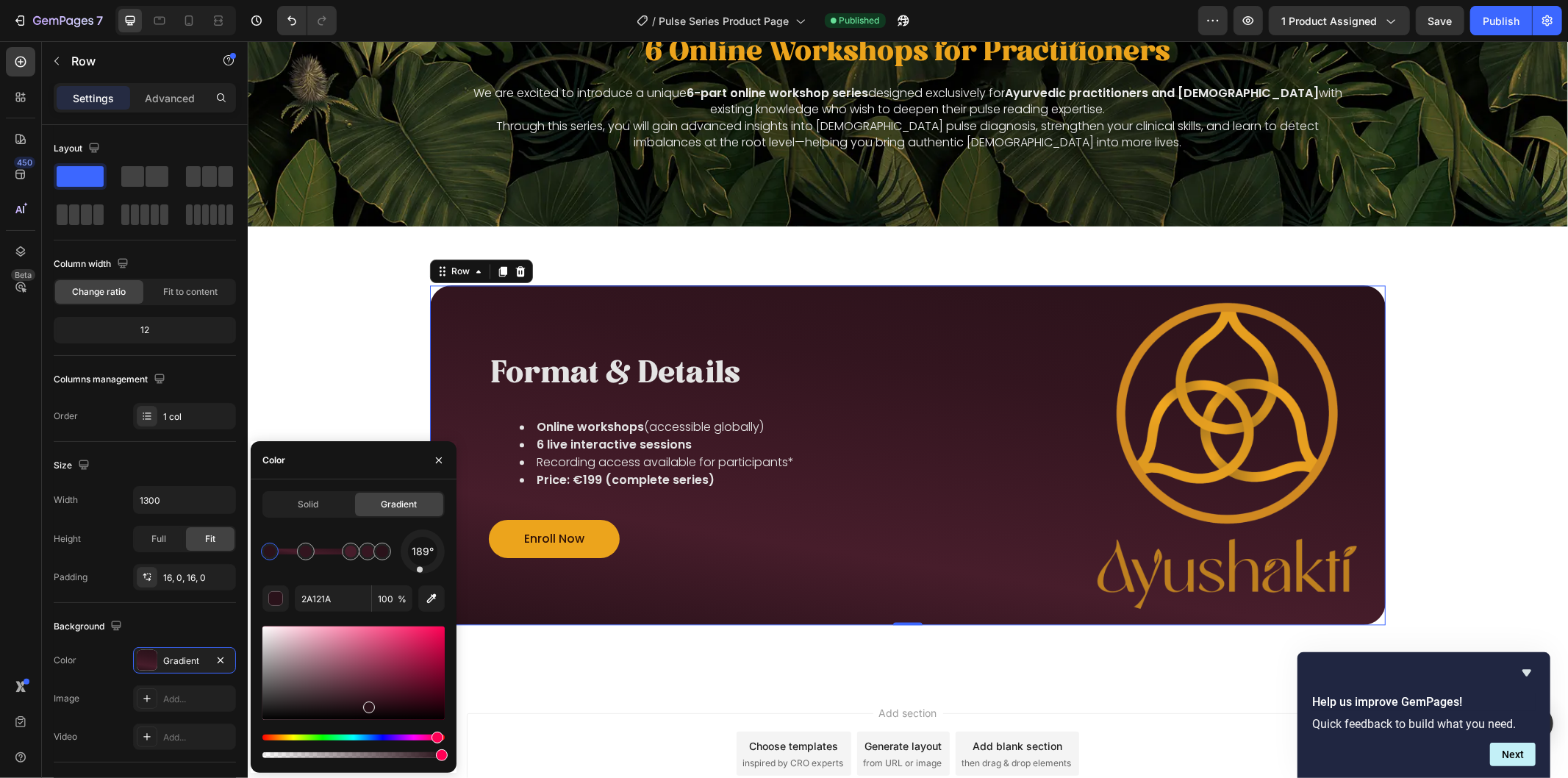
click at [421, 561] on div "189°" at bounding box center [423, 551] width 30 height 30
click at [421, 557] on span "189°" at bounding box center [423, 551] width 22 height 18
click at [421, 557] on span "194°" at bounding box center [423, 551] width 22 height 18
click at [425, 556] on span "194°" at bounding box center [423, 551] width 22 height 18
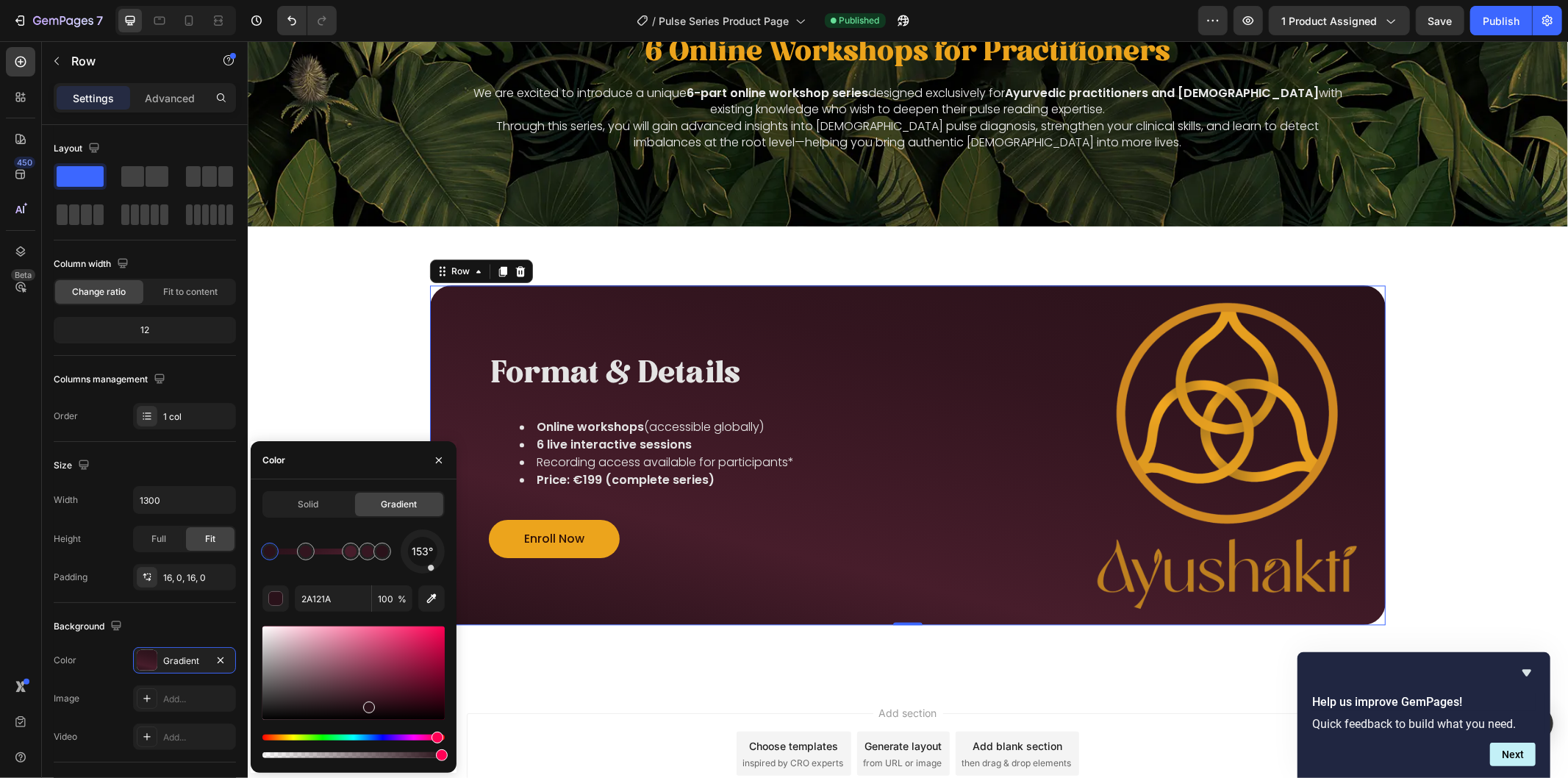
click at [425, 556] on span "153°" at bounding box center [422, 551] width 21 height 18
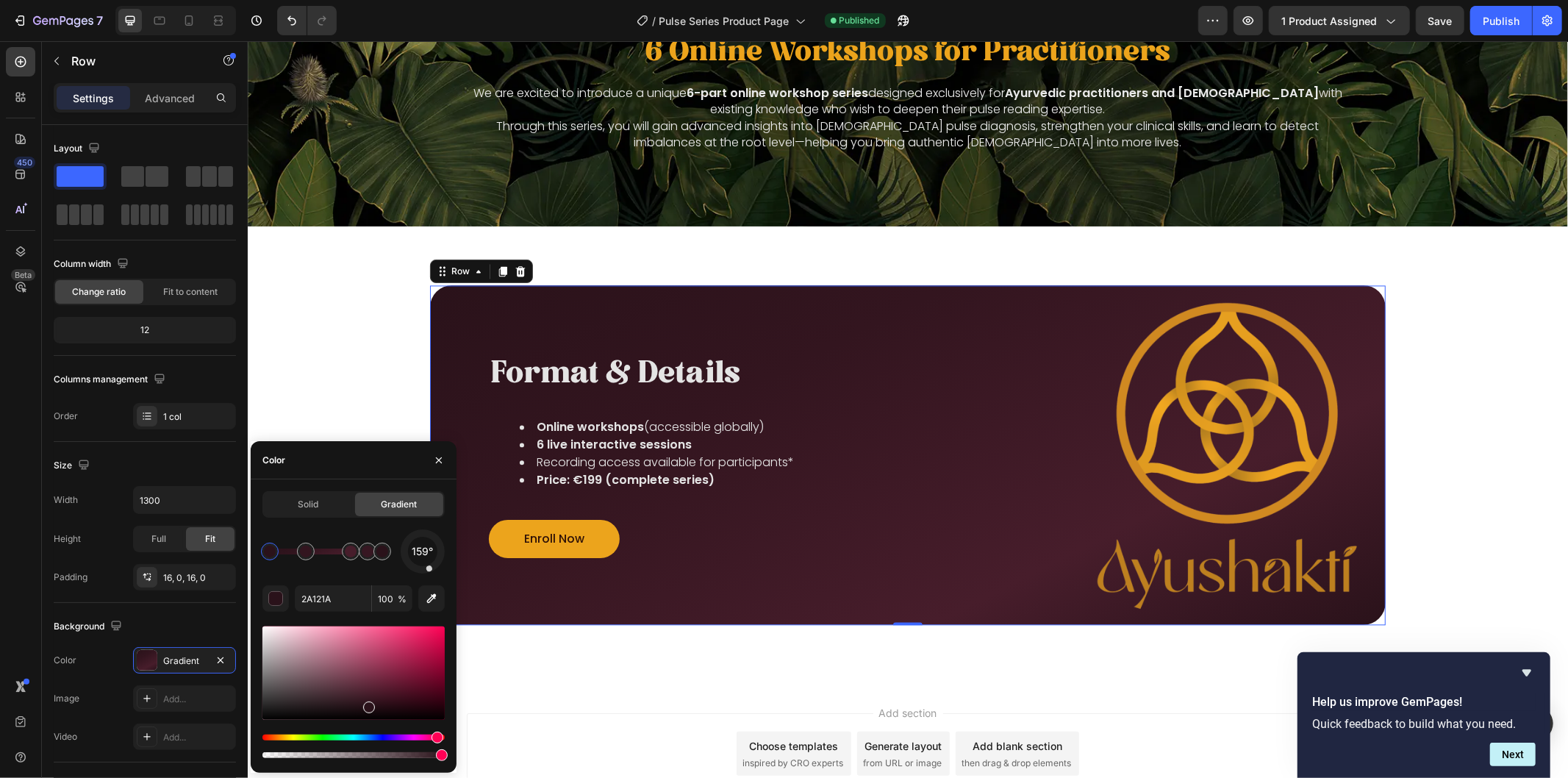
click at [425, 557] on span "159°" at bounding box center [422, 551] width 21 height 18
drag, startPoint x: 429, startPoint y: 572, endPoint x: 438, endPoint y: 564, distance: 12.0
click at [438, 564] on div "159°" at bounding box center [422, 551] width 44 height 44
click at [443, 561] on div "159°" at bounding box center [422, 551] width 44 height 44
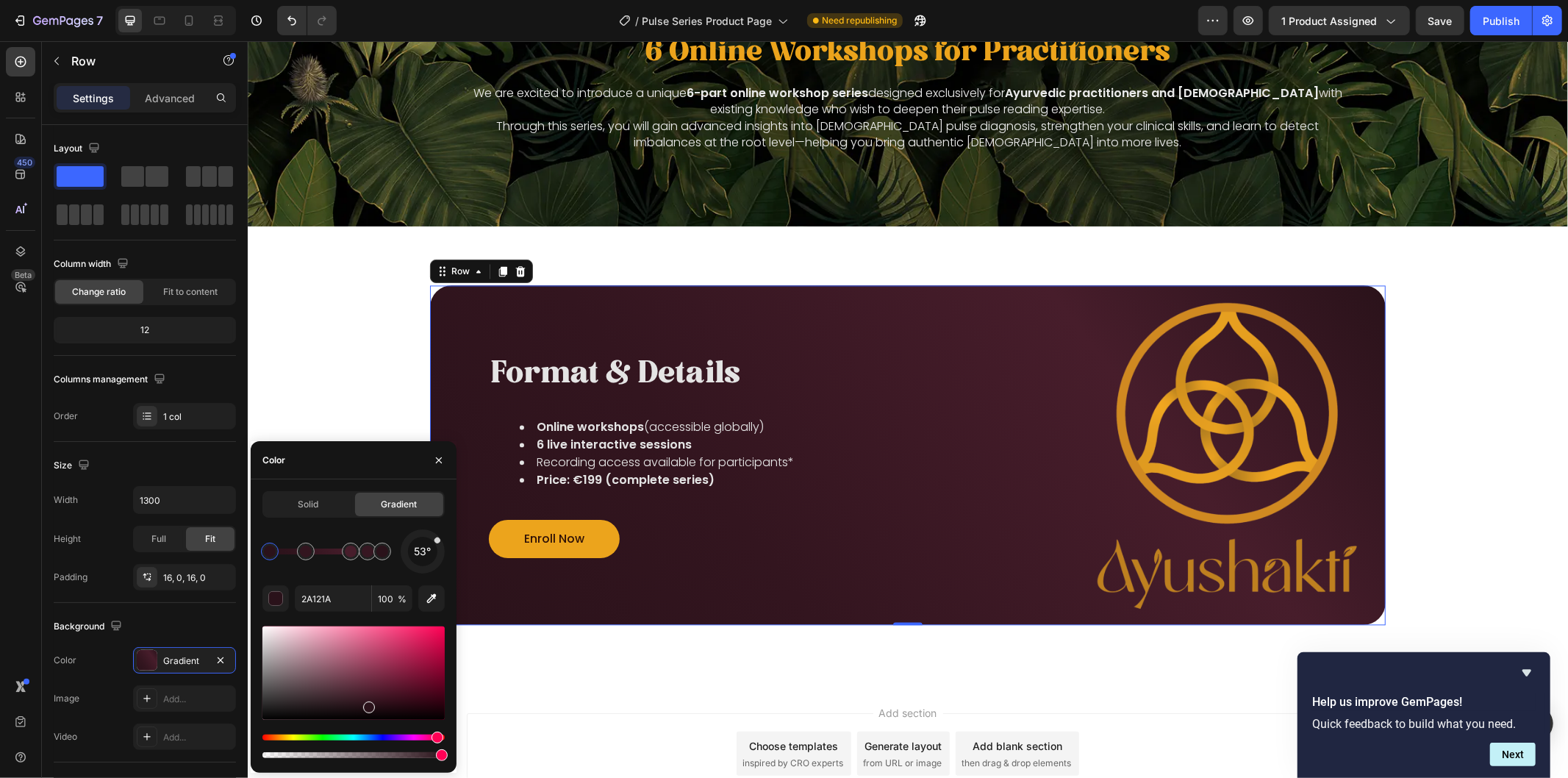
drag, startPoint x: 429, startPoint y: 570, endPoint x: 438, endPoint y: 540, distance: 31.3
click at [438, 540] on div at bounding box center [437, 539] width 8 height 8
click at [434, 570] on div "53°" at bounding box center [422, 551] width 44 height 44
click at [435, 571] on div "53°" at bounding box center [422, 551] width 44 height 44
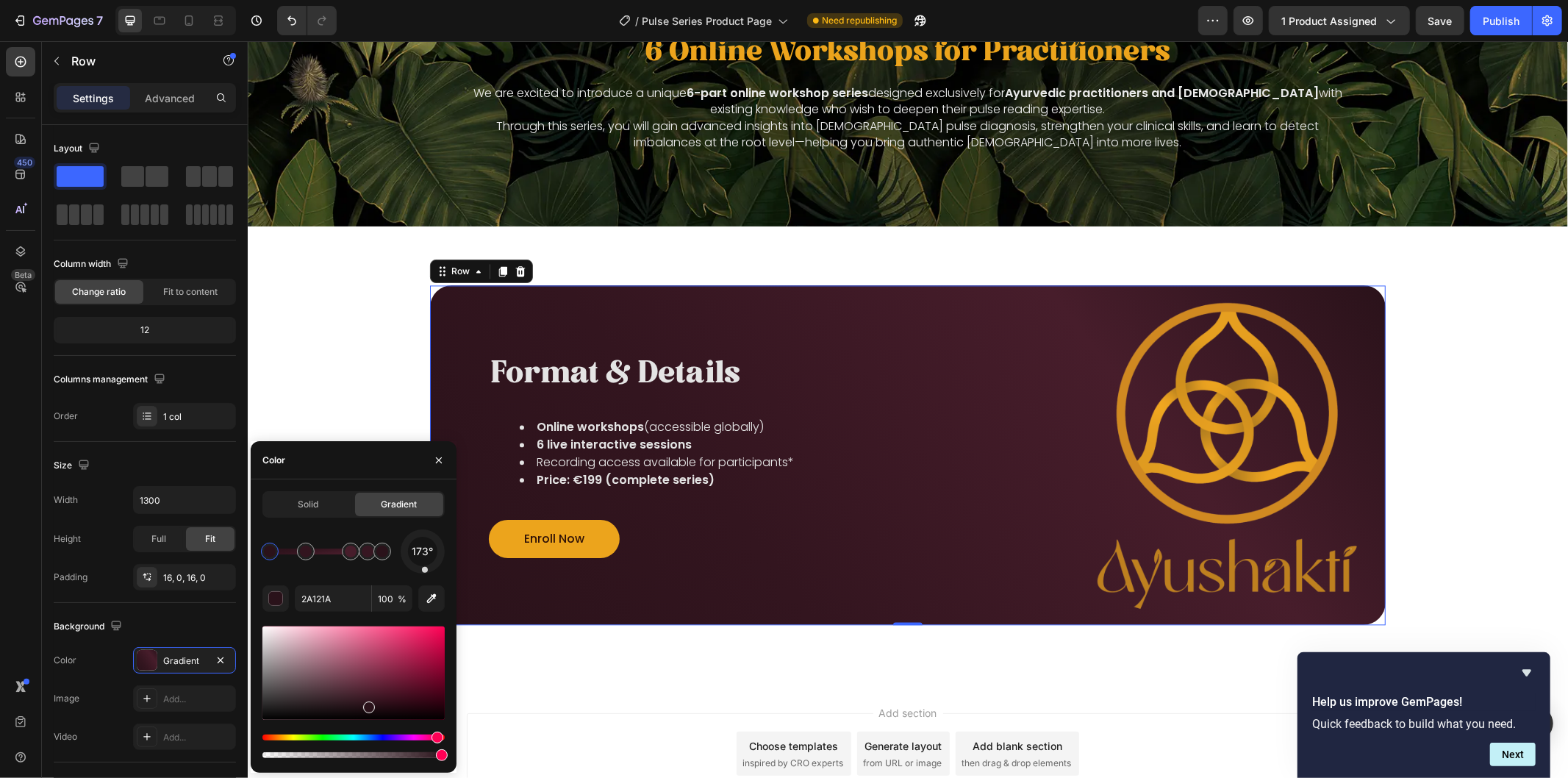
click at [424, 557] on span "173°" at bounding box center [422, 551] width 21 height 18
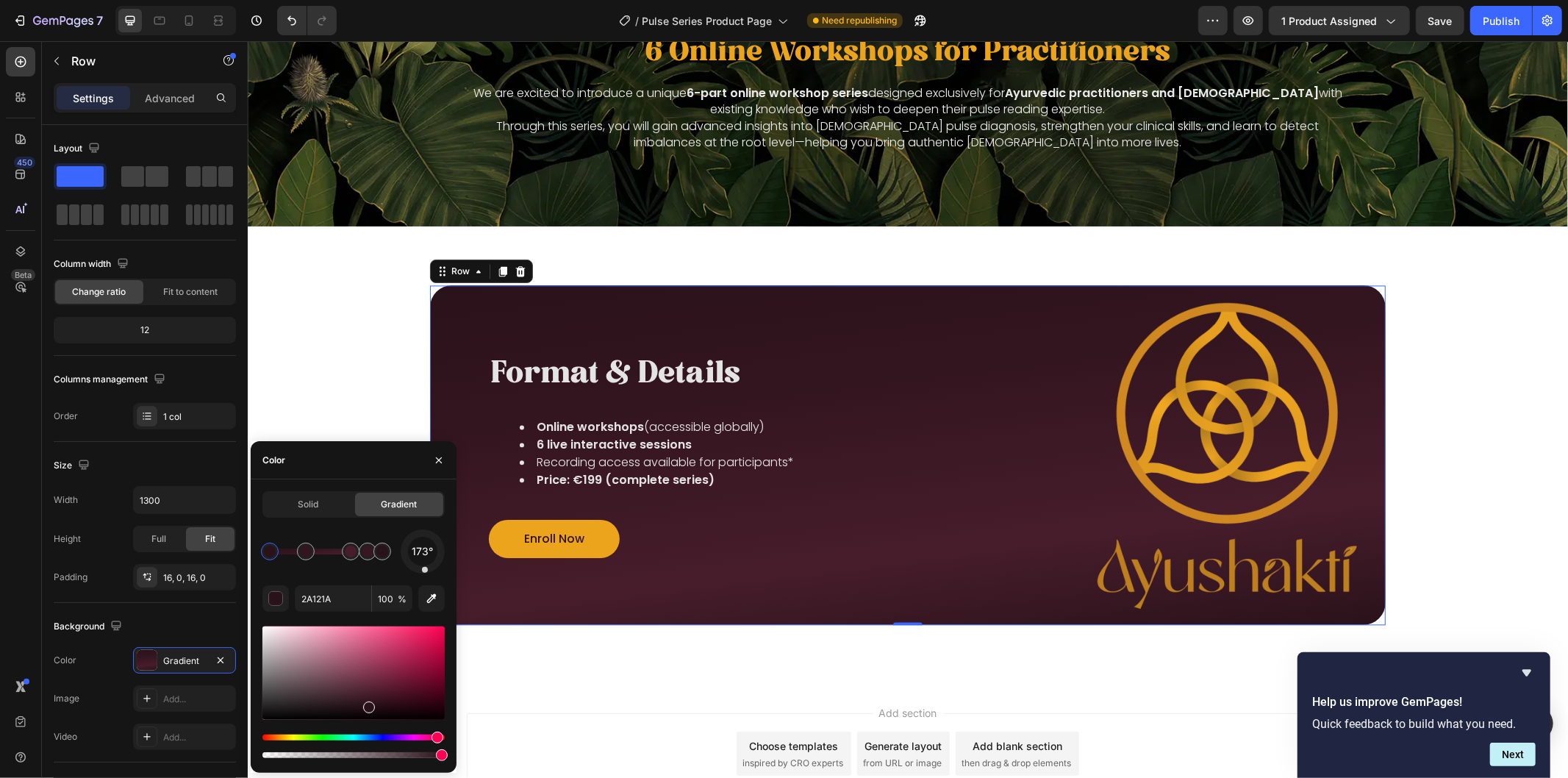
click at [424, 557] on span "173°" at bounding box center [422, 551] width 21 height 18
click at [428, 548] on span "173°" at bounding box center [422, 551] width 21 height 18
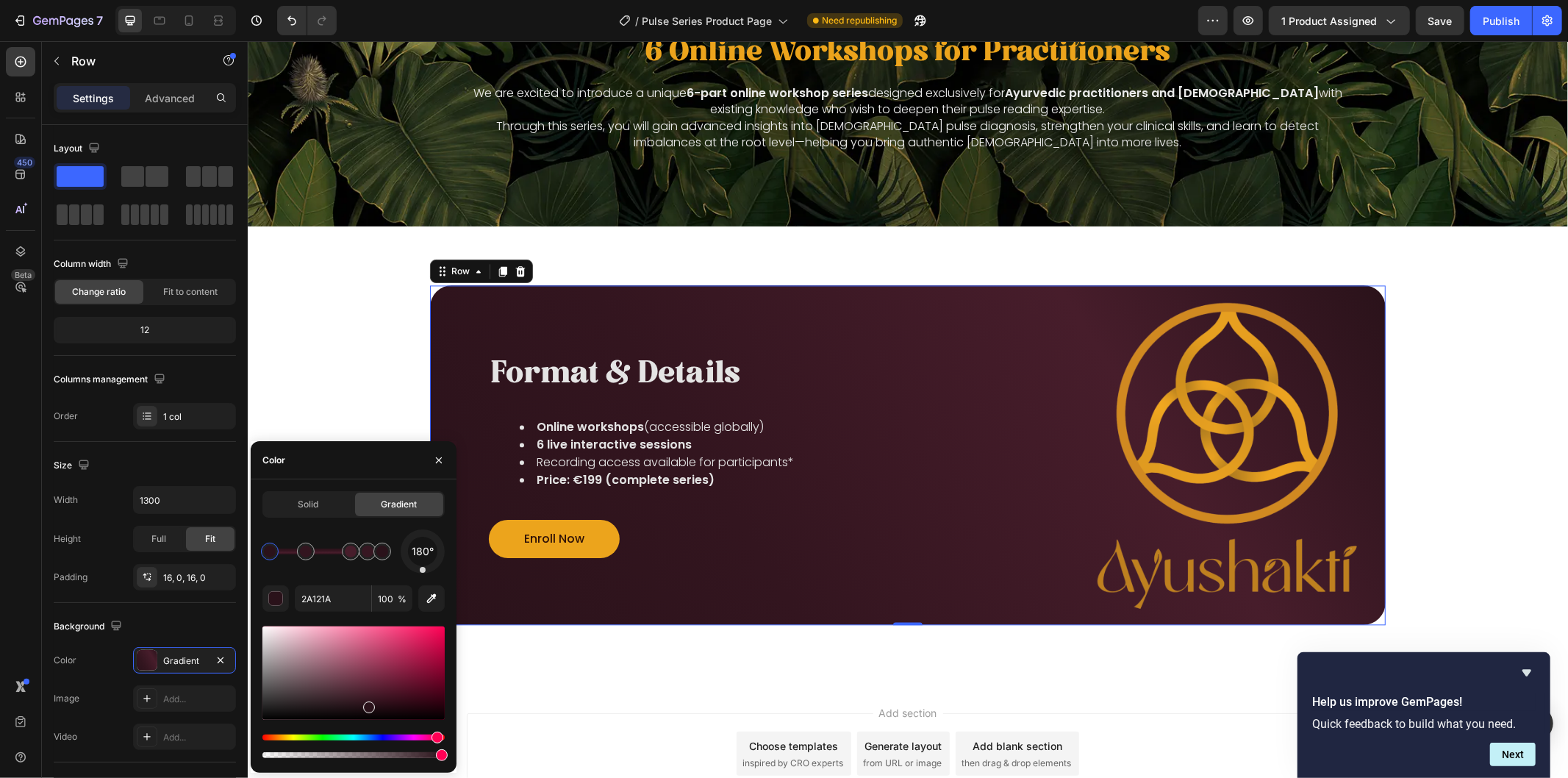
click at [423, 556] on span "180°" at bounding box center [423, 551] width 22 height 18
drag, startPoint x: 427, startPoint y: 570, endPoint x: 439, endPoint y: 539, distance: 33.2
click at [439, 539] on div at bounding box center [422, 551] width 61 height 61
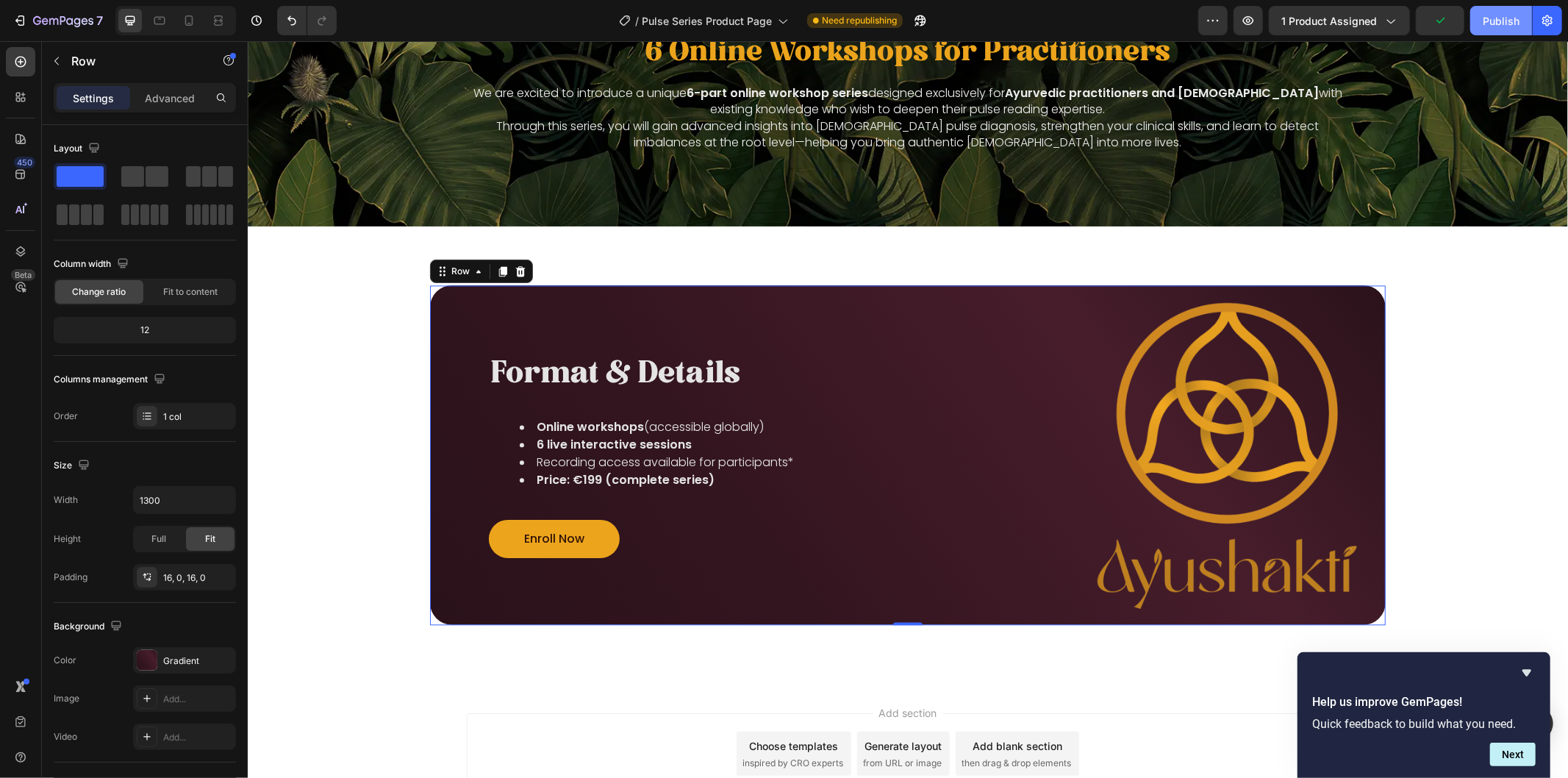
click at [1491, 23] on div "Publish" at bounding box center [1500, 21] width 37 height 16
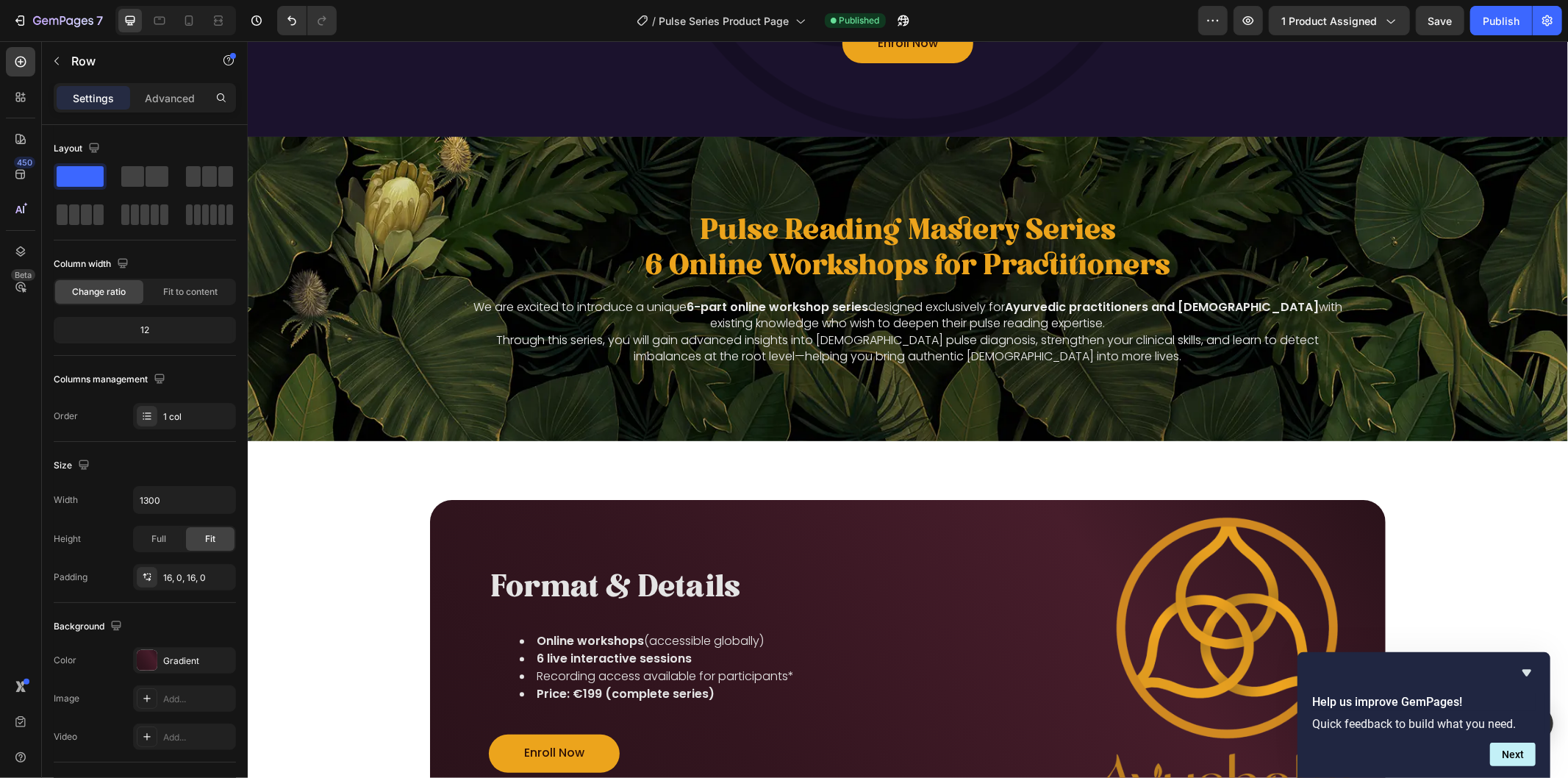
scroll to position [2613, 0]
